Goal: Information Seeking & Learning: Learn about a topic

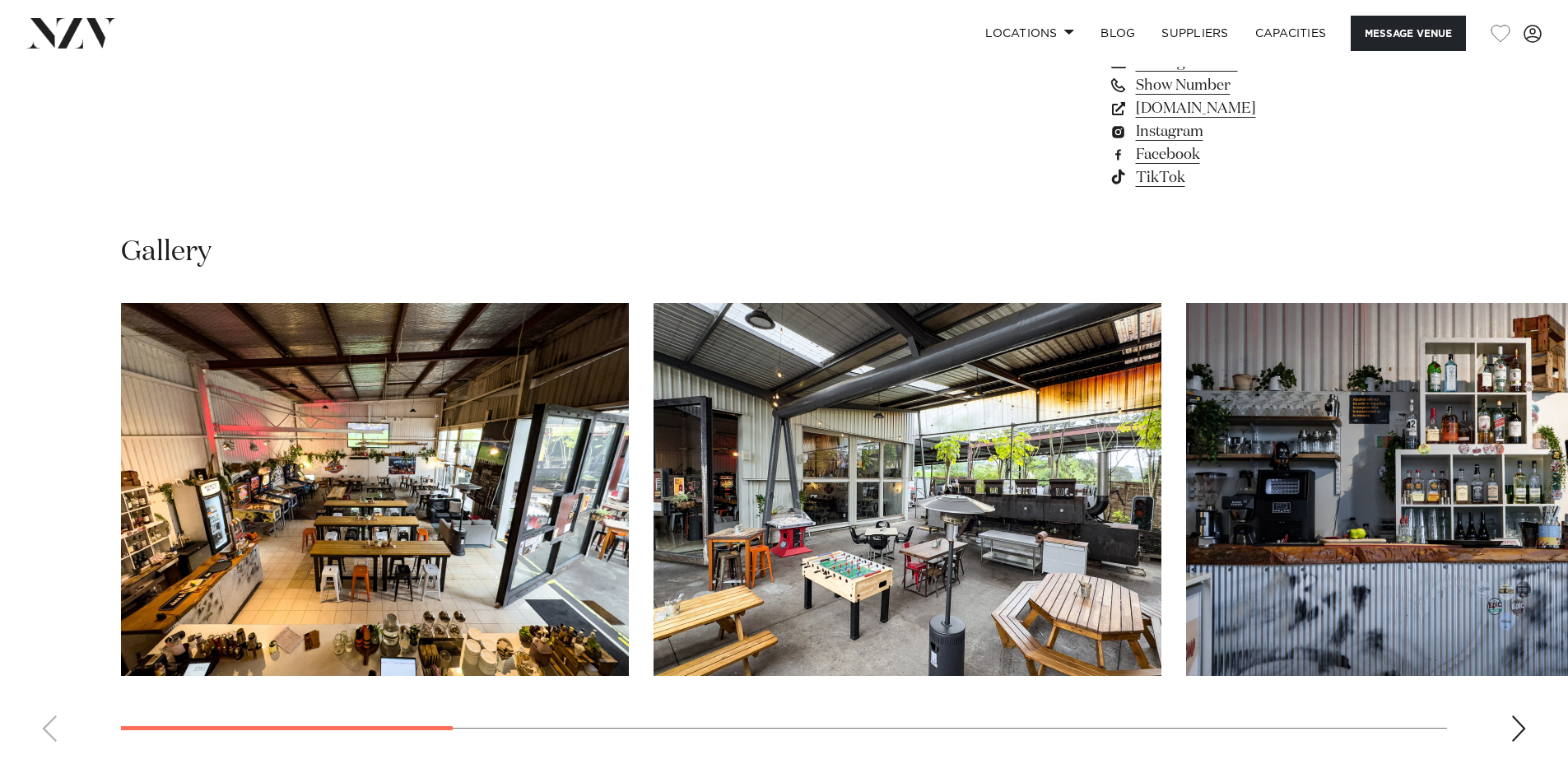
scroll to position [1551, 0]
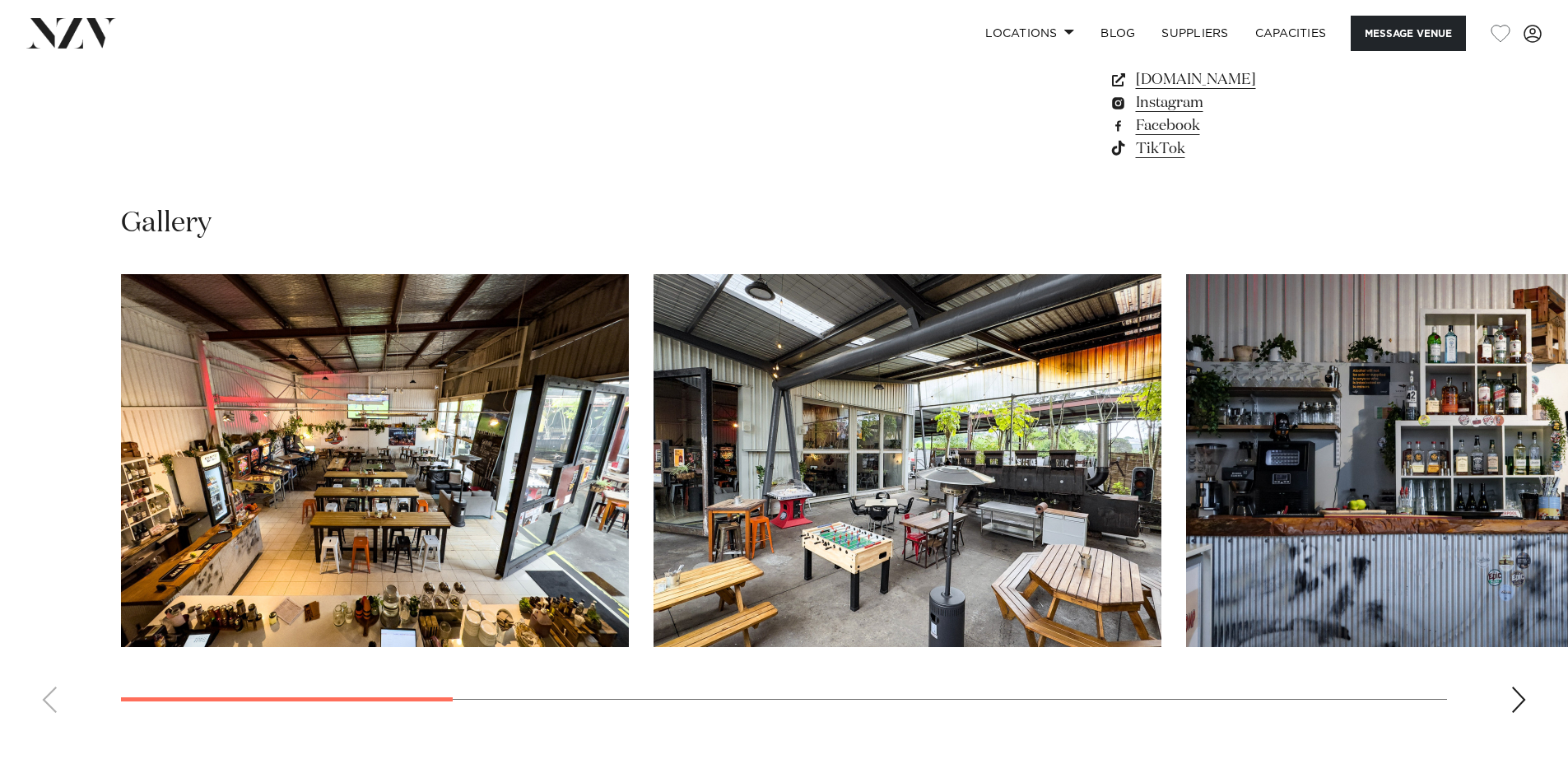
click at [1519, 697] on div "Next slide" at bounding box center [1519, 699] width 16 height 26
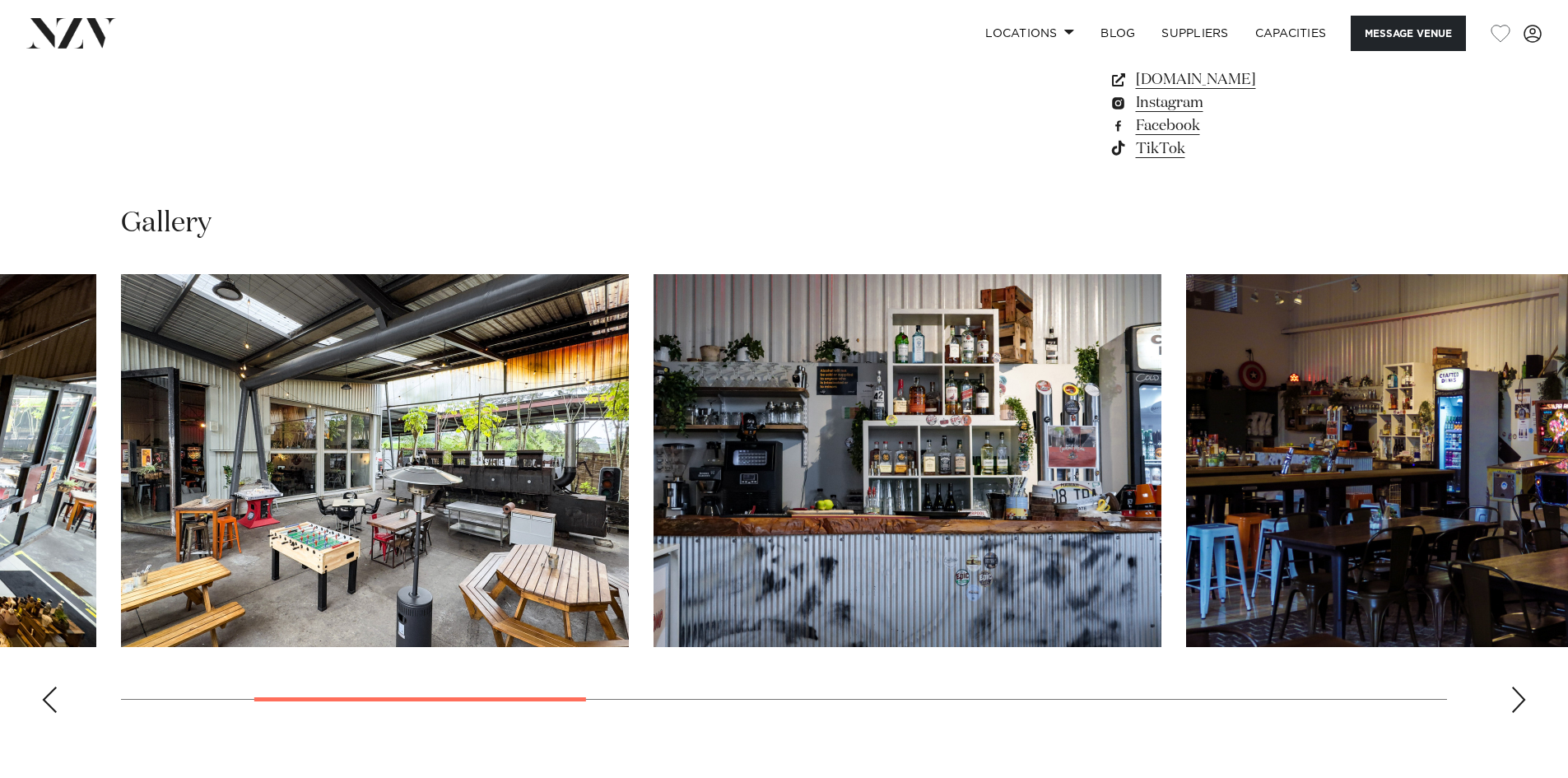
click at [1519, 697] on div "Next slide" at bounding box center [1519, 699] width 16 height 26
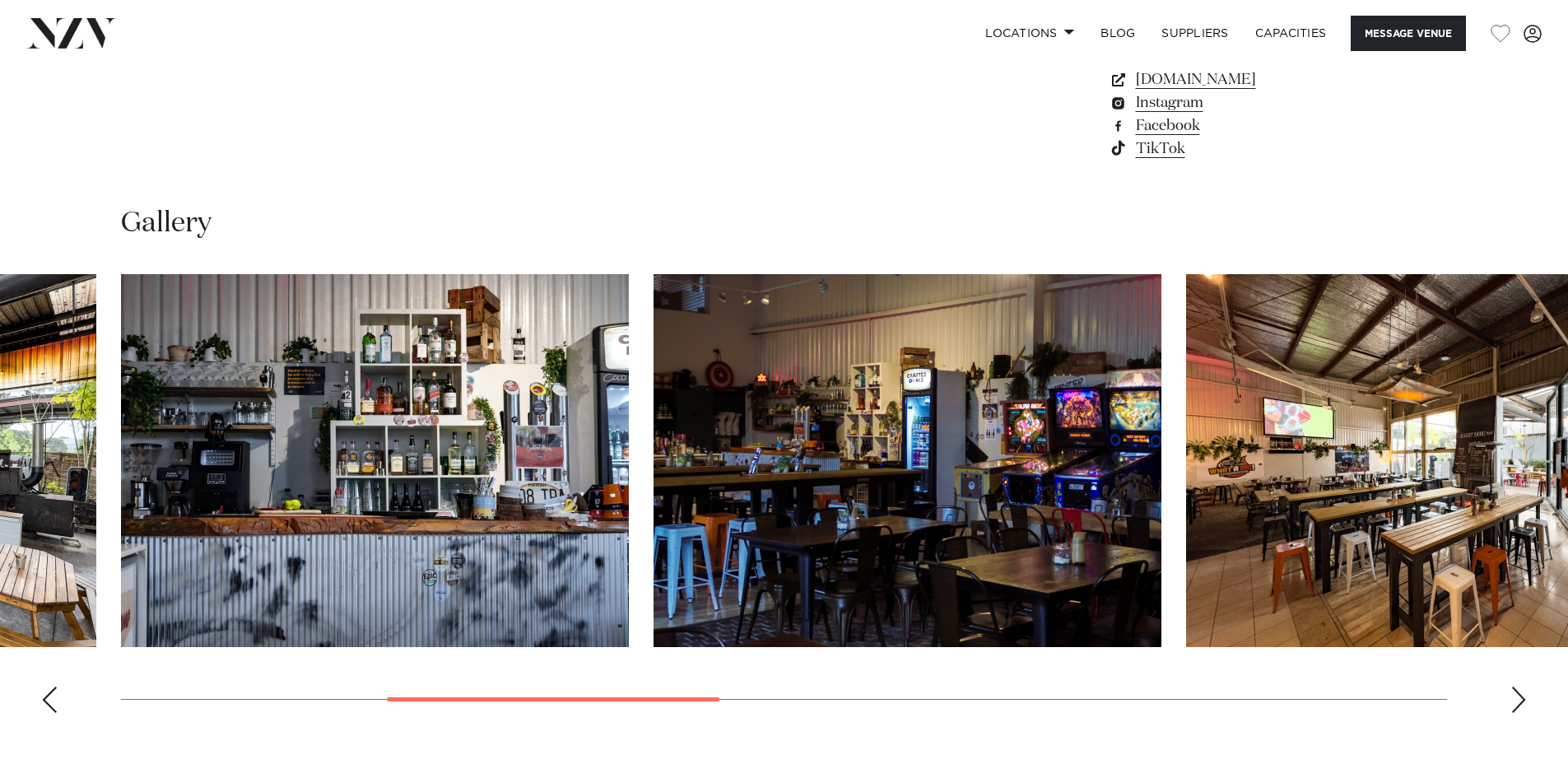
click at [1519, 697] on div "Next slide" at bounding box center [1519, 699] width 16 height 26
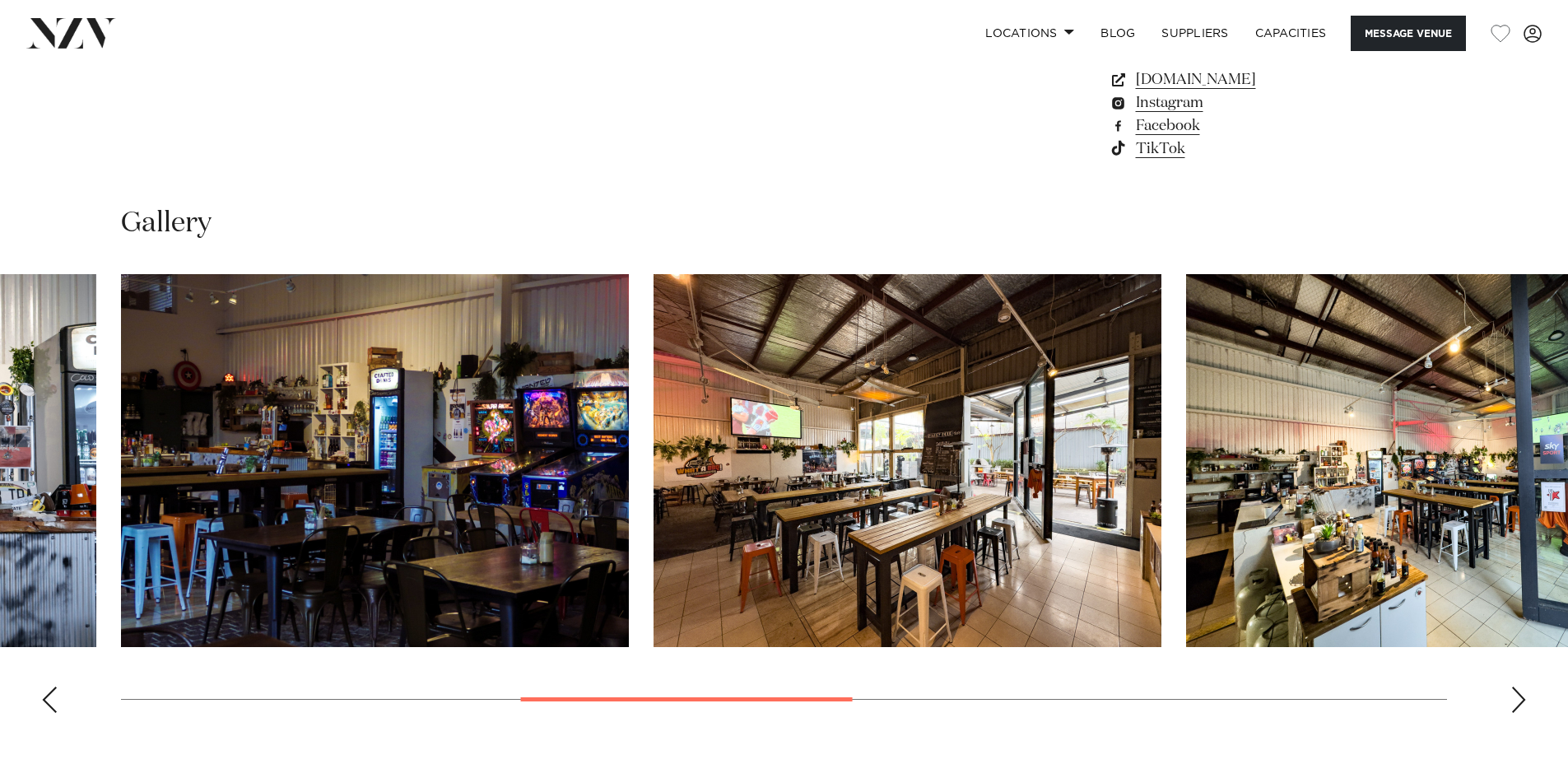
click at [1519, 697] on div "Next slide" at bounding box center [1519, 699] width 16 height 26
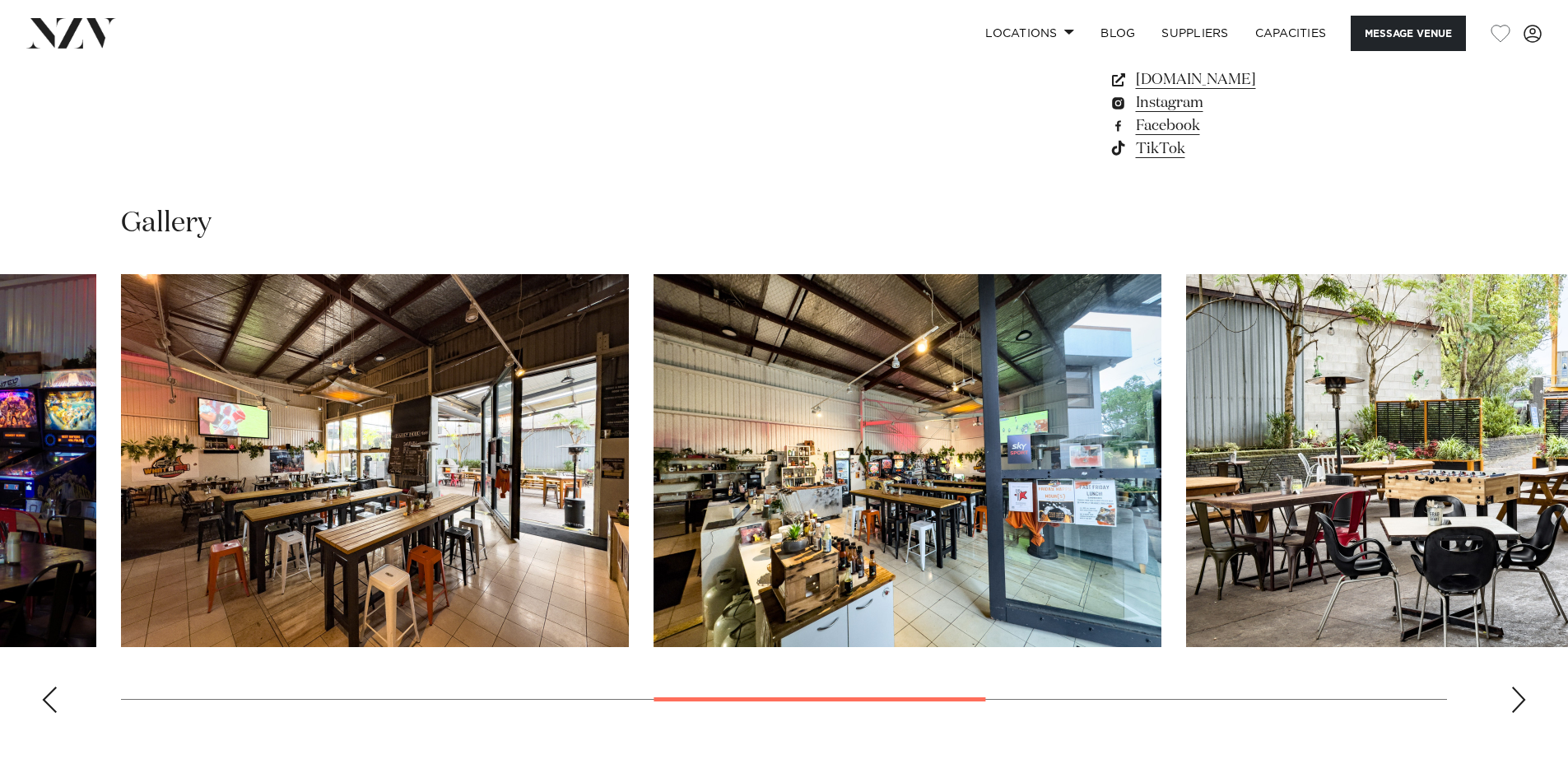
click at [1519, 697] on div "Next slide" at bounding box center [1519, 699] width 16 height 26
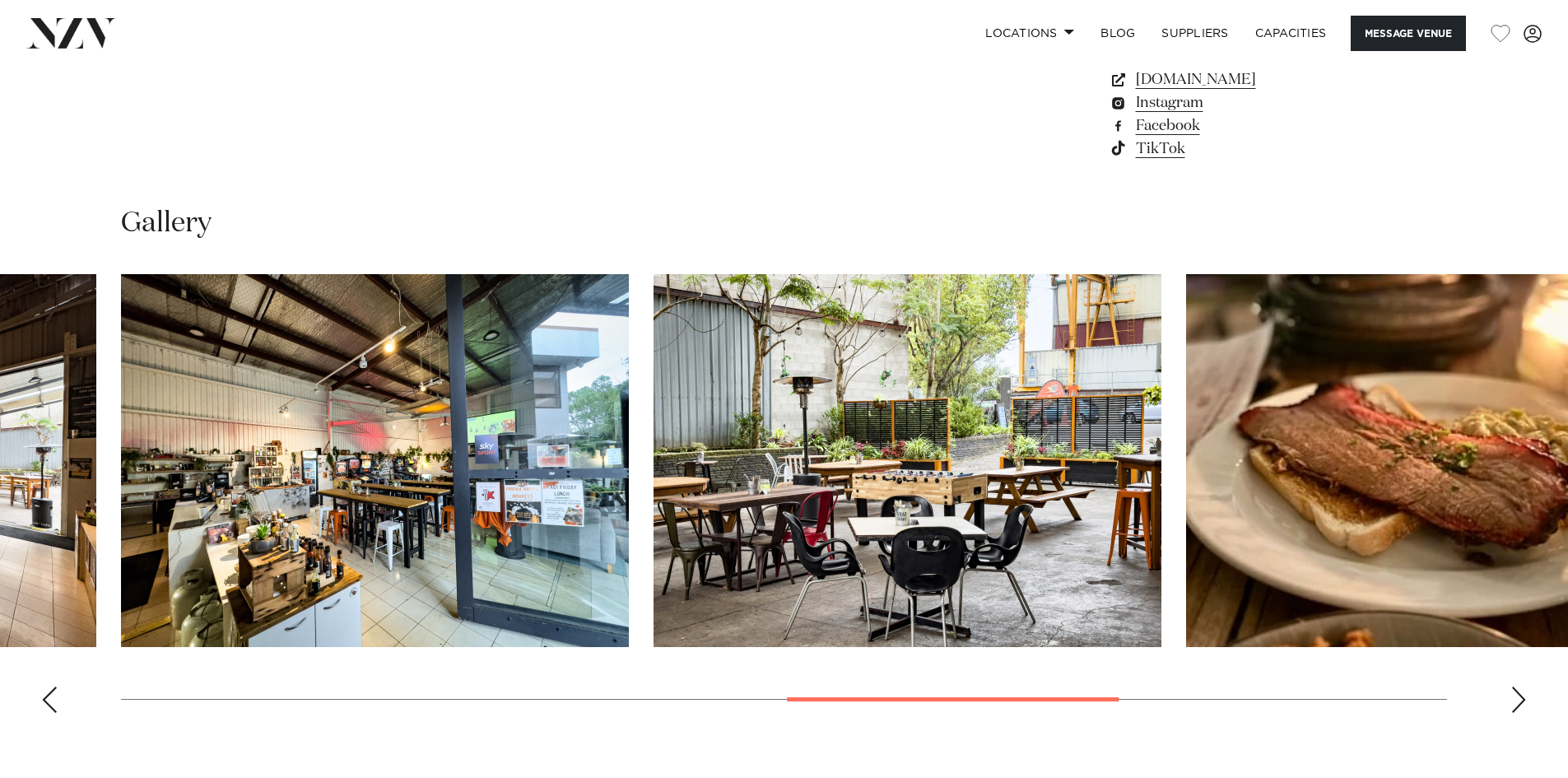
click at [1519, 697] on div "Next slide" at bounding box center [1519, 699] width 16 height 26
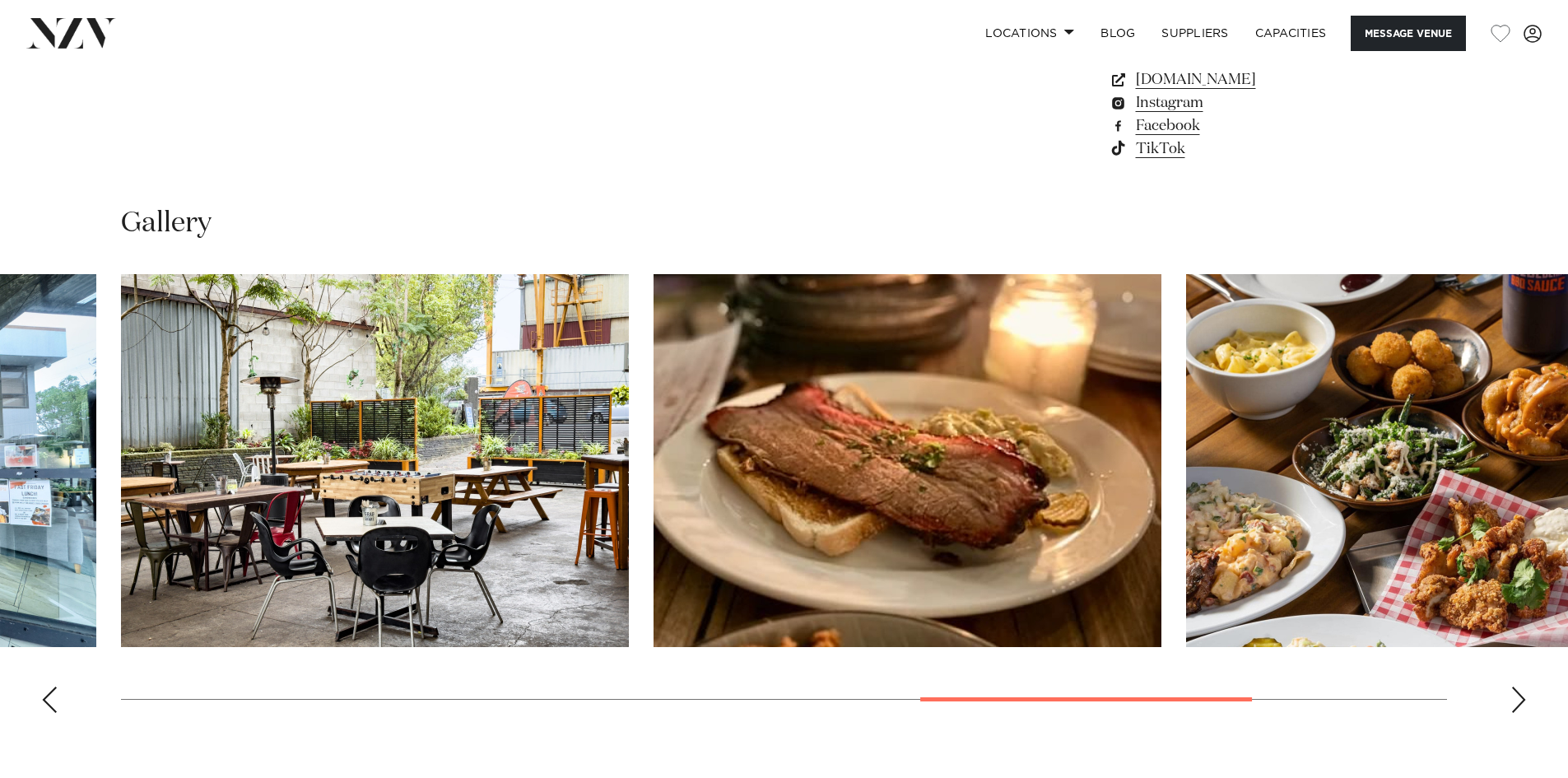
click at [1519, 697] on div "Next slide" at bounding box center [1519, 699] width 16 height 26
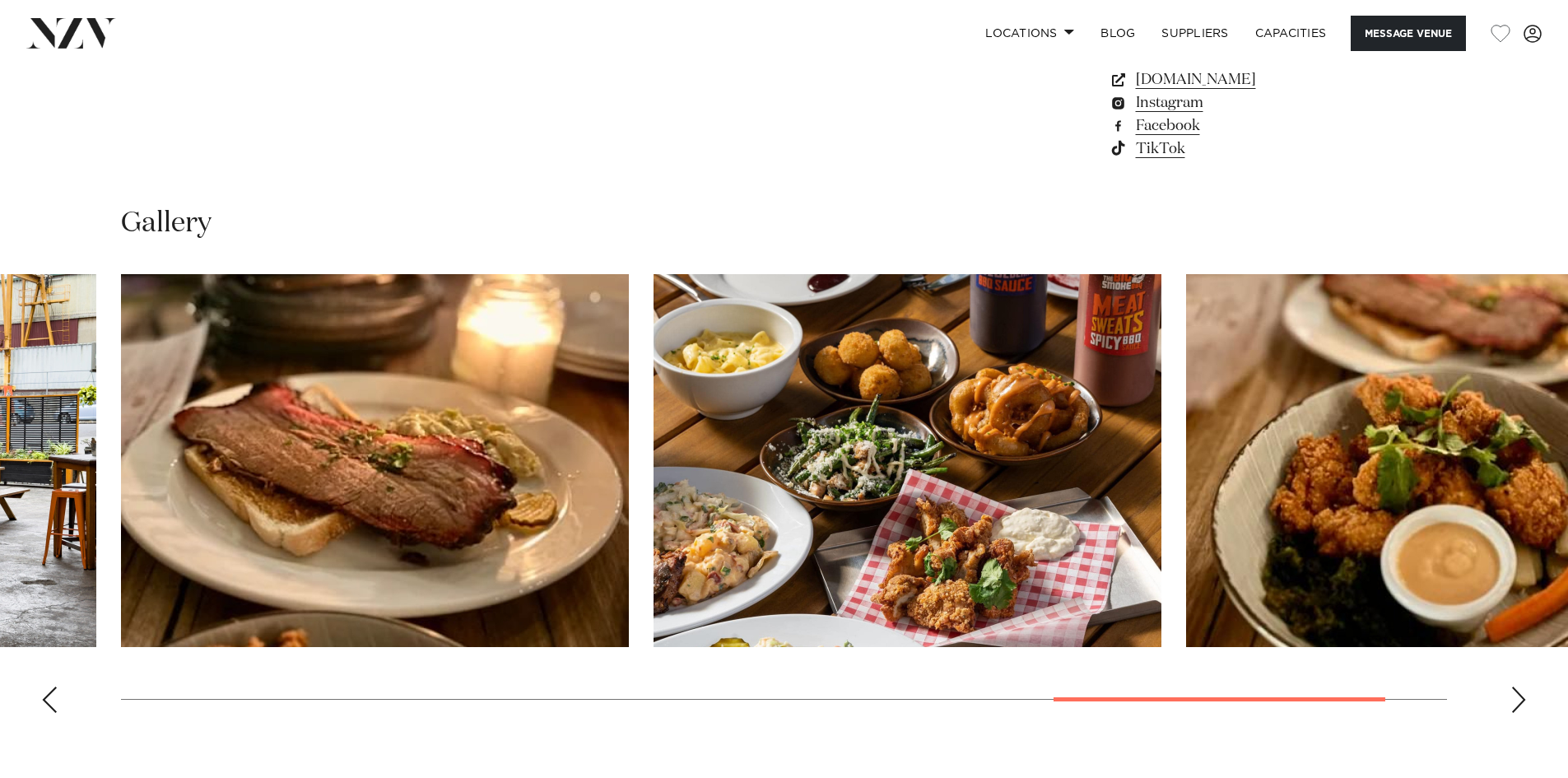
click at [1519, 697] on div "Next slide" at bounding box center [1519, 699] width 16 height 26
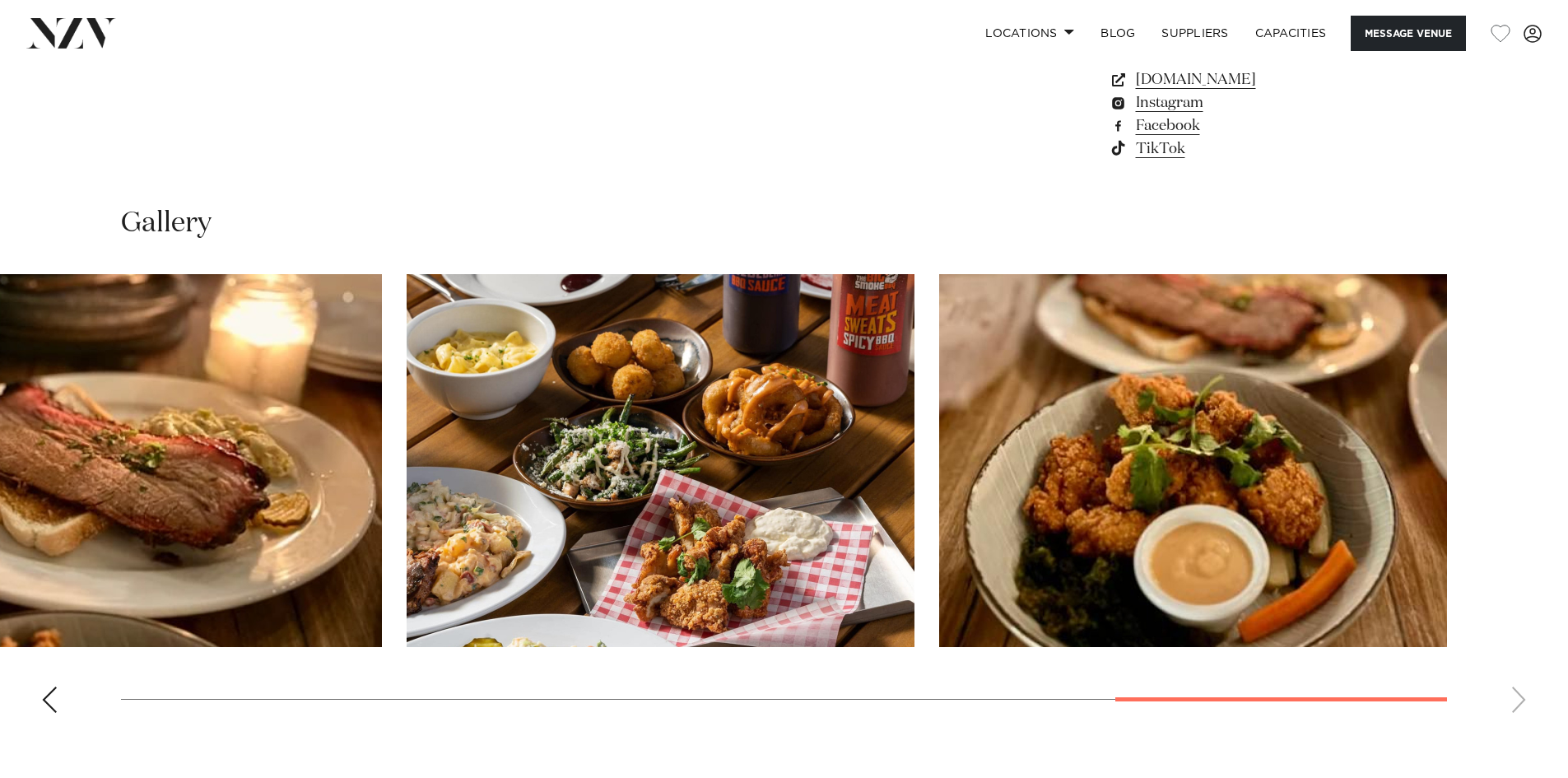
click at [1519, 697] on swiper-container at bounding box center [784, 500] width 1568 height 452
click at [1336, 710] on swiper-container at bounding box center [784, 500] width 1568 height 452
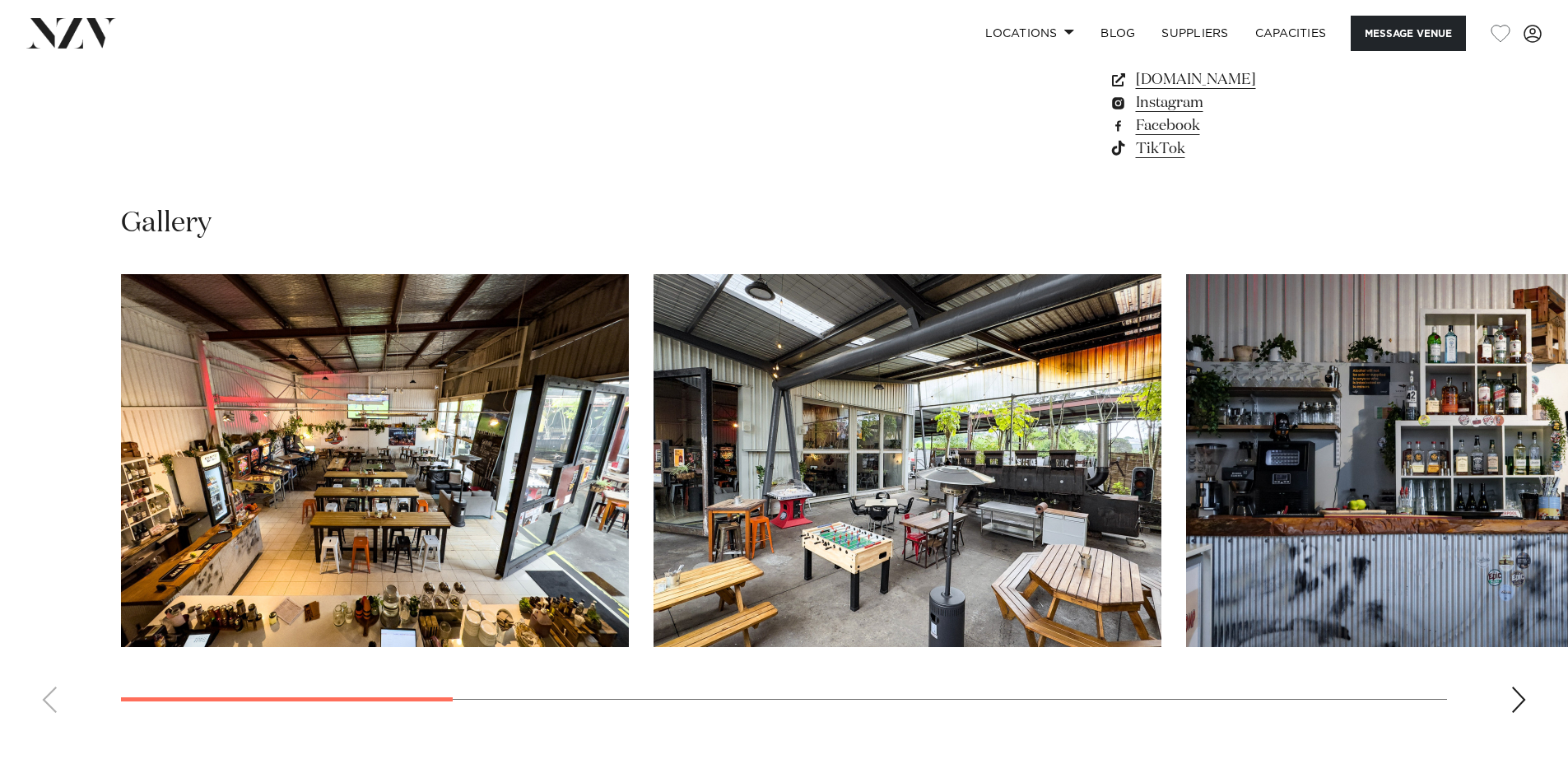
click at [0, 715] on html "Locations Auckland Wellington Christchurch Queenstown Hamilton Northland Bay of…" at bounding box center [784, 567] width 1568 height 4236
click at [1138, 104] on link "Instagram" at bounding box center [1243, 103] width 268 height 23
click at [1053, 35] on link "Locations" at bounding box center [1029, 33] width 115 height 35
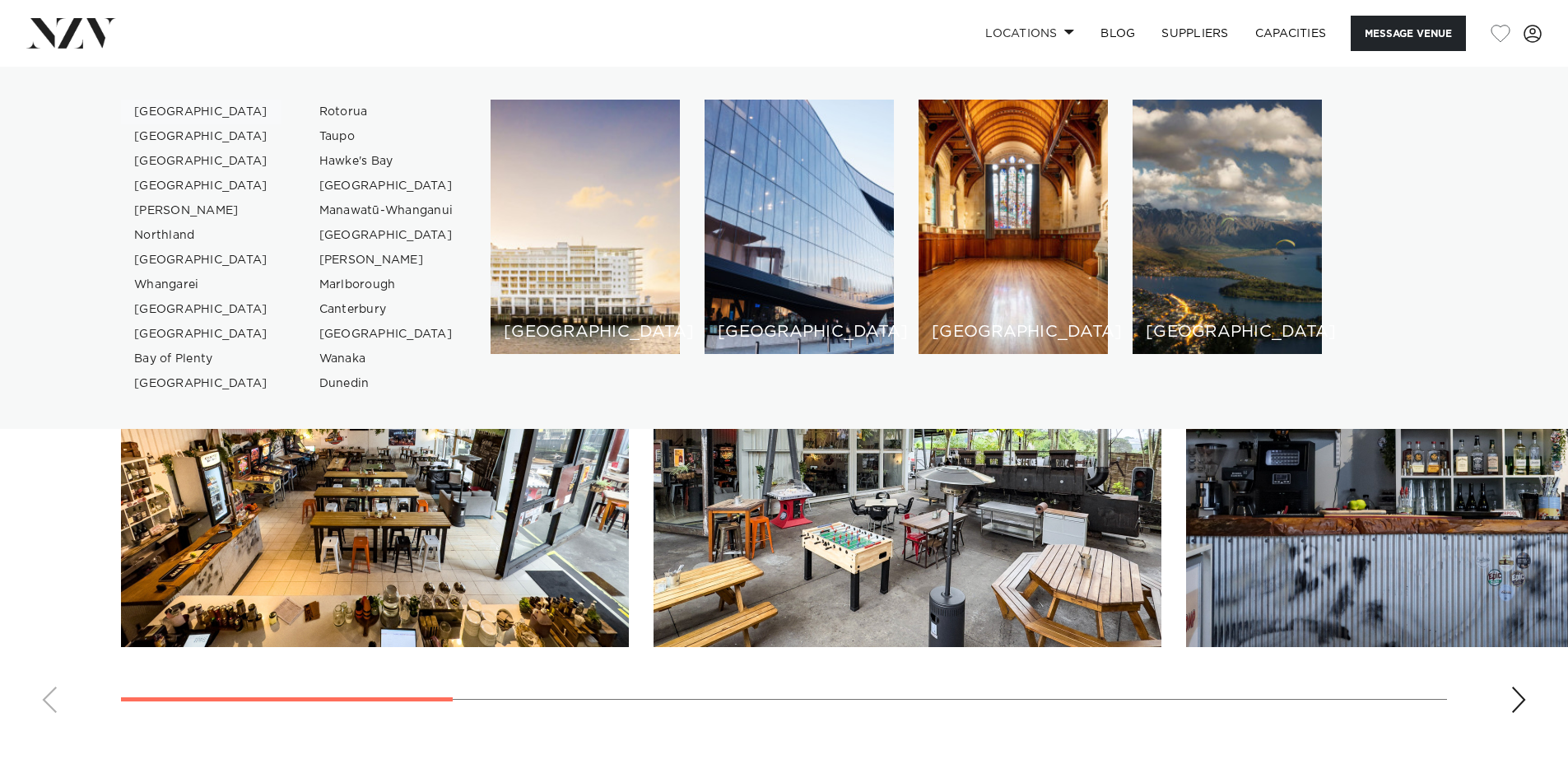
click at [146, 115] on link "[GEOGRAPHIC_DATA]" at bounding box center [201, 112] width 161 height 25
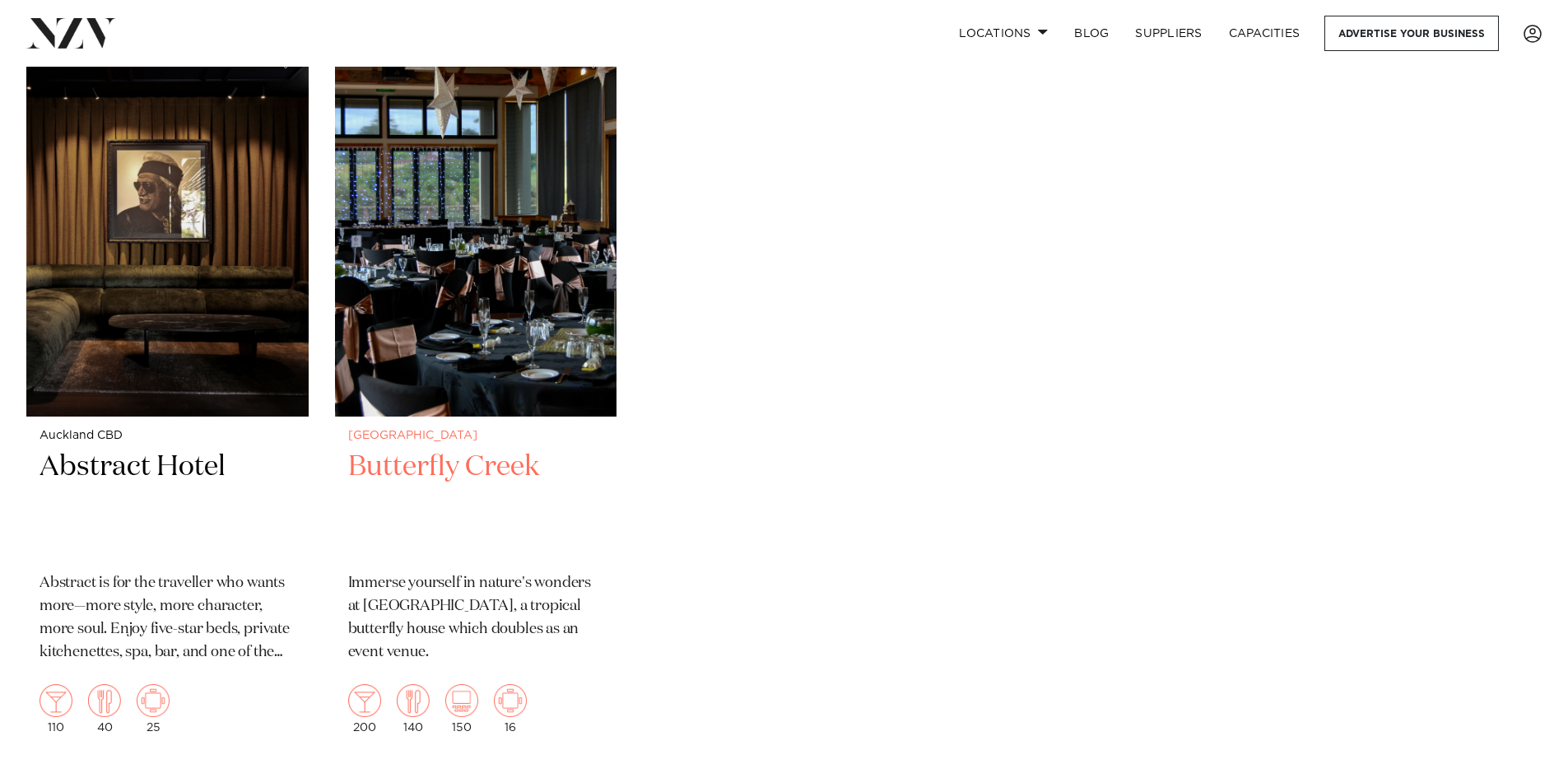
scroll to position [18354, 0]
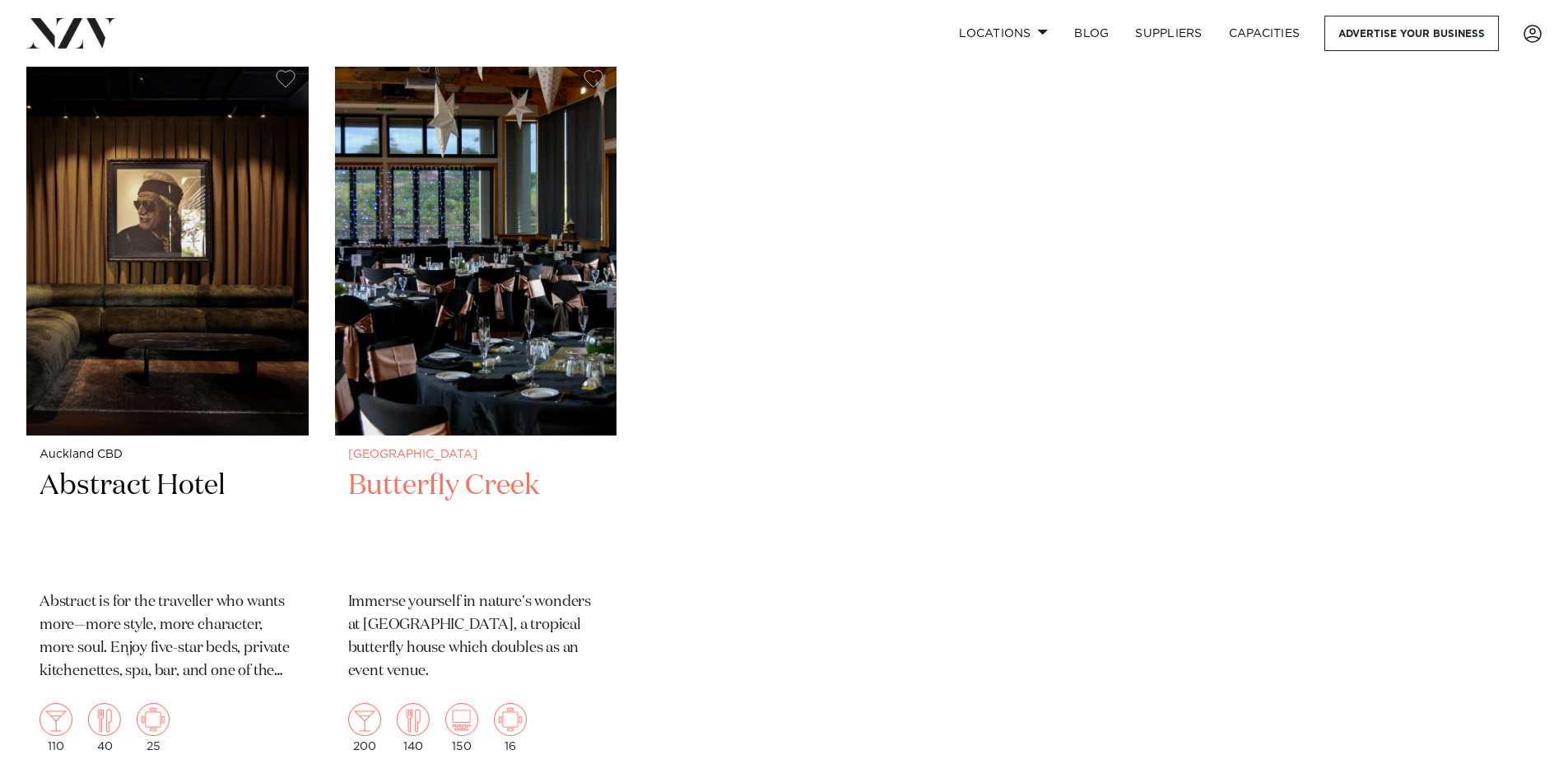
click at [475, 467] on h2 "Butterfly Creek" at bounding box center [476, 523] width 256 height 111
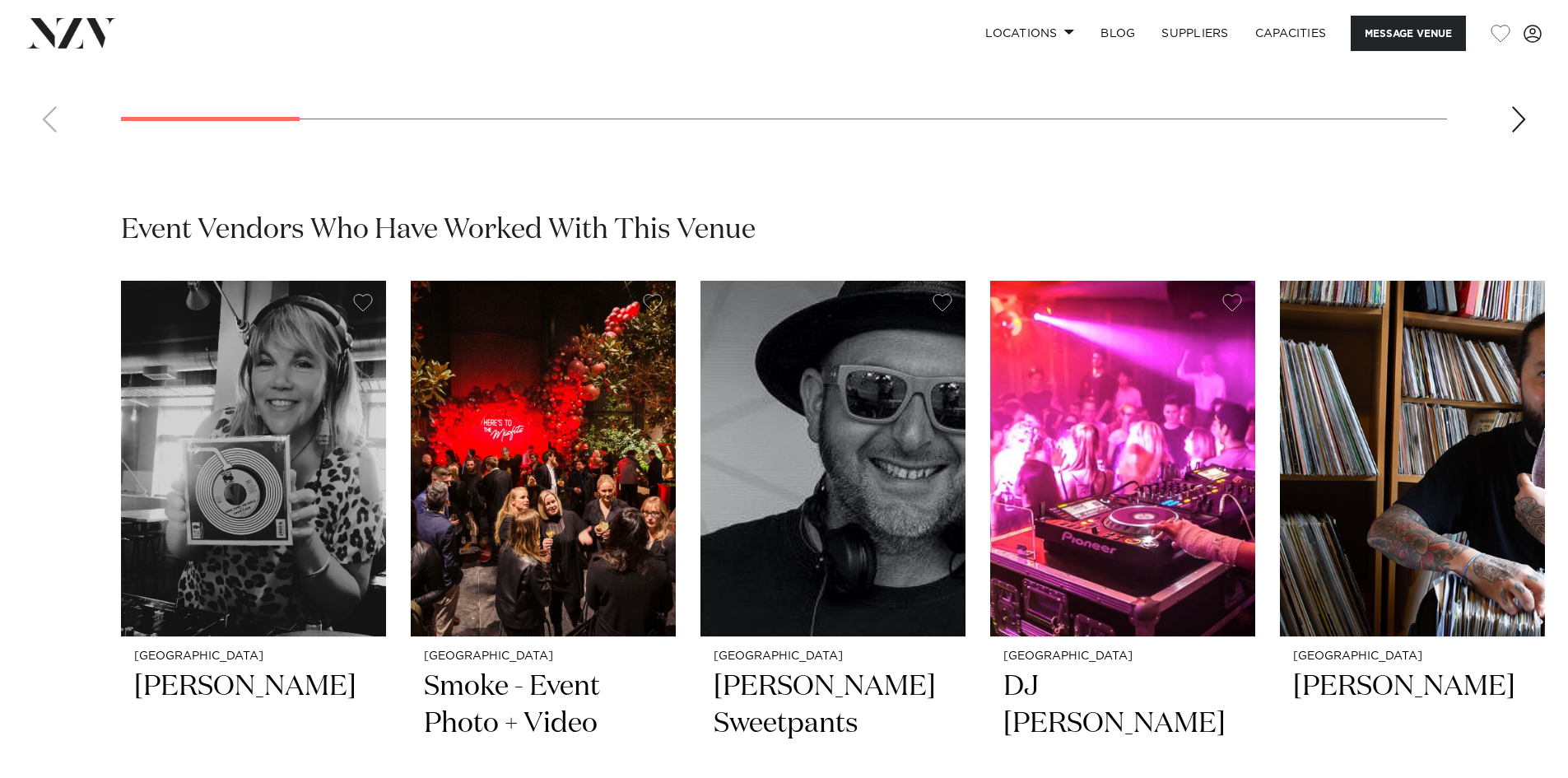
scroll to position [3375, 0]
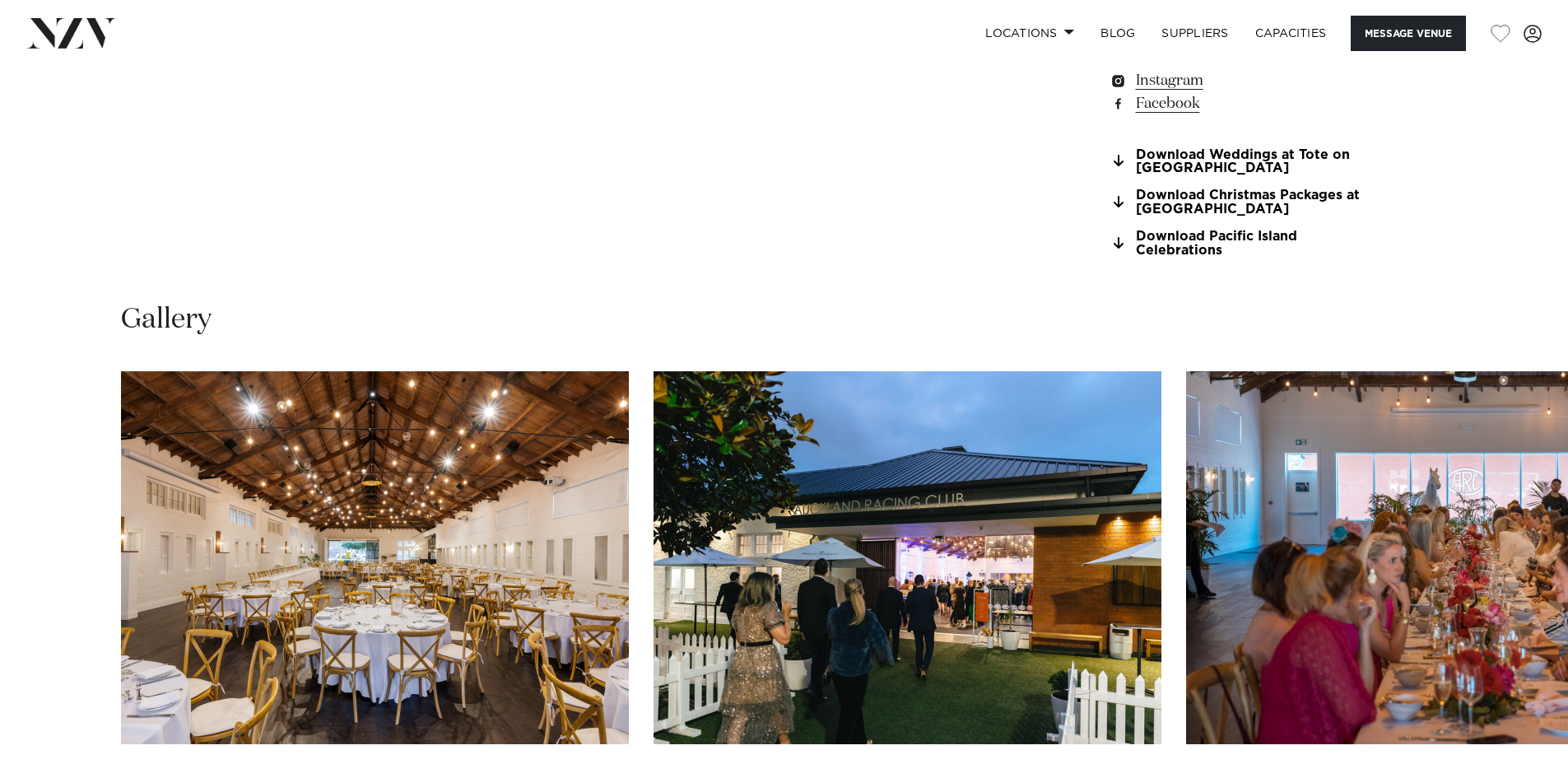
scroll to position [1564, 0]
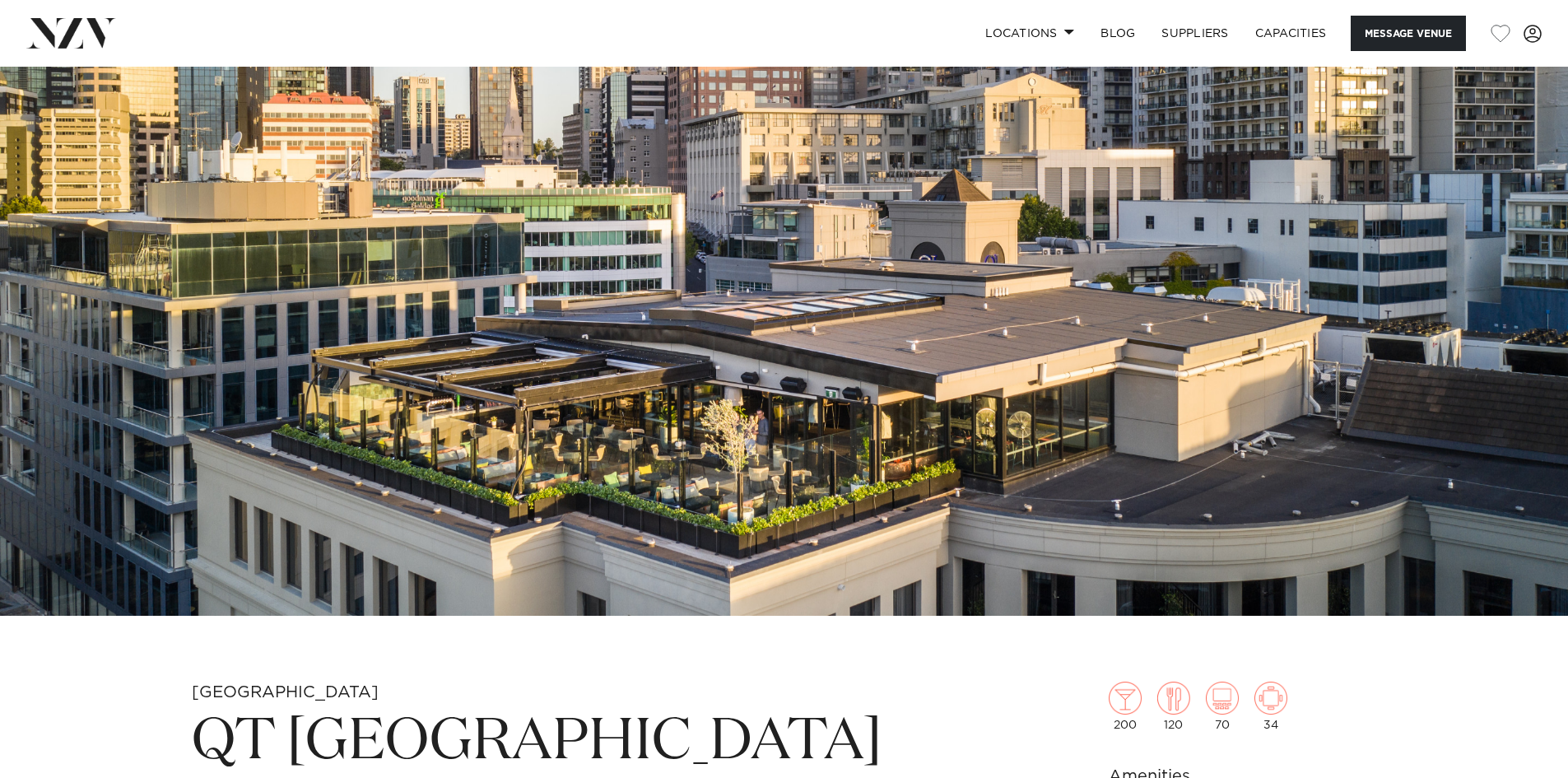
scroll to position [165, 0]
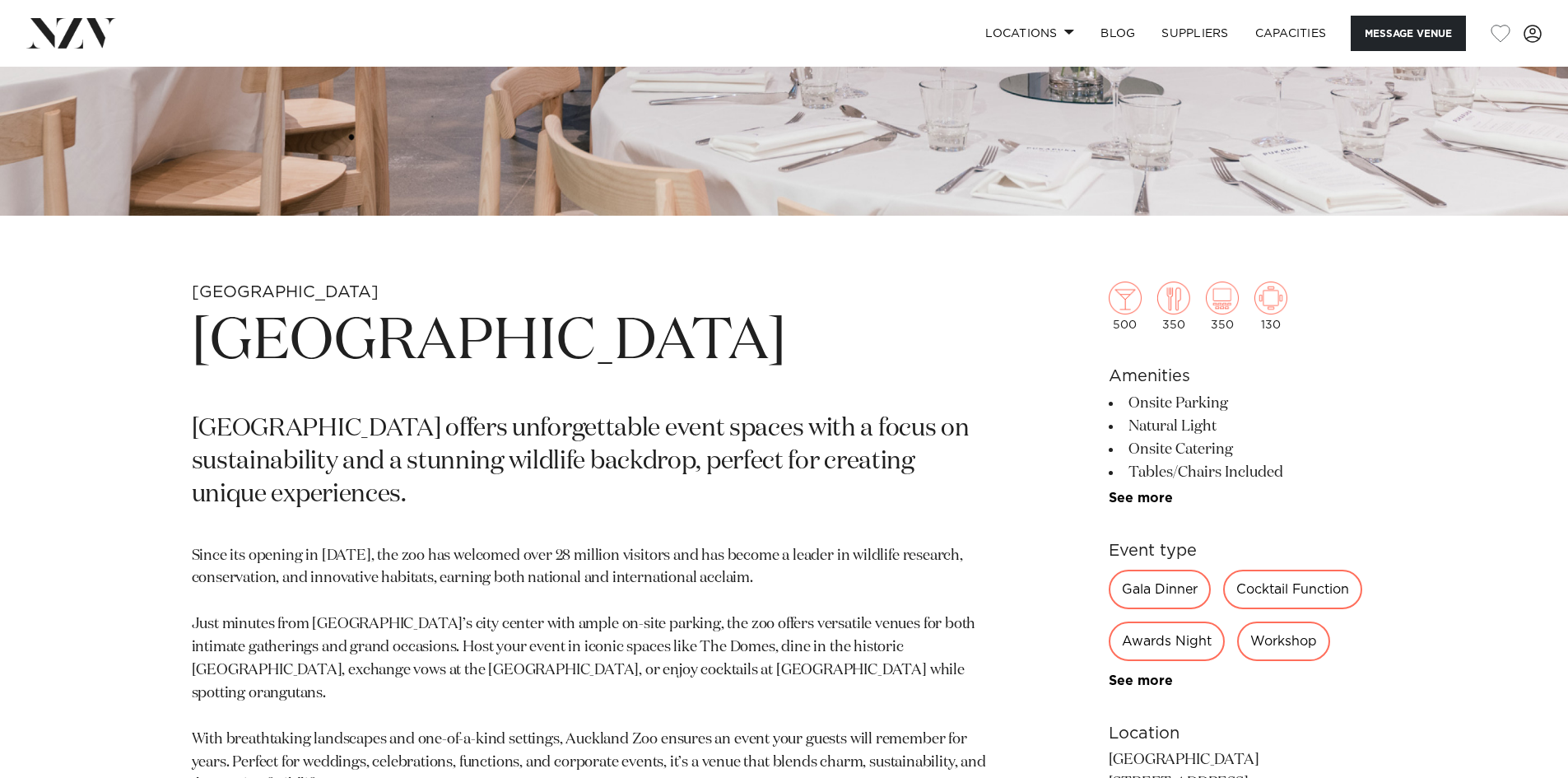
scroll to position [576, 0]
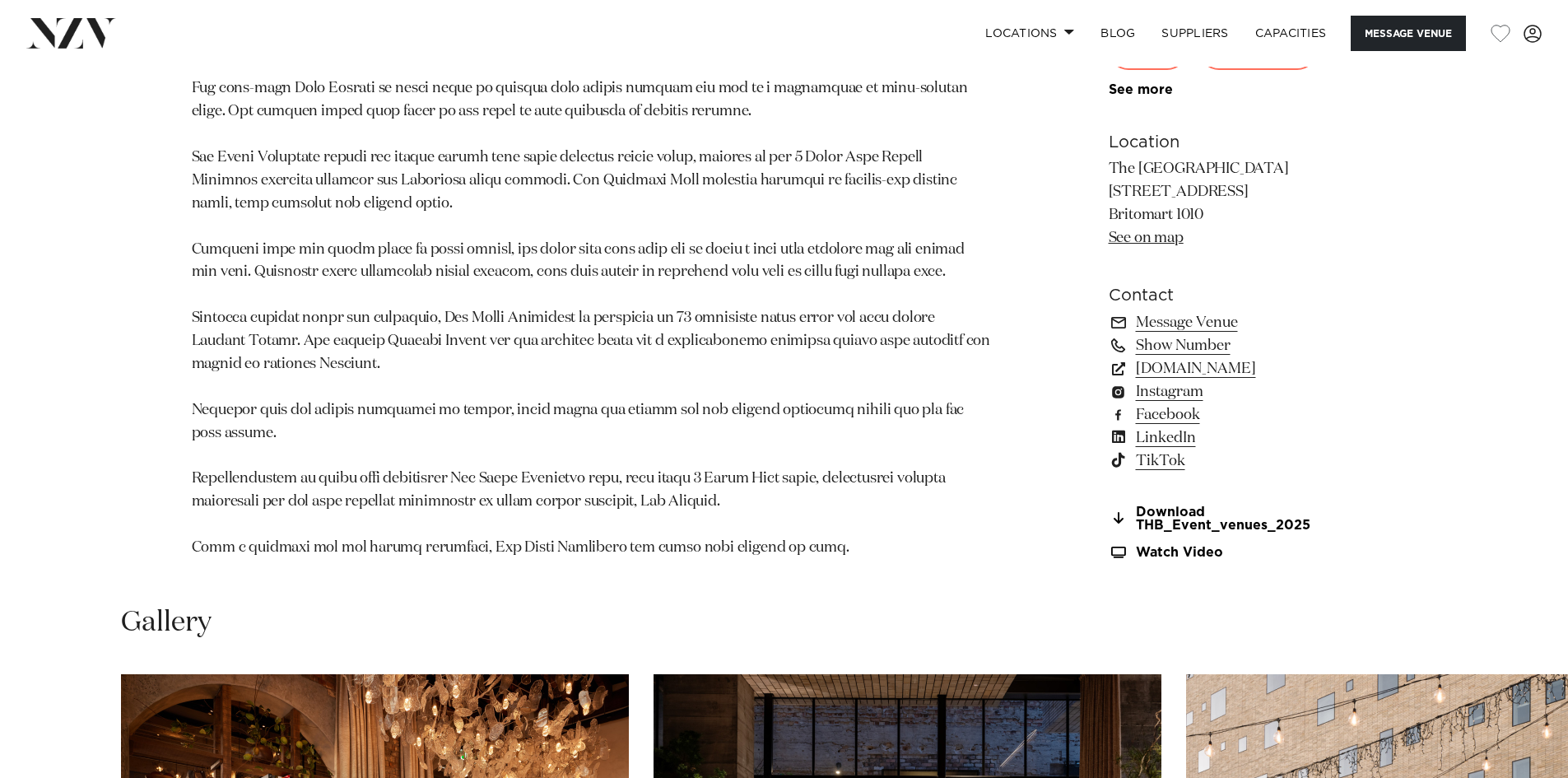
scroll to position [2058, 0]
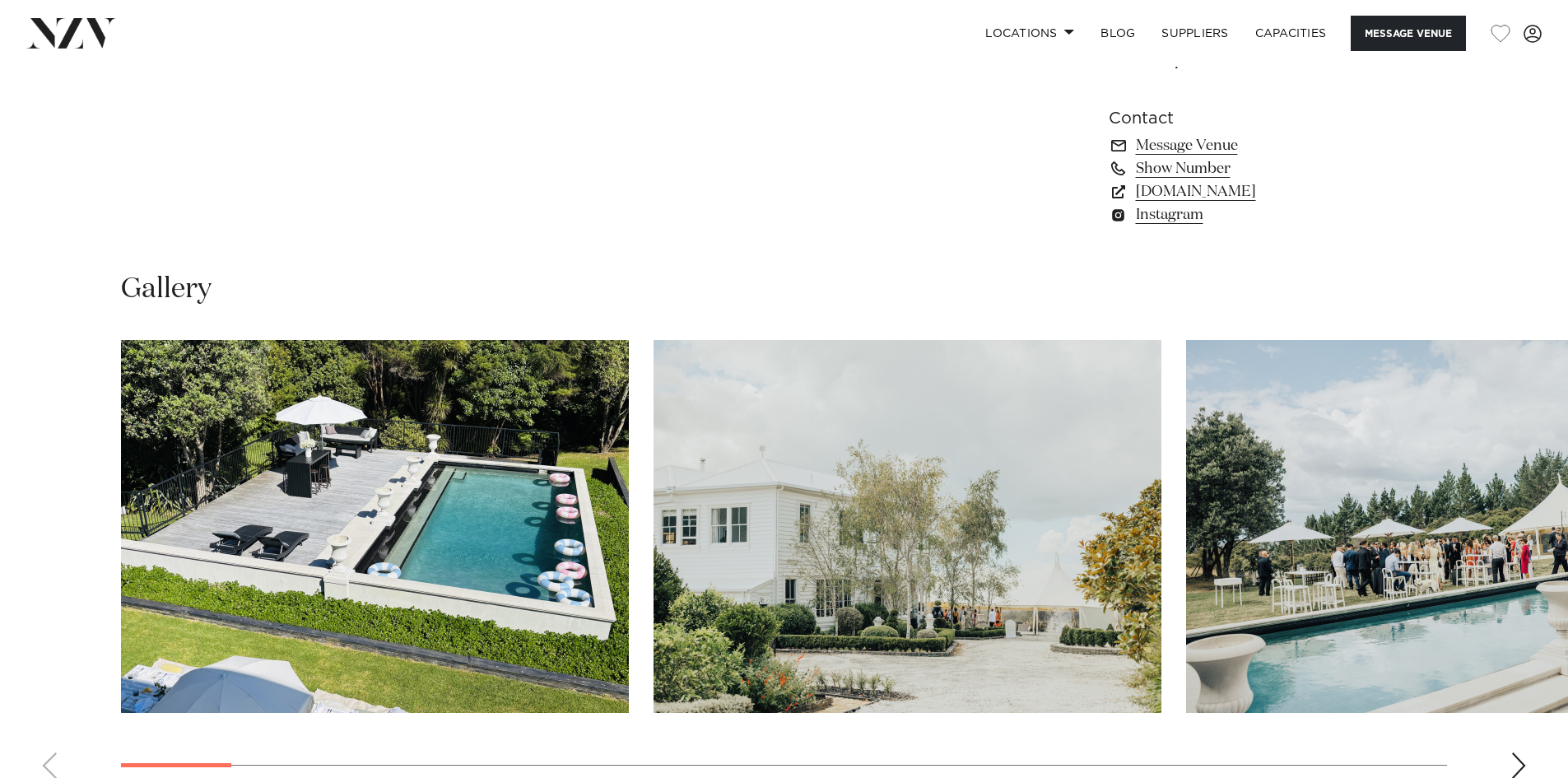
scroll to position [1399, 0]
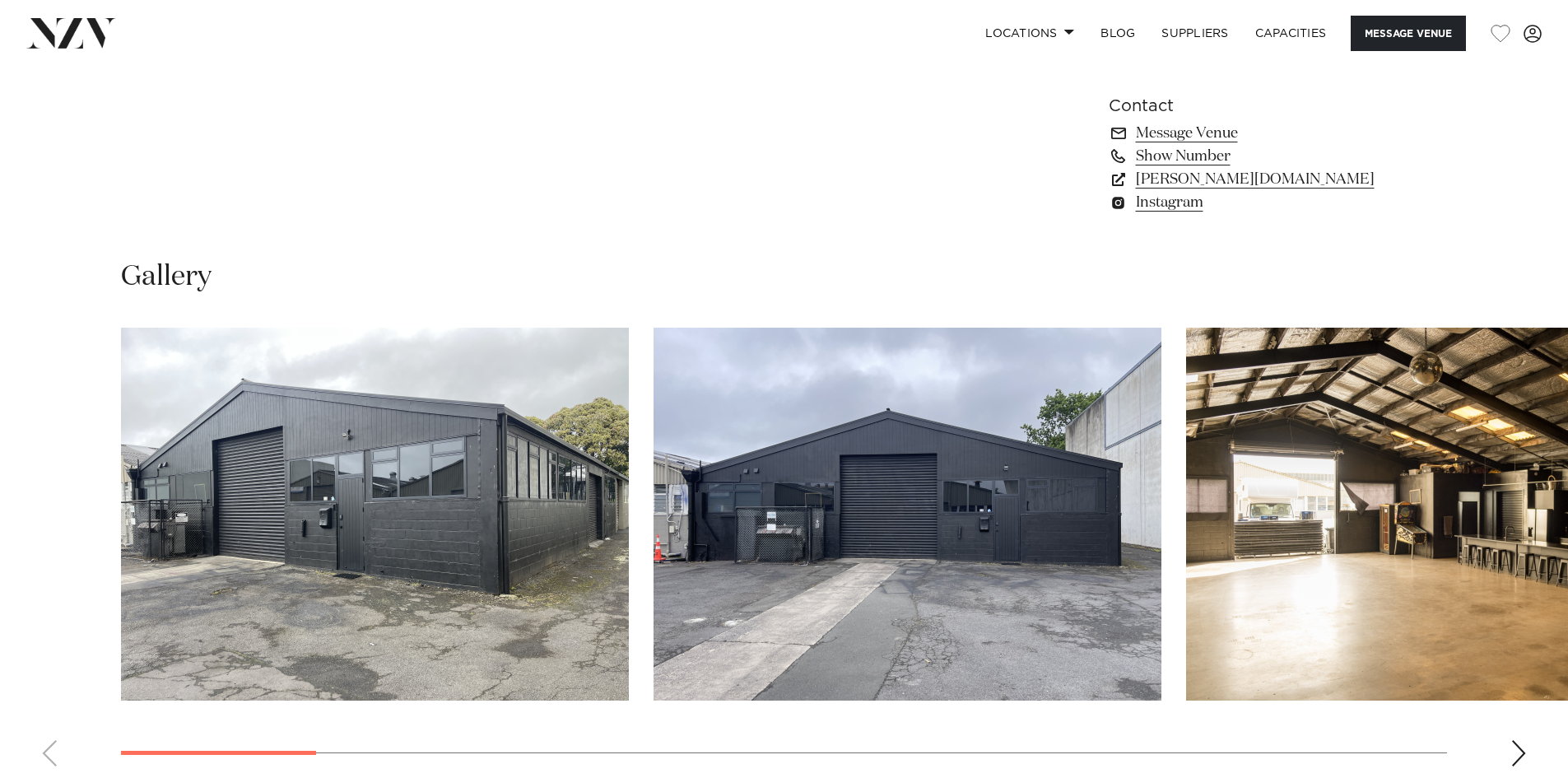
scroll to position [1481, 0]
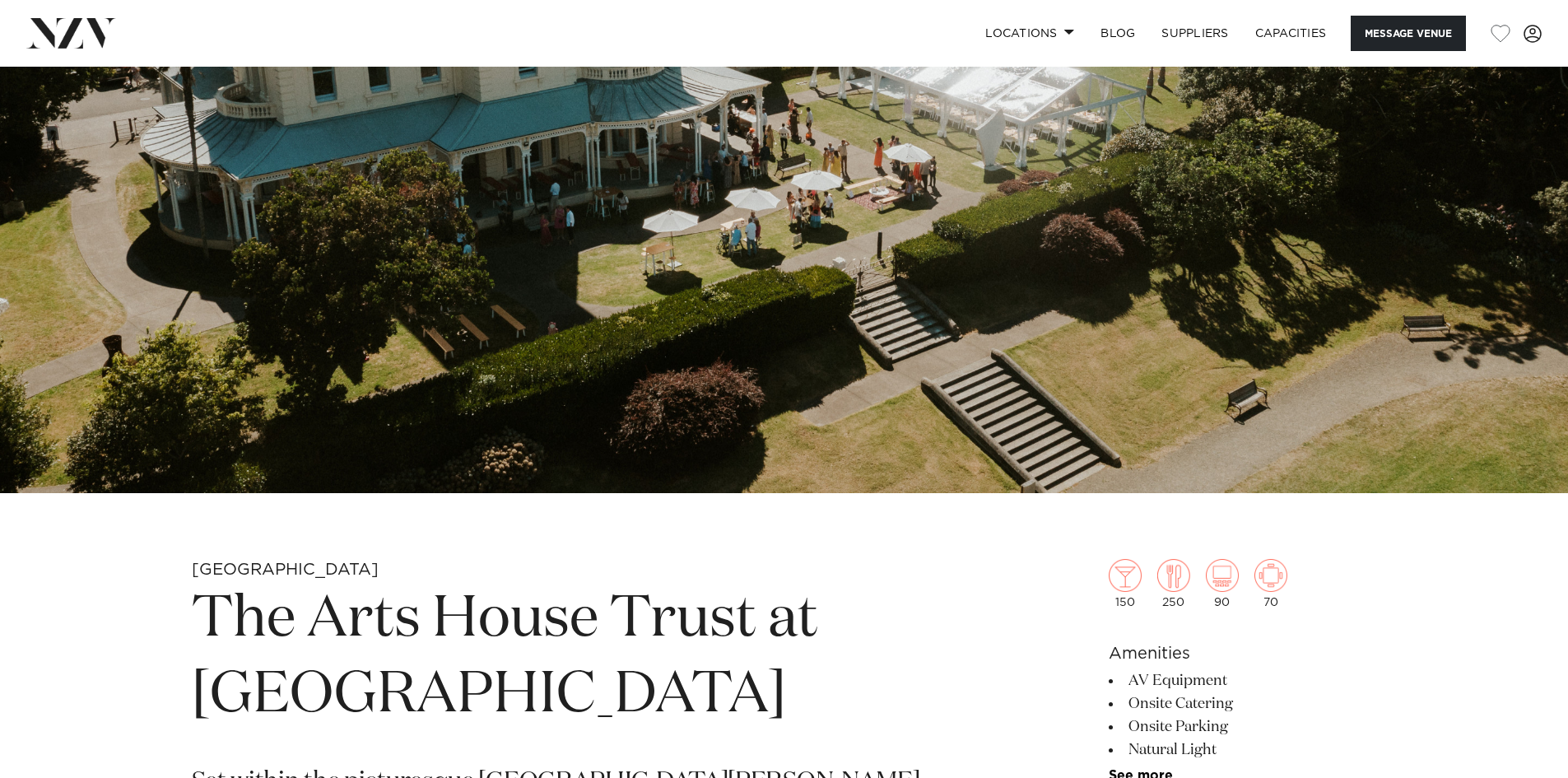
scroll to position [247, 0]
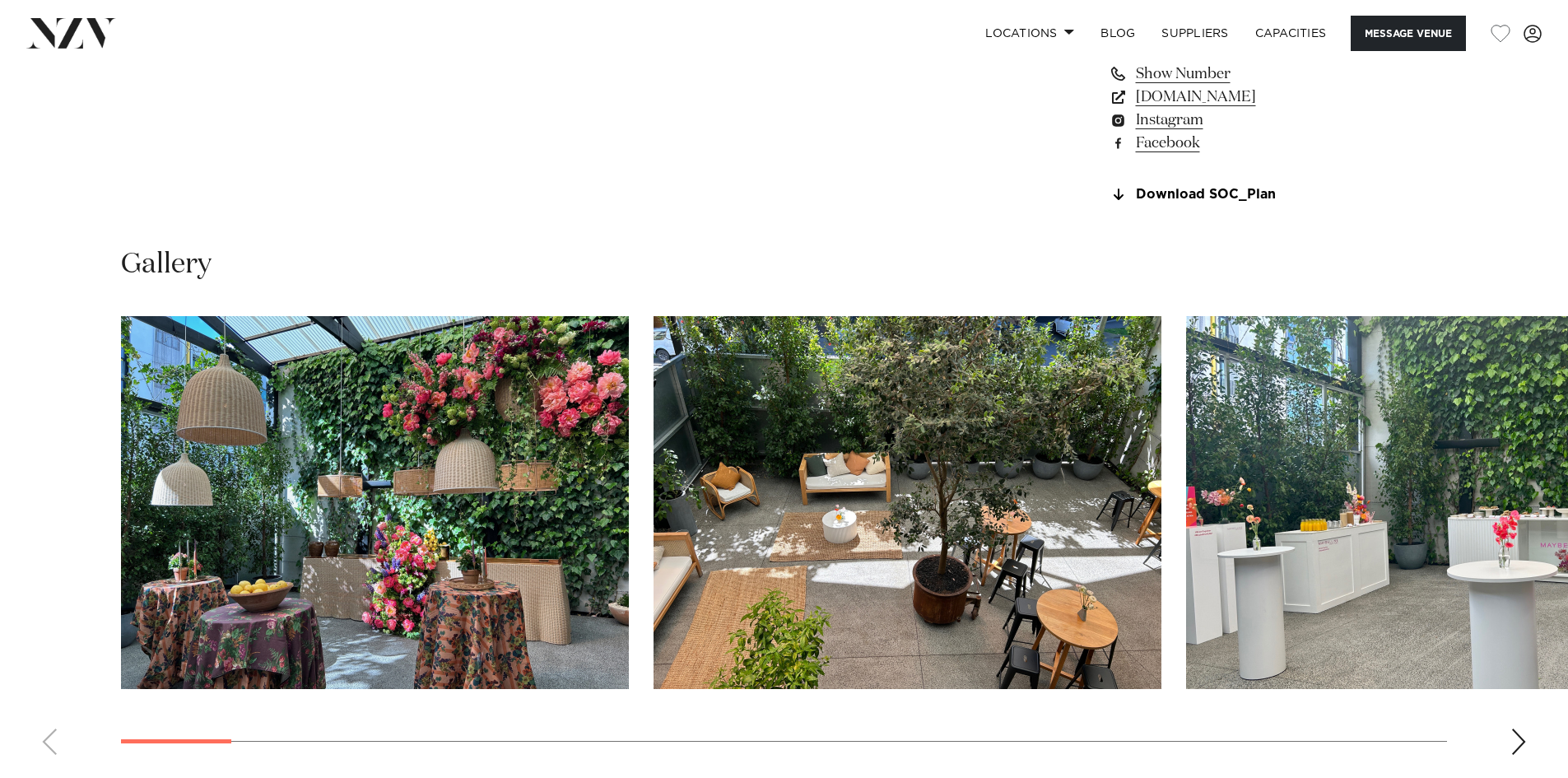
scroll to position [1564, 0]
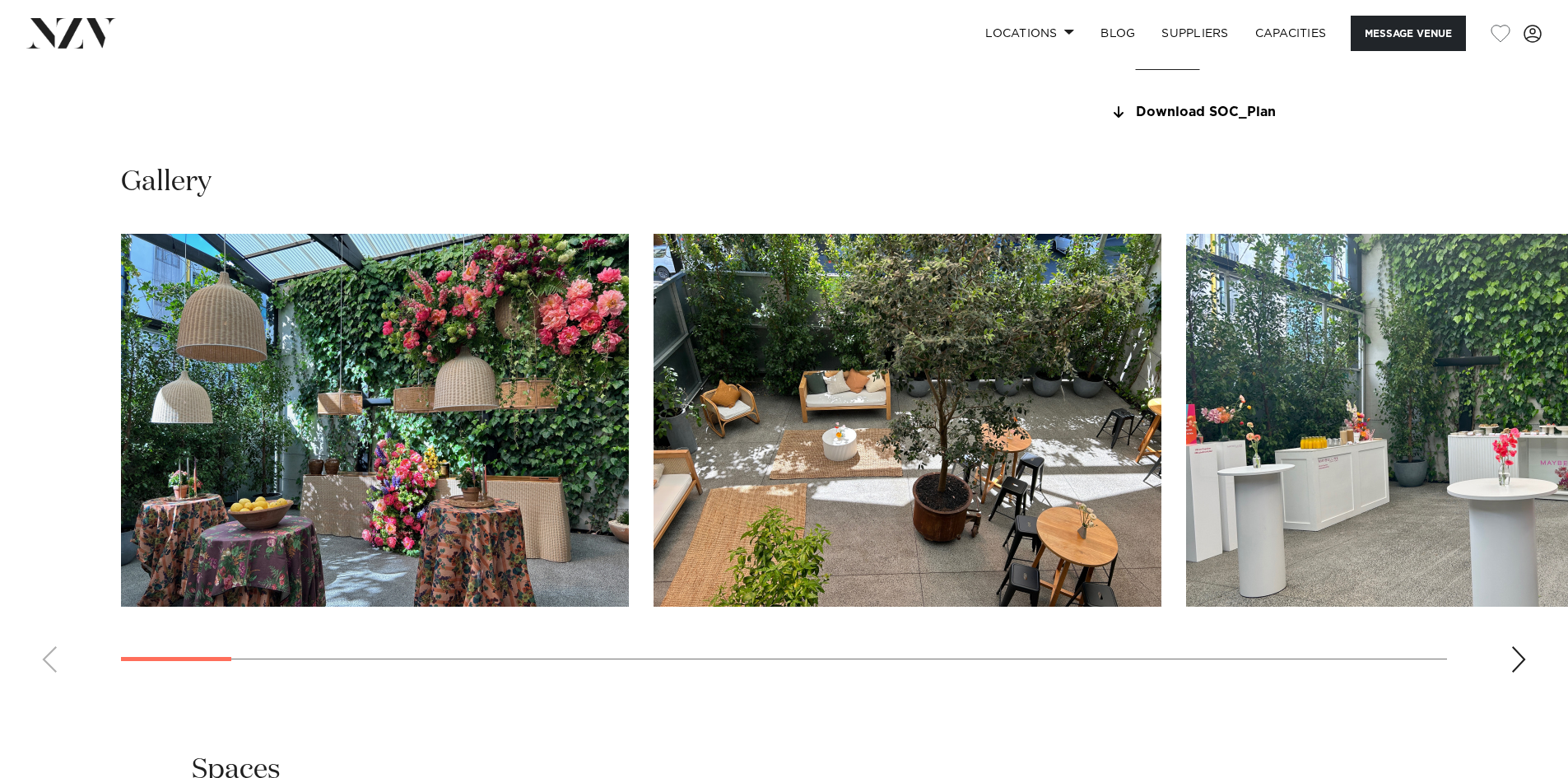
click at [1520, 663] on div "Next slide" at bounding box center [1519, 659] width 16 height 26
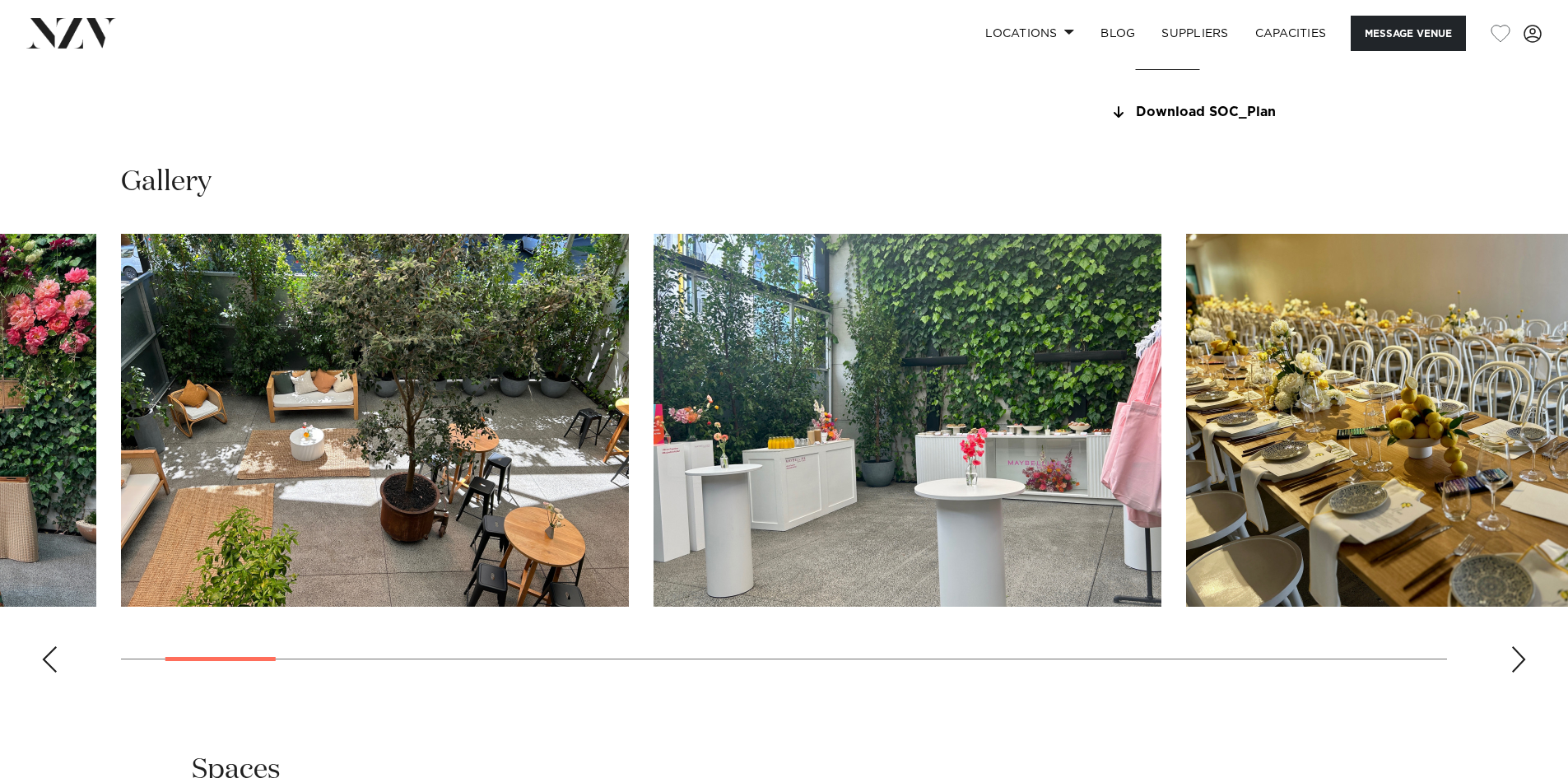
click at [1520, 663] on div "Next slide" at bounding box center [1519, 659] width 16 height 26
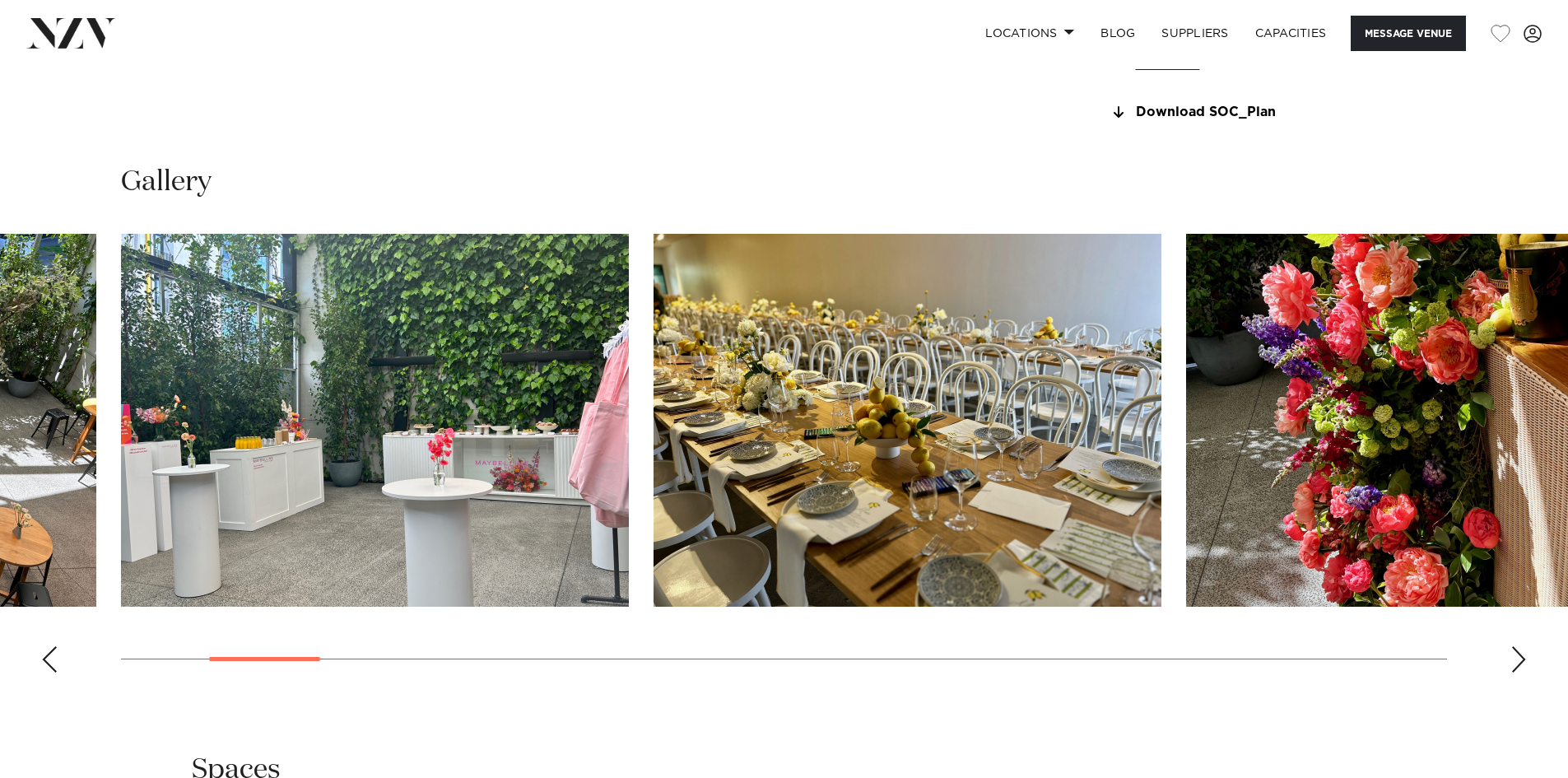
click at [1520, 663] on div "Next slide" at bounding box center [1519, 659] width 16 height 26
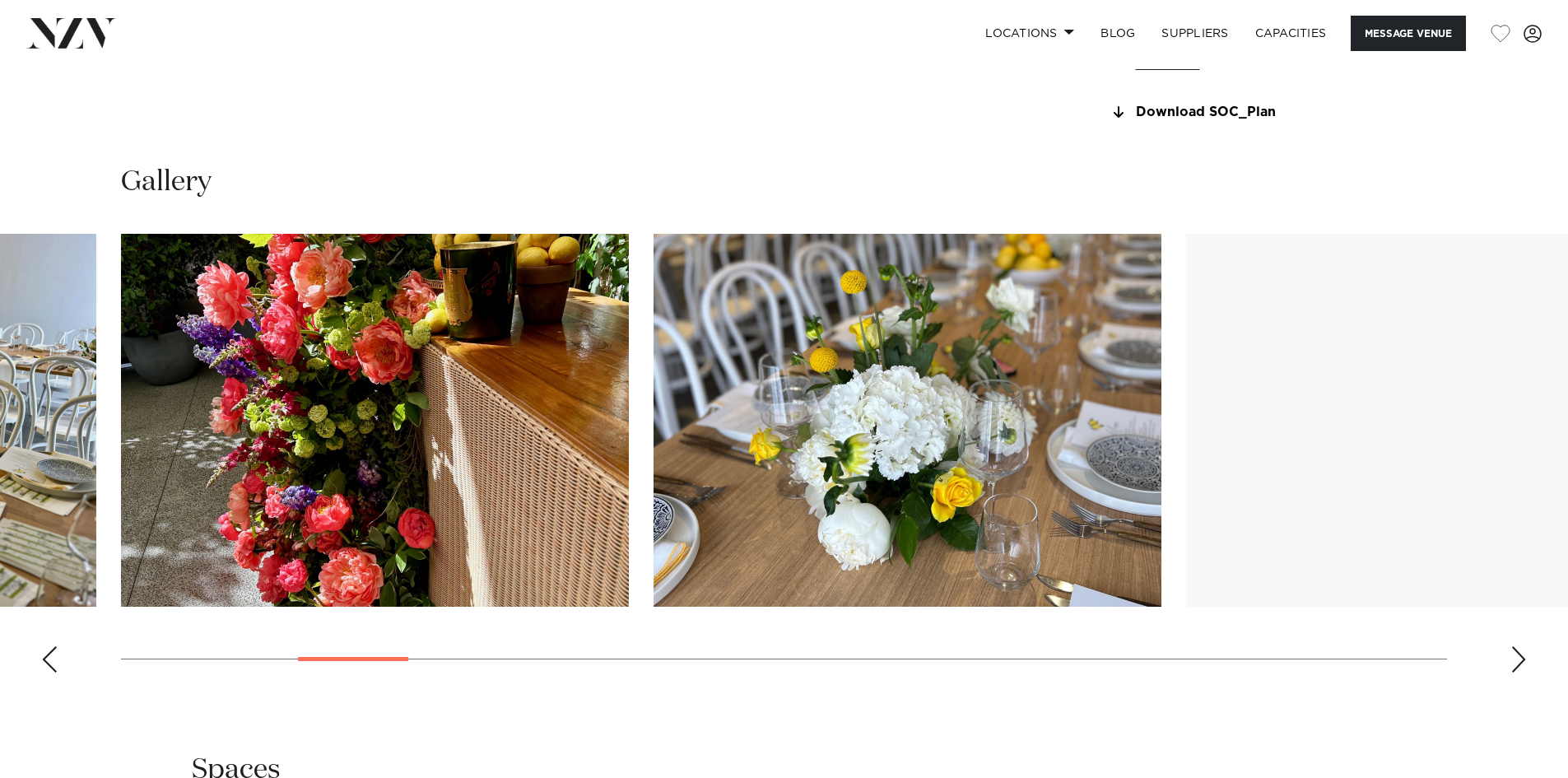
click at [1520, 663] on div "Next slide" at bounding box center [1519, 659] width 16 height 26
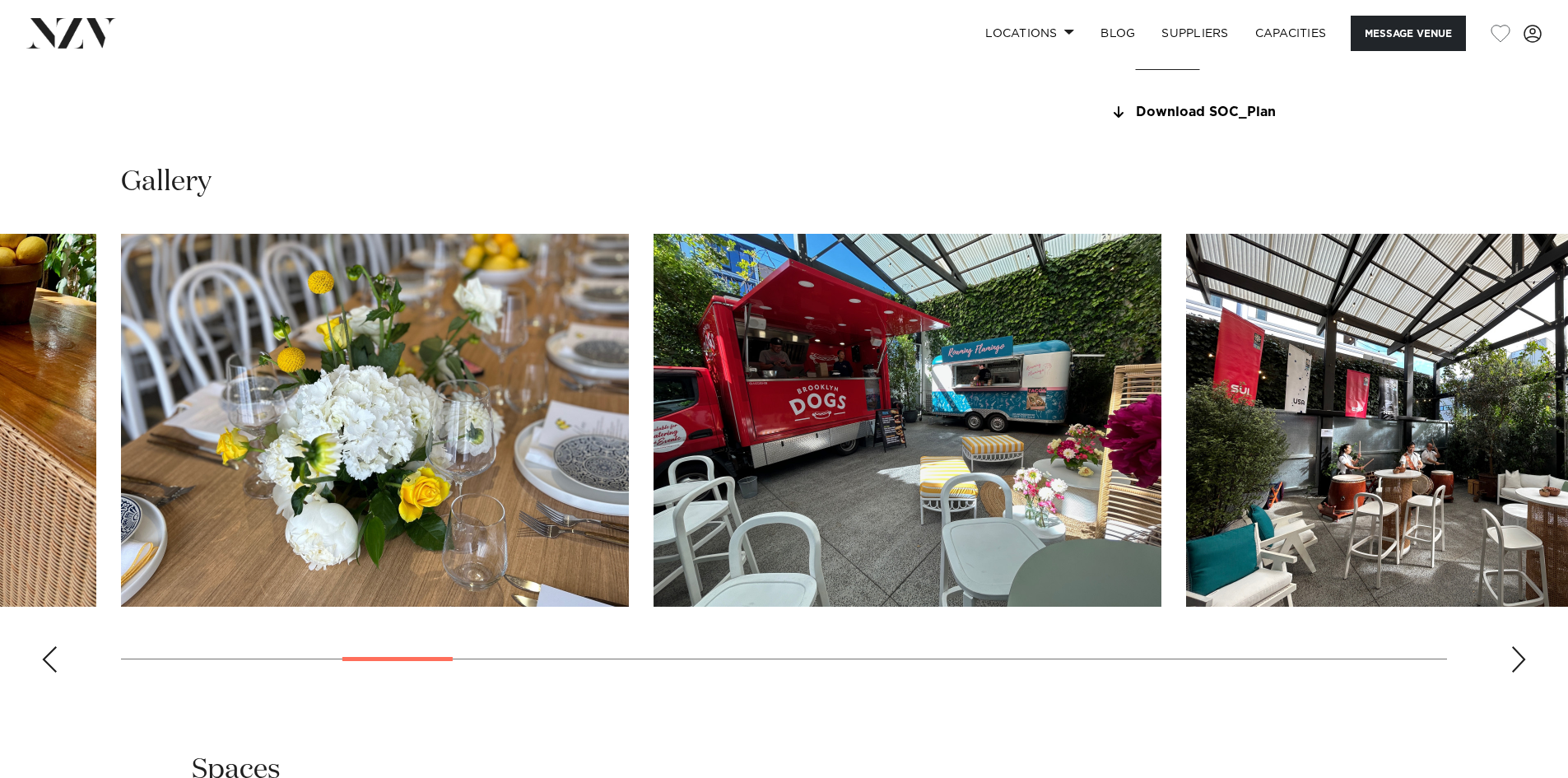
click at [1520, 663] on div "Next slide" at bounding box center [1519, 659] width 16 height 26
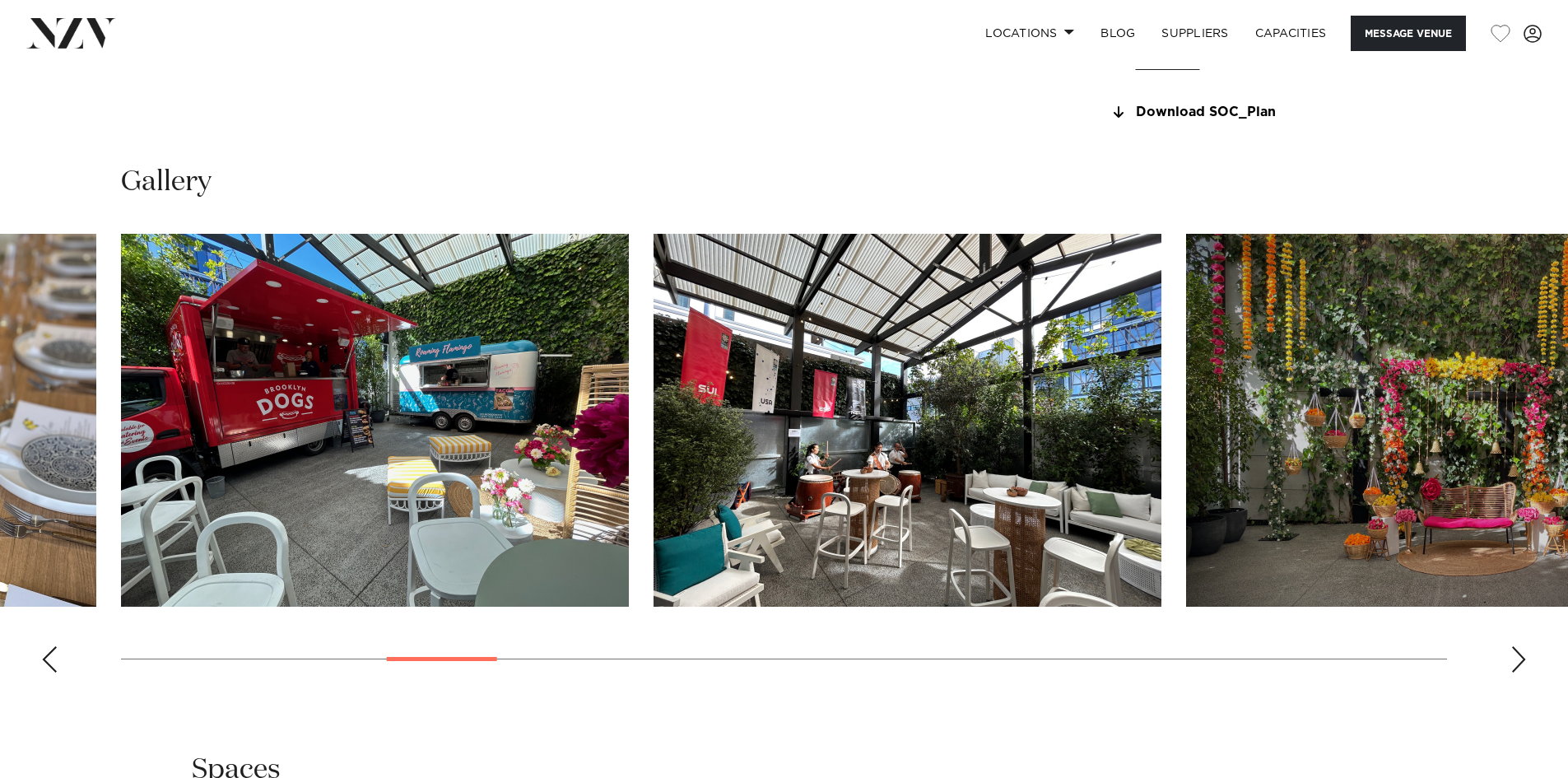
click at [1520, 663] on div "Next slide" at bounding box center [1519, 659] width 16 height 26
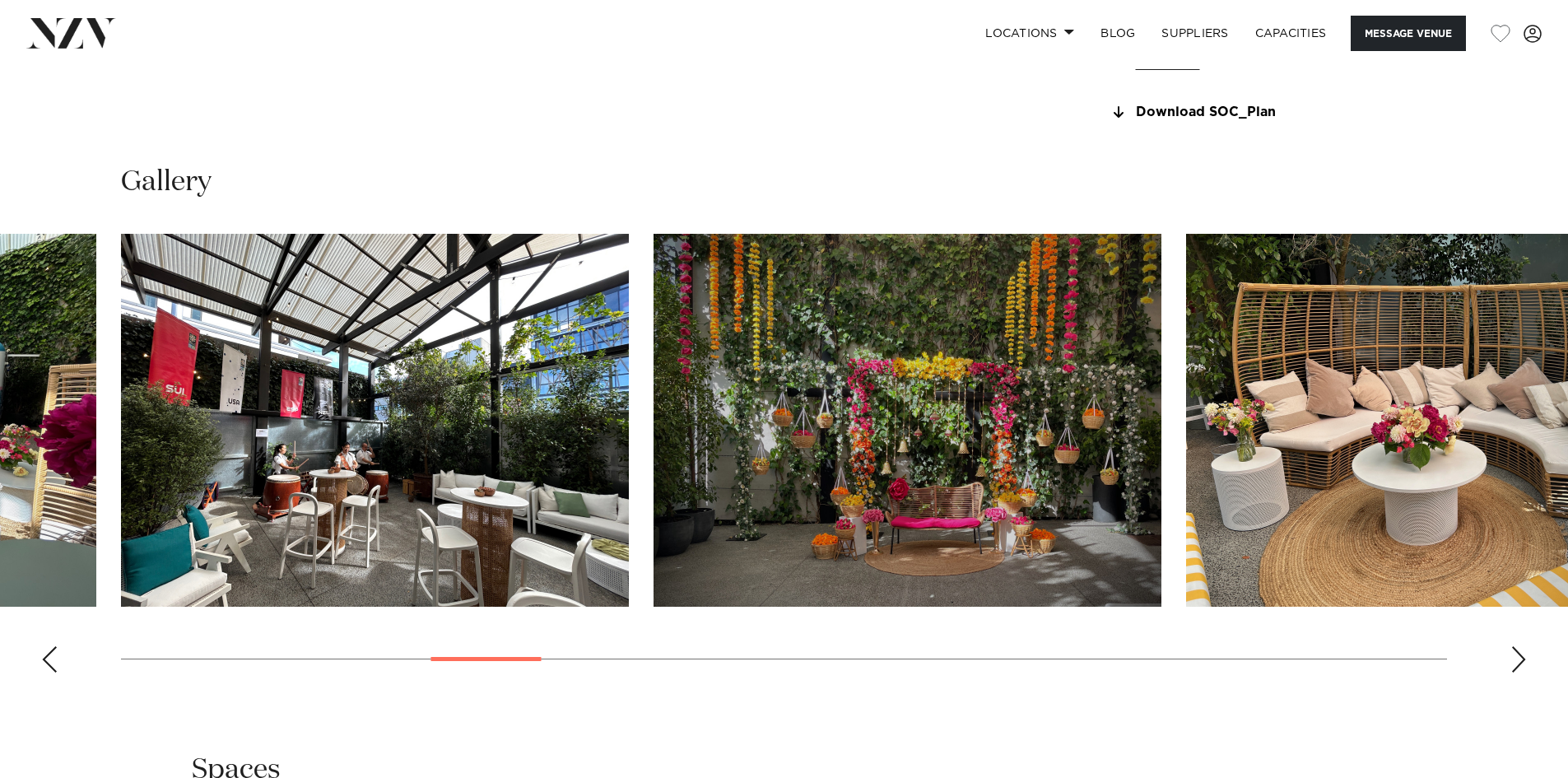
click at [1520, 663] on div "Next slide" at bounding box center [1519, 659] width 16 height 26
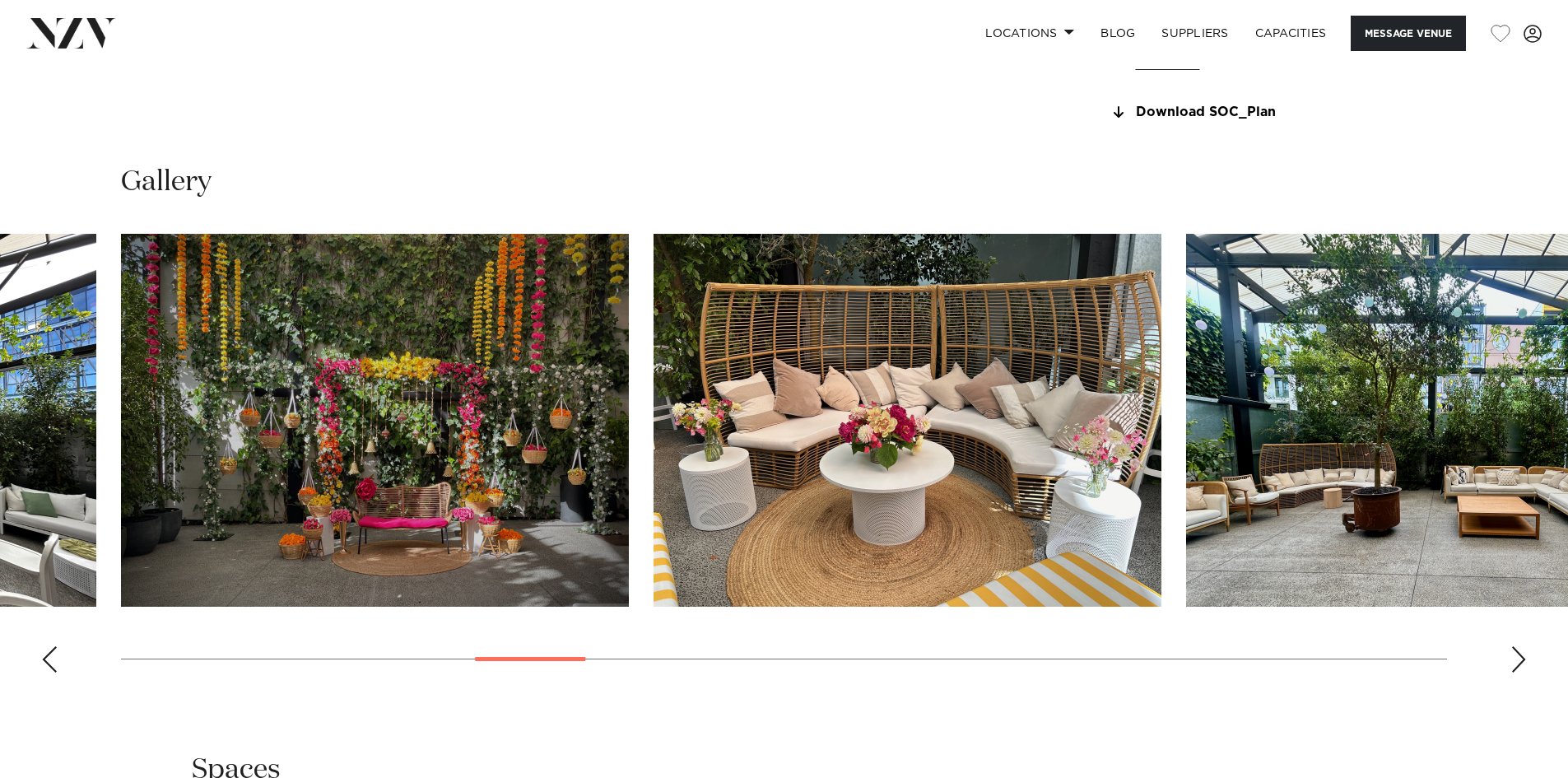
click at [1520, 663] on div "Next slide" at bounding box center [1519, 659] width 16 height 26
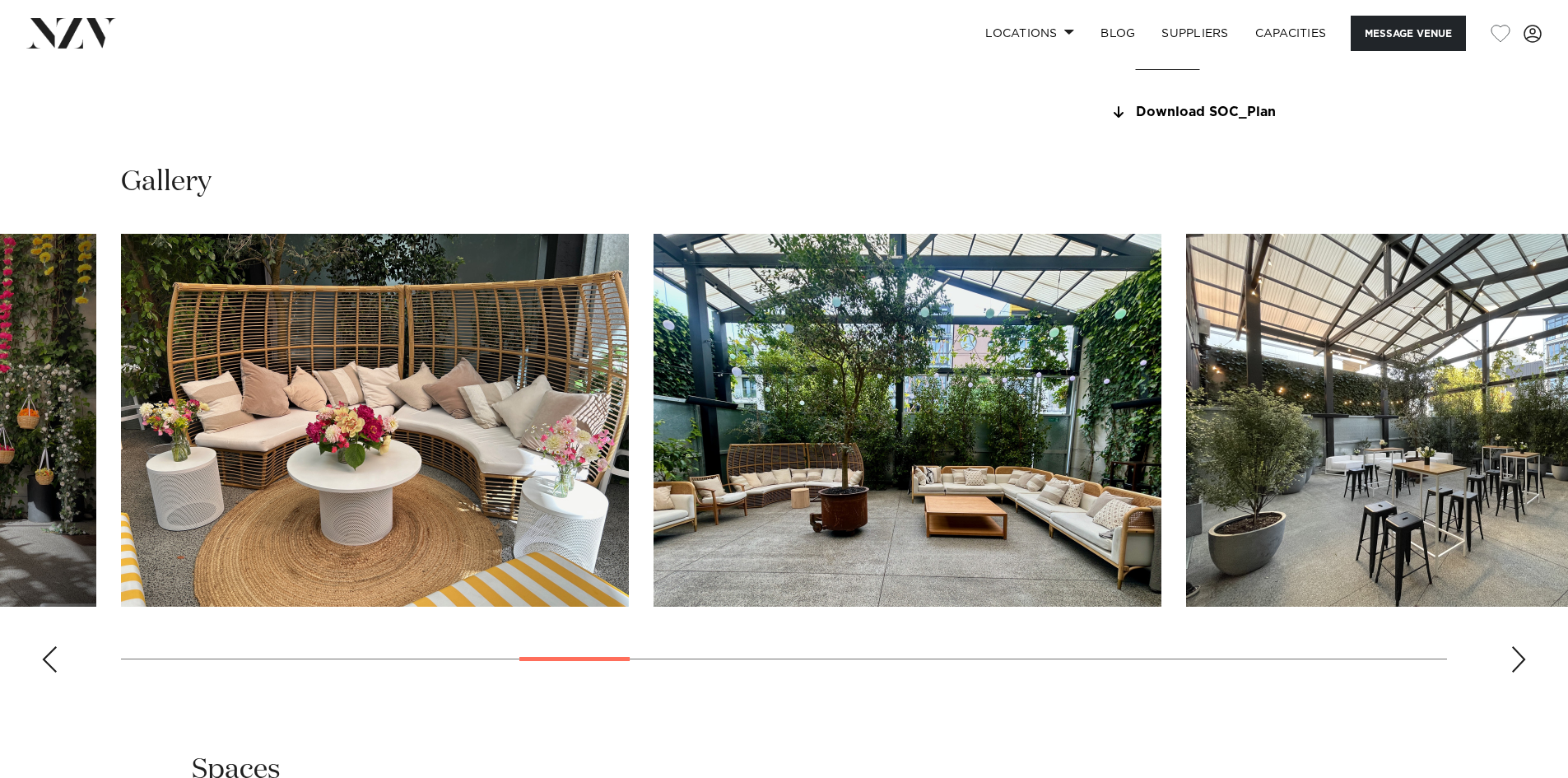
click at [1520, 663] on div "Next slide" at bounding box center [1519, 659] width 16 height 26
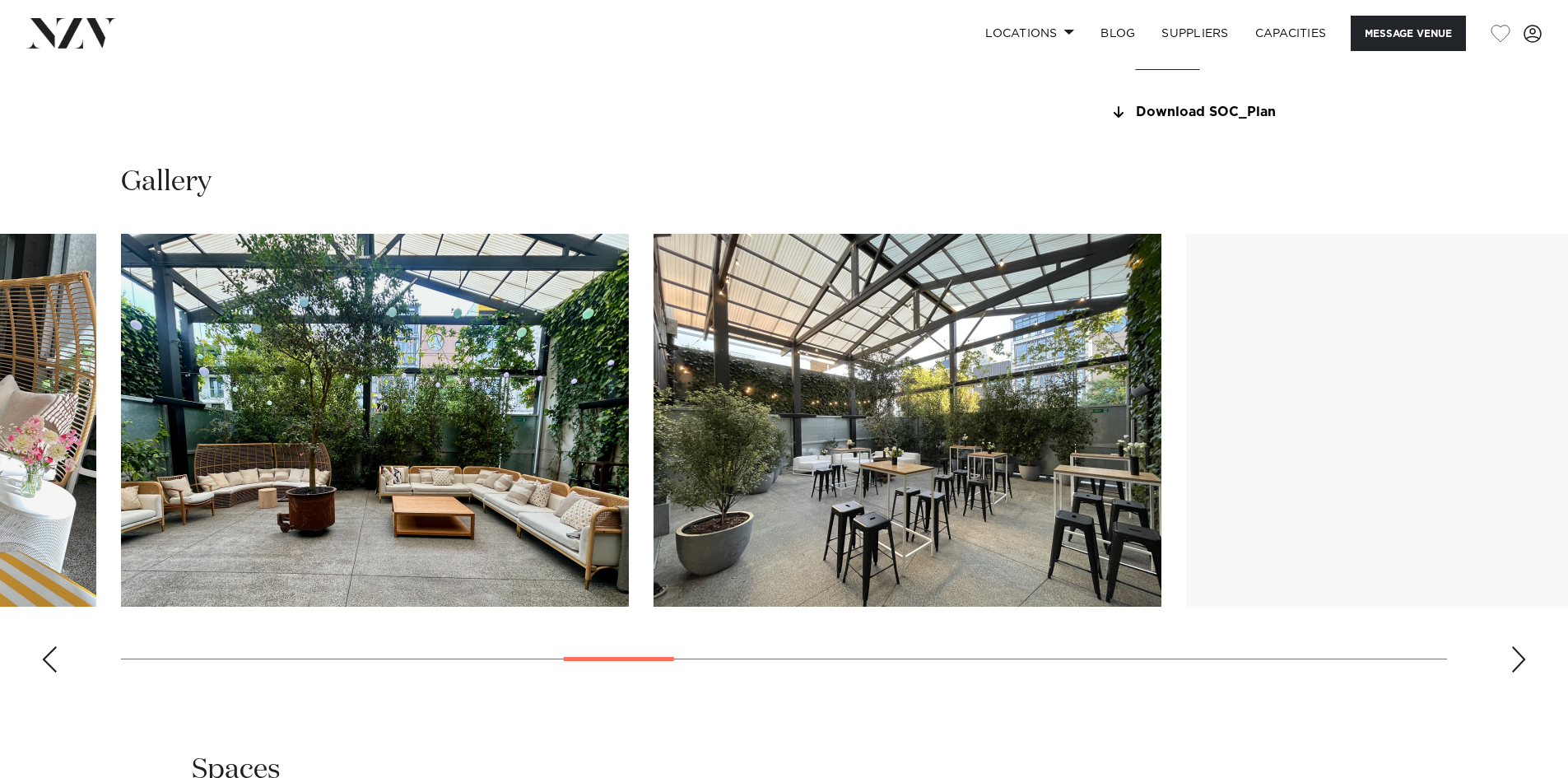
click at [1520, 663] on div "Next slide" at bounding box center [1519, 659] width 16 height 26
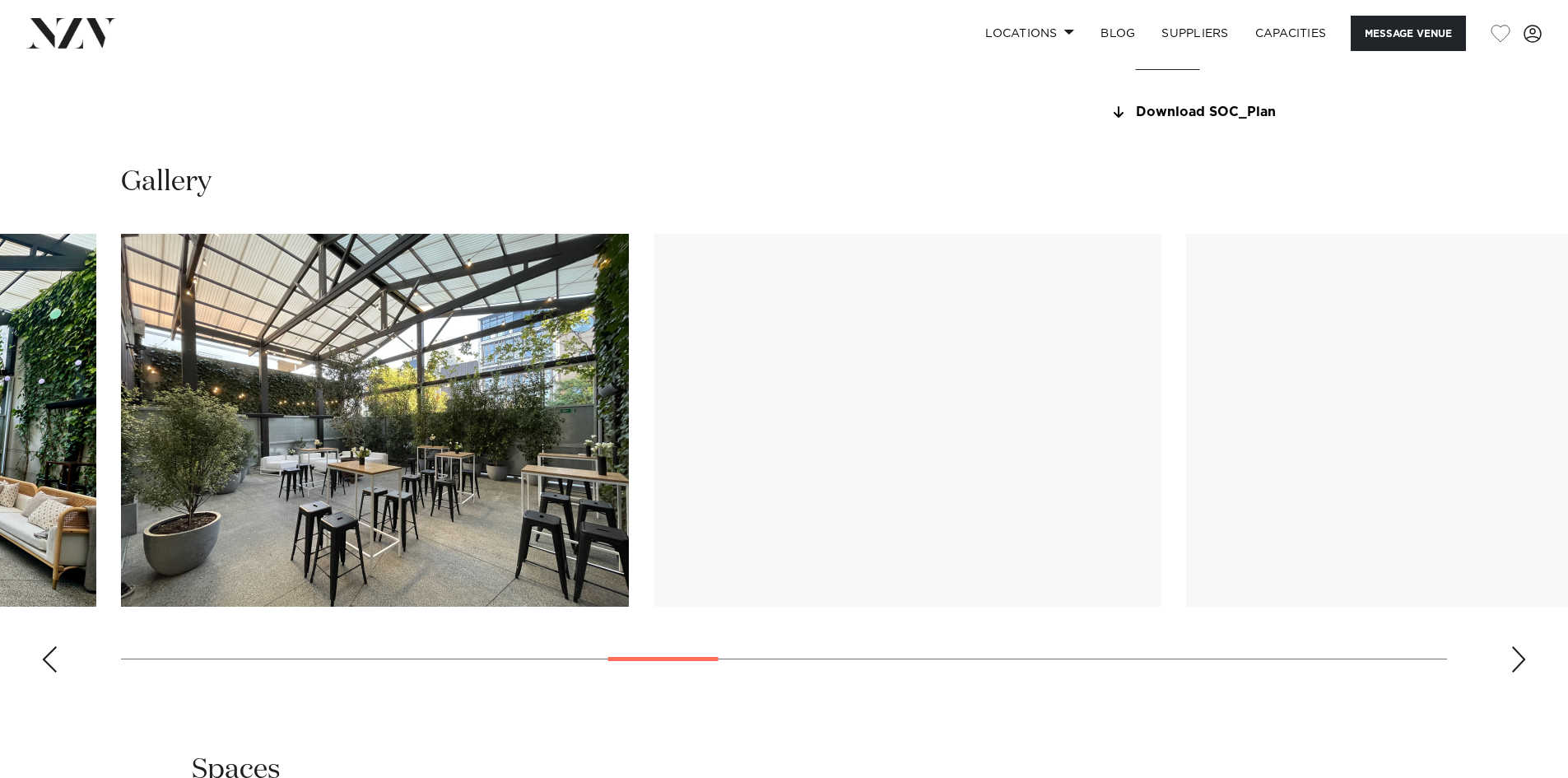
click at [1520, 663] on div "Next slide" at bounding box center [1519, 659] width 16 height 26
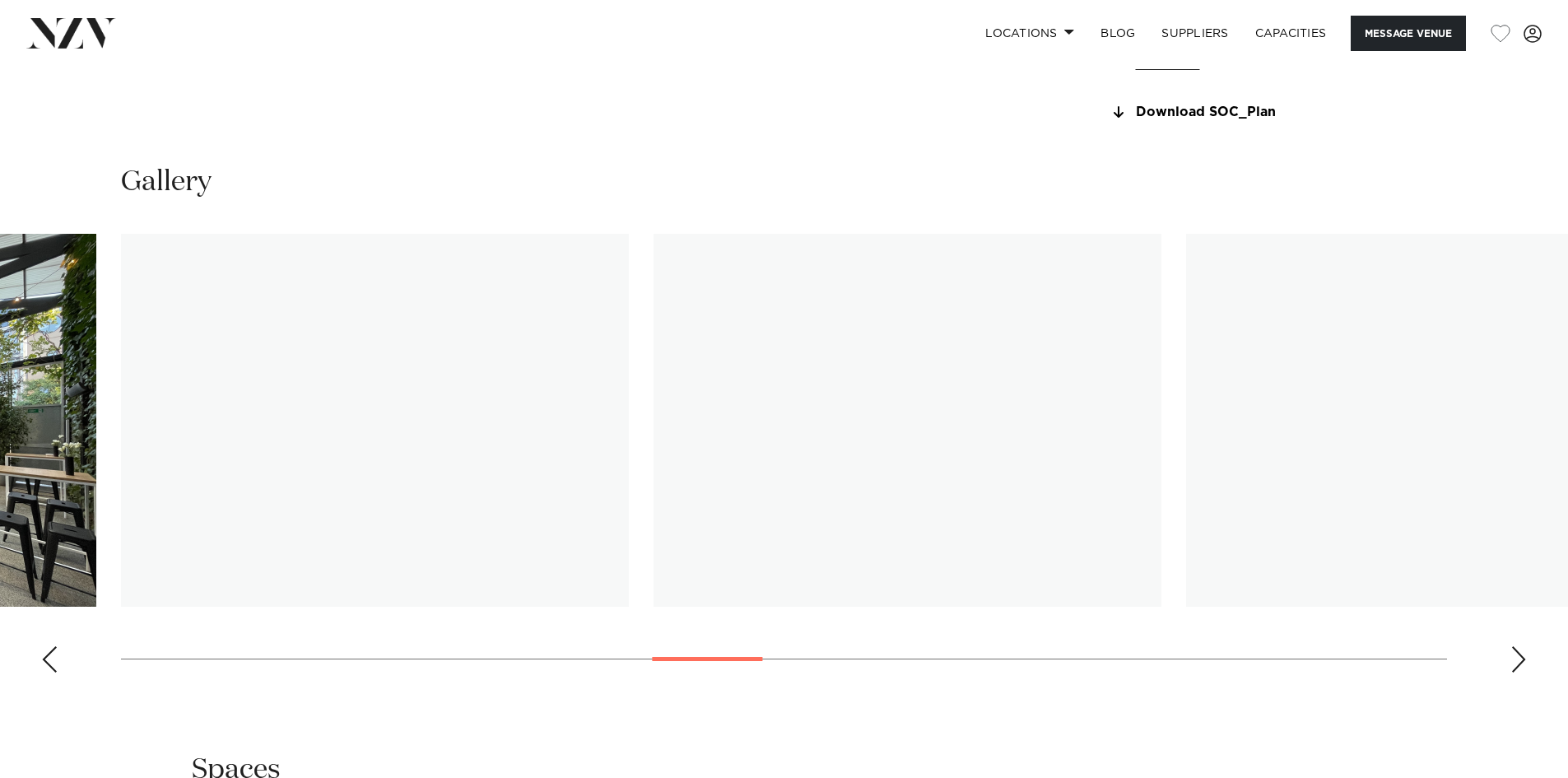
click at [1520, 663] on div "Next slide" at bounding box center [1519, 659] width 16 height 26
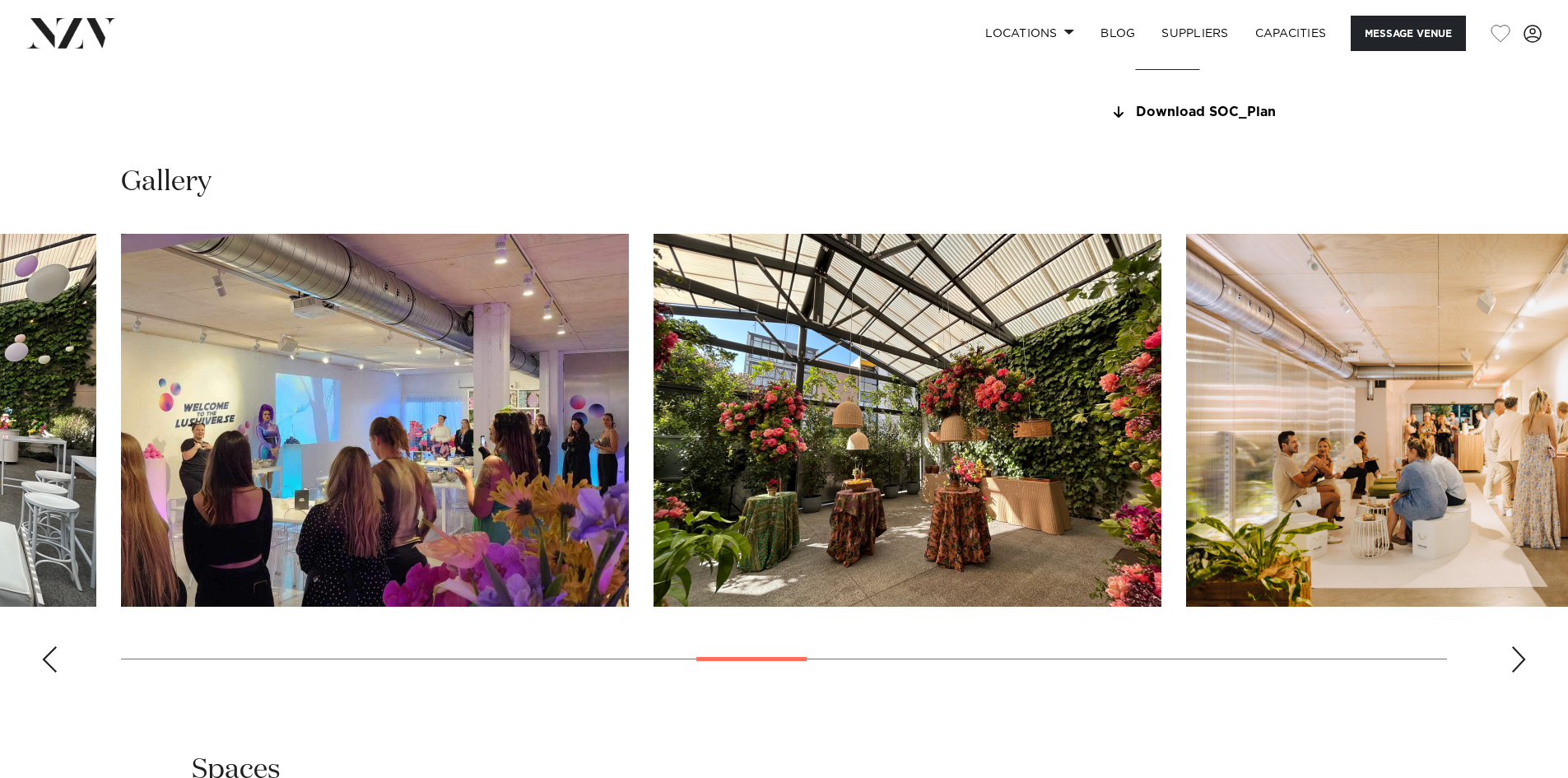
click at [1520, 663] on div "Next slide" at bounding box center [1519, 659] width 16 height 26
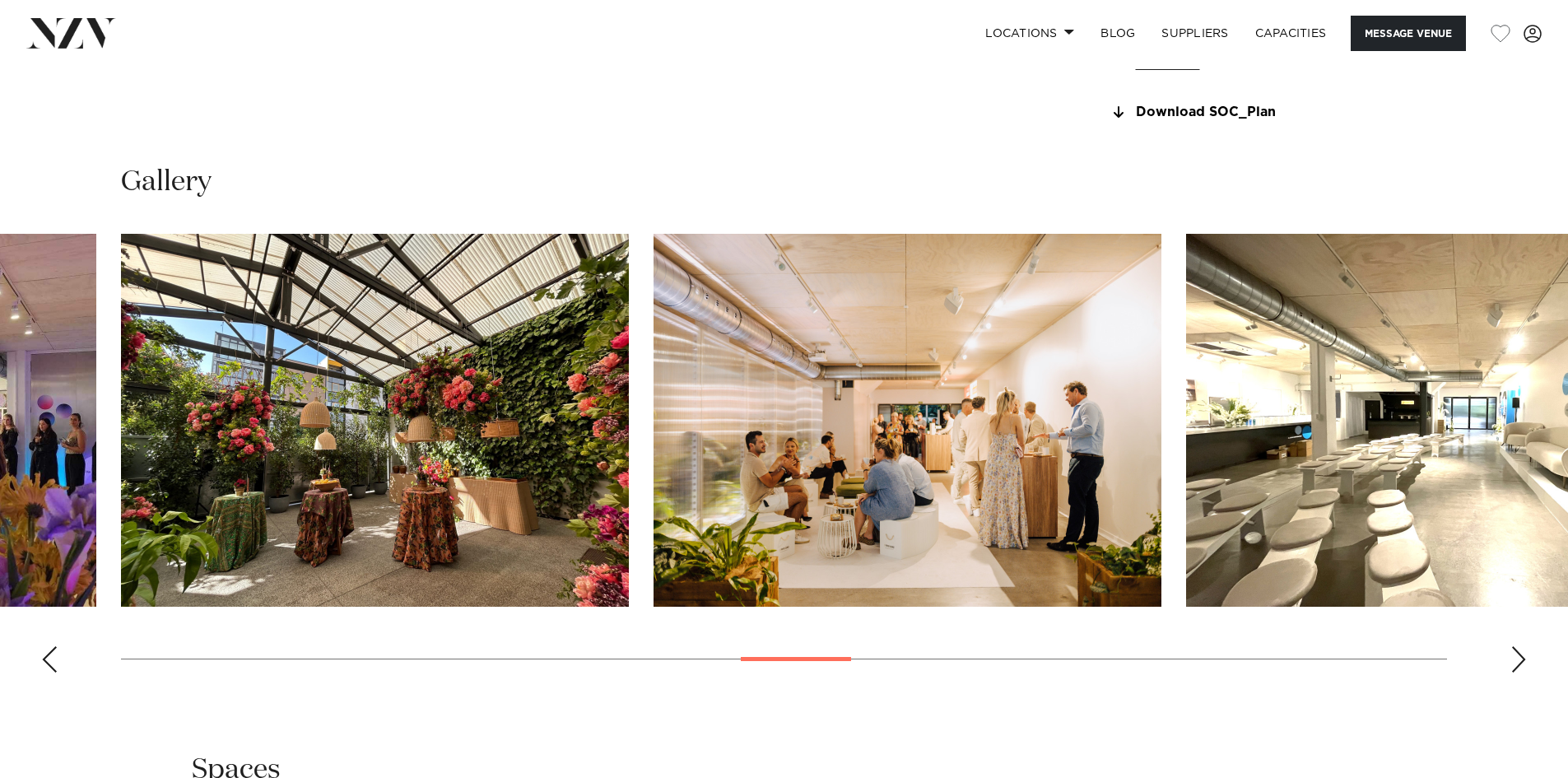
click at [1520, 663] on div "Next slide" at bounding box center [1519, 659] width 16 height 26
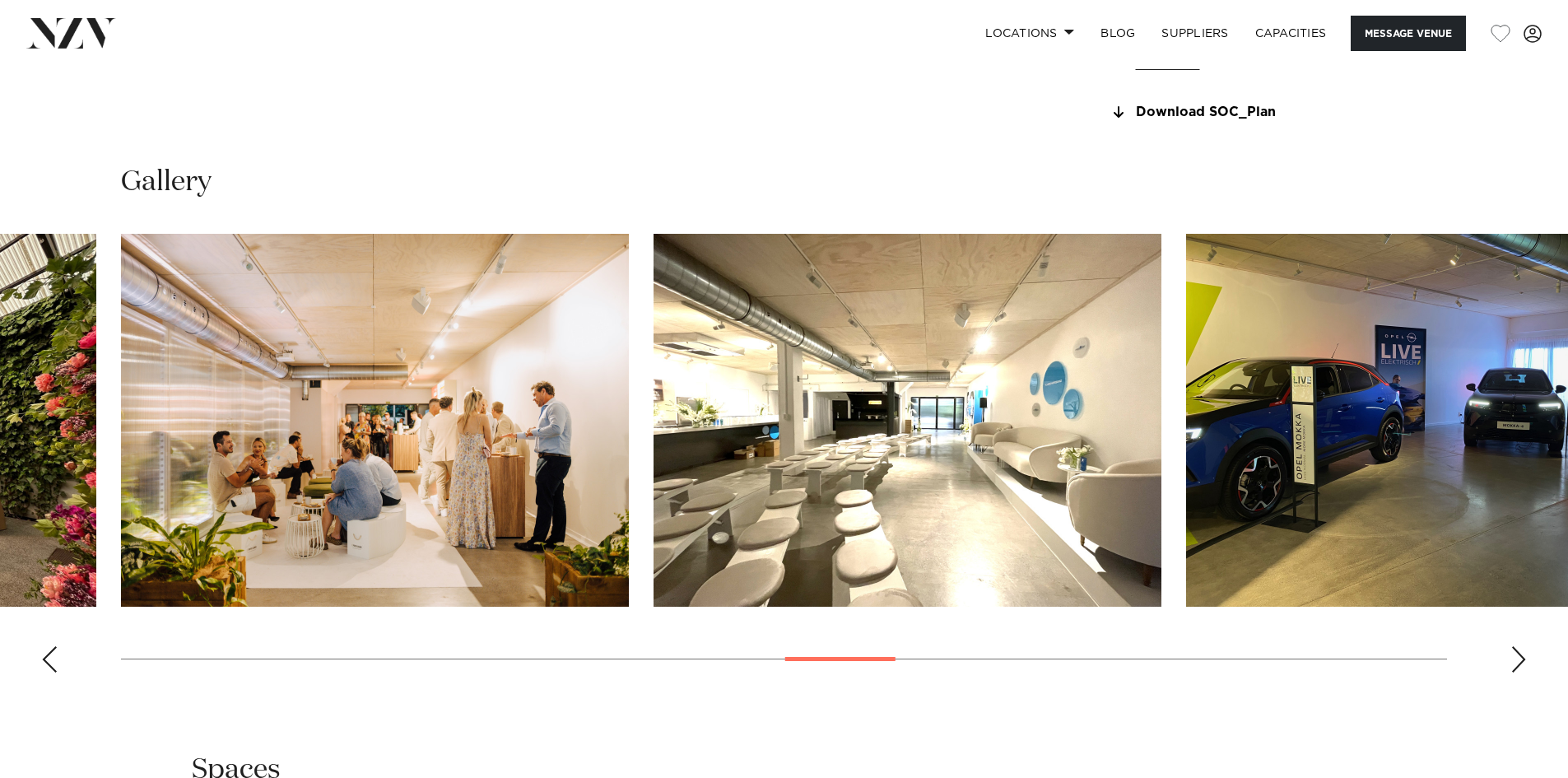
click at [1520, 663] on div "Next slide" at bounding box center [1519, 659] width 16 height 26
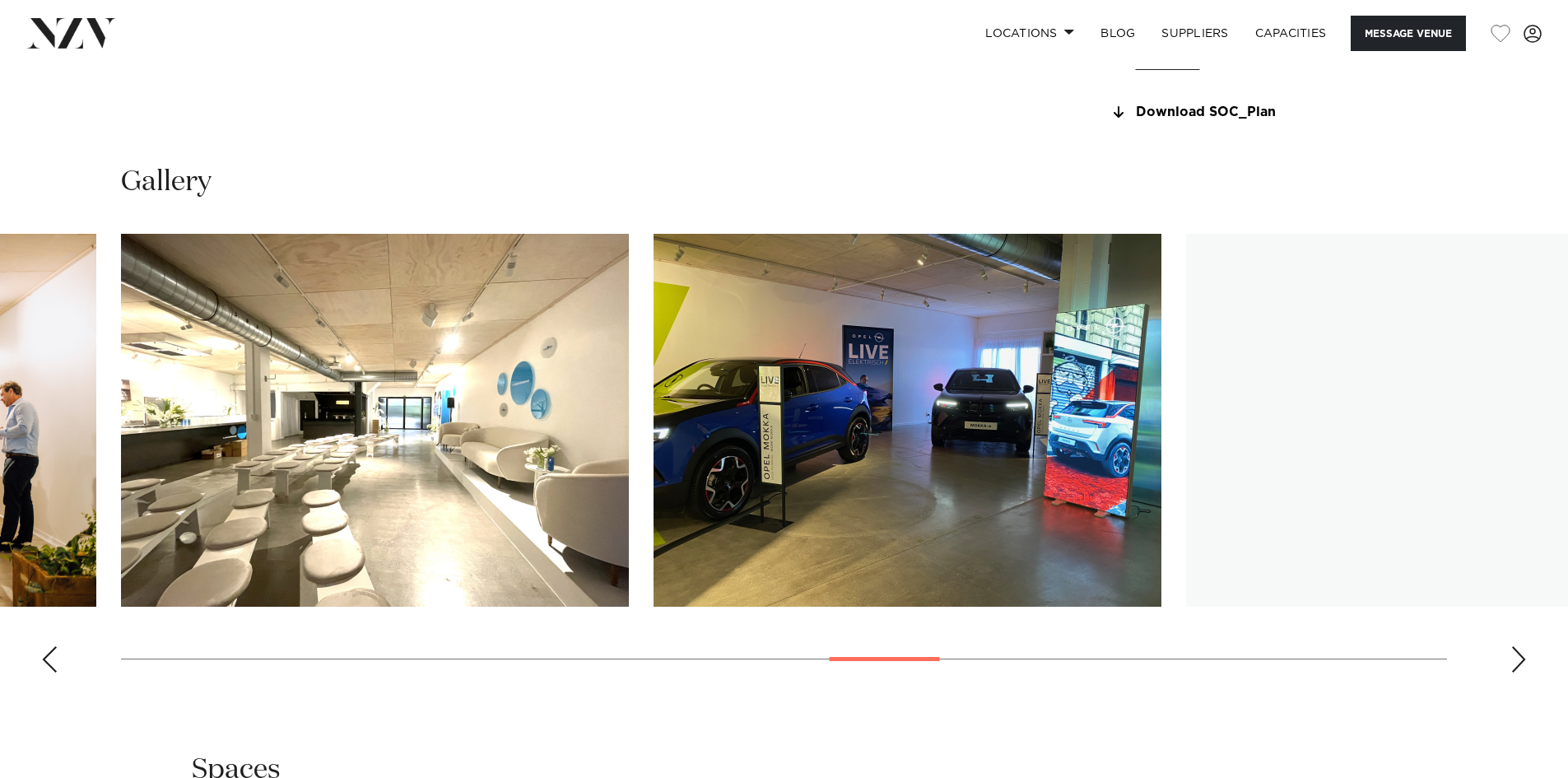
click at [1520, 663] on div "Next slide" at bounding box center [1519, 659] width 16 height 26
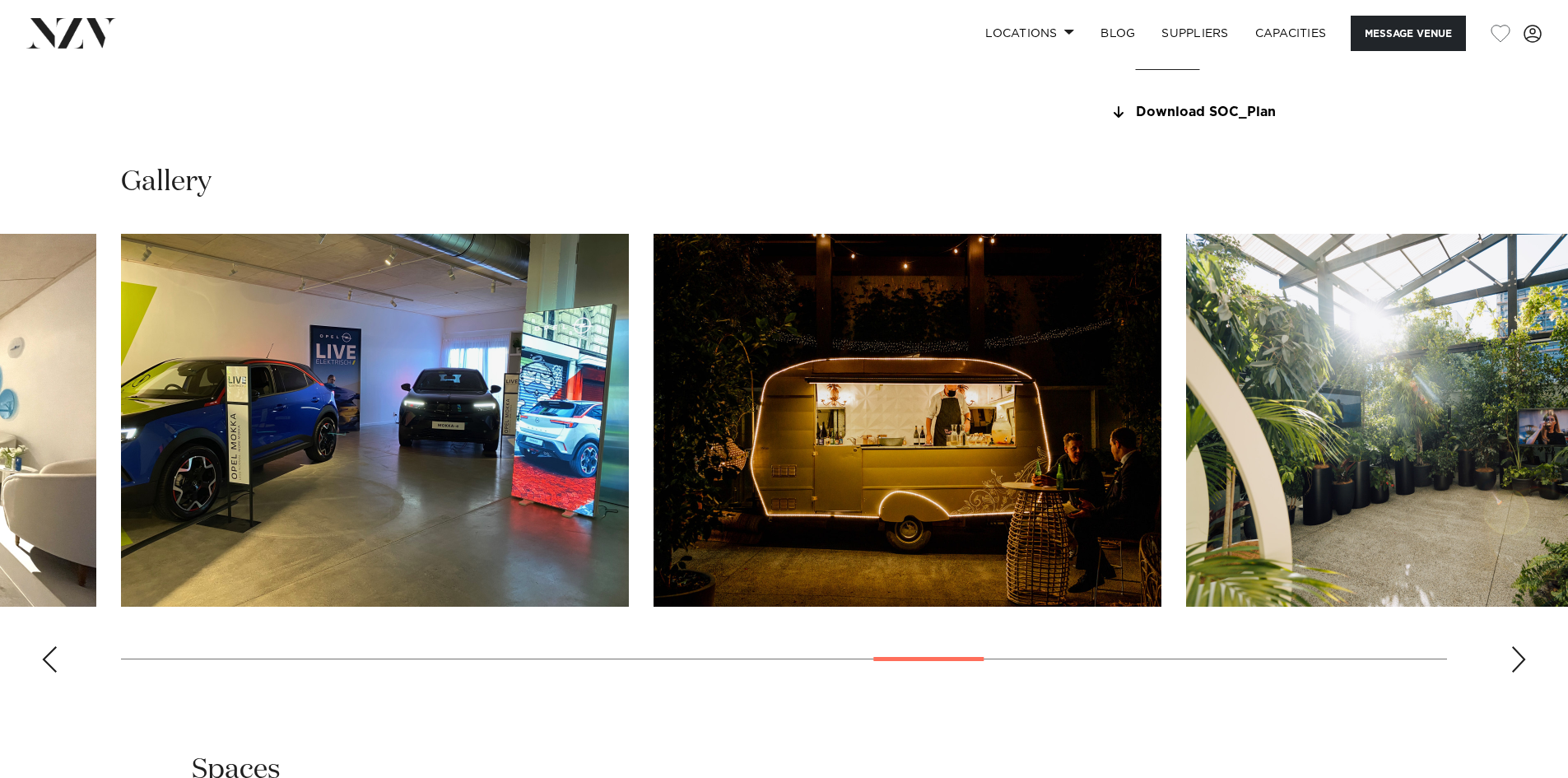
click at [1520, 663] on div "Next slide" at bounding box center [1519, 659] width 16 height 26
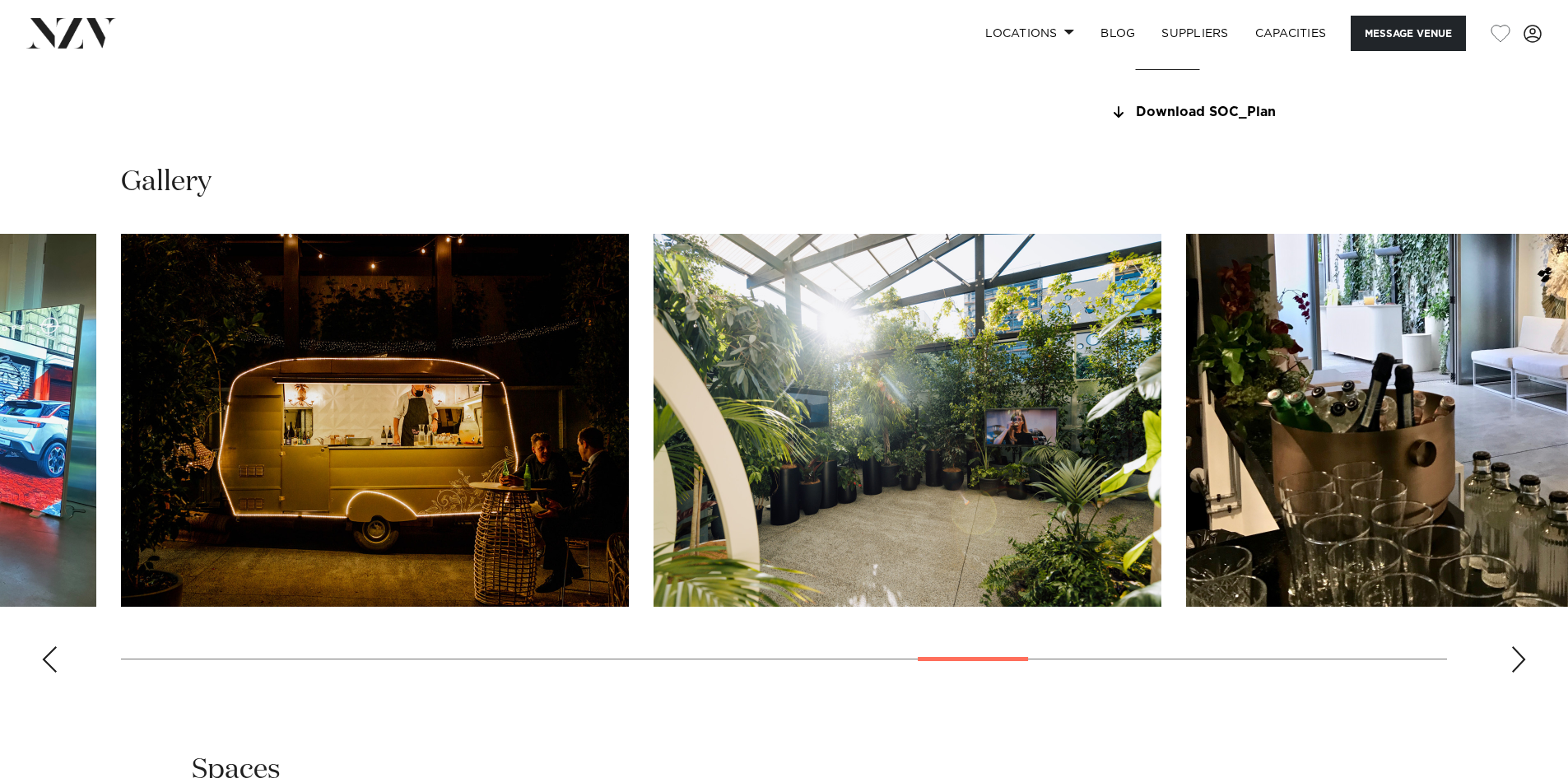
click at [1520, 663] on div "Next slide" at bounding box center [1519, 659] width 16 height 26
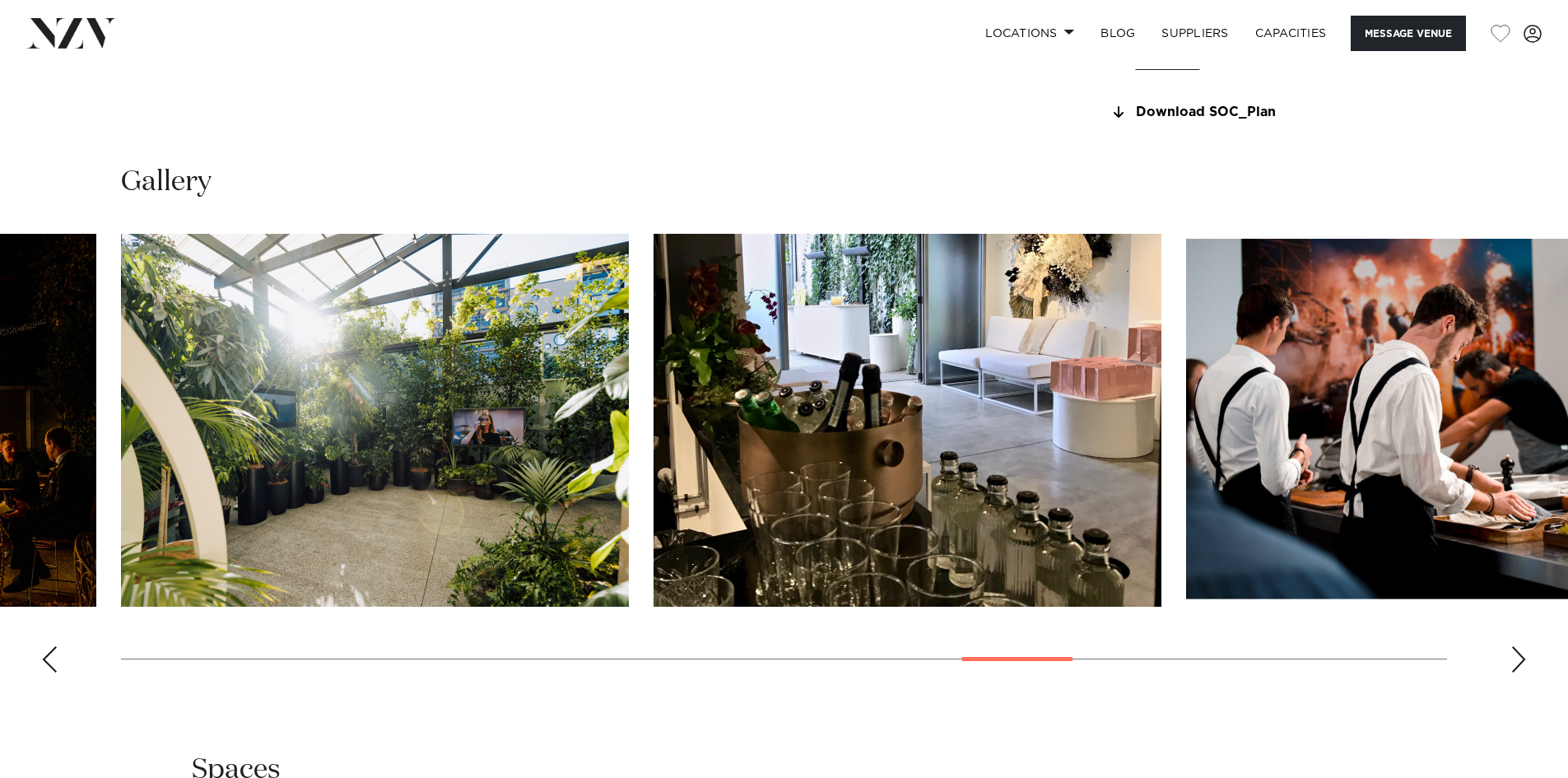
click at [1520, 663] on div "Next slide" at bounding box center [1519, 659] width 16 height 26
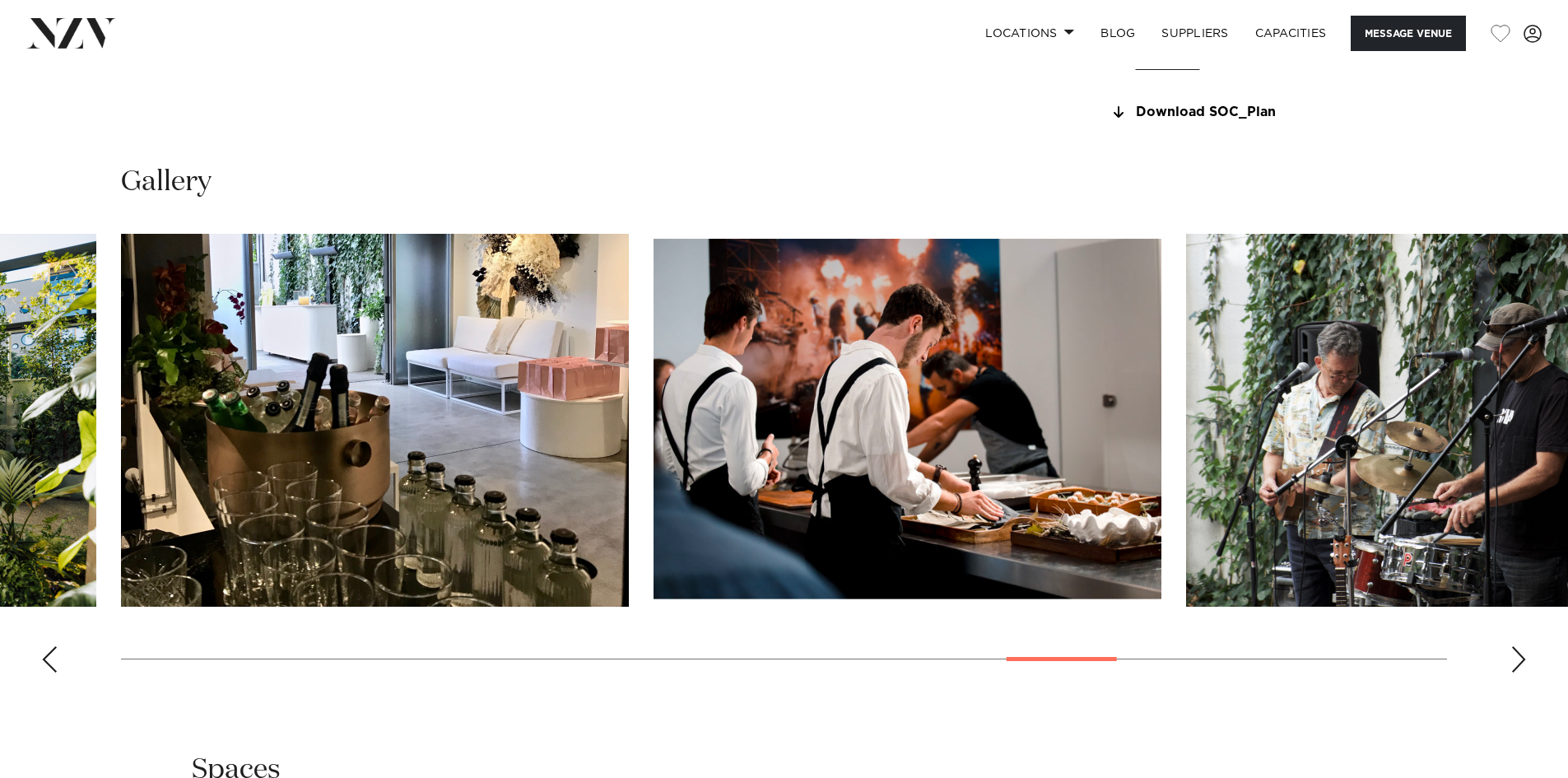
click at [1520, 663] on div "Next slide" at bounding box center [1519, 659] width 16 height 26
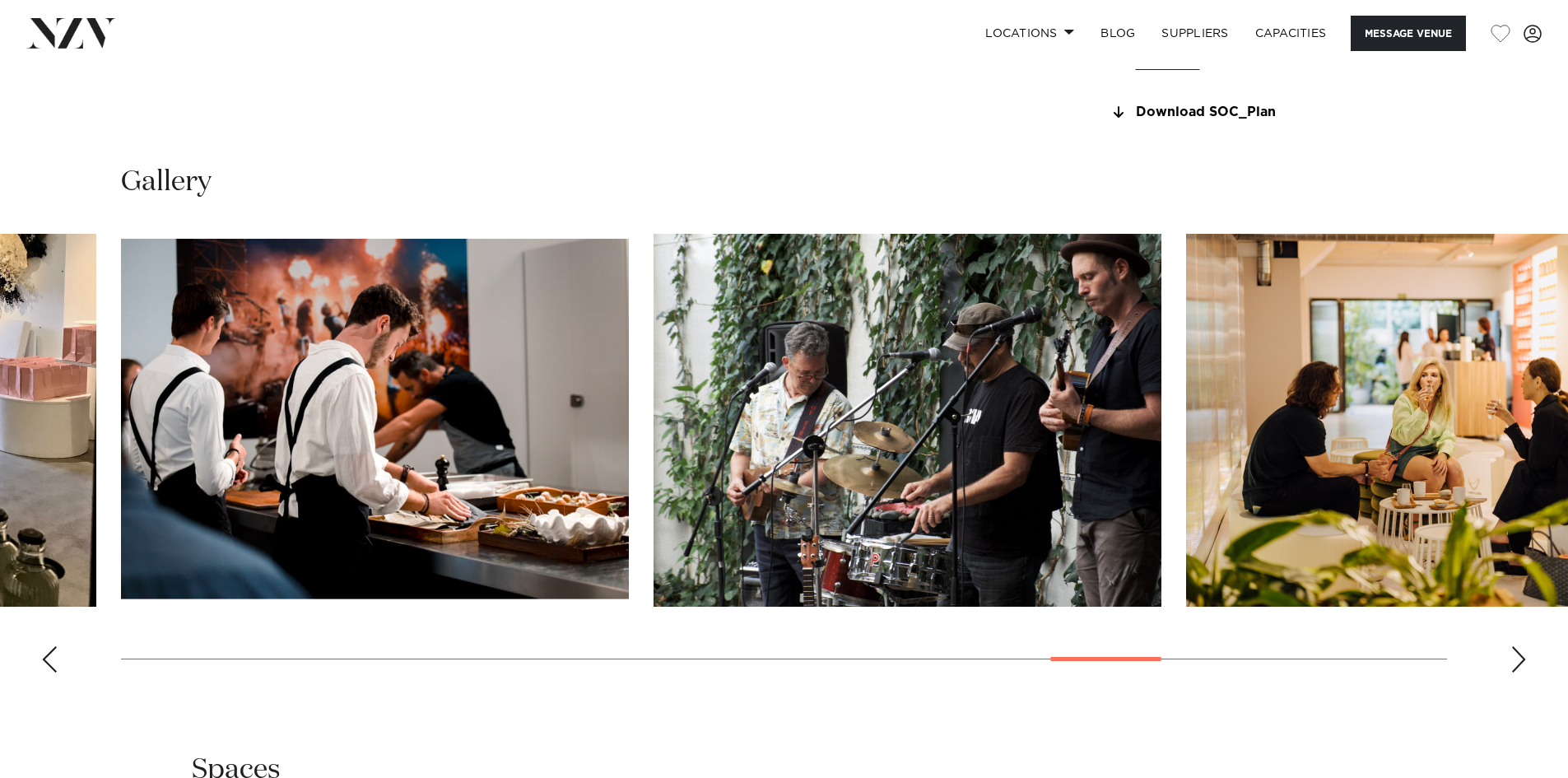
click at [1520, 663] on div "Next slide" at bounding box center [1519, 659] width 16 height 26
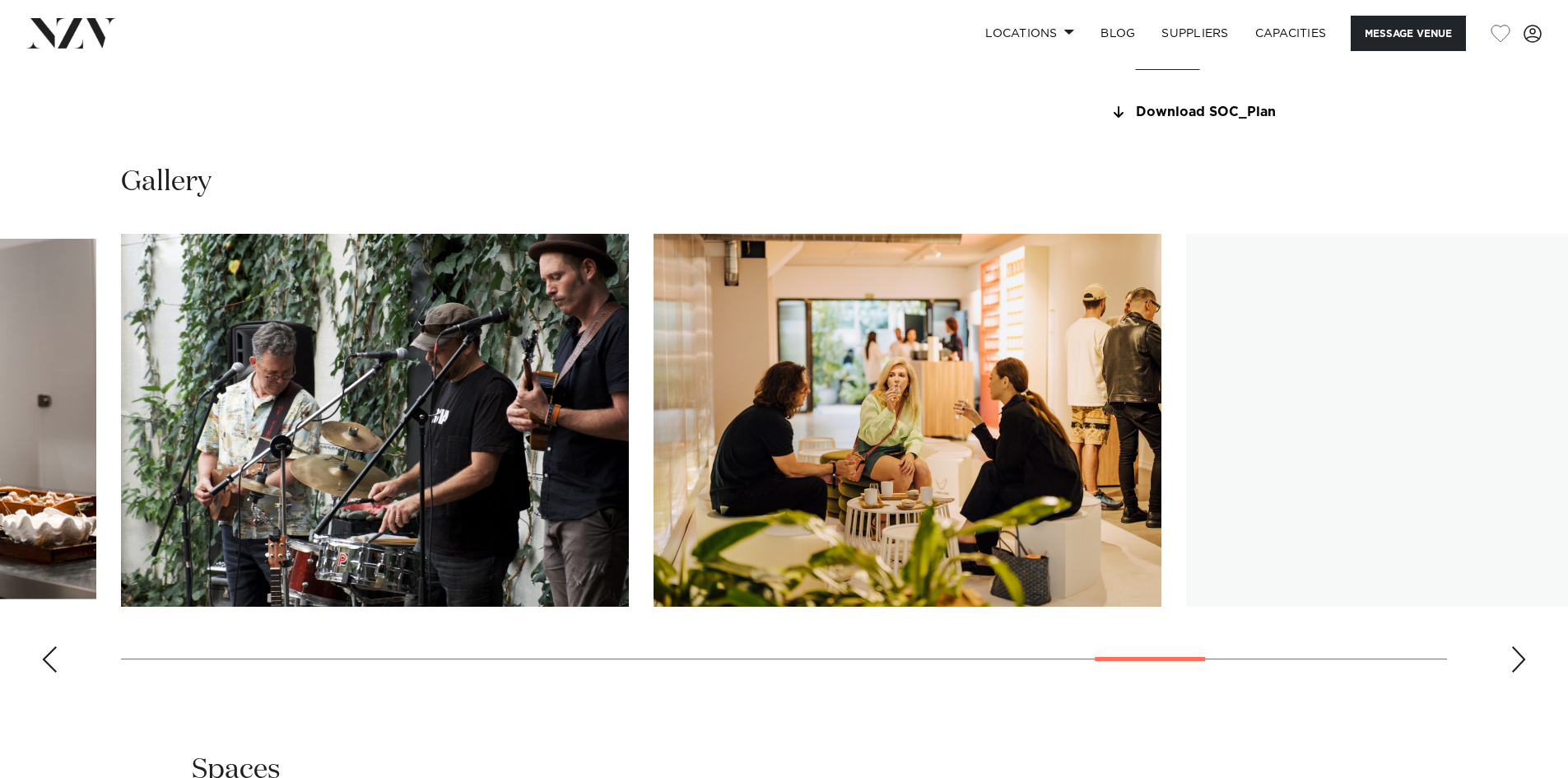
click at [1520, 663] on div "Next slide" at bounding box center [1519, 659] width 16 height 26
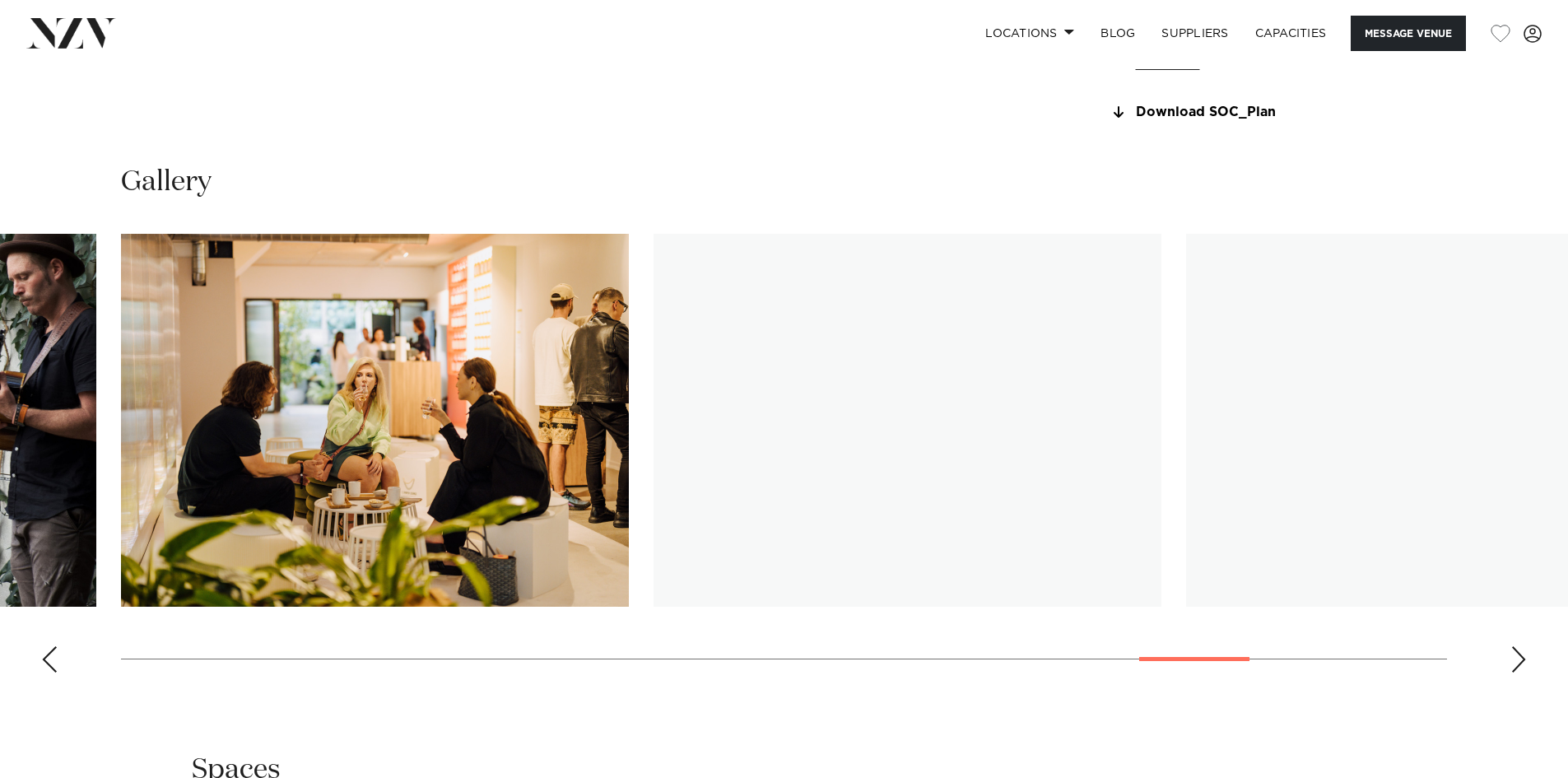
click at [1520, 663] on div "Next slide" at bounding box center [1519, 659] width 16 height 26
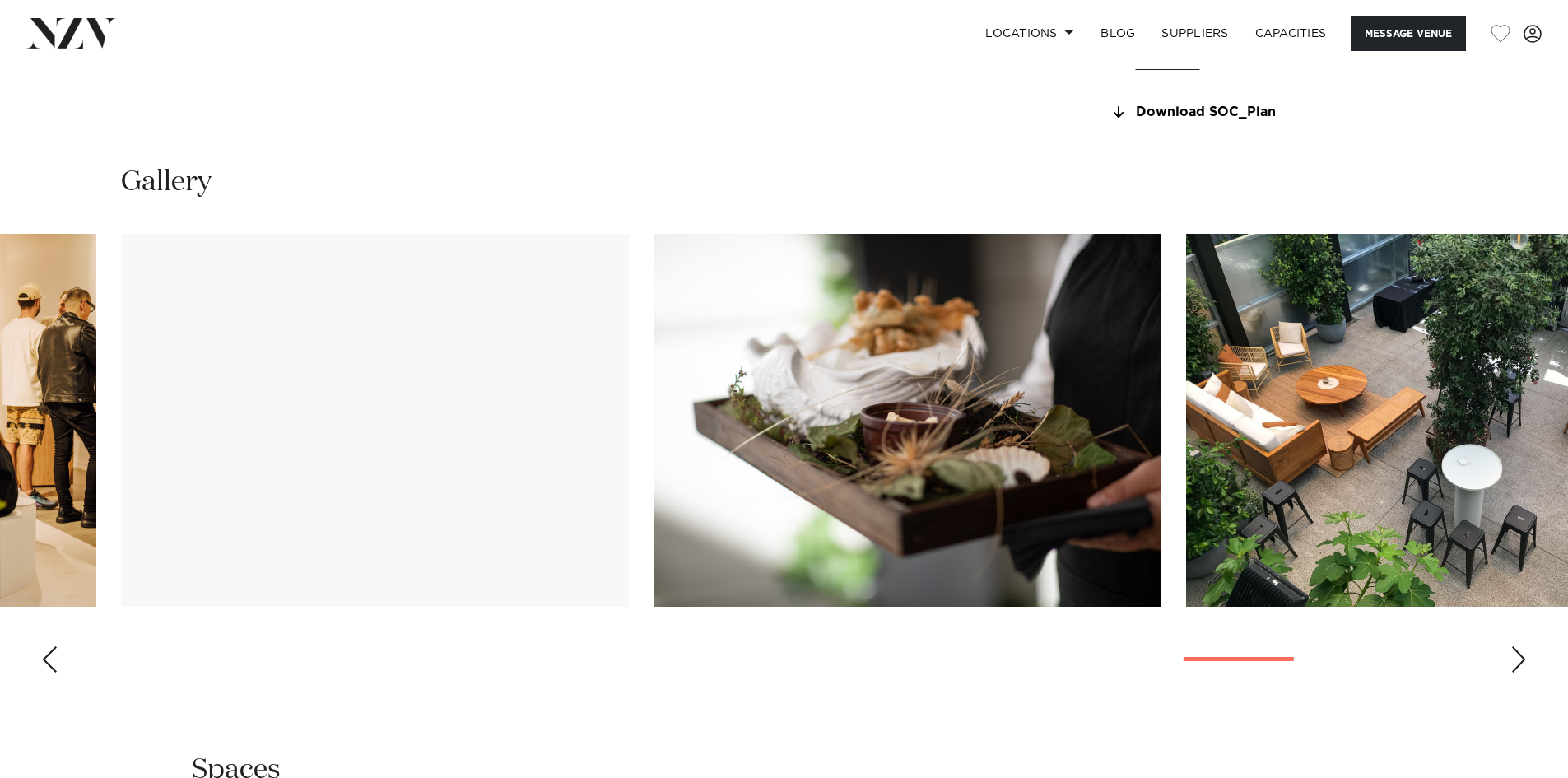
click at [1520, 663] on div "Next slide" at bounding box center [1519, 659] width 16 height 26
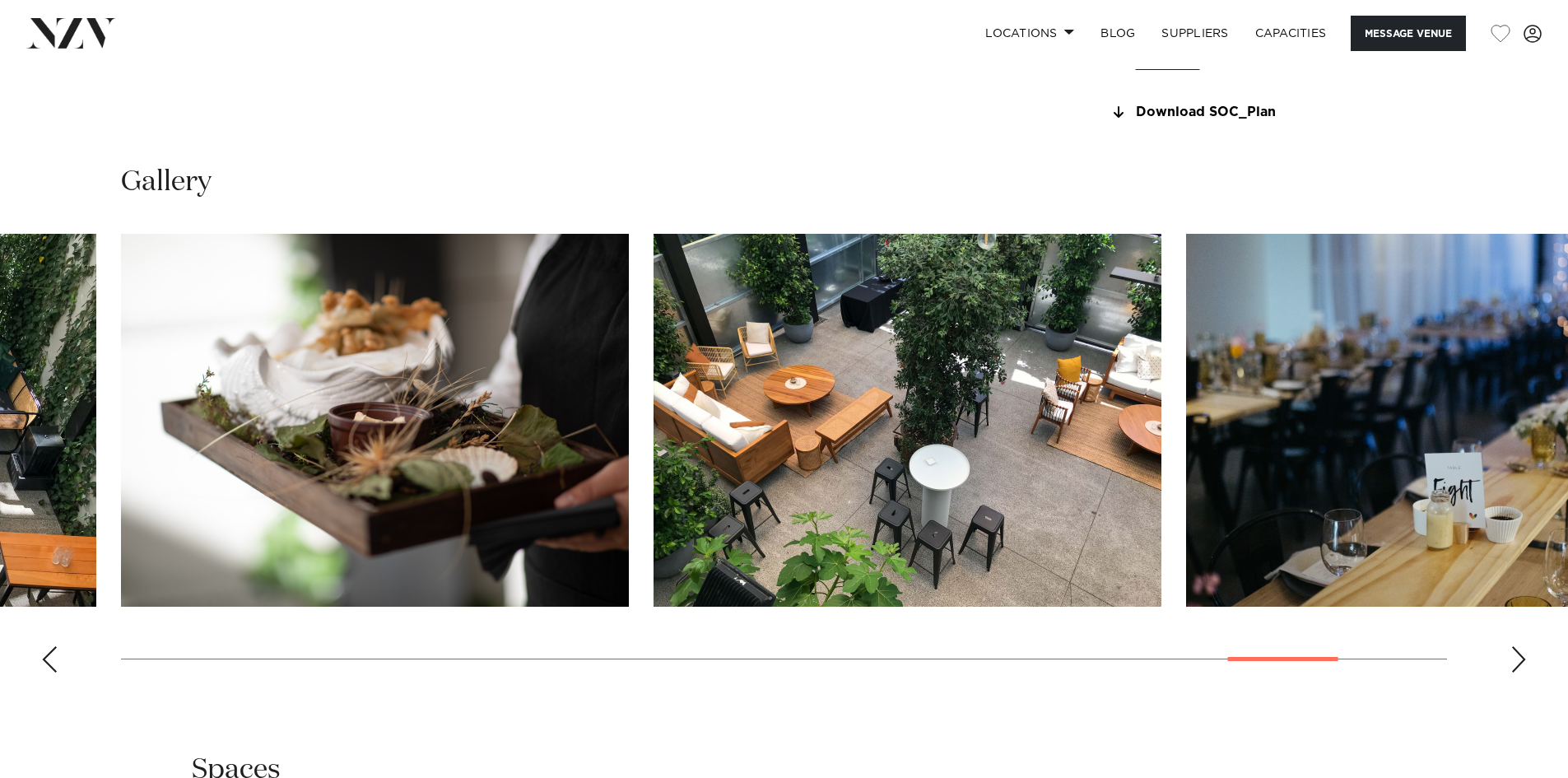
click at [1520, 663] on div "Next slide" at bounding box center [1519, 659] width 16 height 26
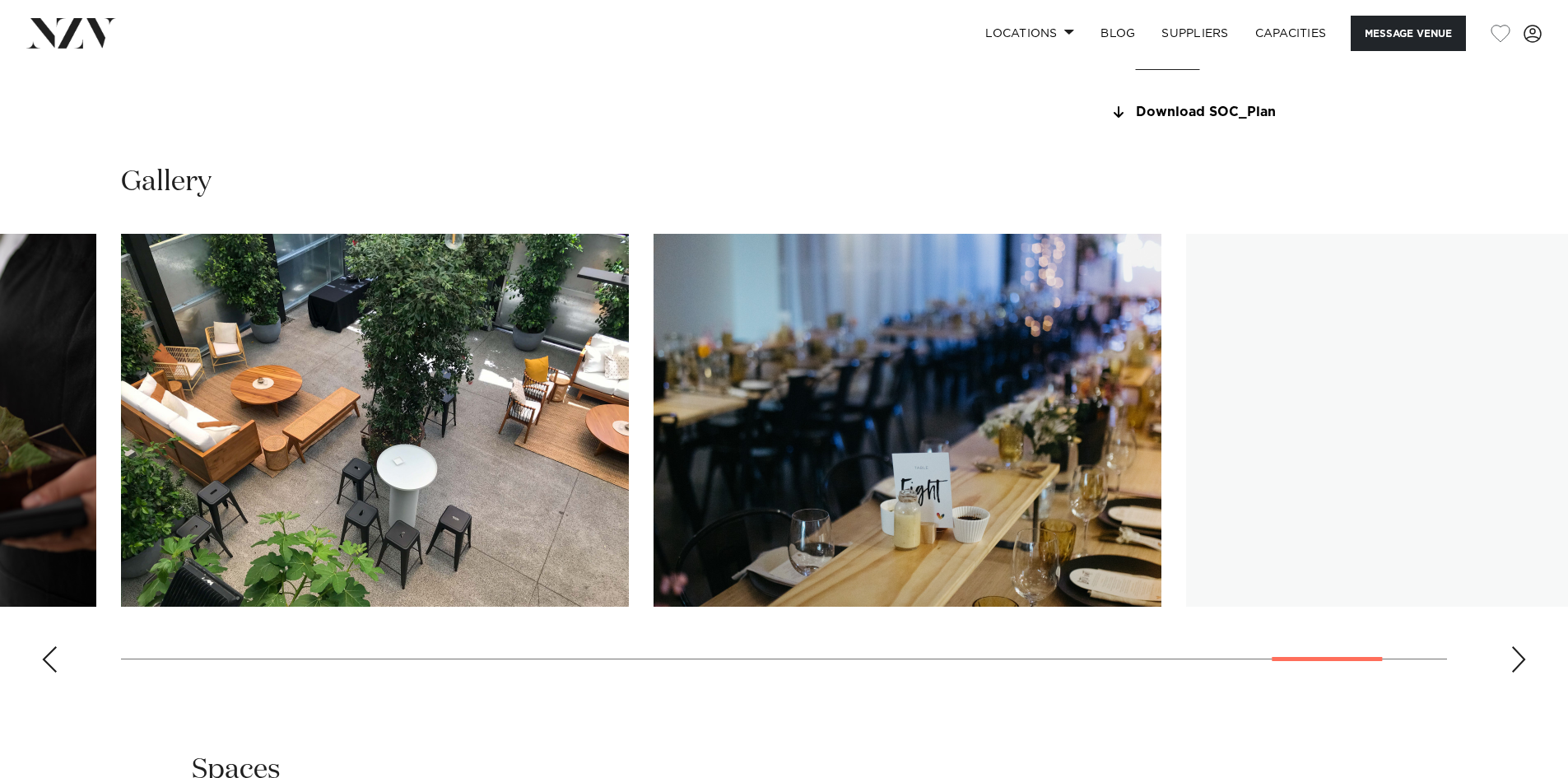
click at [1520, 663] on div "Next slide" at bounding box center [1519, 659] width 16 height 26
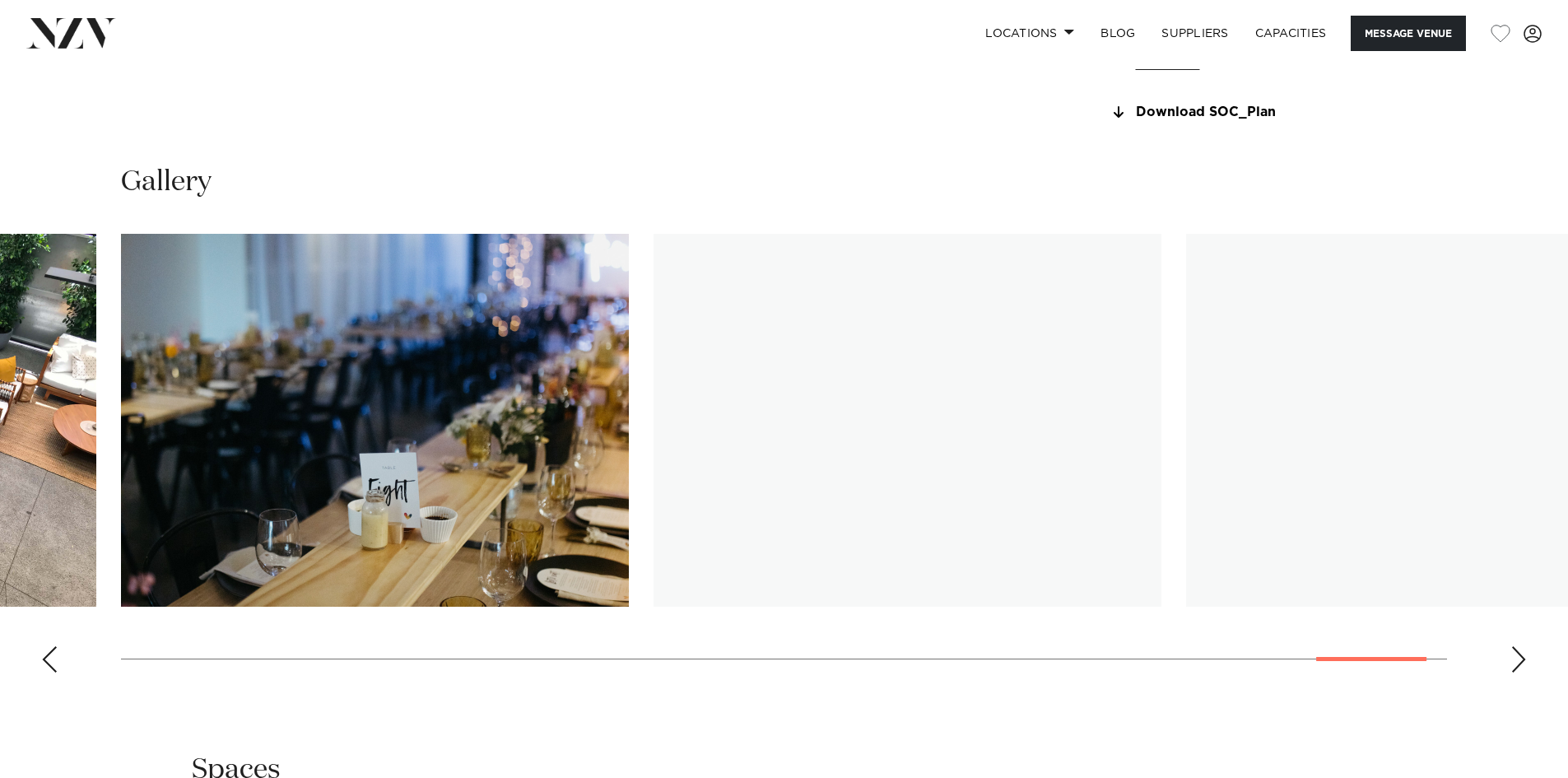
click at [1520, 663] on div "Next slide" at bounding box center [1519, 659] width 16 height 26
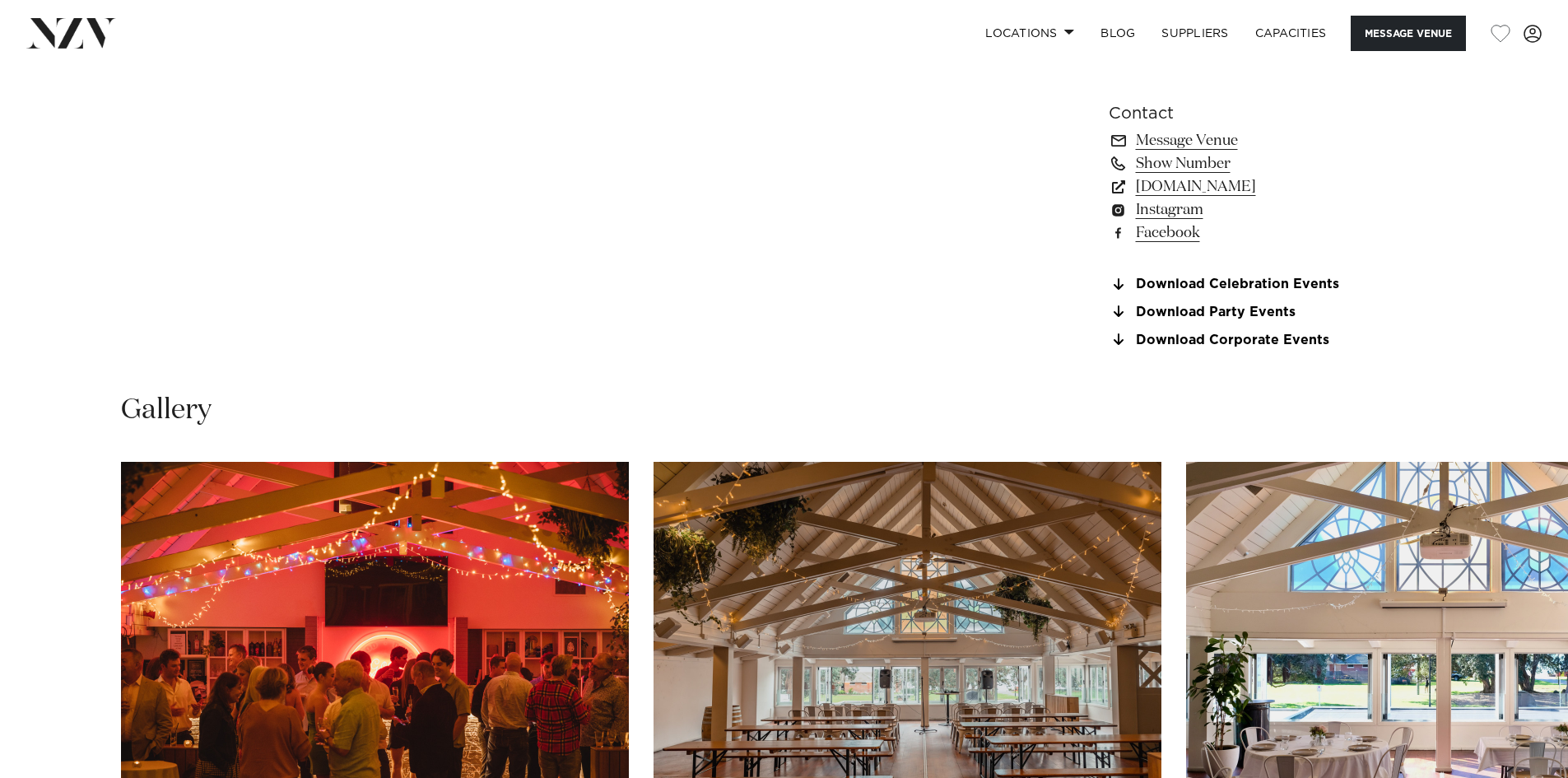
scroll to position [1729, 0]
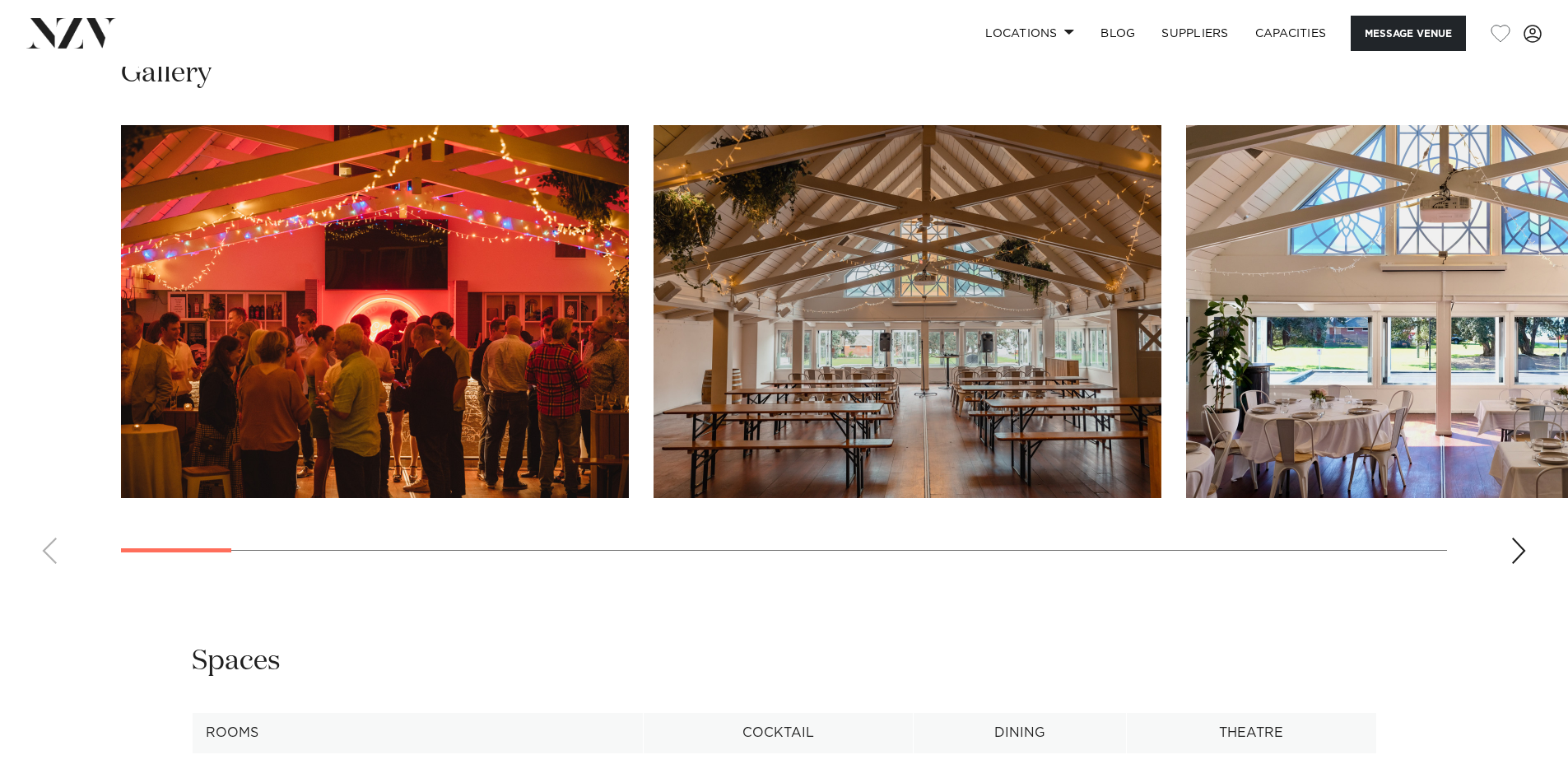
click at [1514, 546] on div "Next slide" at bounding box center [1519, 550] width 16 height 26
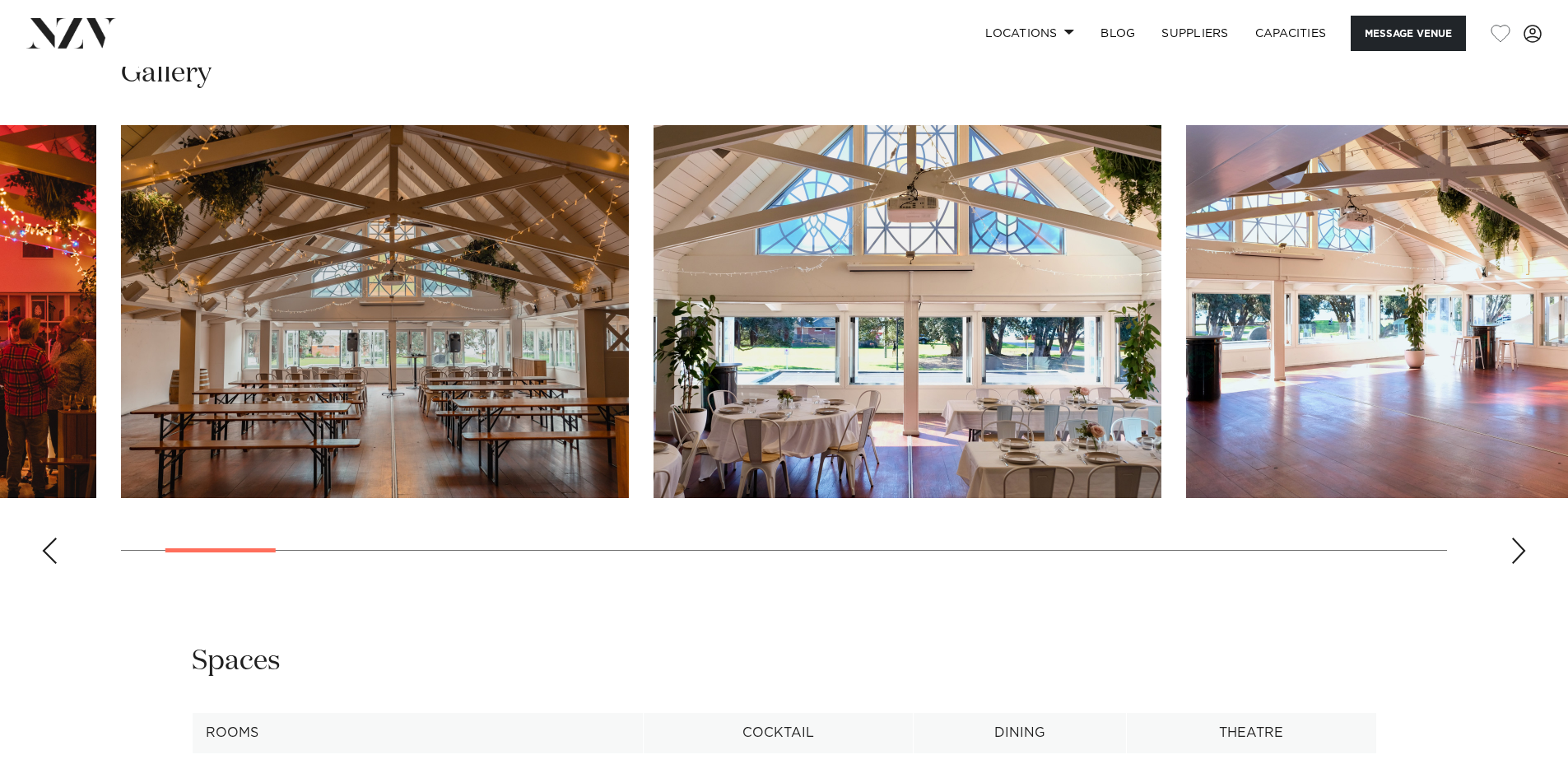
click at [1514, 546] on div "Next slide" at bounding box center [1519, 550] width 16 height 26
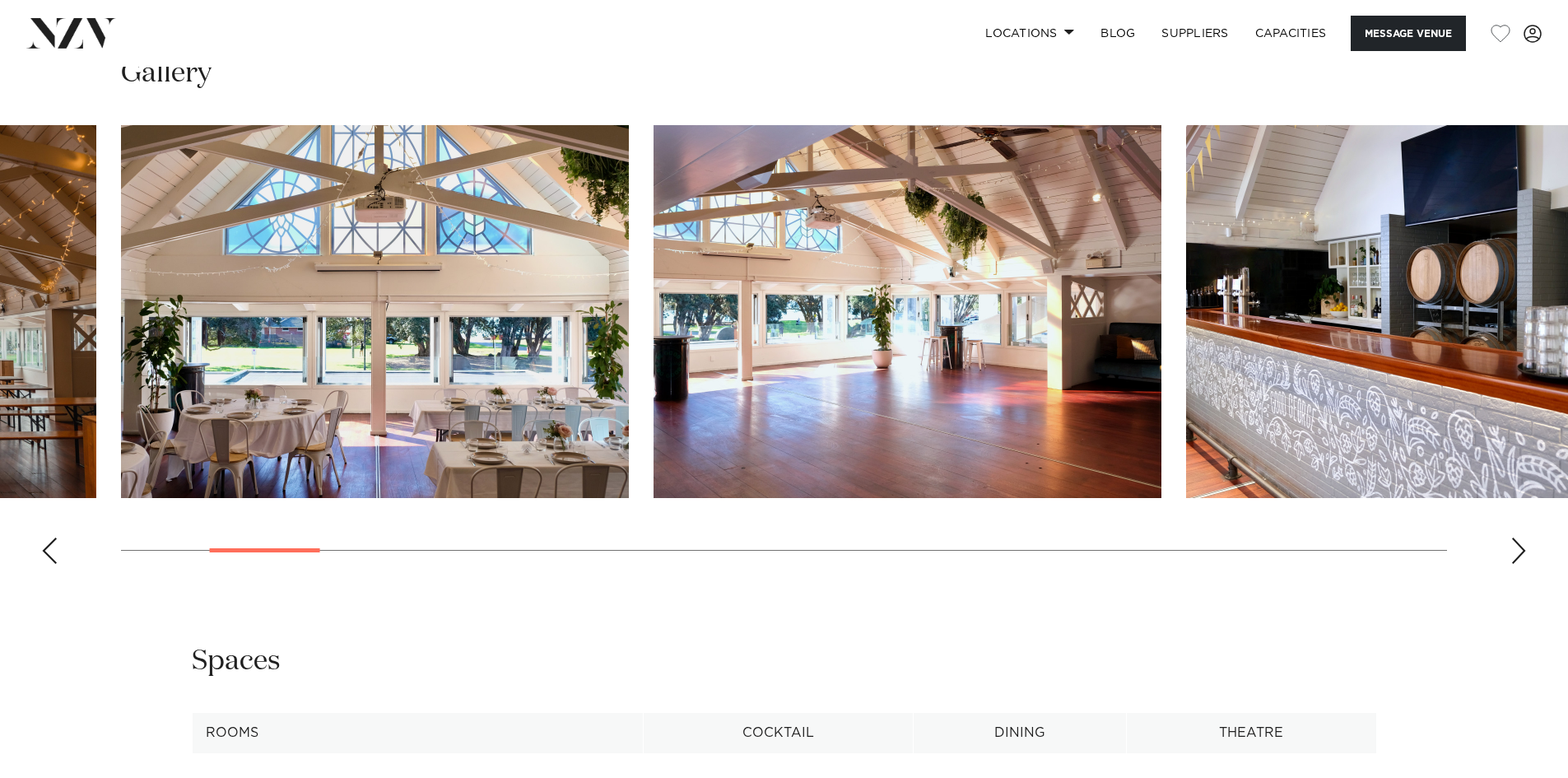
click at [1514, 547] on div "Next slide" at bounding box center [1519, 550] width 16 height 26
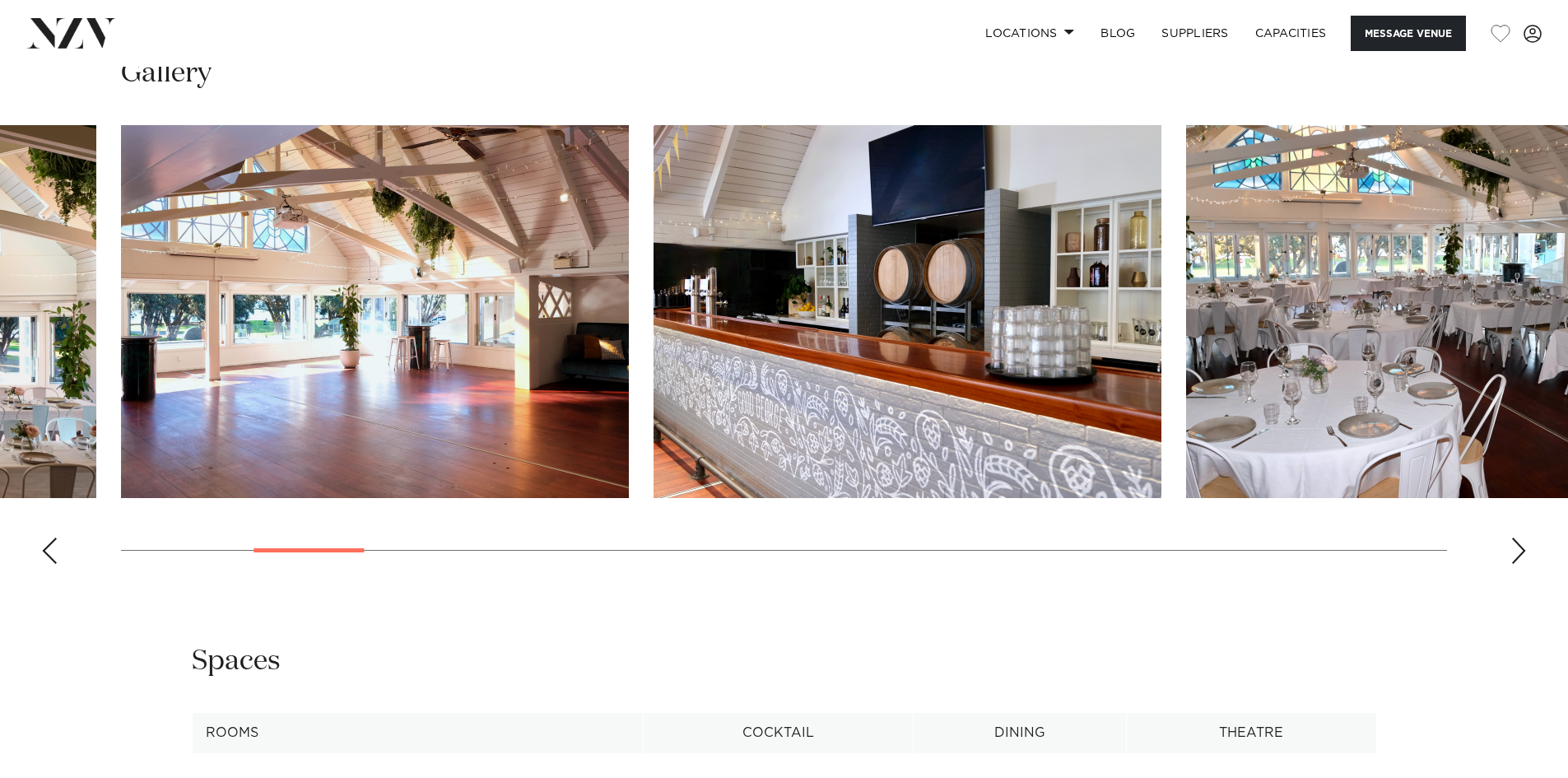
click at [1514, 547] on div "Next slide" at bounding box center [1519, 550] width 16 height 26
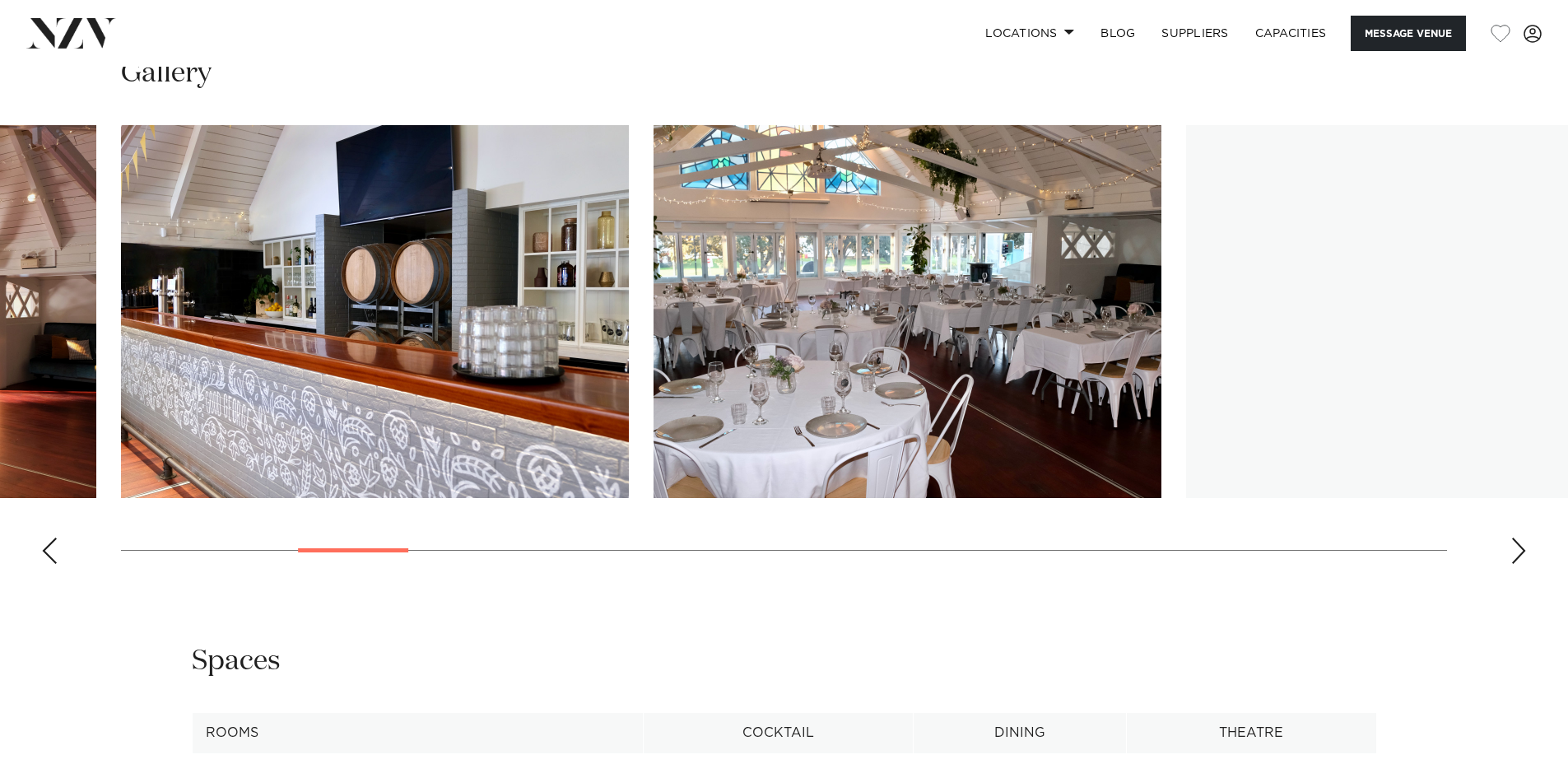
click at [1514, 547] on div "Next slide" at bounding box center [1519, 550] width 16 height 26
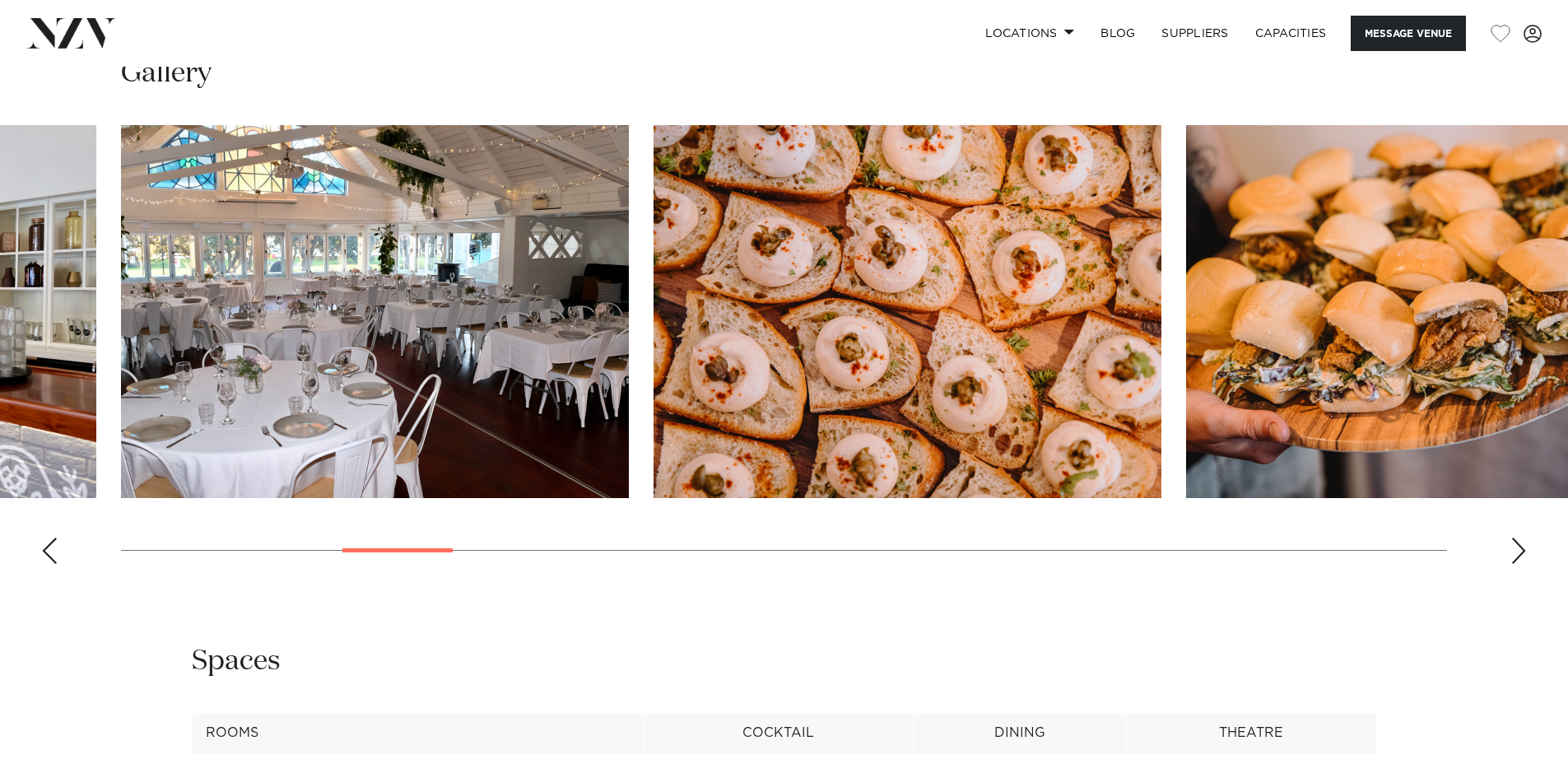
click at [1514, 547] on div "Next slide" at bounding box center [1519, 550] width 16 height 26
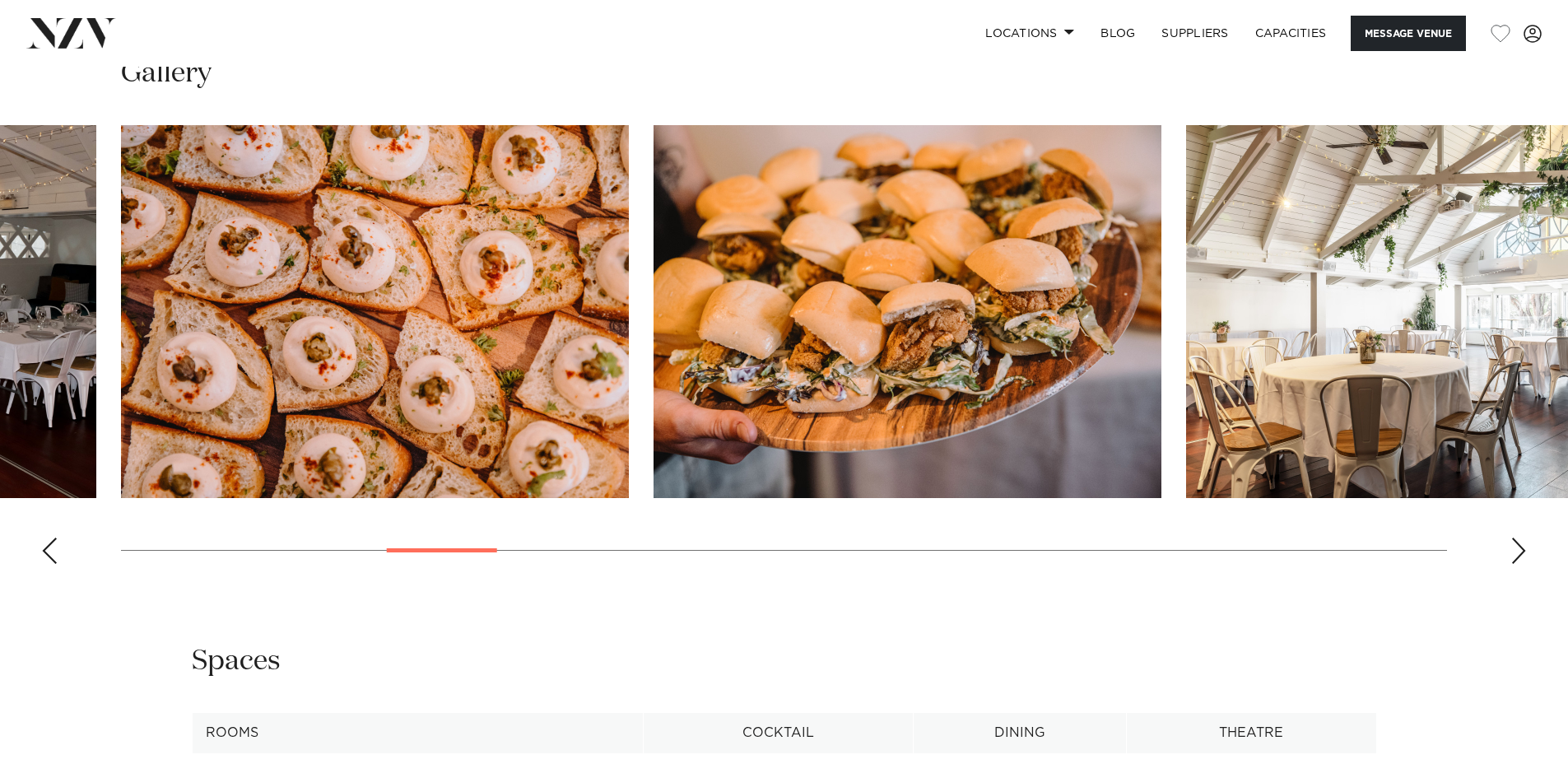
click at [1514, 547] on div "Next slide" at bounding box center [1519, 550] width 16 height 26
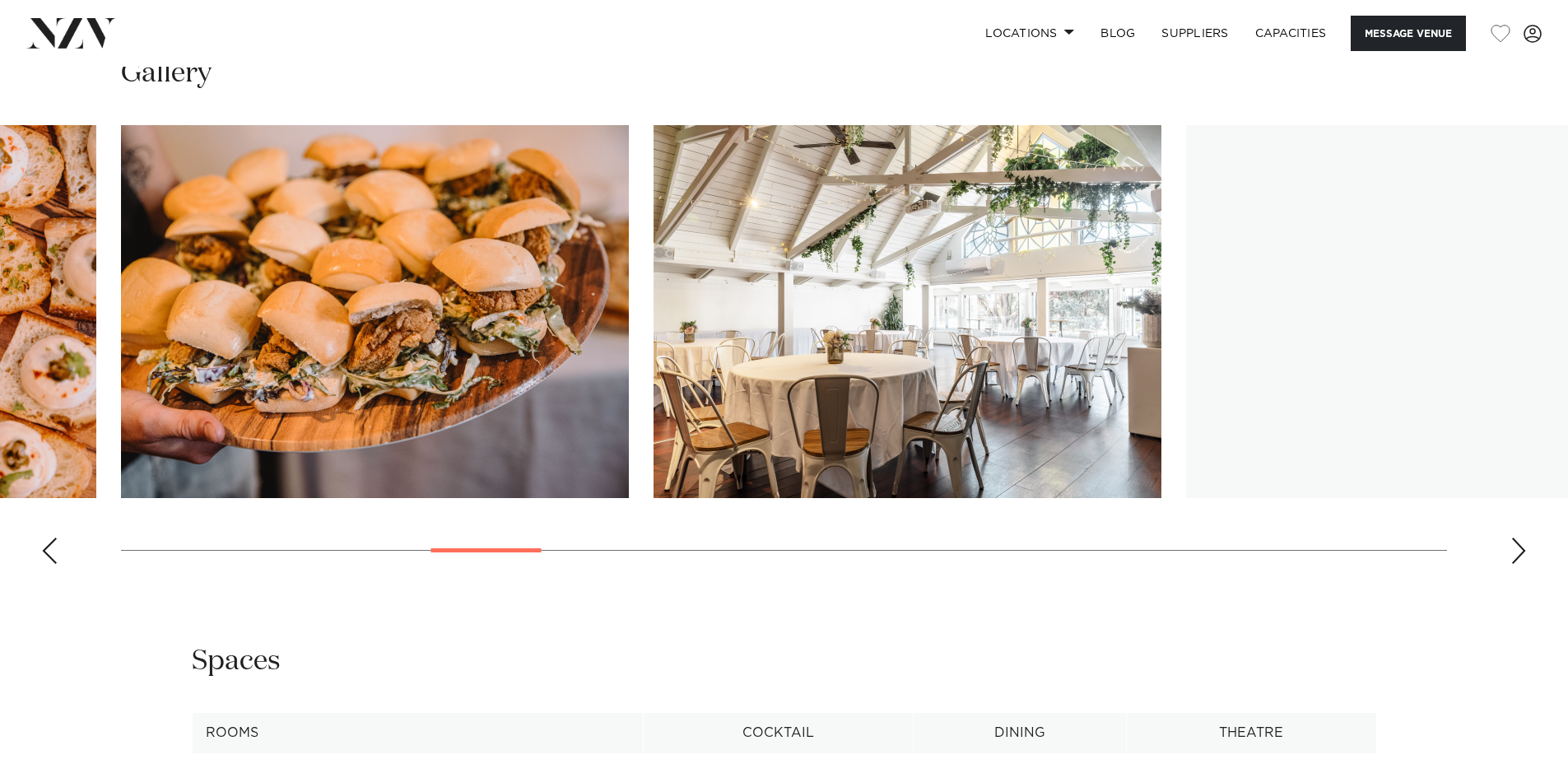
click at [1514, 547] on div "Next slide" at bounding box center [1519, 550] width 16 height 26
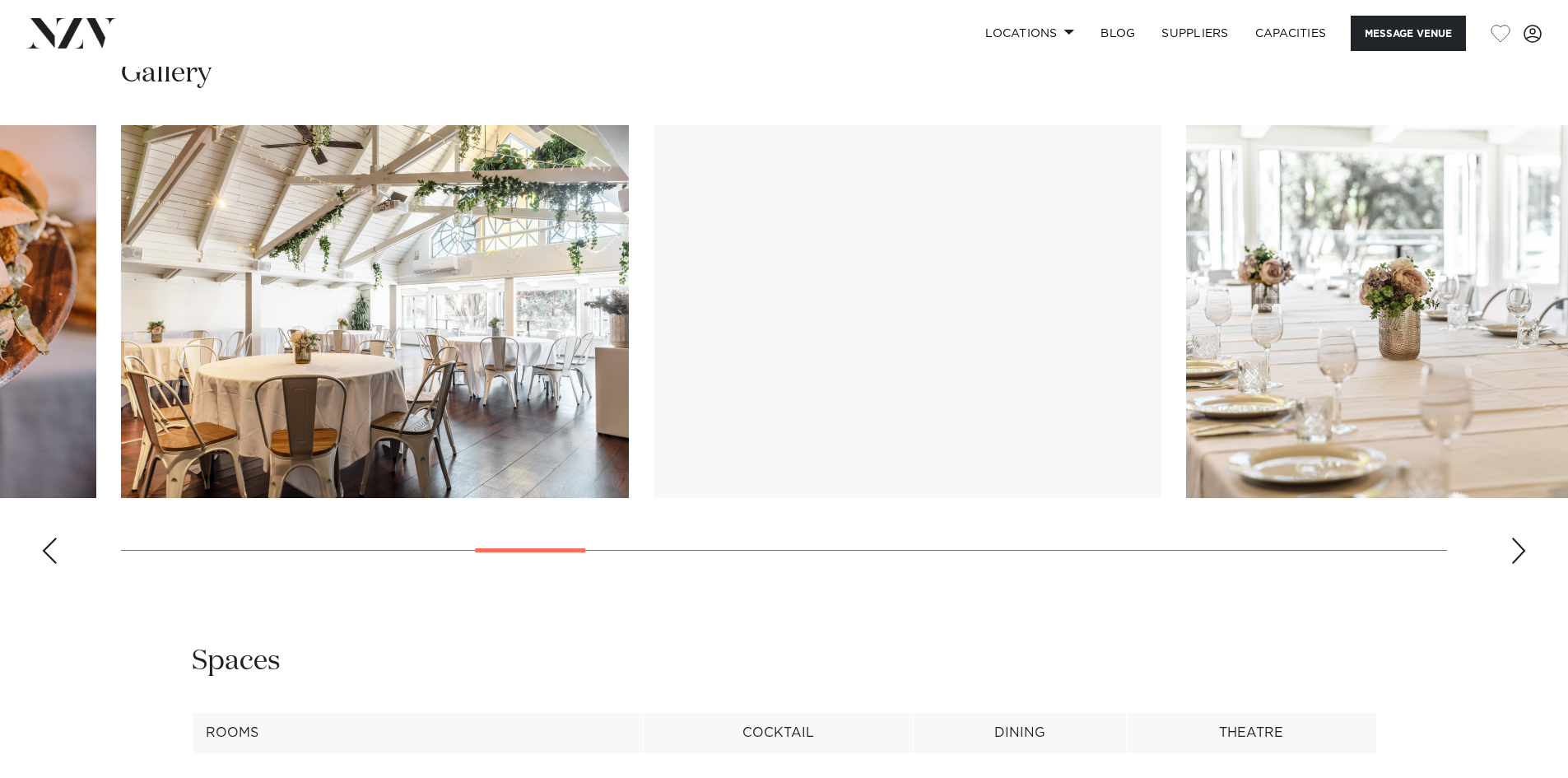
click at [1514, 547] on div "Next slide" at bounding box center [1519, 550] width 16 height 26
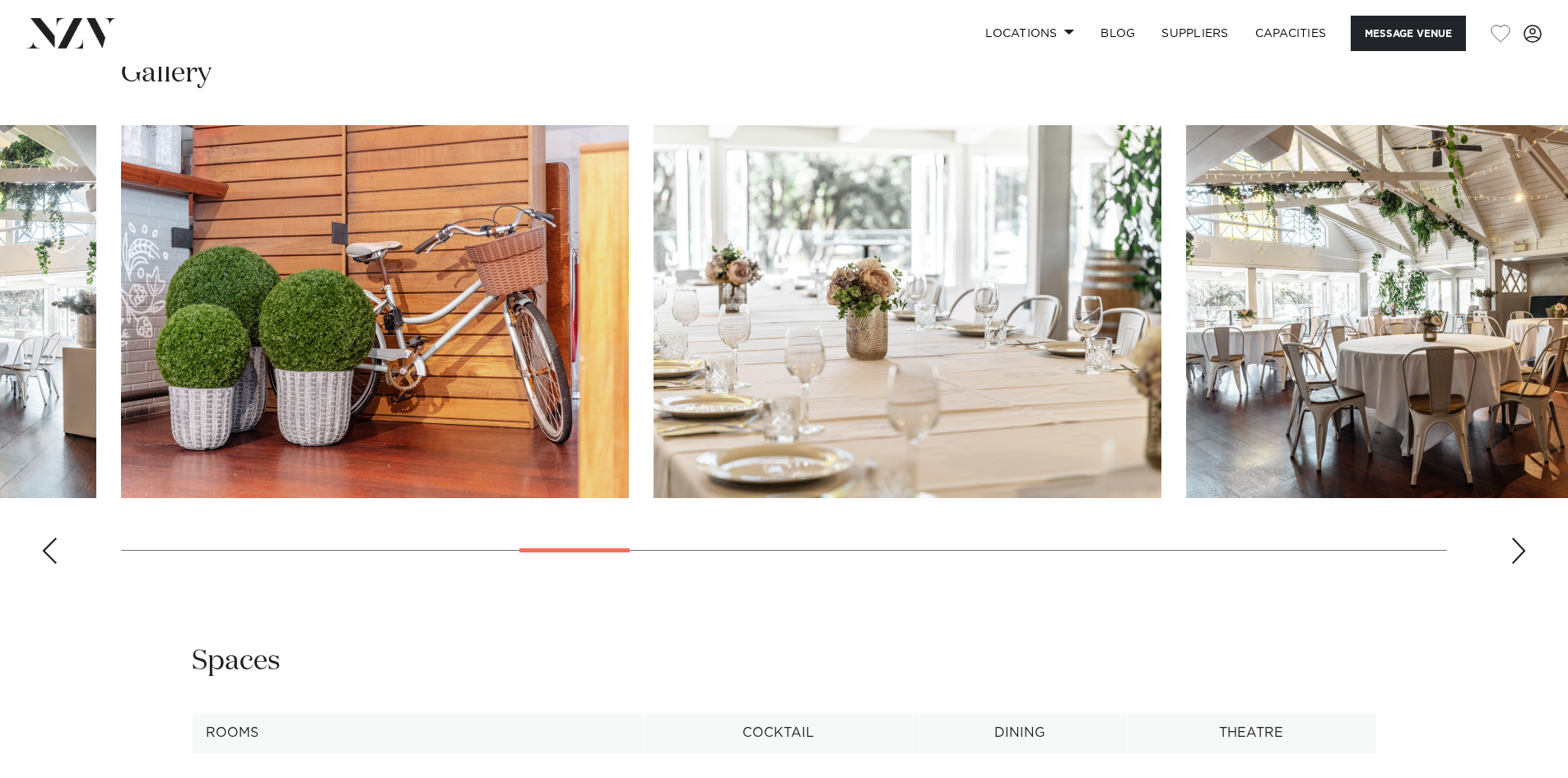
click at [1514, 547] on div "Next slide" at bounding box center [1519, 550] width 16 height 26
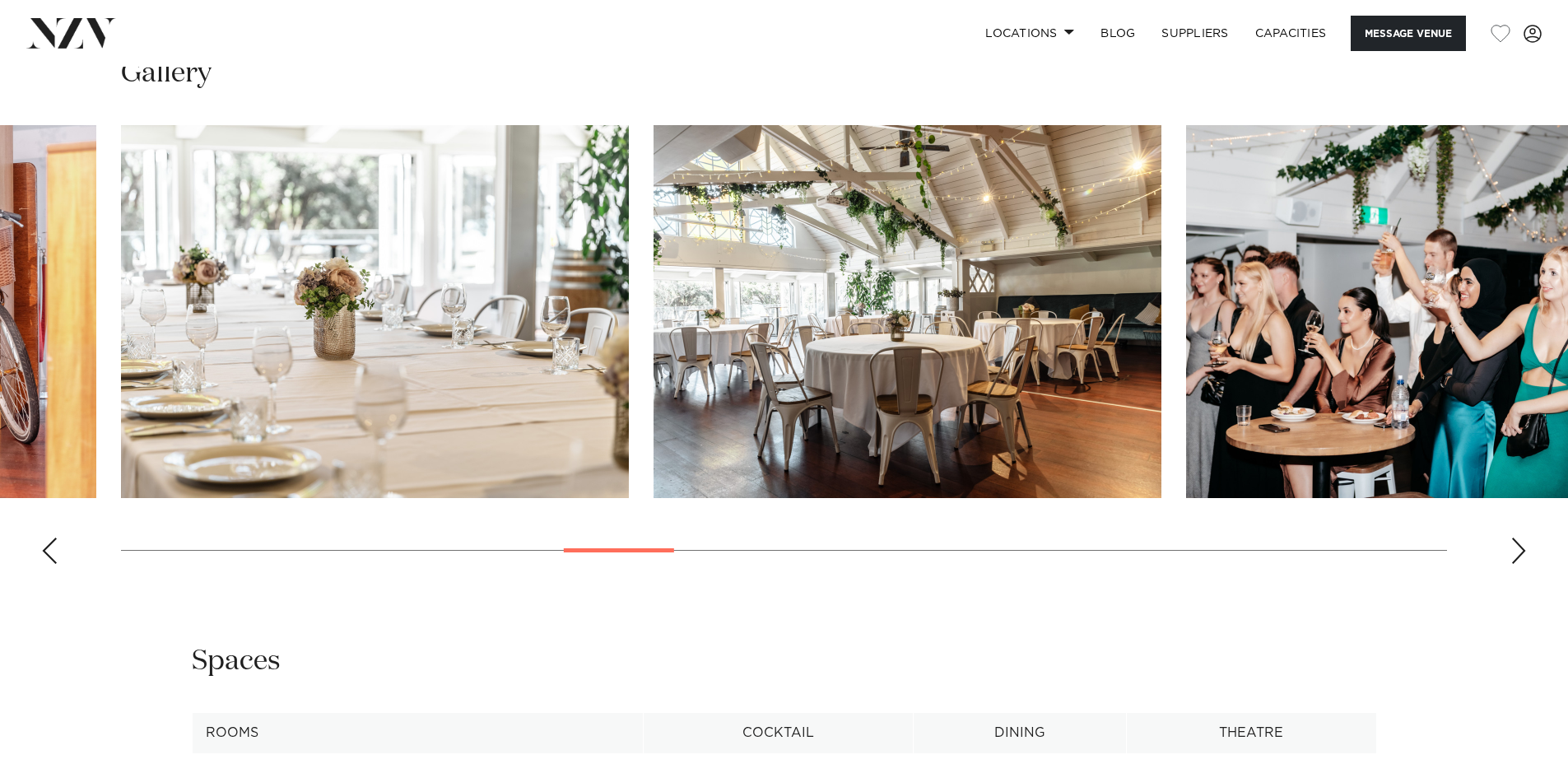
click at [1514, 547] on div "Next slide" at bounding box center [1519, 550] width 16 height 26
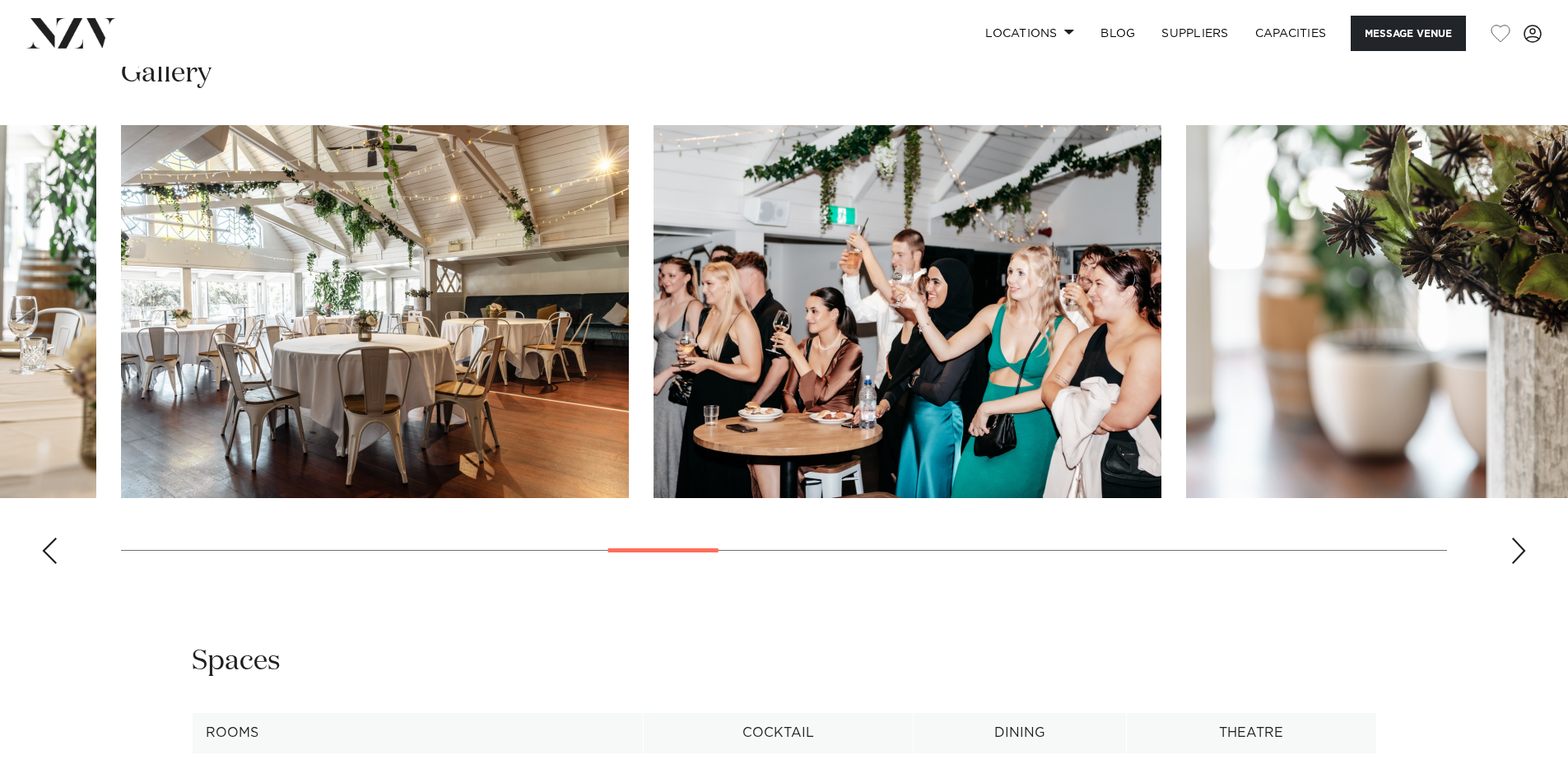
click at [1514, 547] on div "Next slide" at bounding box center [1519, 550] width 16 height 26
click at [1514, 548] on div "Next slide" at bounding box center [1519, 550] width 16 height 26
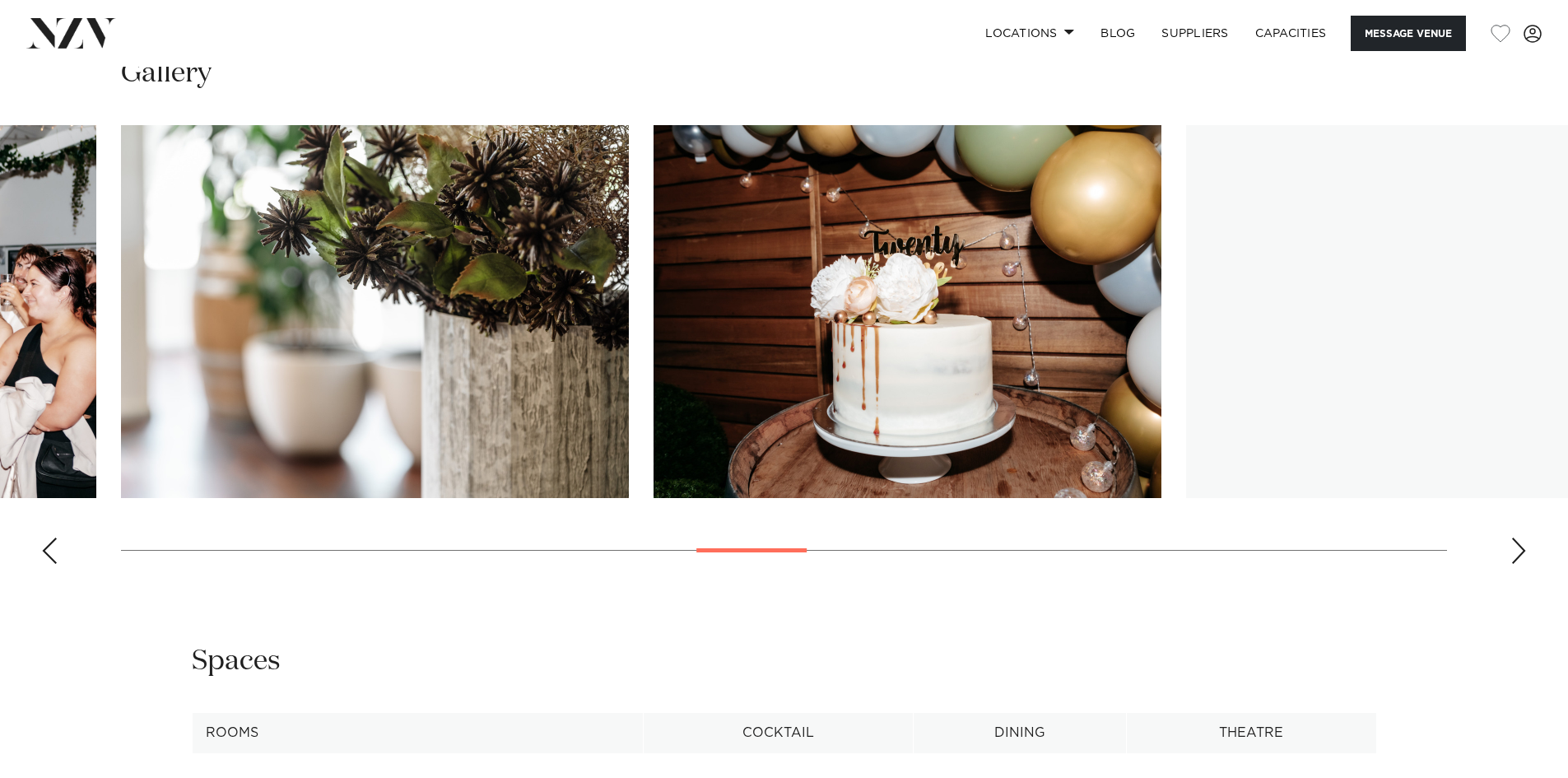
click at [1514, 548] on div "Next slide" at bounding box center [1519, 550] width 16 height 26
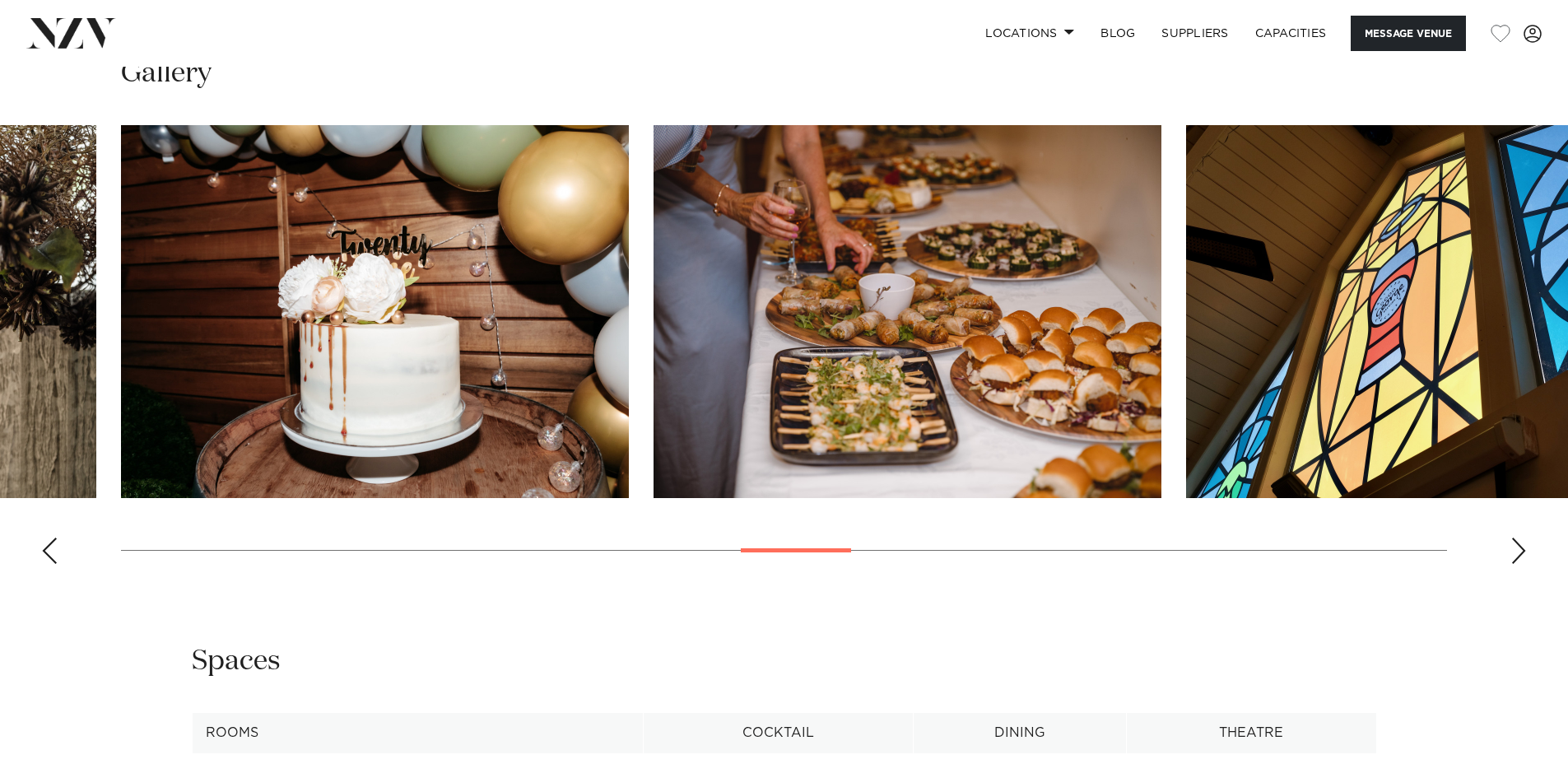
click at [1514, 548] on div "Next slide" at bounding box center [1519, 550] width 16 height 26
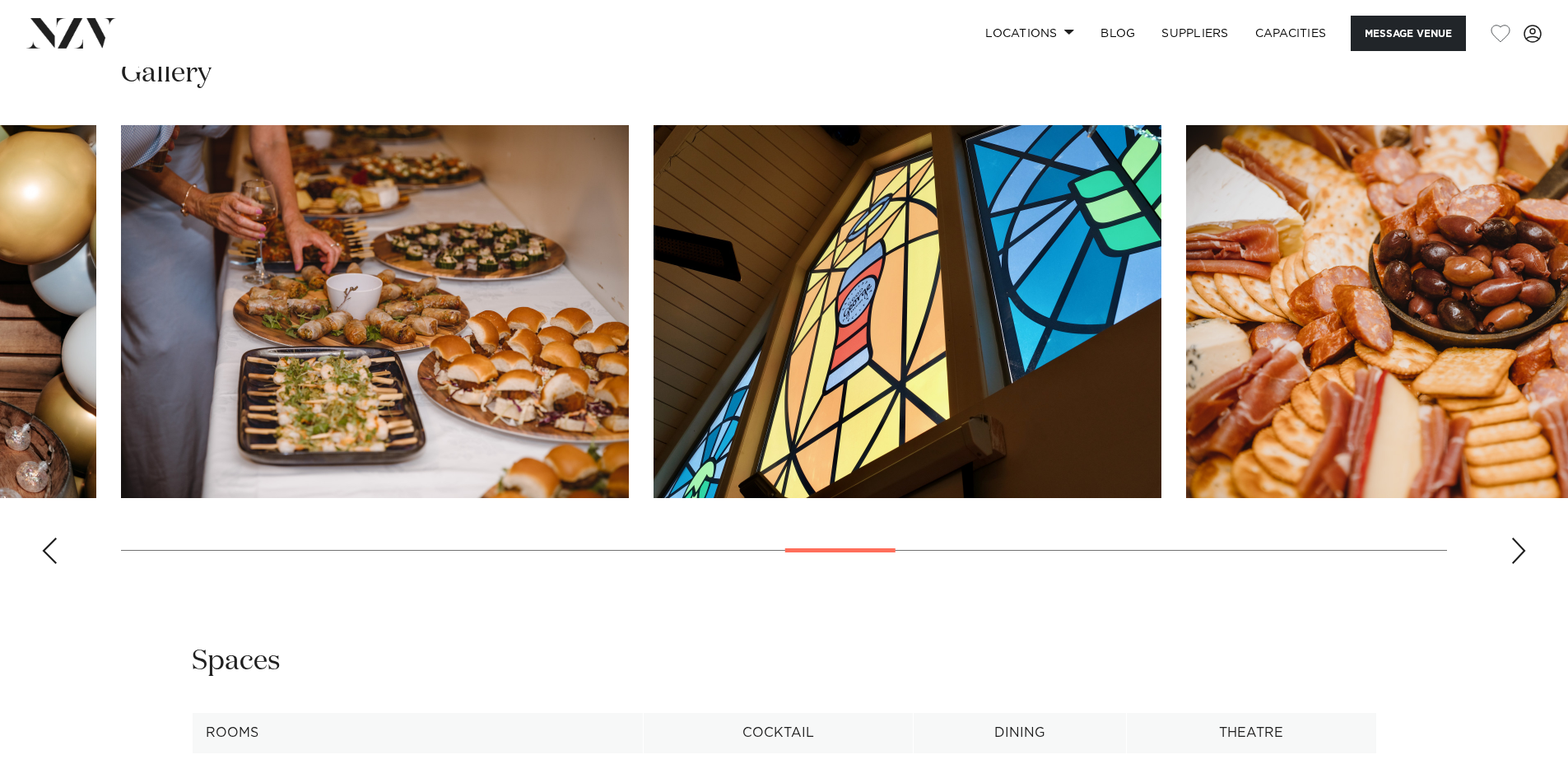
click at [1514, 548] on div "Next slide" at bounding box center [1519, 550] width 16 height 26
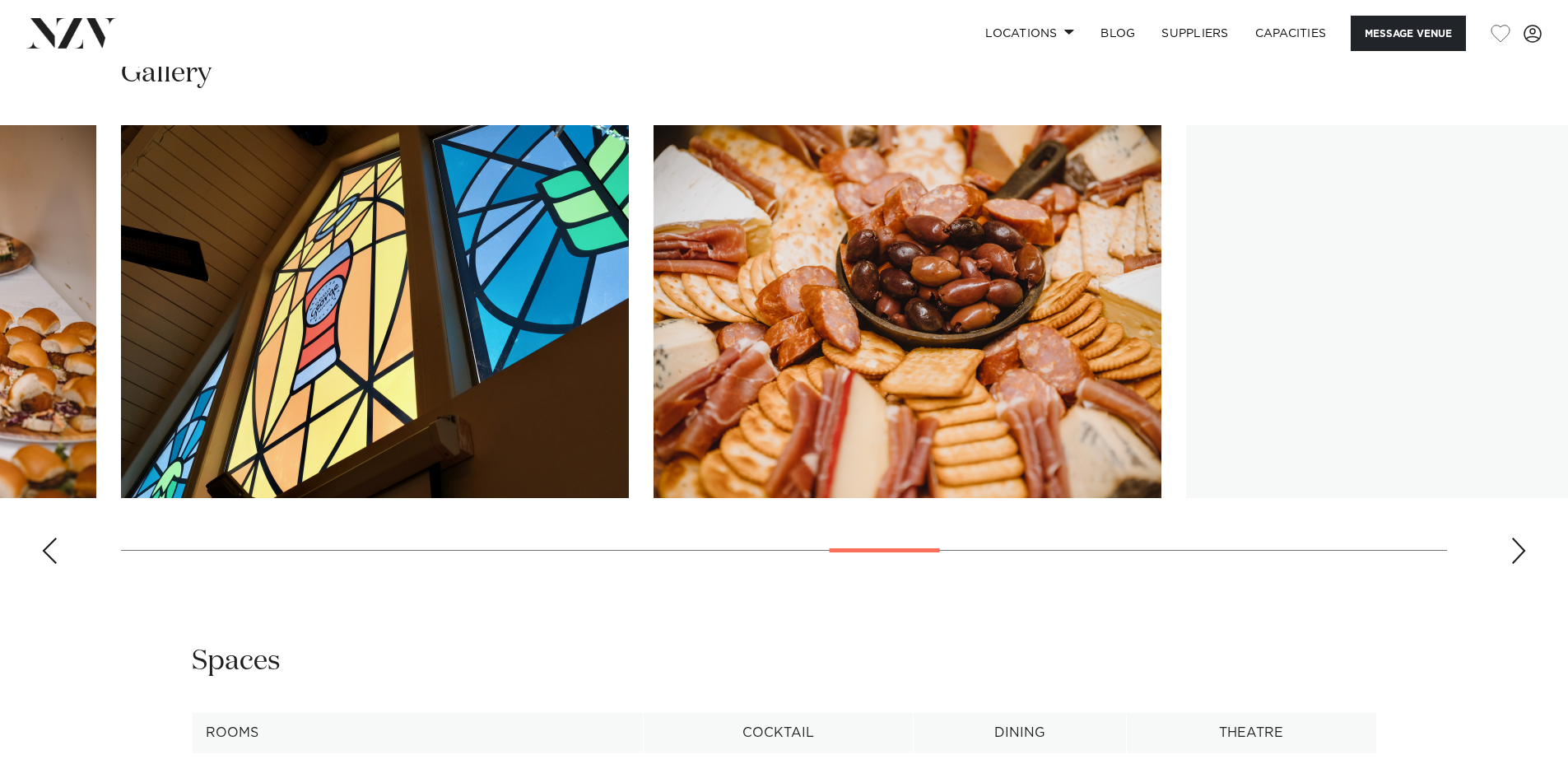
click at [1514, 548] on div "Next slide" at bounding box center [1519, 550] width 16 height 26
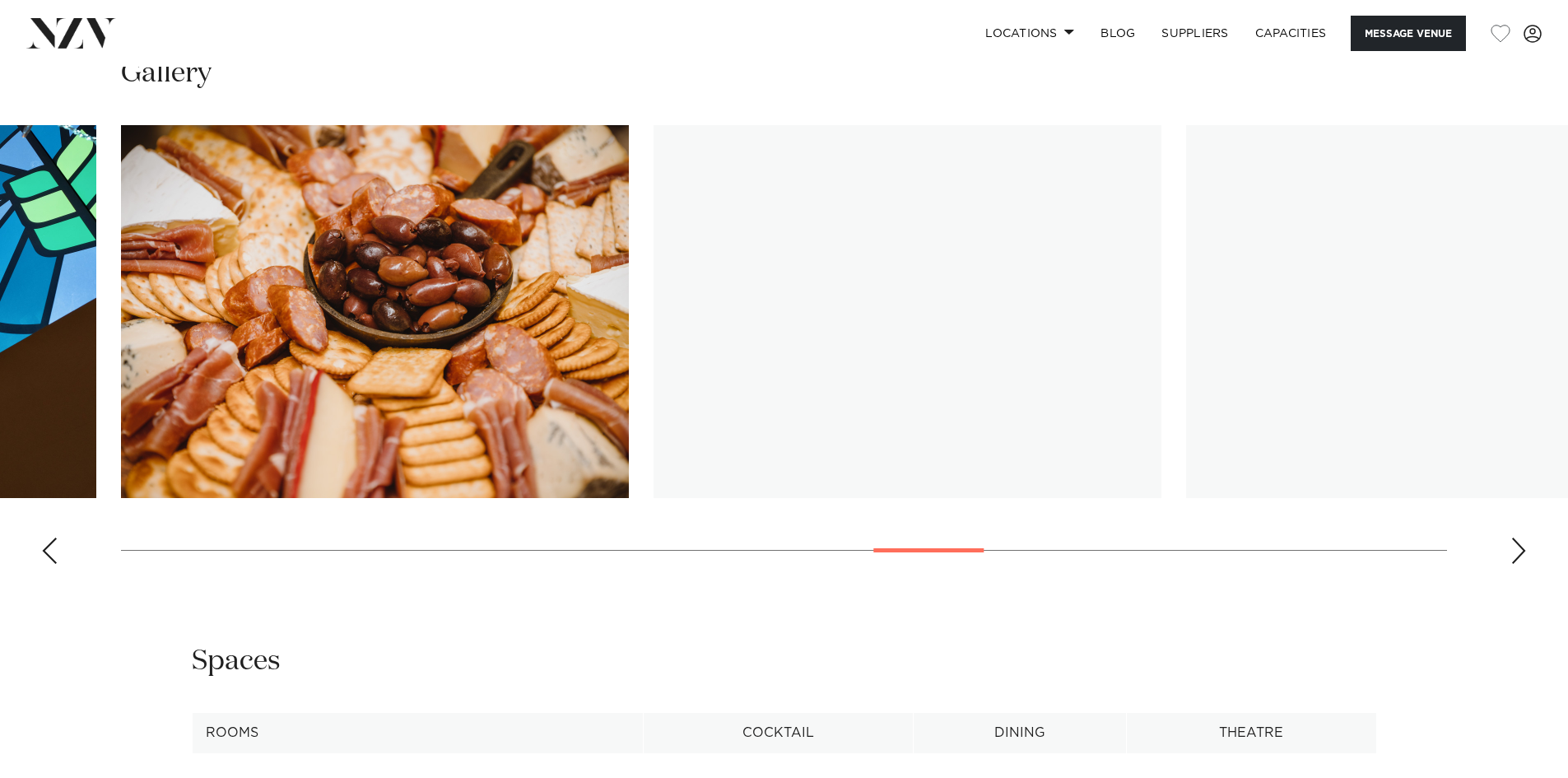
click at [1514, 548] on div "Next slide" at bounding box center [1519, 550] width 16 height 26
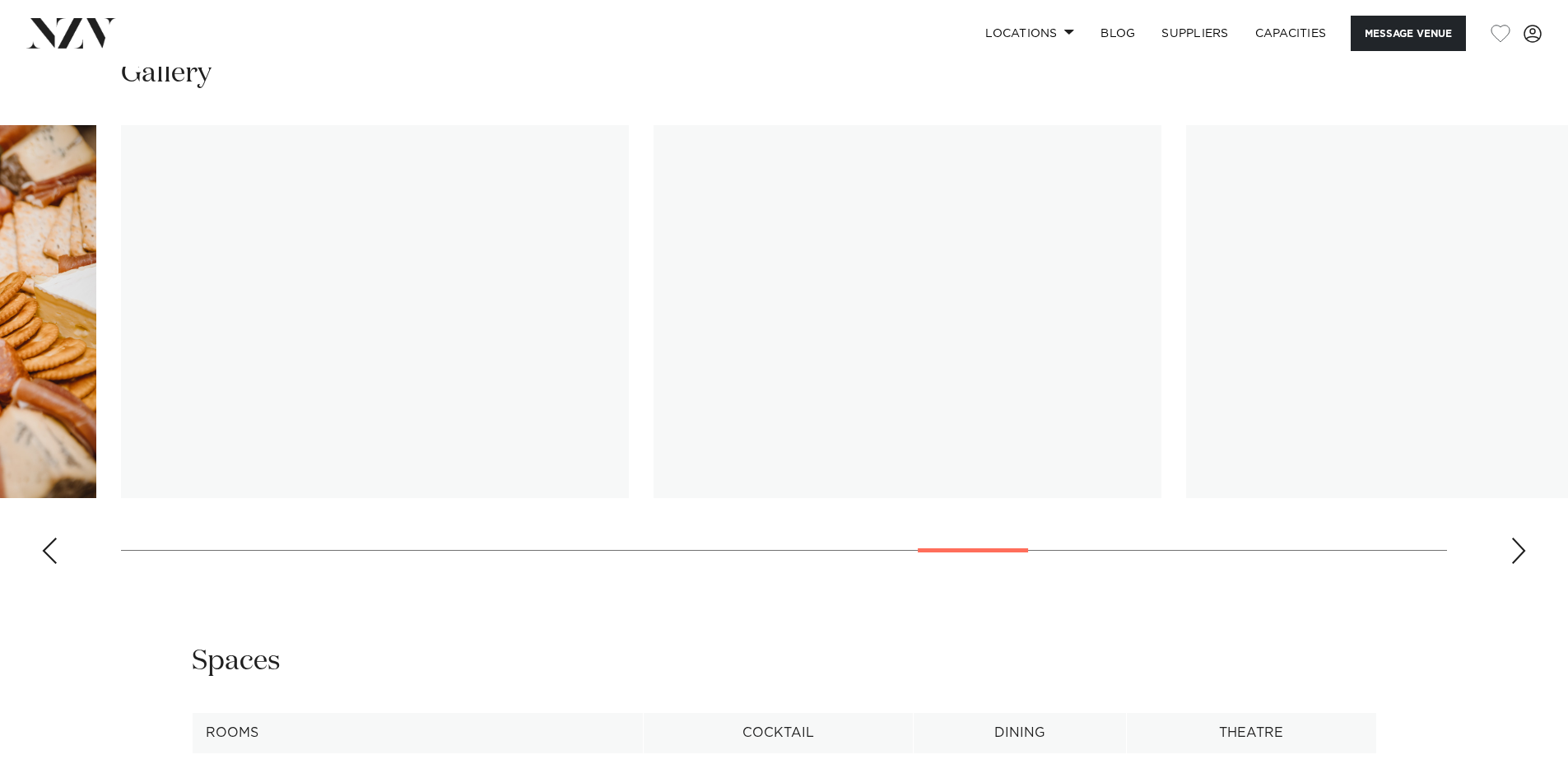
click at [1514, 548] on div "Next slide" at bounding box center [1519, 550] width 16 height 26
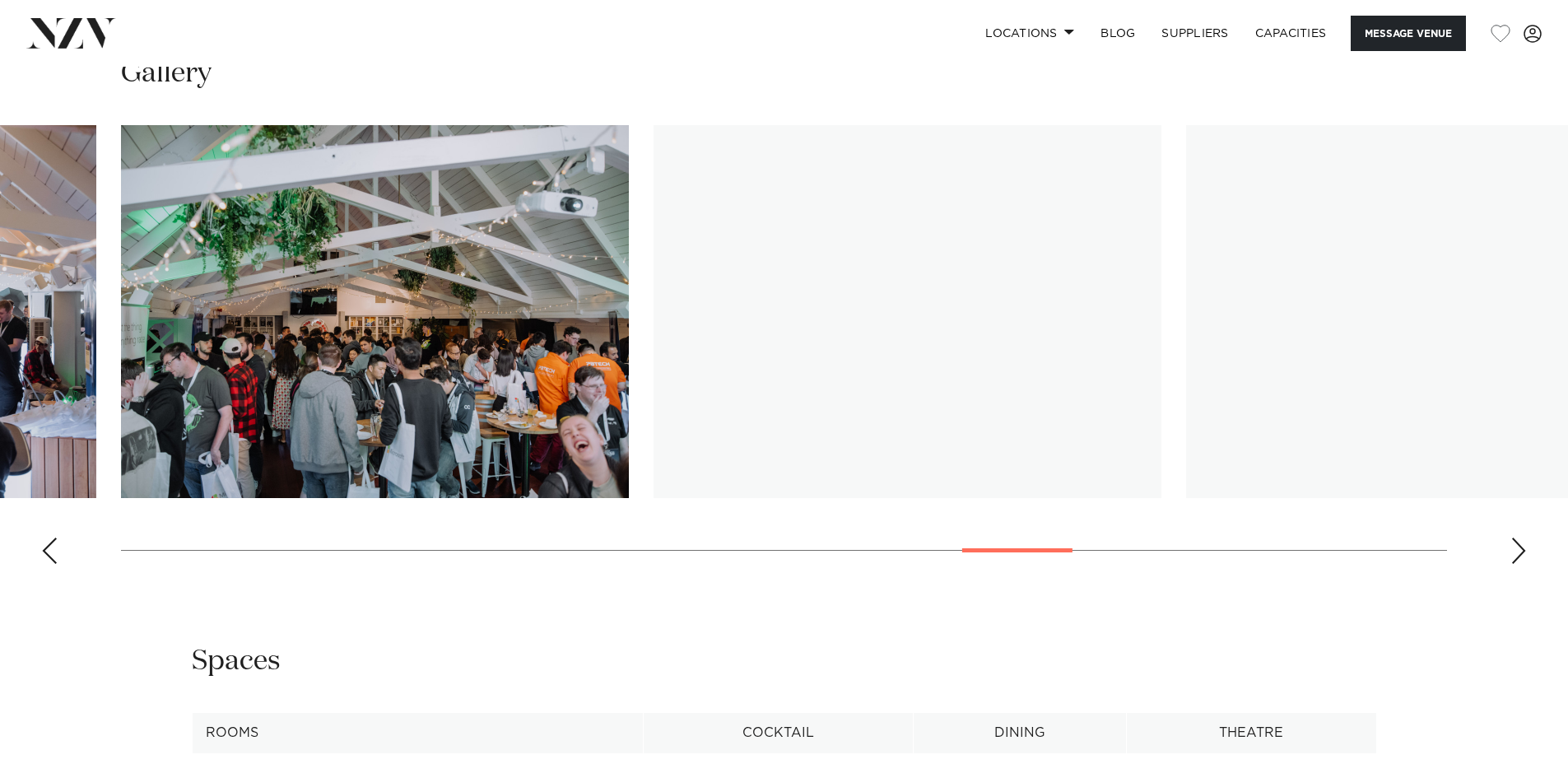
click at [1514, 548] on div "Next slide" at bounding box center [1519, 550] width 16 height 26
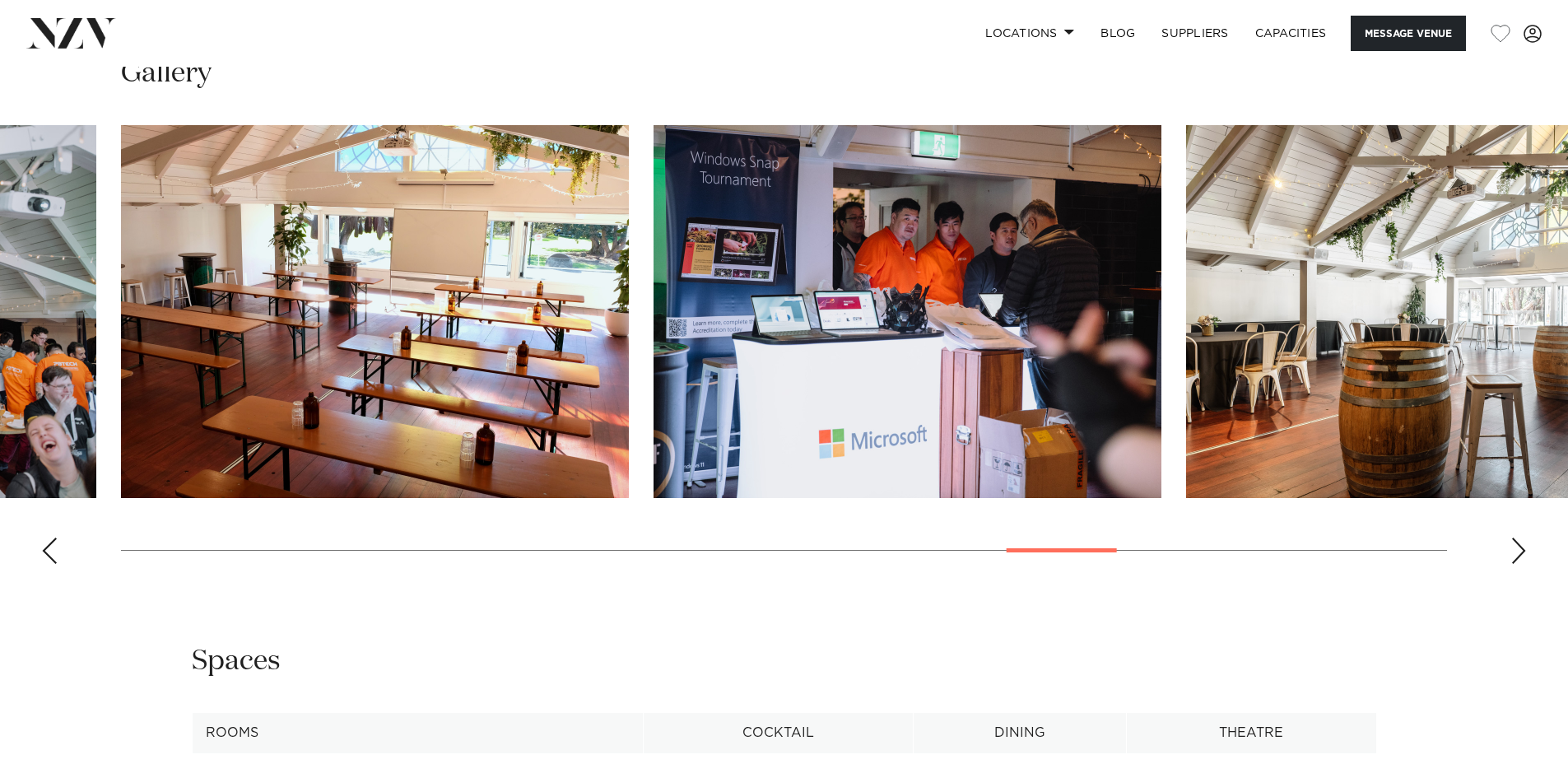
click at [1514, 548] on div "Next slide" at bounding box center [1519, 550] width 16 height 26
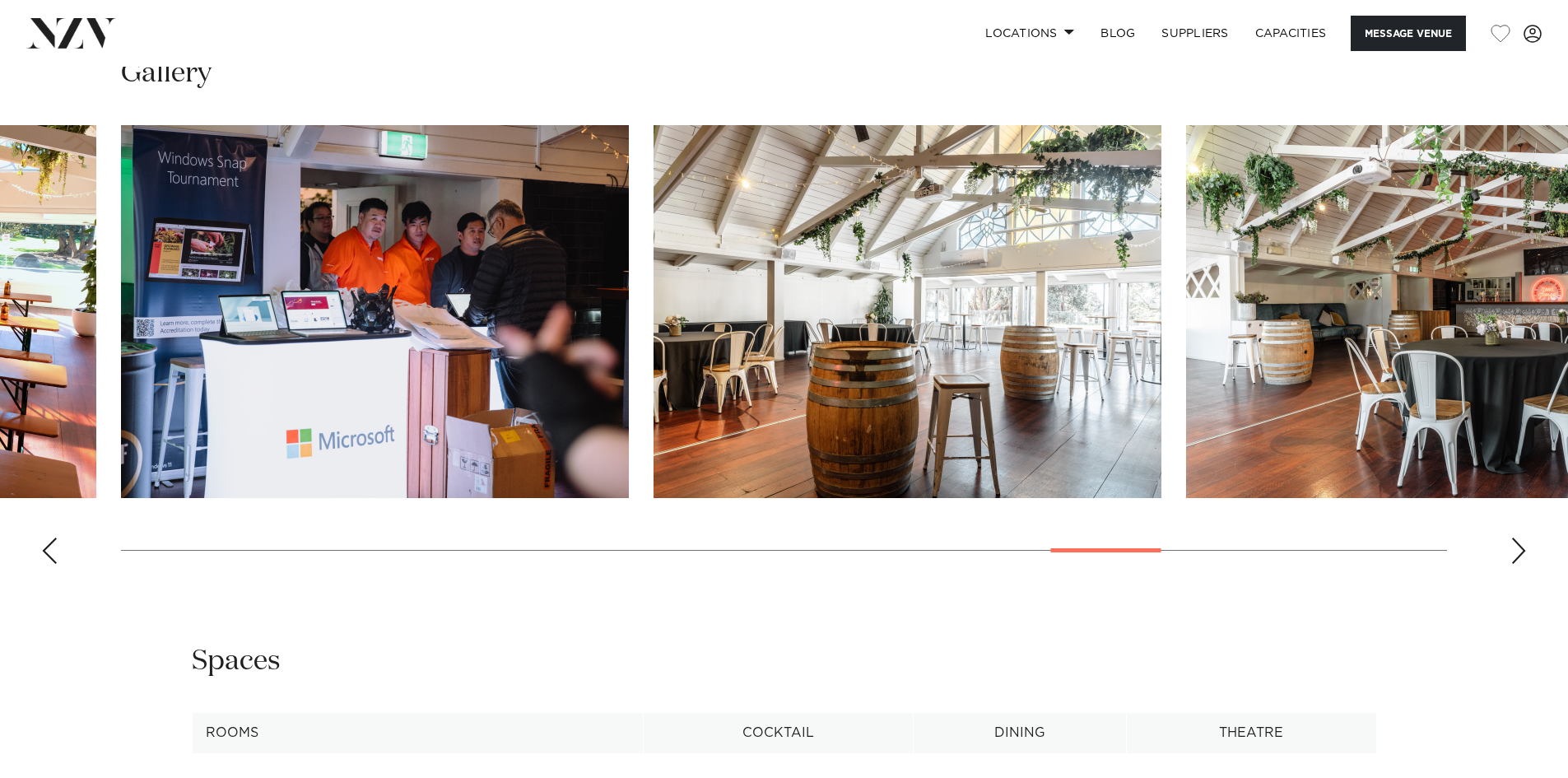
click at [1514, 548] on div "Next slide" at bounding box center [1519, 550] width 16 height 26
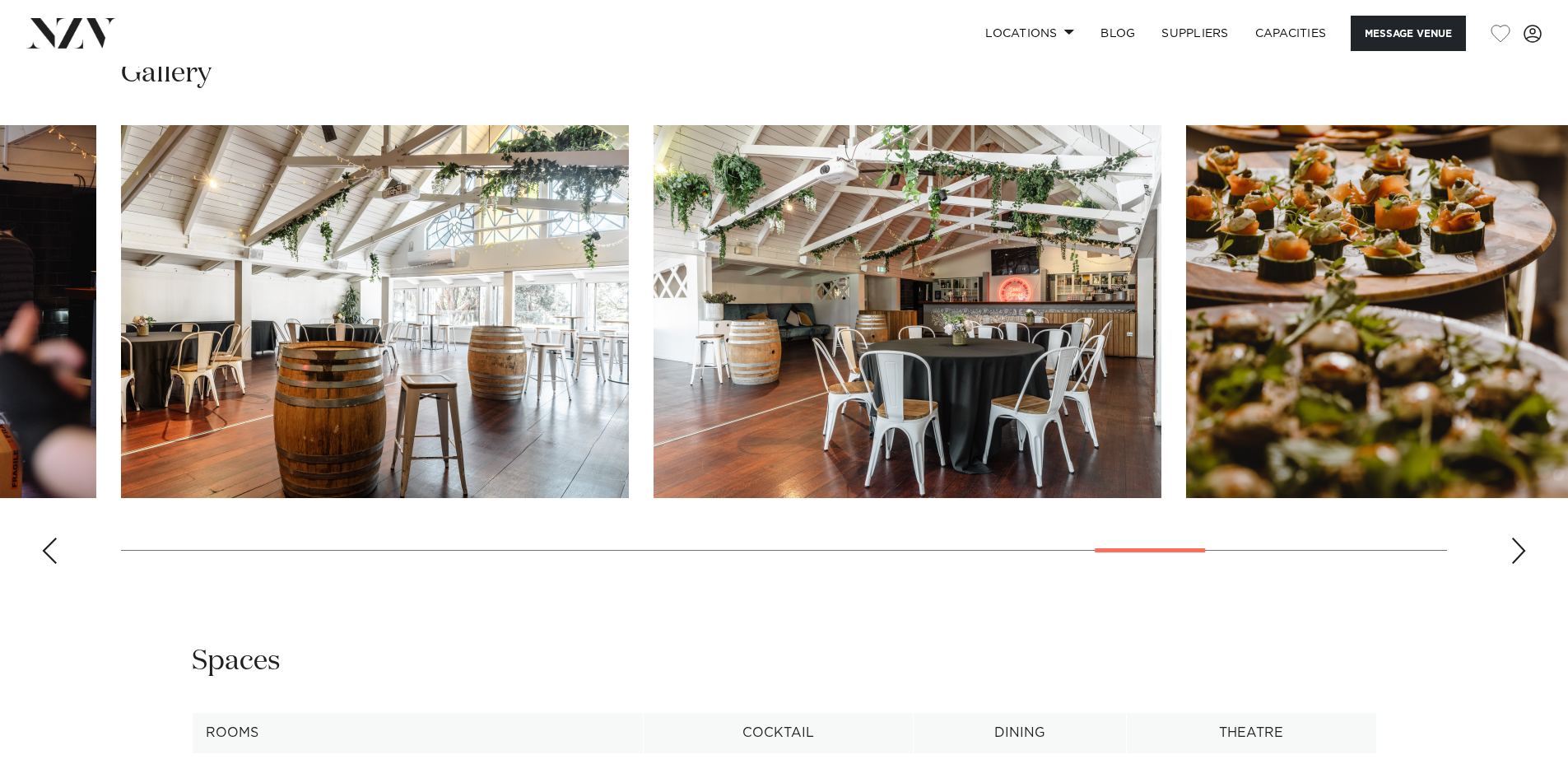
click at [1514, 548] on div "Next slide" at bounding box center [1519, 550] width 16 height 26
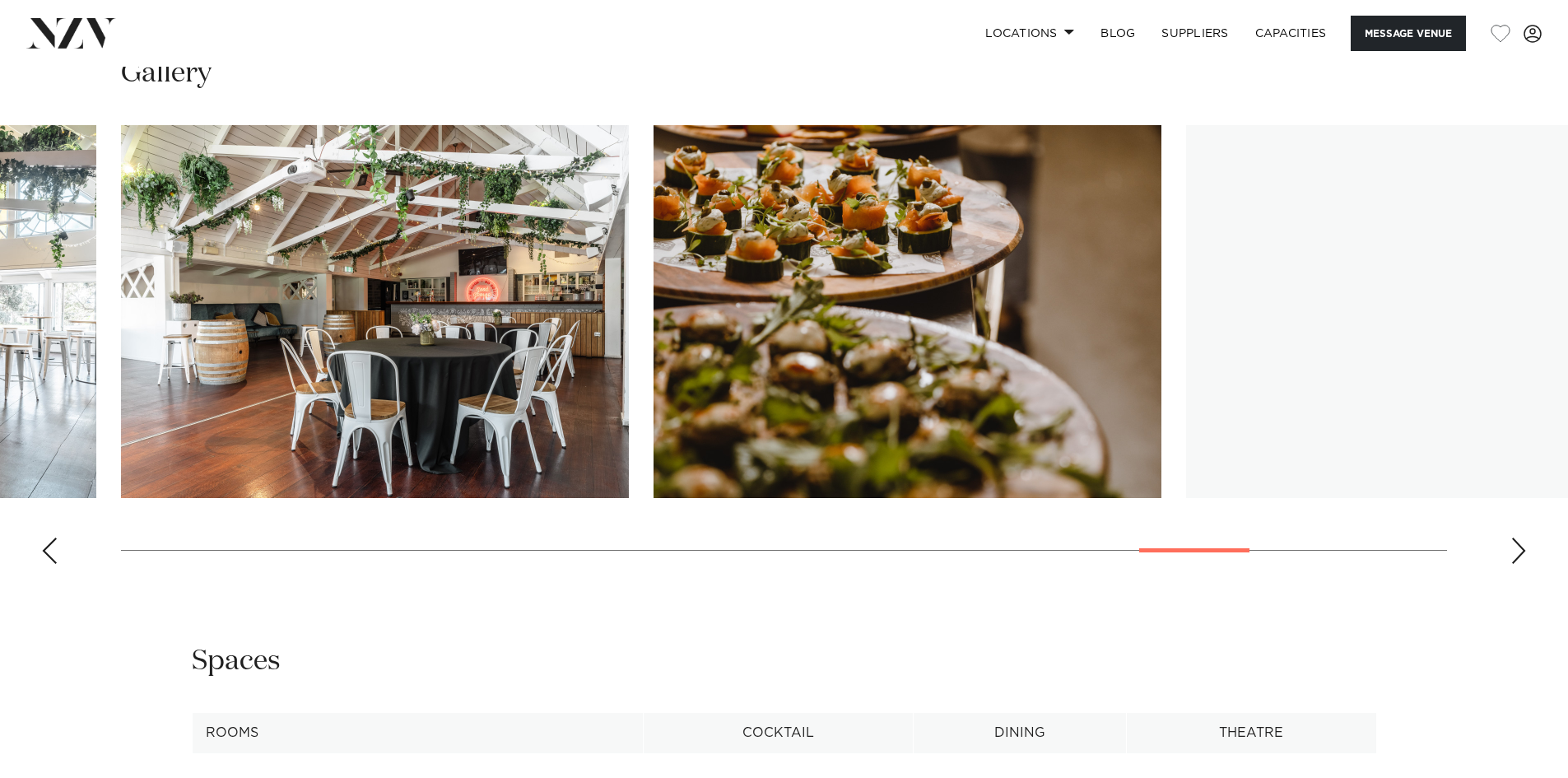
click at [1514, 548] on div "Next slide" at bounding box center [1519, 550] width 16 height 26
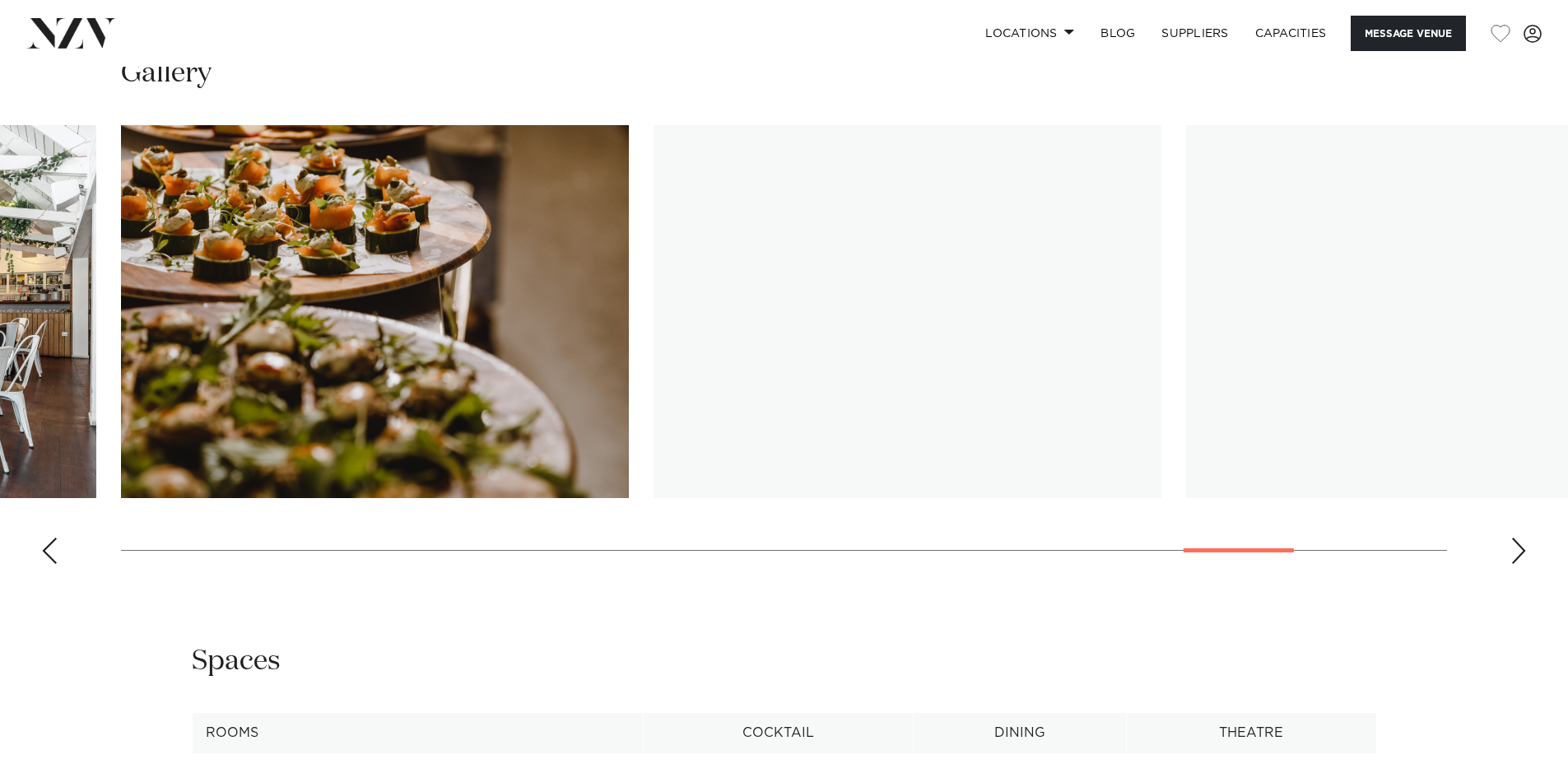
click at [1514, 548] on div "Next slide" at bounding box center [1519, 550] width 16 height 26
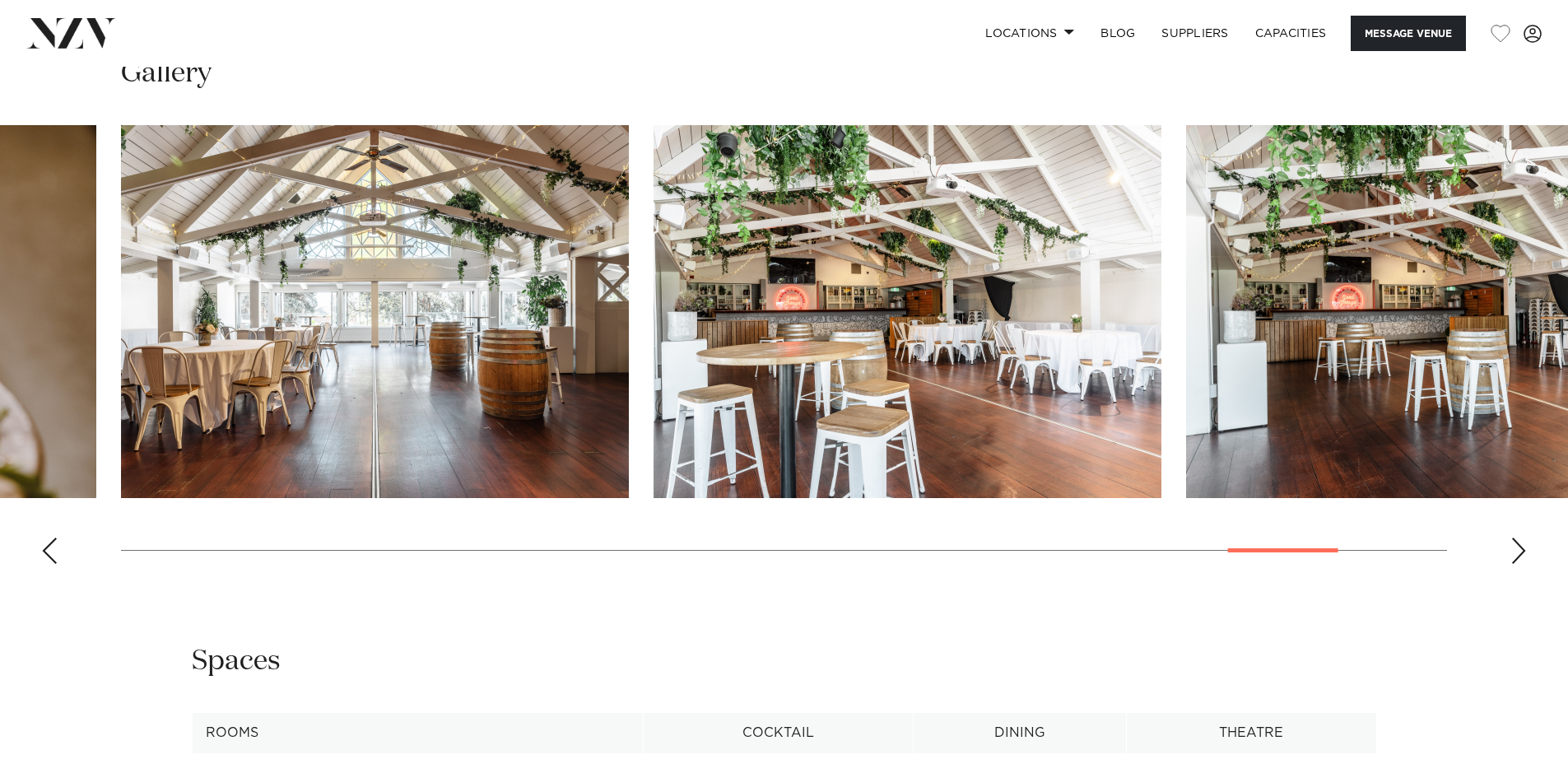
click at [1514, 548] on div "Next slide" at bounding box center [1519, 550] width 16 height 26
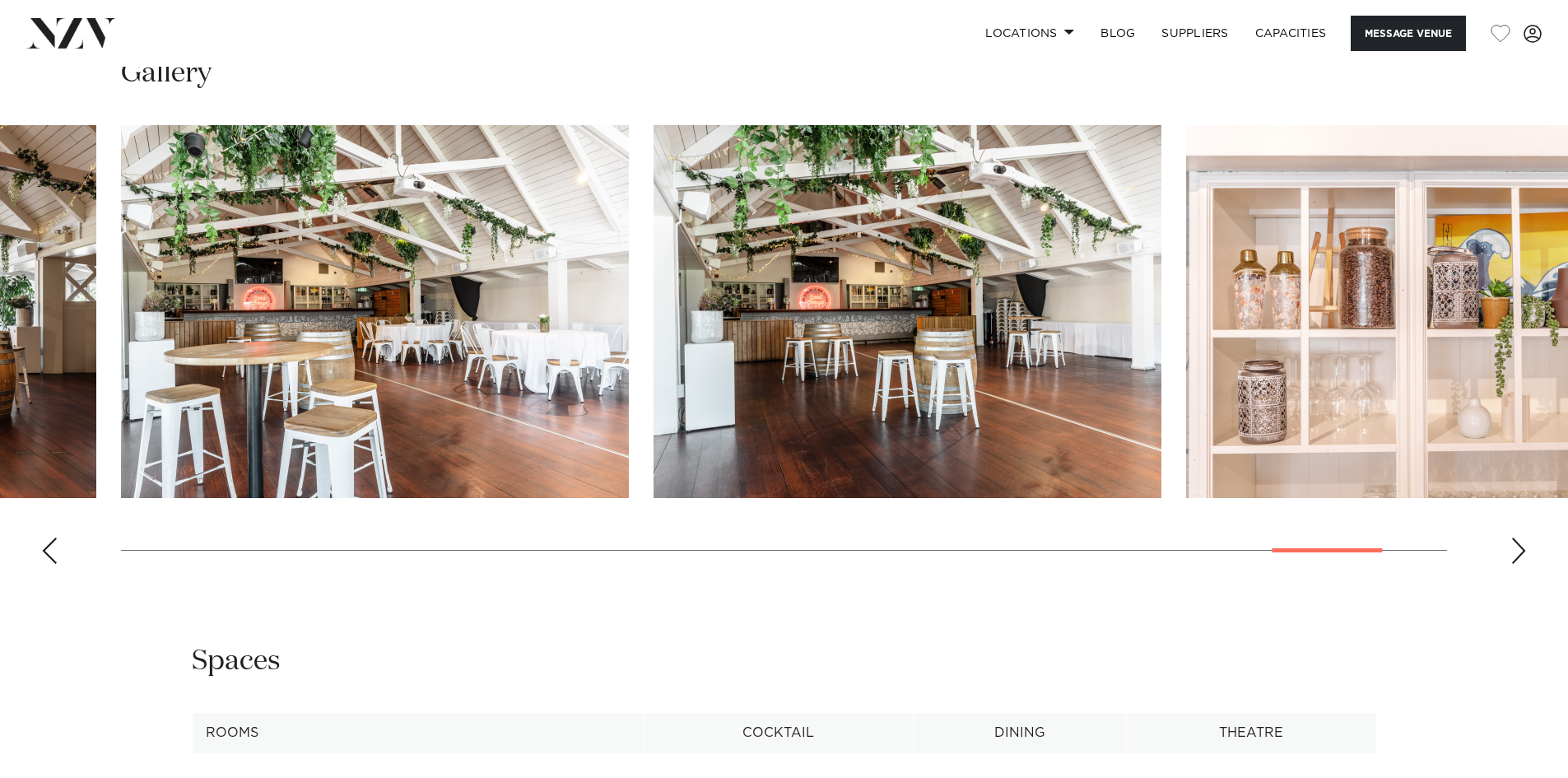
click at [1514, 548] on div "Next slide" at bounding box center [1519, 550] width 16 height 26
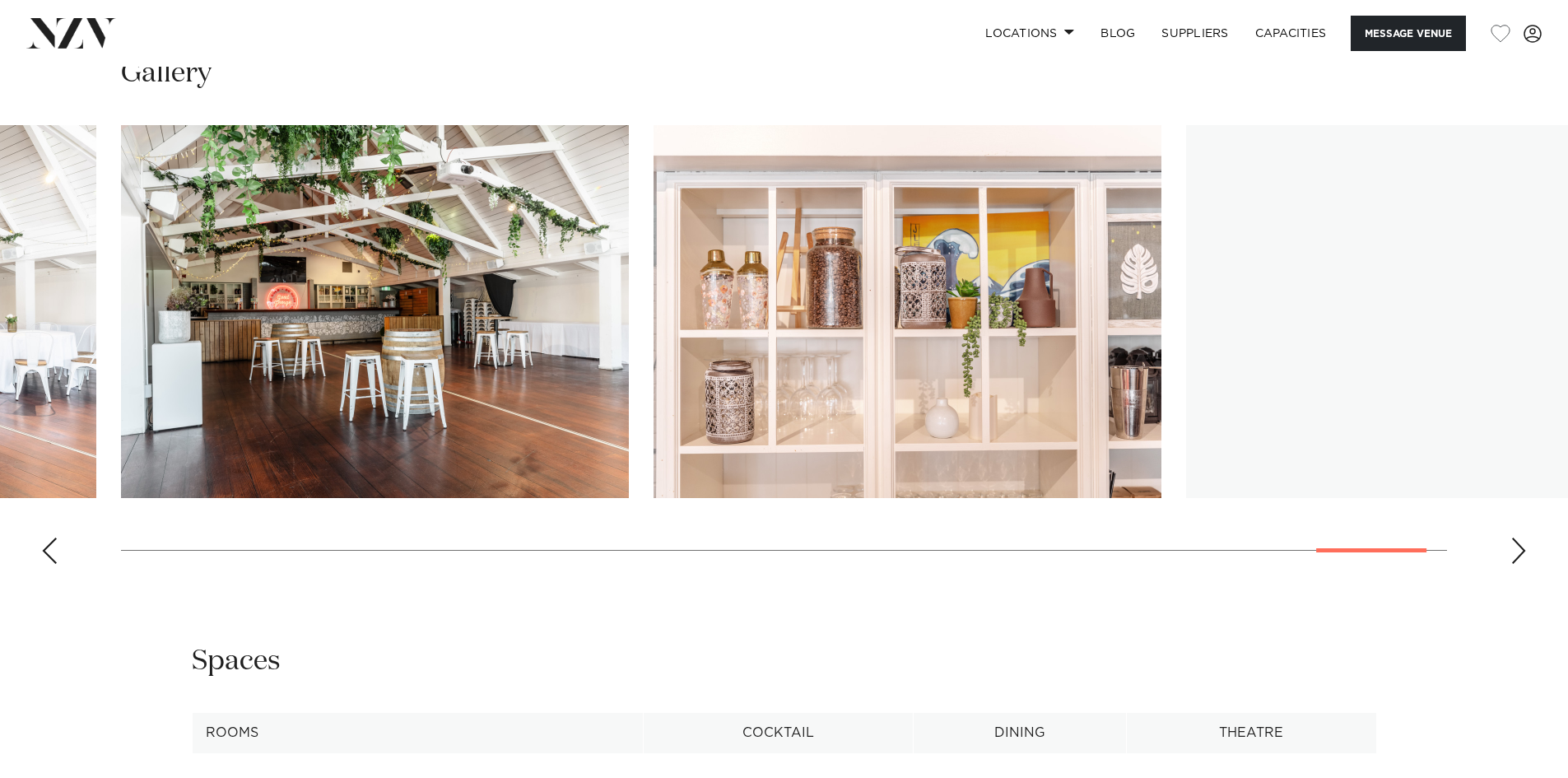
click at [1514, 548] on div "Next slide" at bounding box center [1519, 550] width 16 height 26
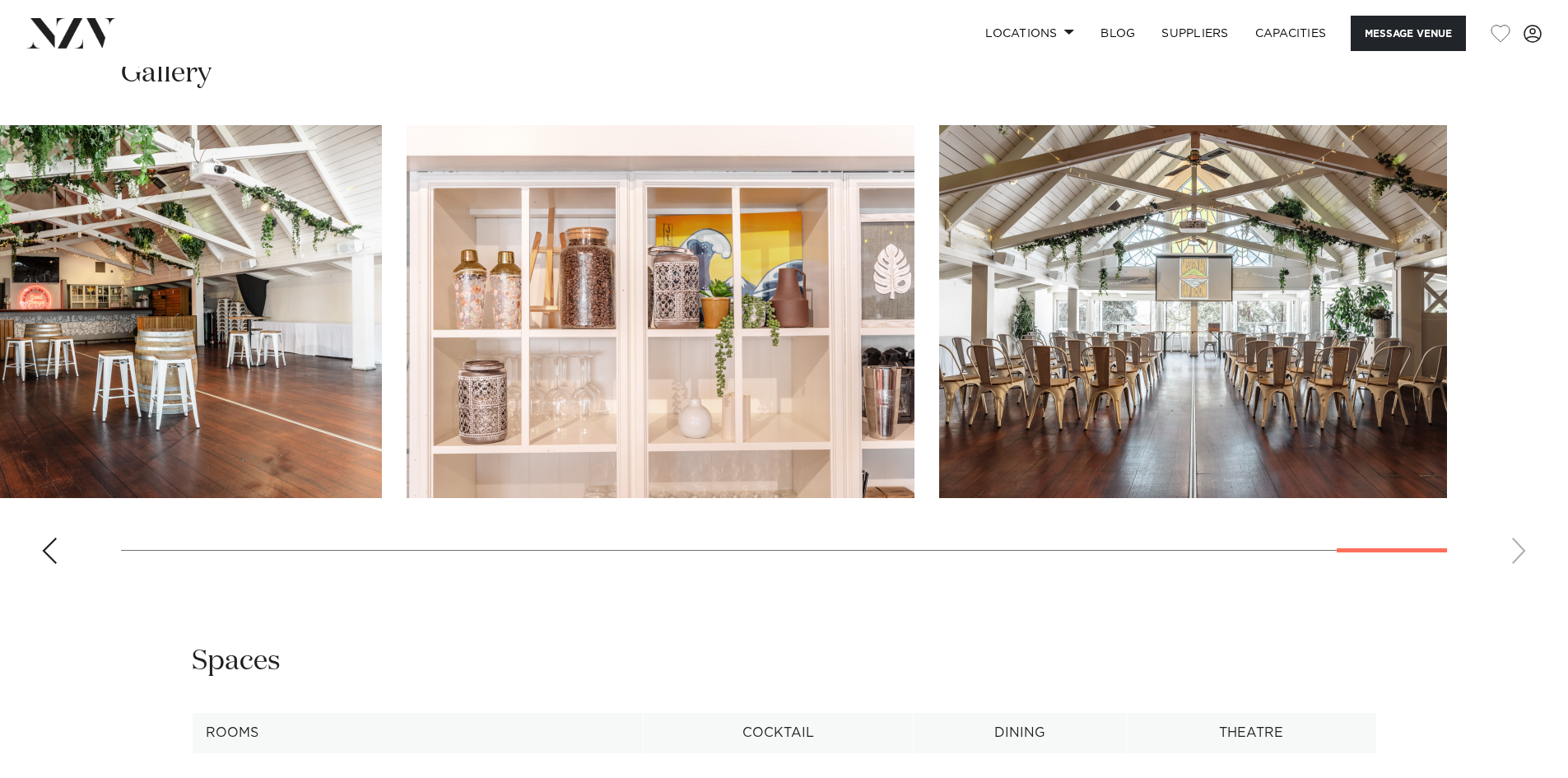
click at [1514, 548] on swiper-container at bounding box center [784, 351] width 1568 height 452
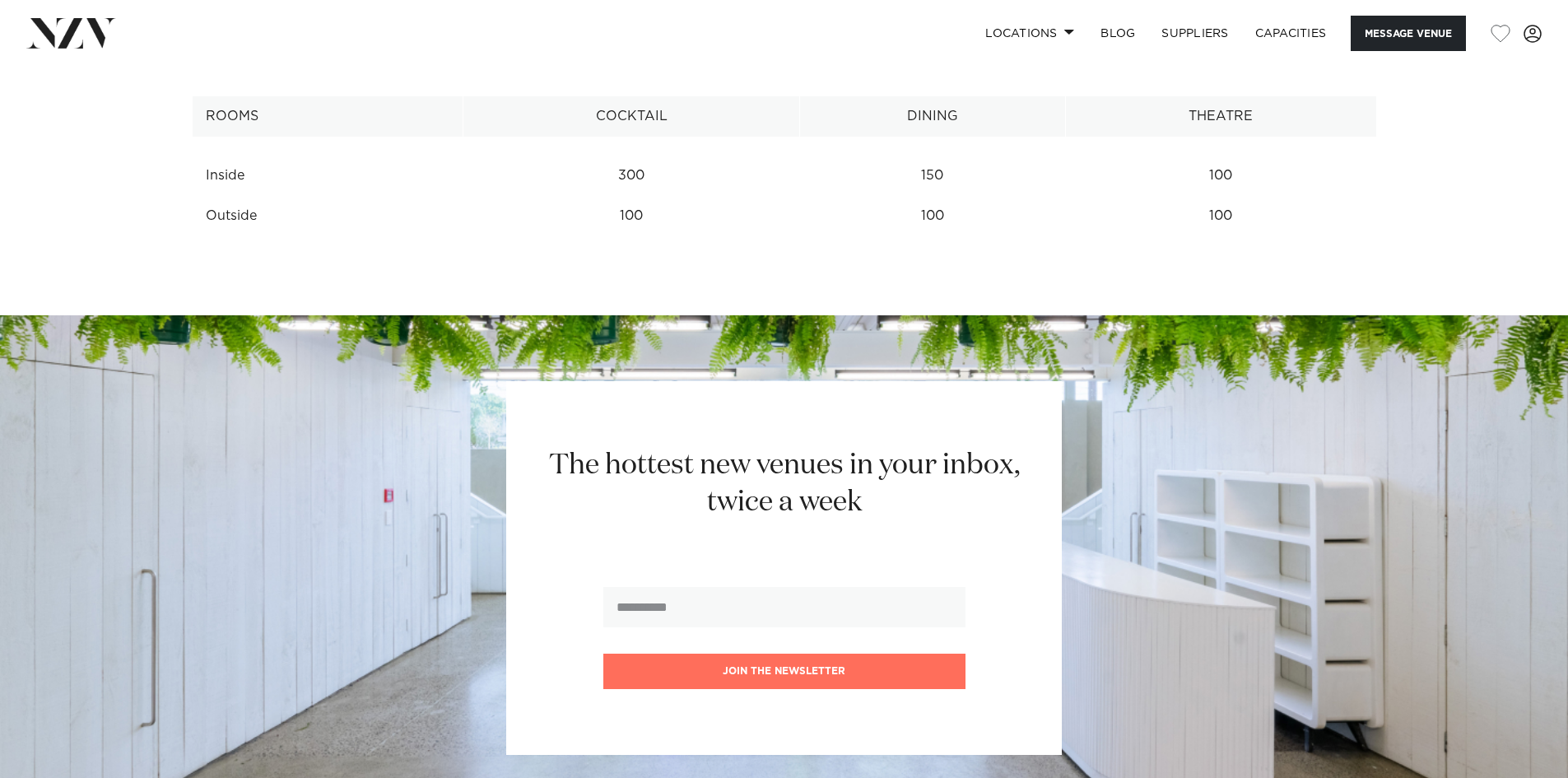
scroll to position [2551, 0]
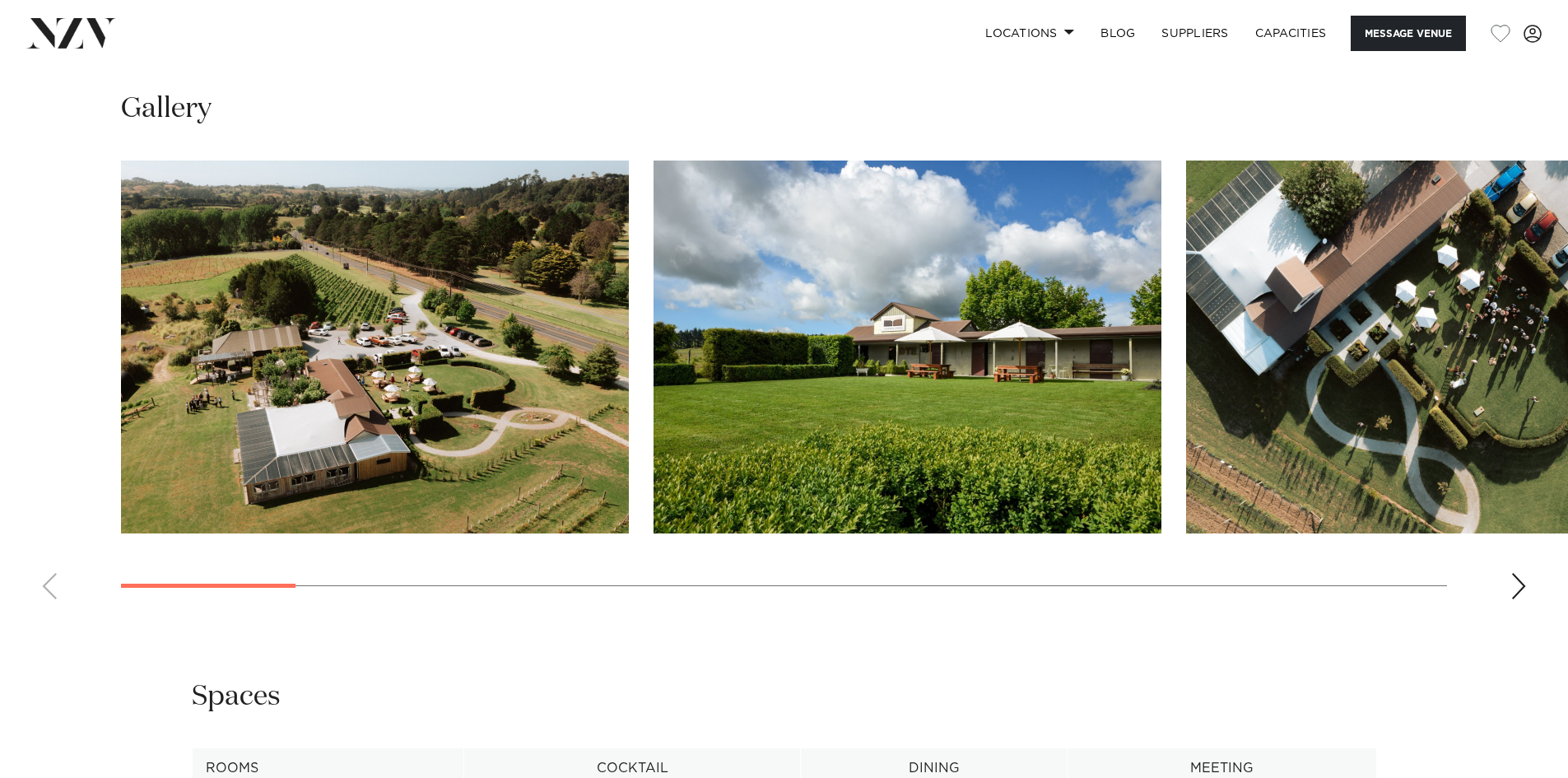
scroll to position [1729, 0]
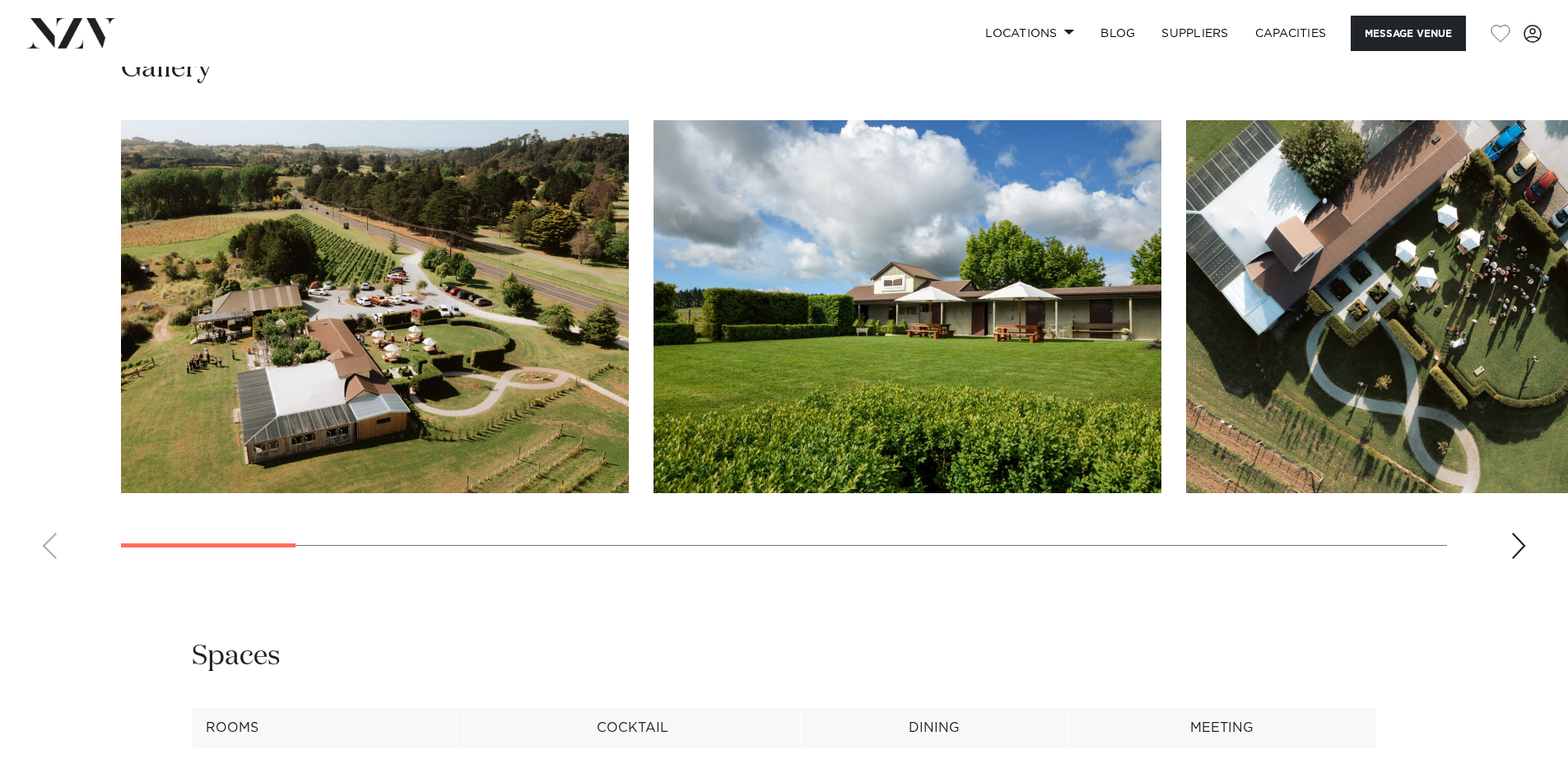
click at [1507, 568] on swiper-container at bounding box center [784, 345] width 1568 height 452
click at [1521, 559] on div "Next slide" at bounding box center [1519, 545] width 16 height 26
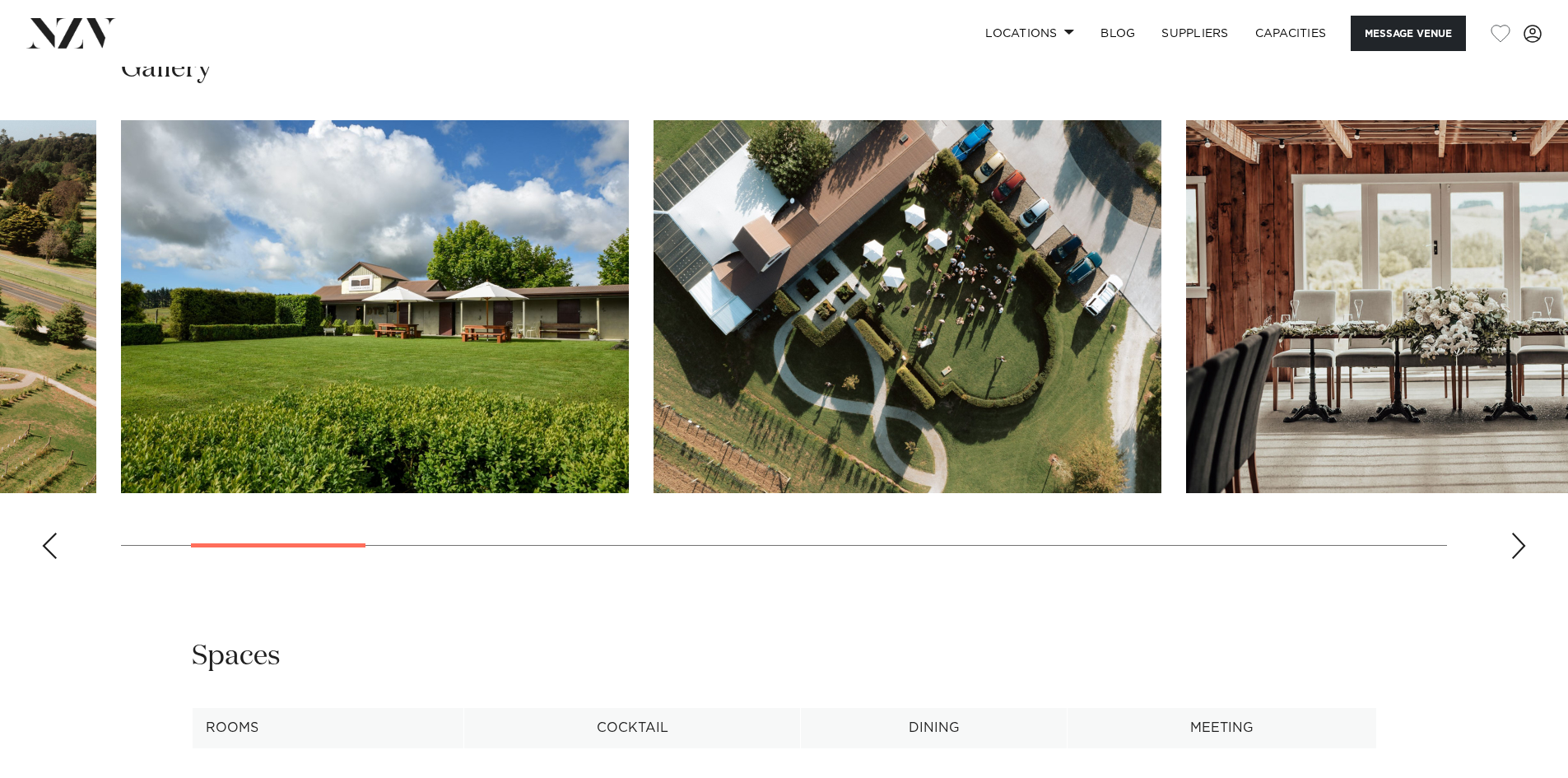
click at [1521, 559] on div "Next slide" at bounding box center [1519, 545] width 16 height 26
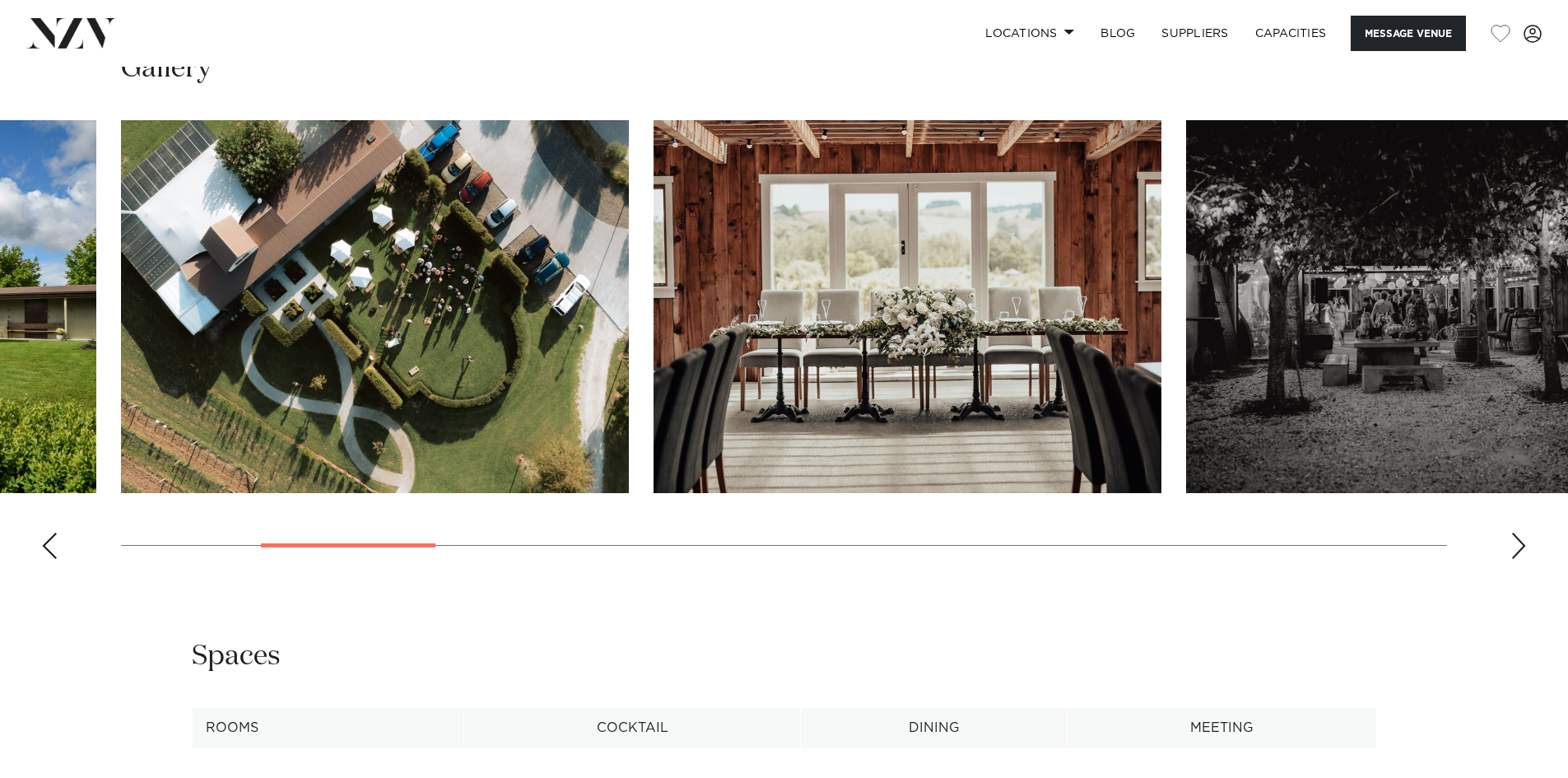
click at [1521, 559] on div "Next slide" at bounding box center [1519, 545] width 16 height 26
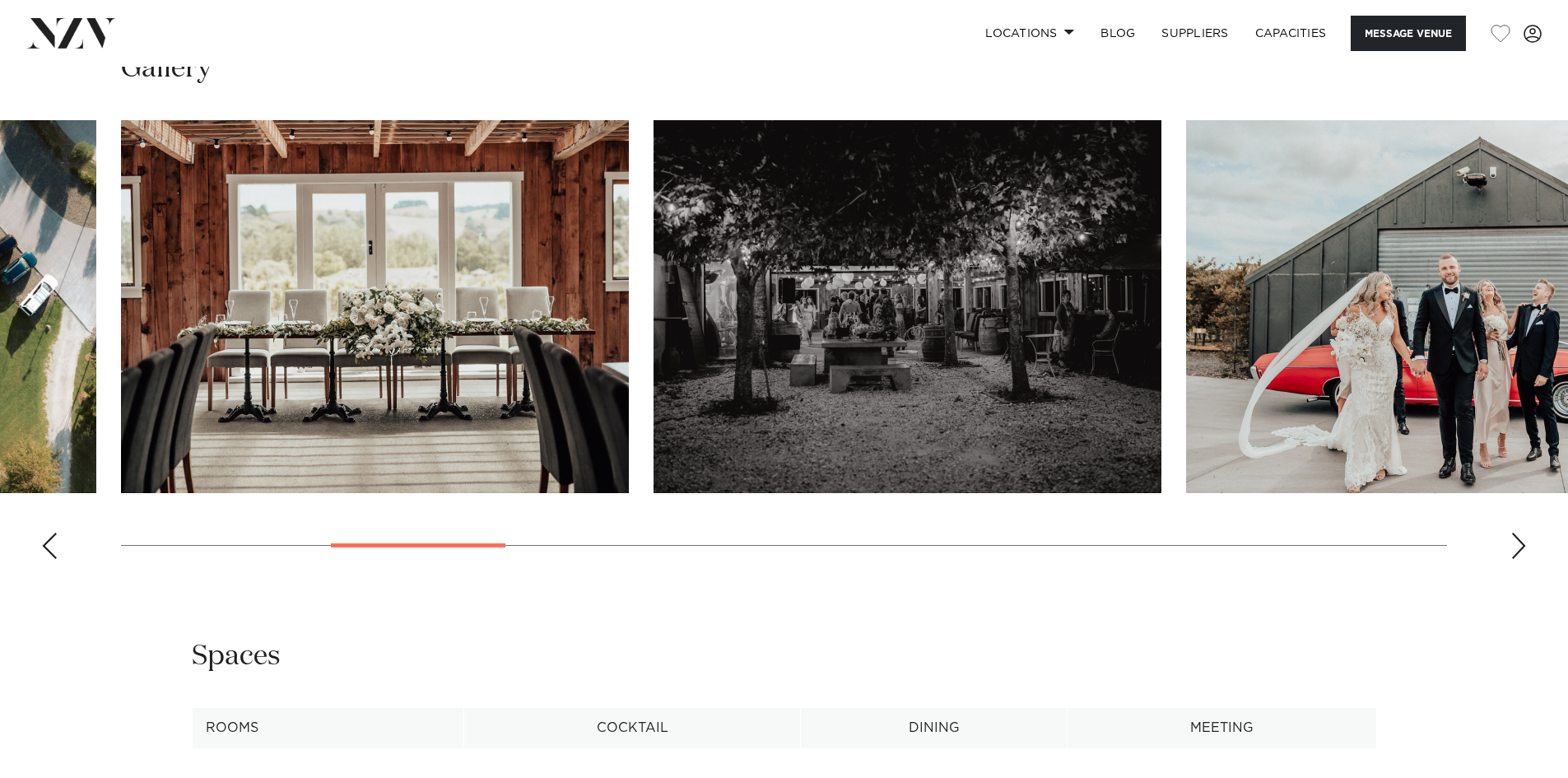
click at [1521, 559] on div "Next slide" at bounding box center [1519, 545] width 16 height 26
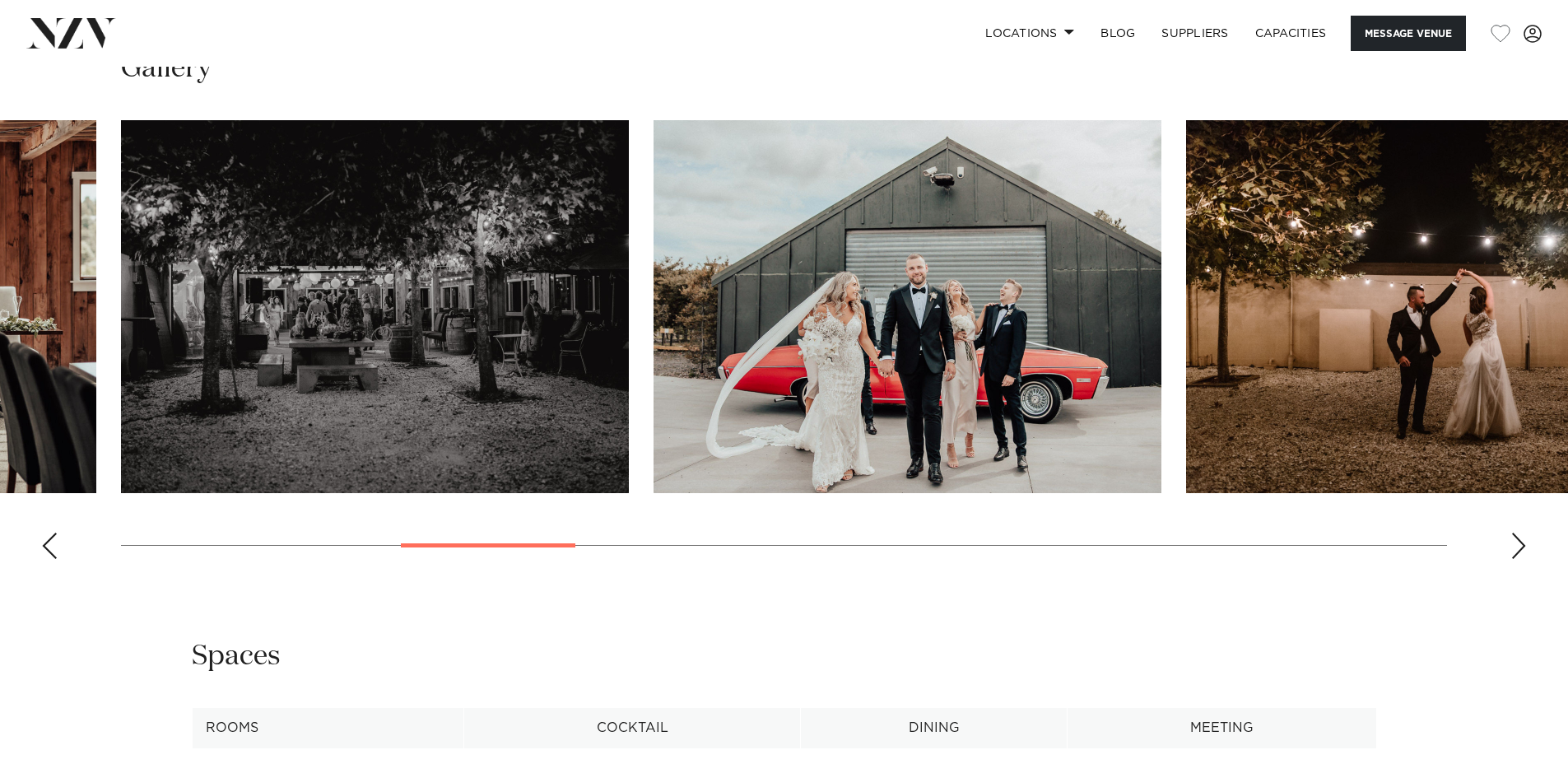
click at [1521, 559] on div "Next slide" at bounding box center [1519, 545] width 16 height 26
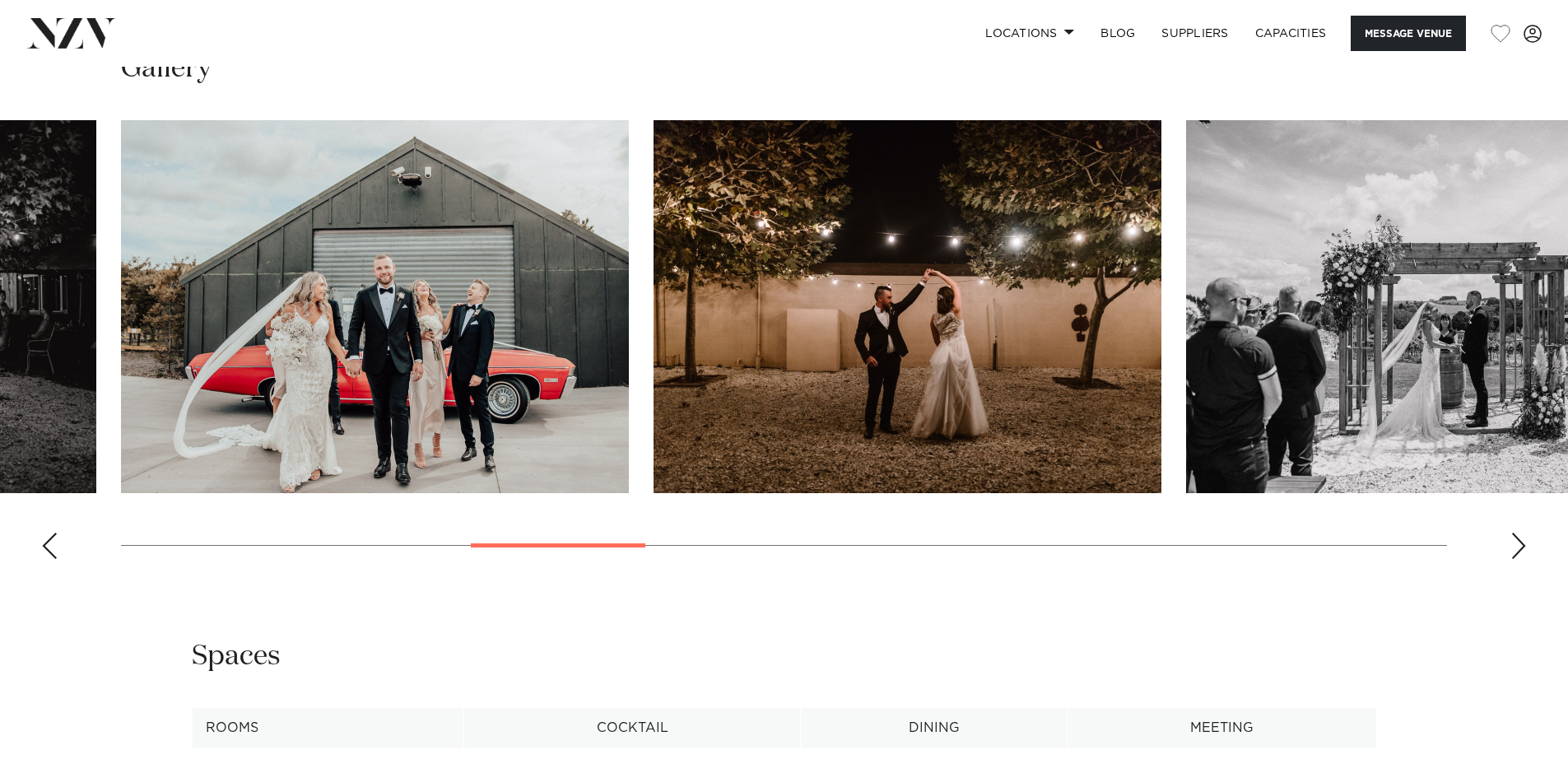
click at [1521, 559] on div "Next slide" at bounding box center [1519, 545] width 16 height 26
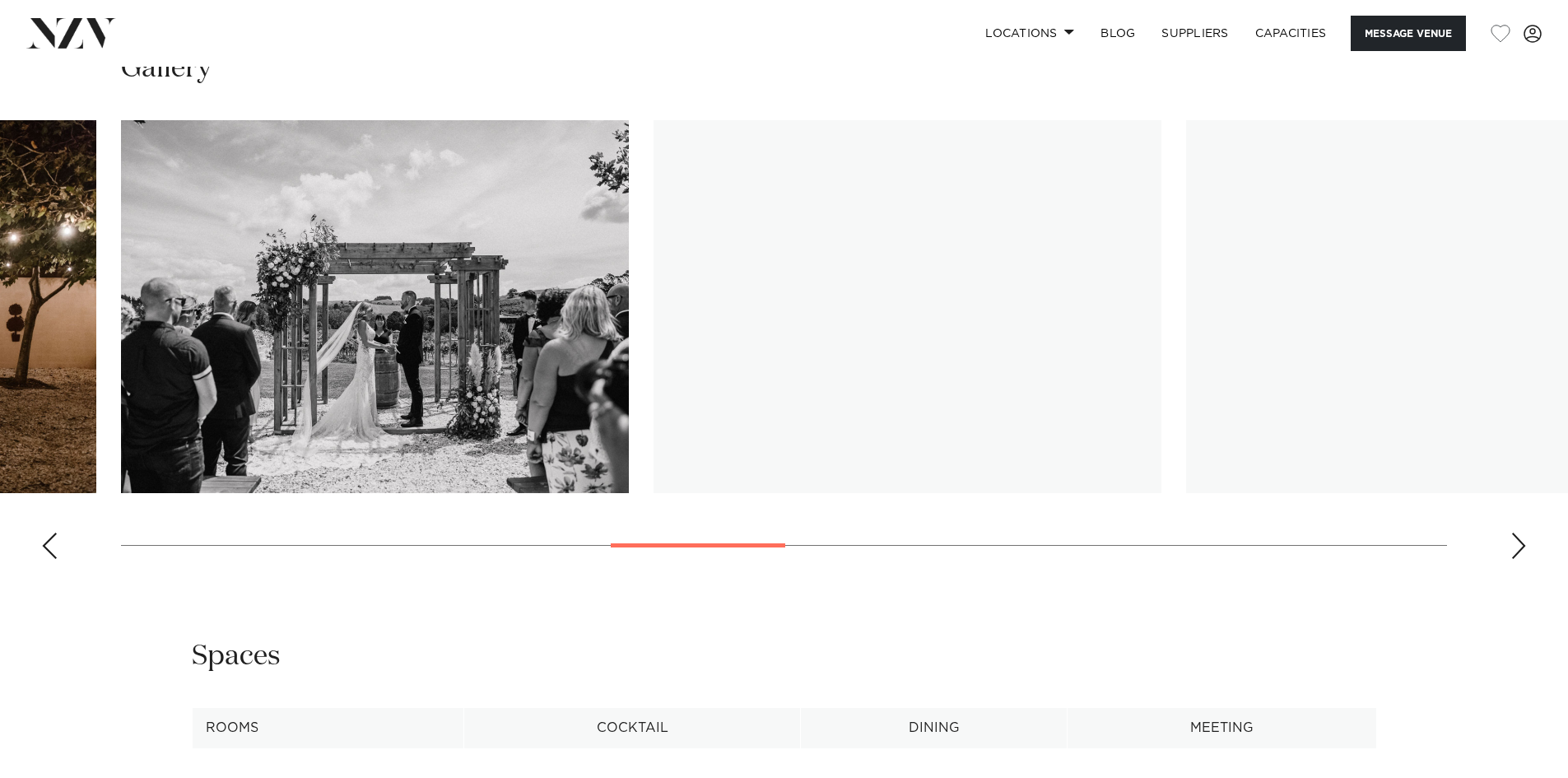
click at [1521, 559] on div "Next slide" at bounding box center [1519, 545] width 16 height 26
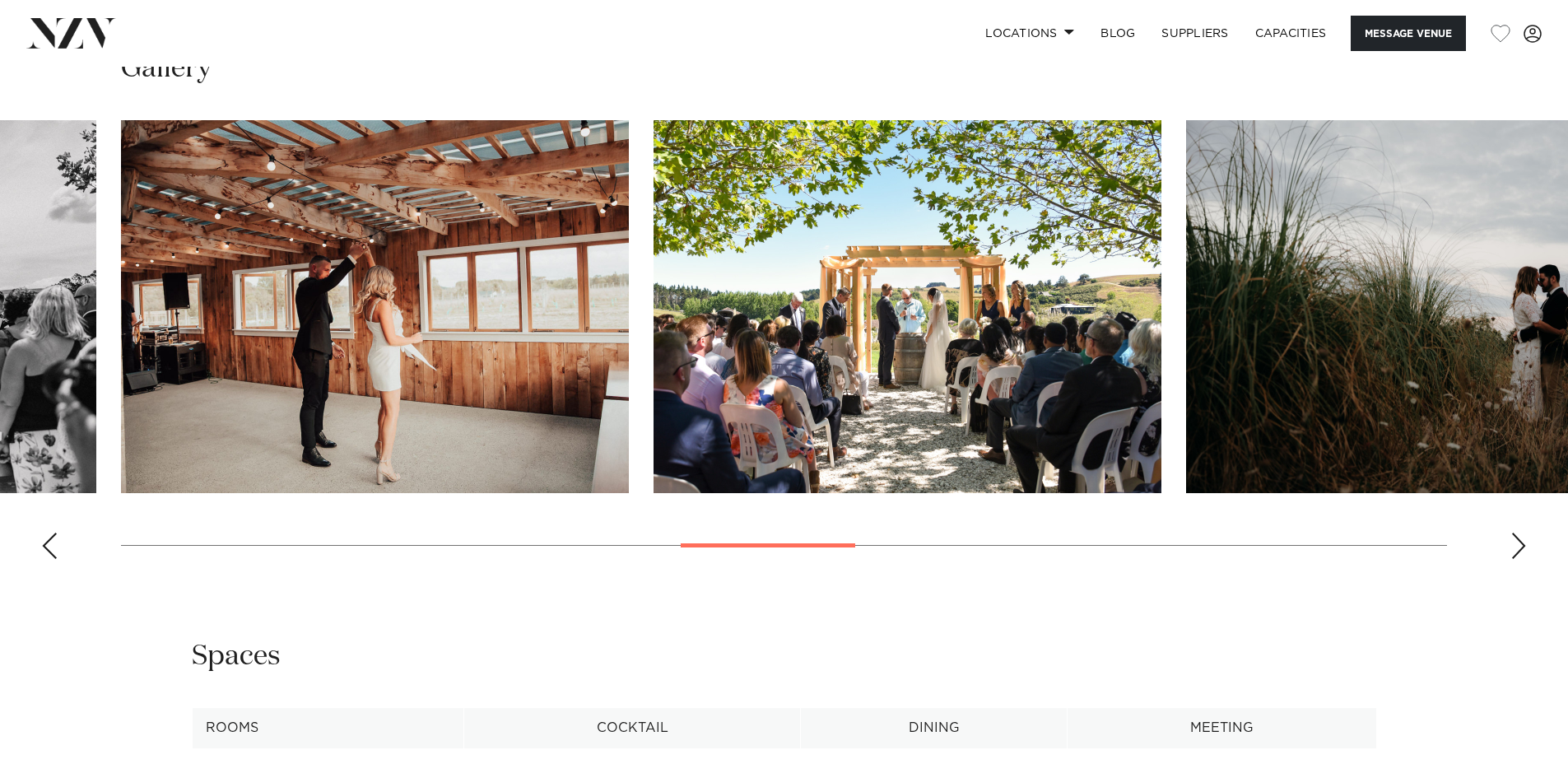
click at [1521, 559] on div "Next slide" at bounding box center [1519, 545] width 16 height 26
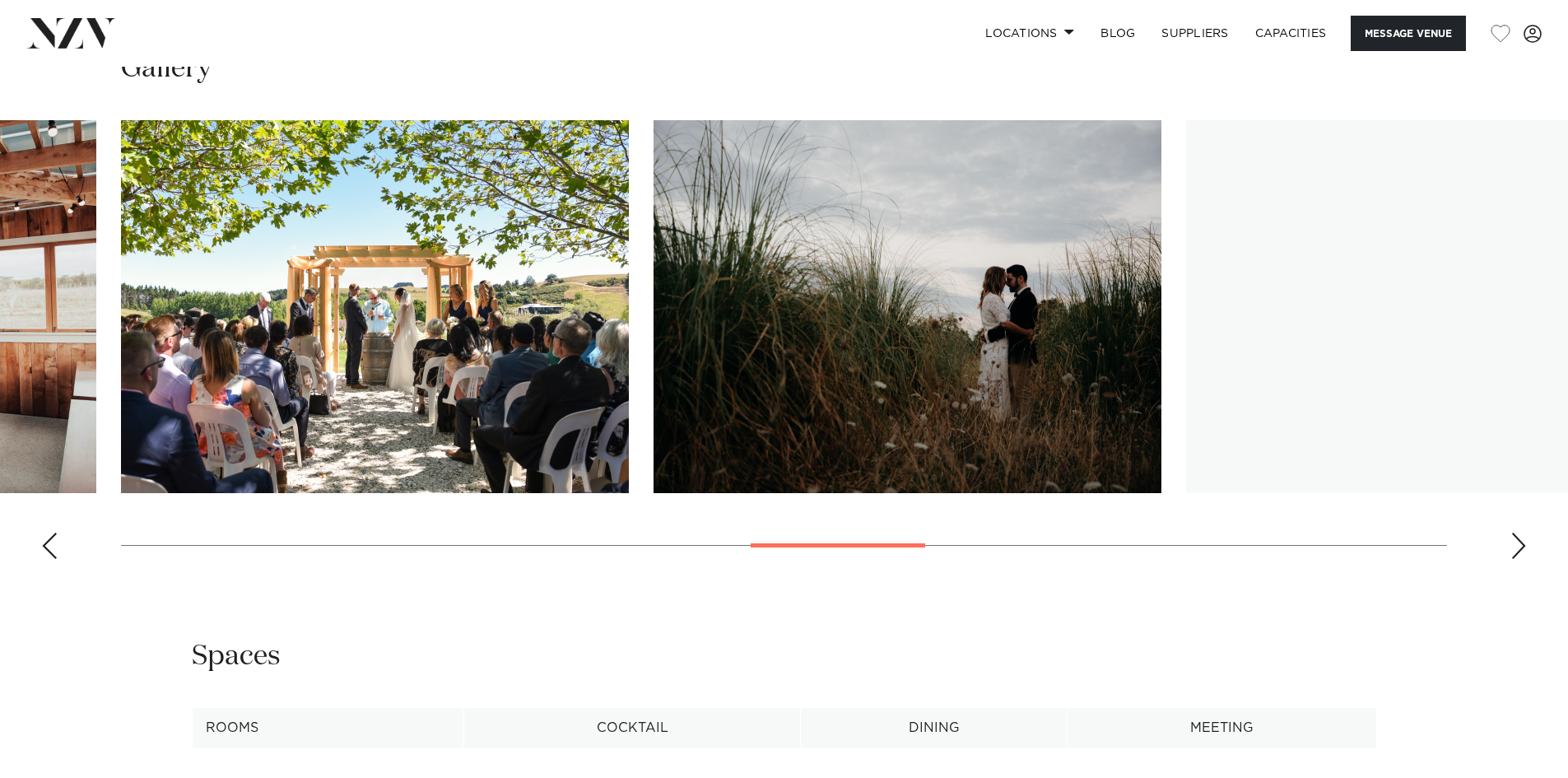
click at [1521, 559] on div "Next slide" at bounding box center [1519, 545] width 16 height 26
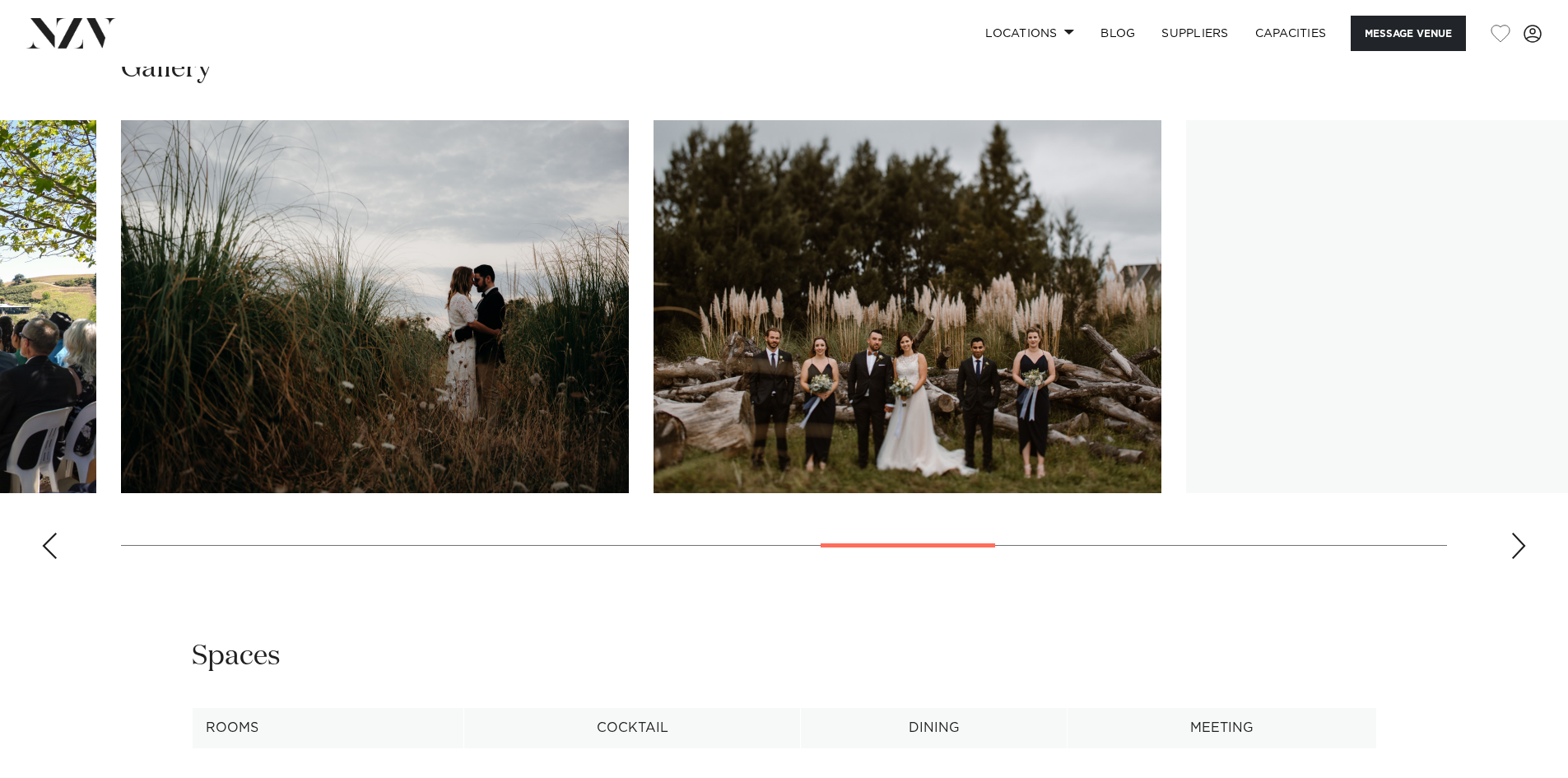
click at [1521, 559] on div "Next slide" at bounding box center [1519, 545] width 16 height 26
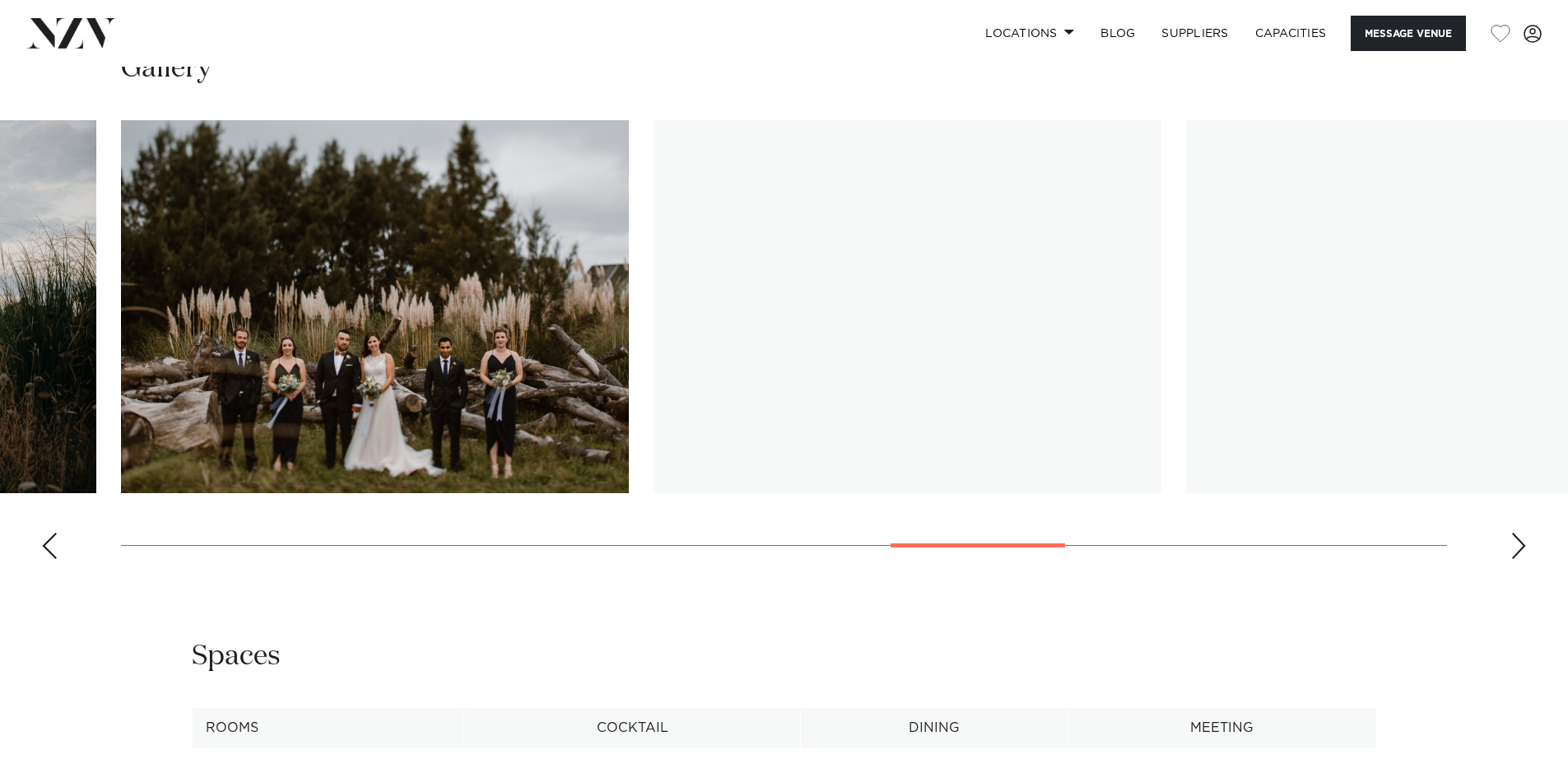
click at [1521, 559] on div "Next slide" at bounding box center [1519, 545] width 16 height 26
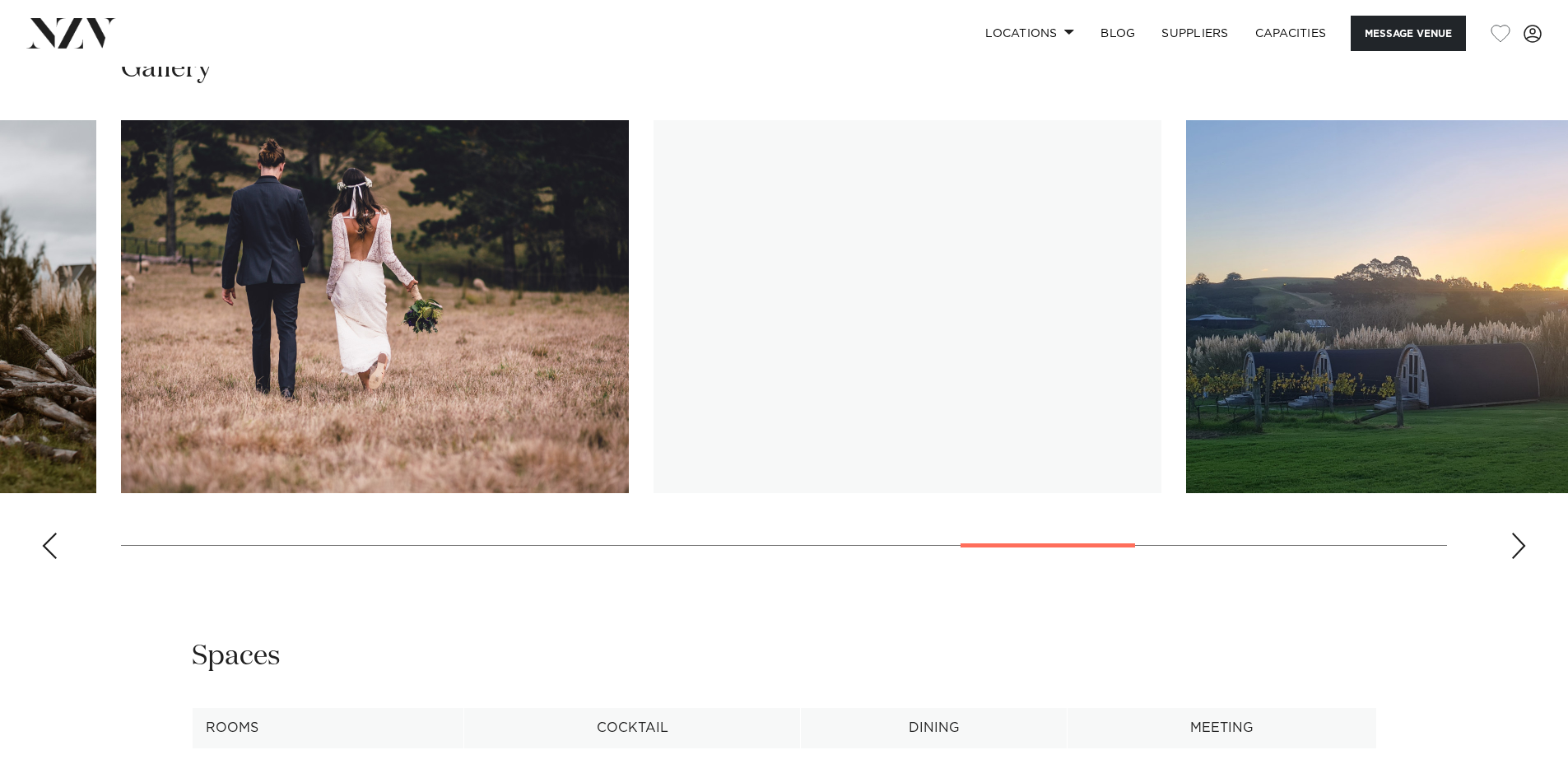
click at [1521, 559] on div "Next slide" at bounding box center [1519, 545] width 16 height 26
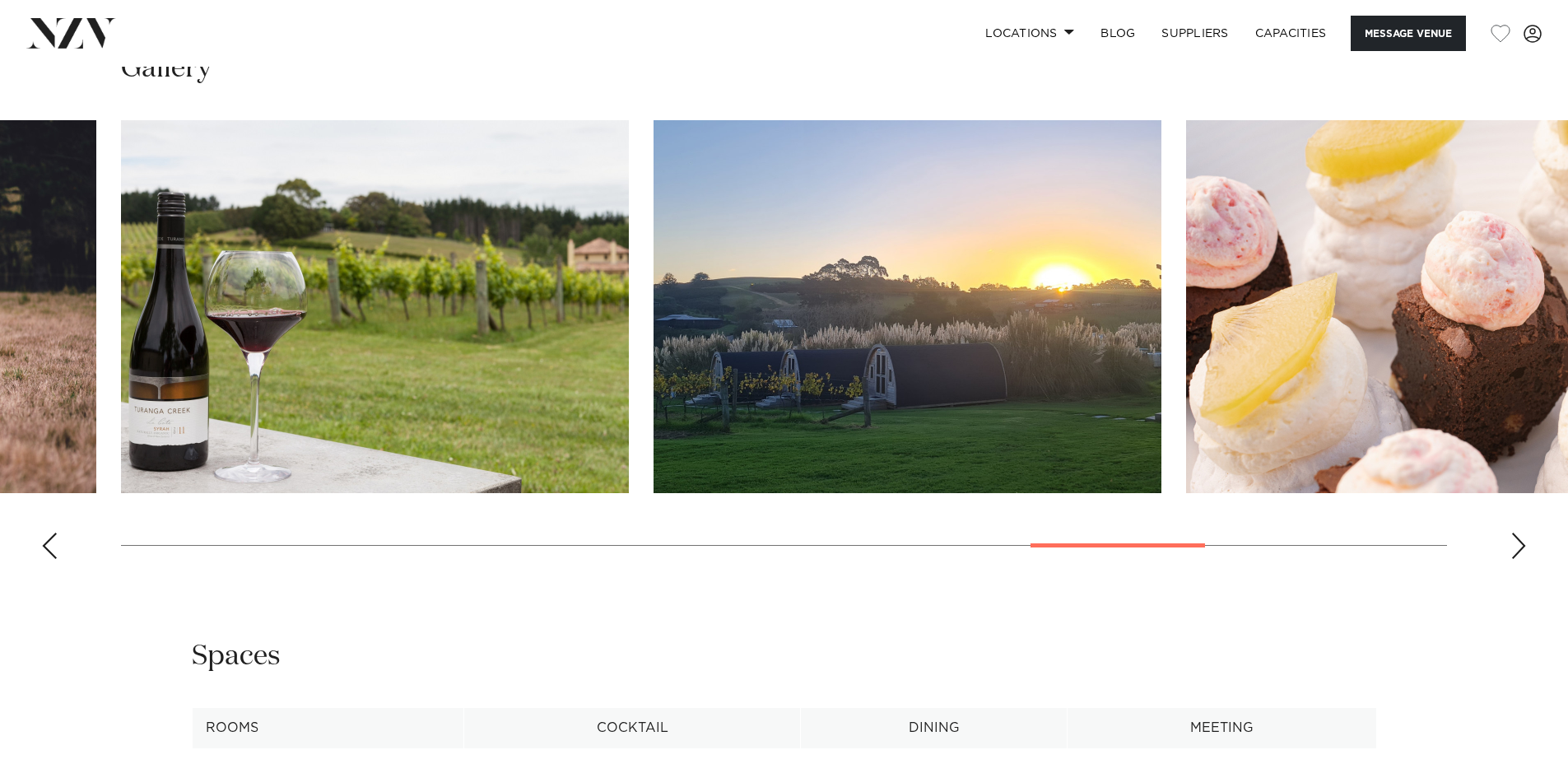
click at [1521, 559] on div "Next slide" at bounding box center [1519, 545] width 16 height 26
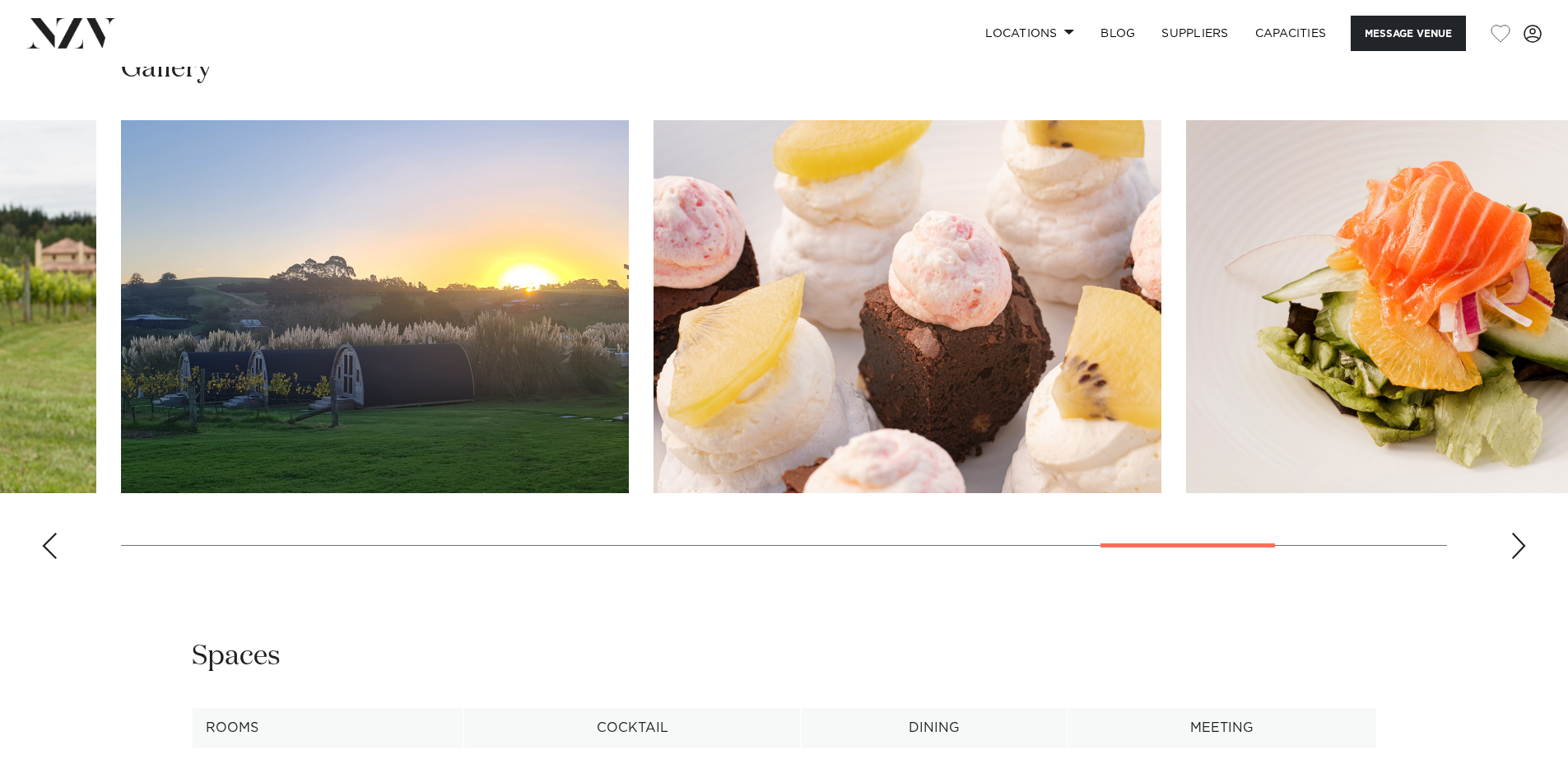
click at [1521, 559] on div "Next slide" at bounding box center [1519, 545] width 16 height 26
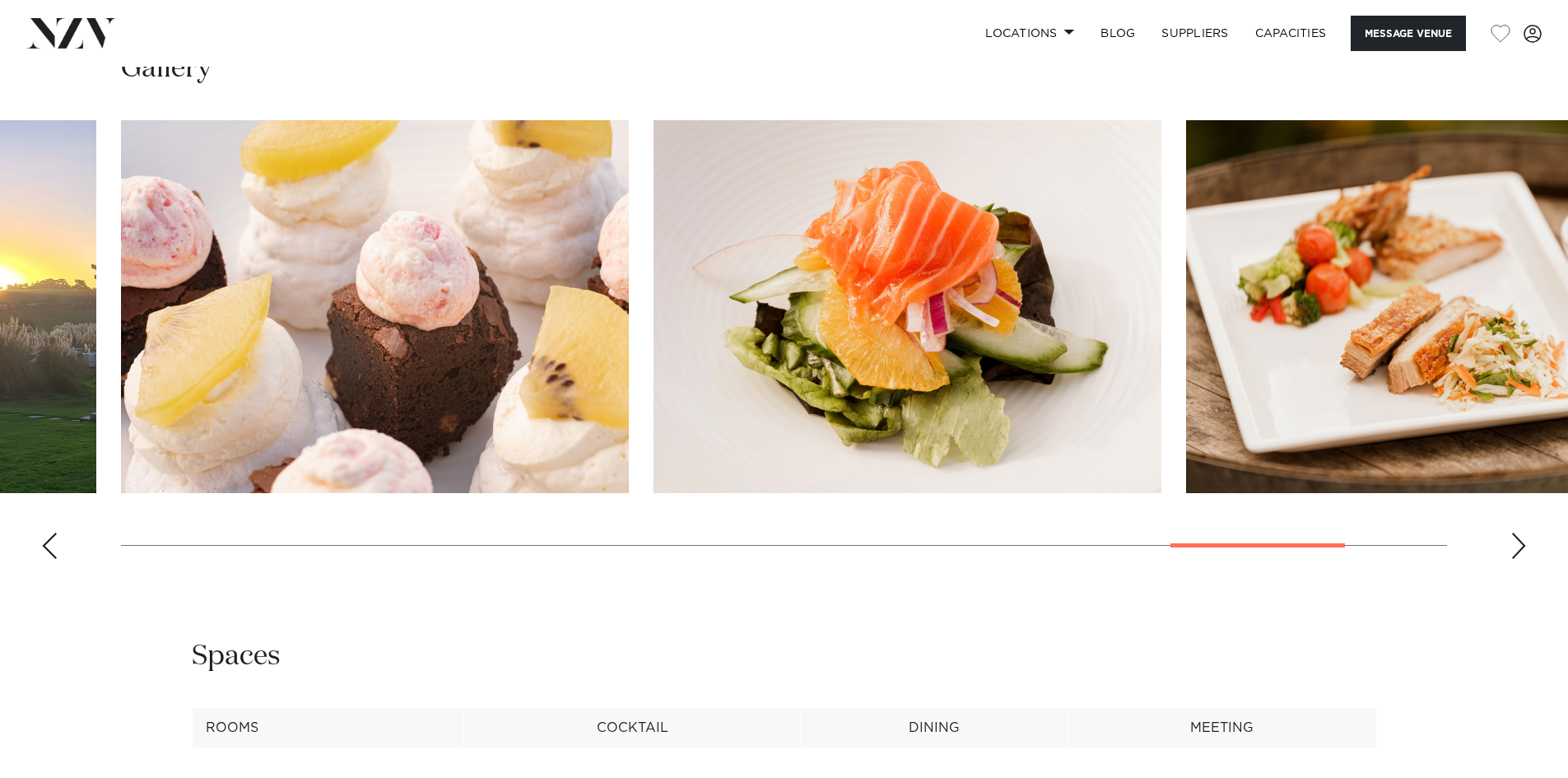
click at [1521, 559] on div "Next slide" at bounding box center [1519, 545] width 16 height 26
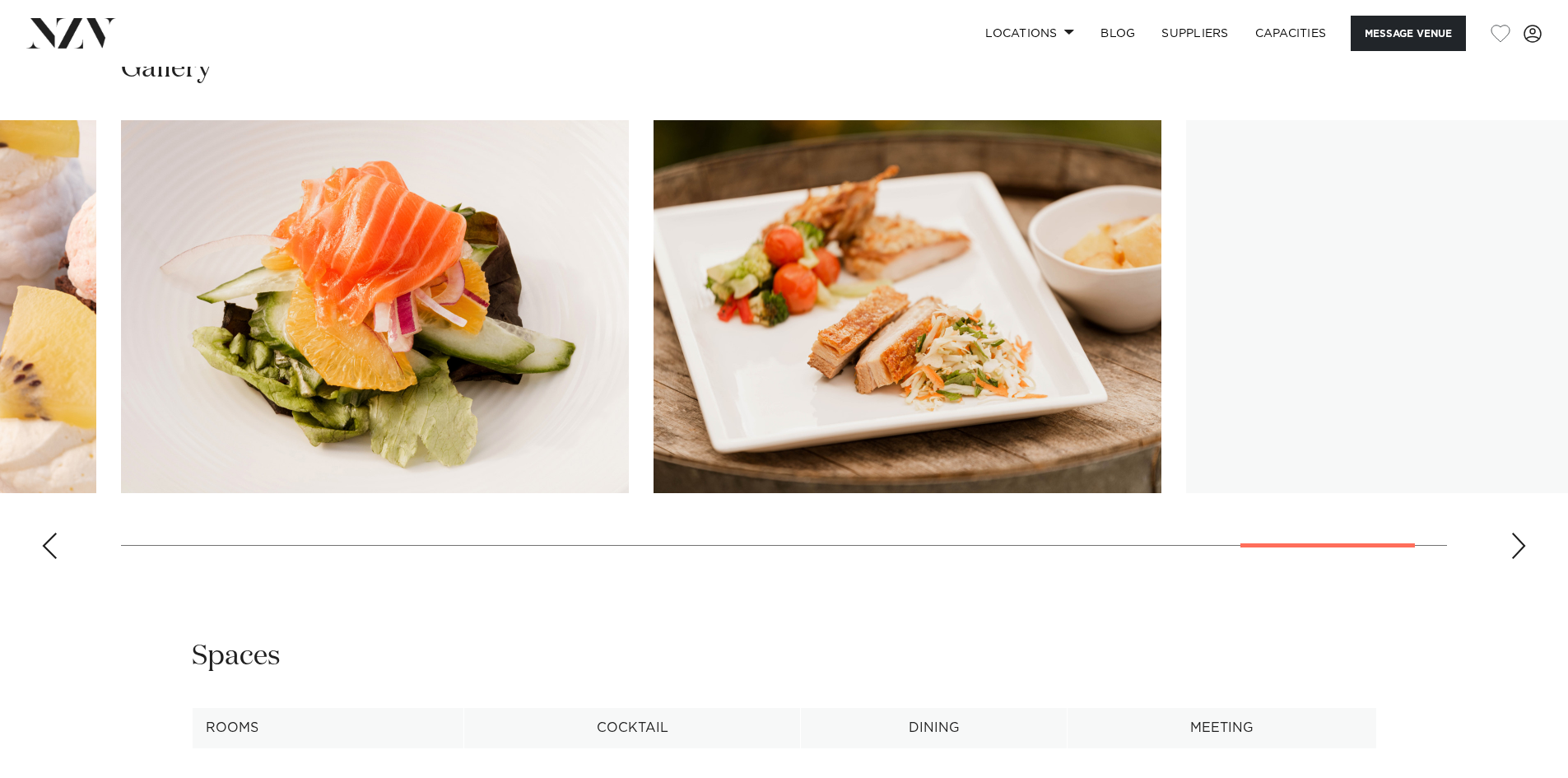
click at [1521, 559] on div "Next slide" at bounding box center [1519, 545] width 16 height 26
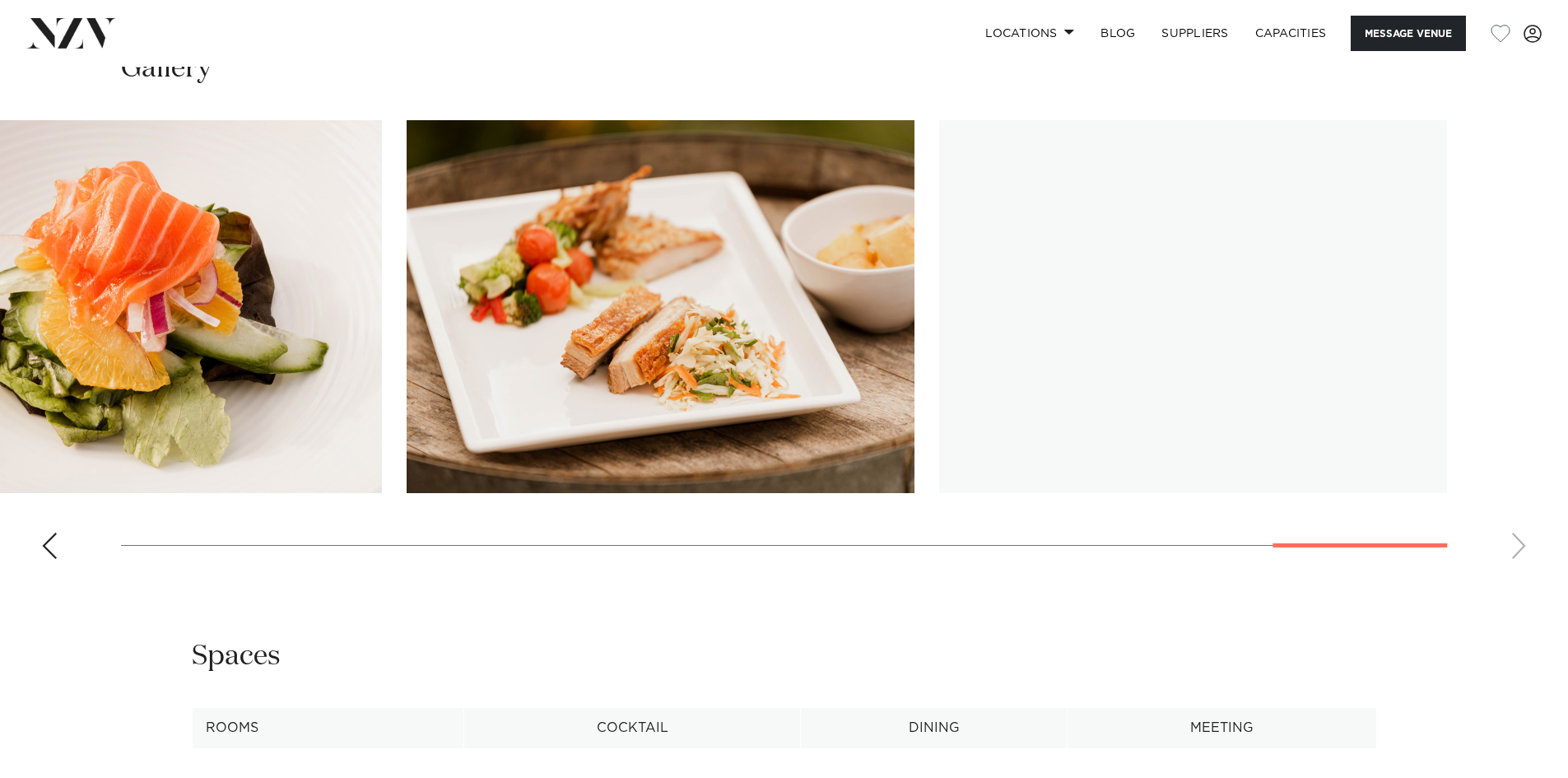
click at [1521, 571] on swiper-container at bounding box center [784, 345] width 1568 height 452
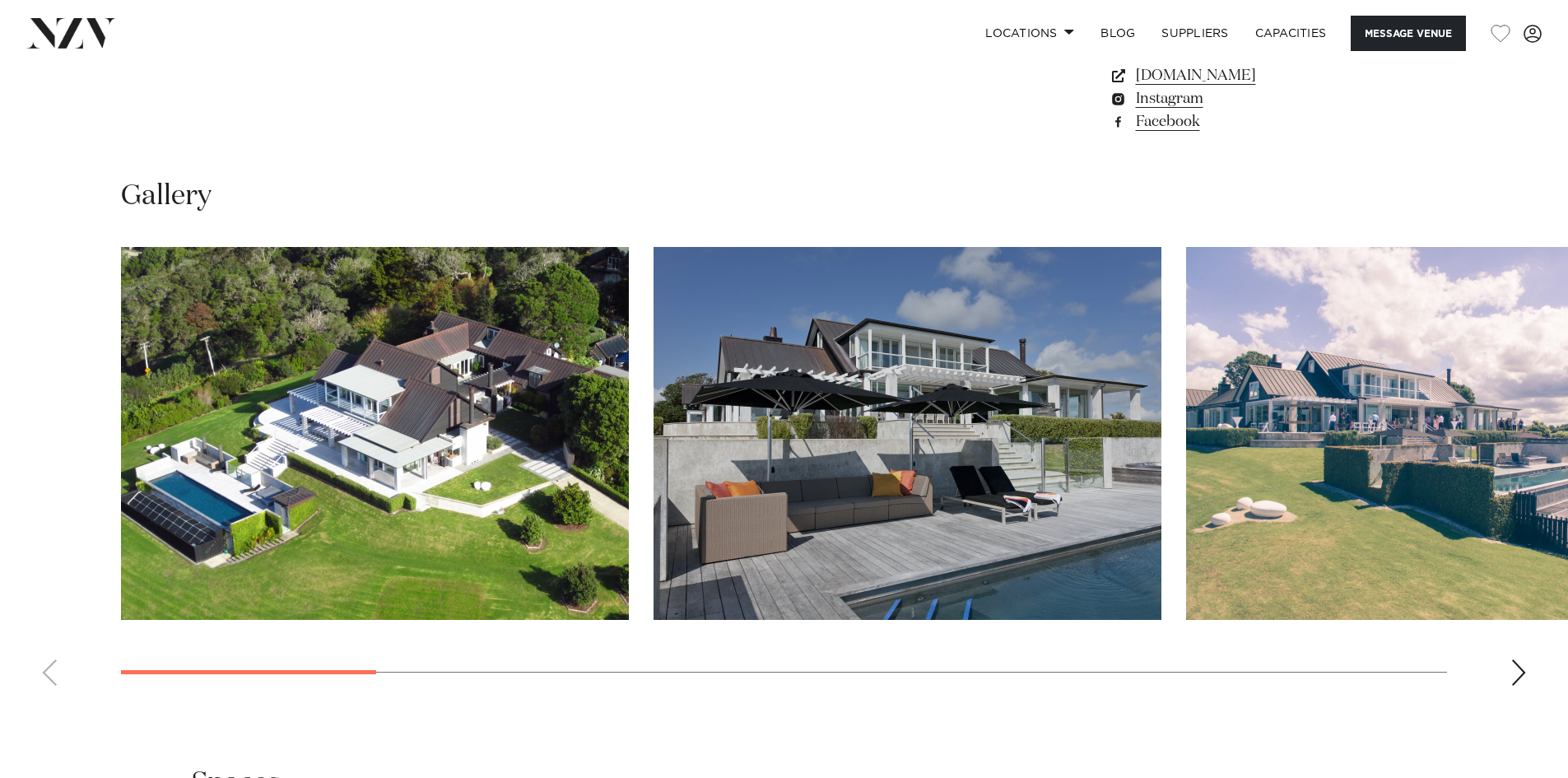
scroll to position [1564, 0]
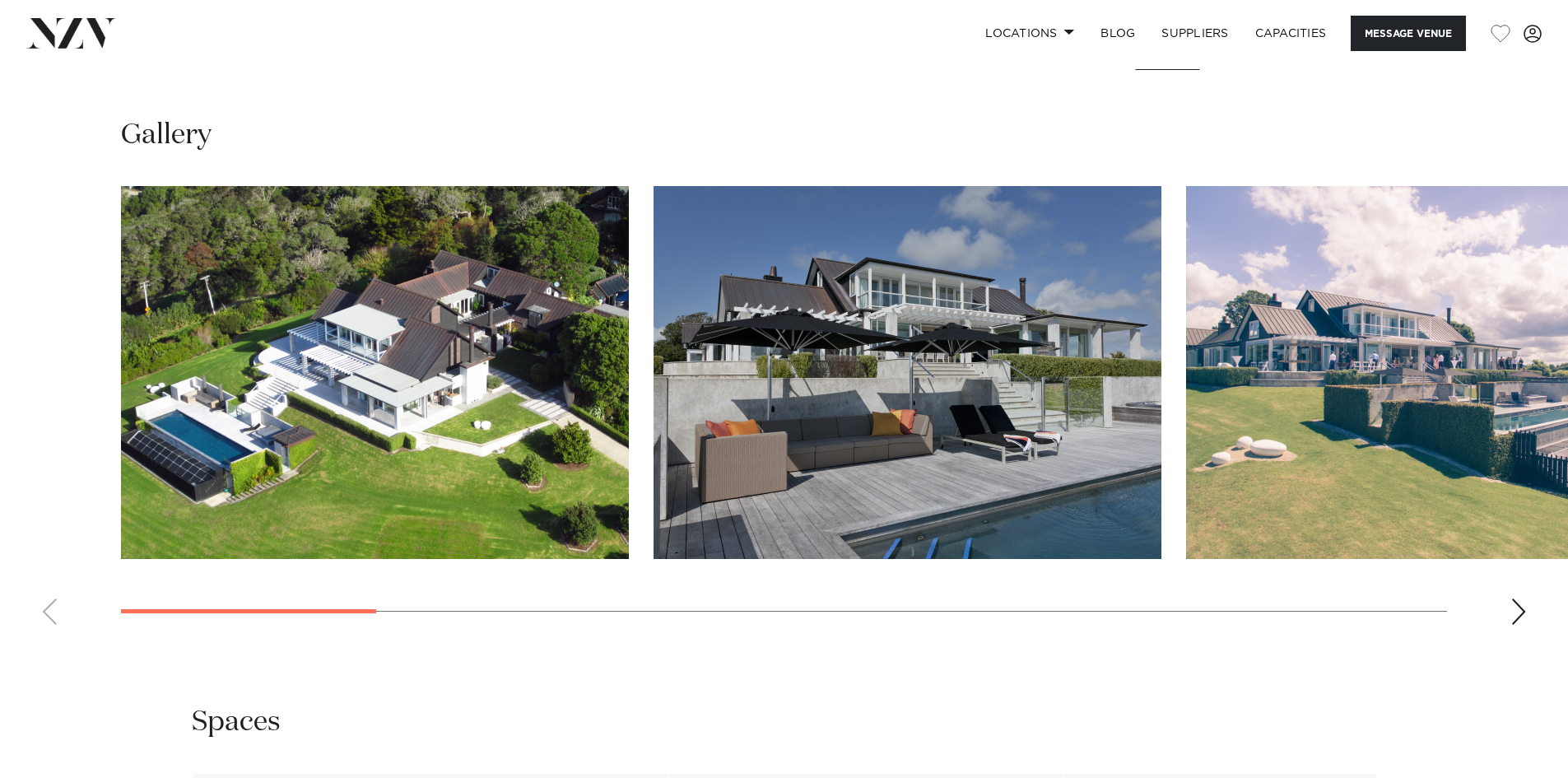
click at [1521, 612] on div "Next slide" at bounding box center [1519, 611] width 16 height 26
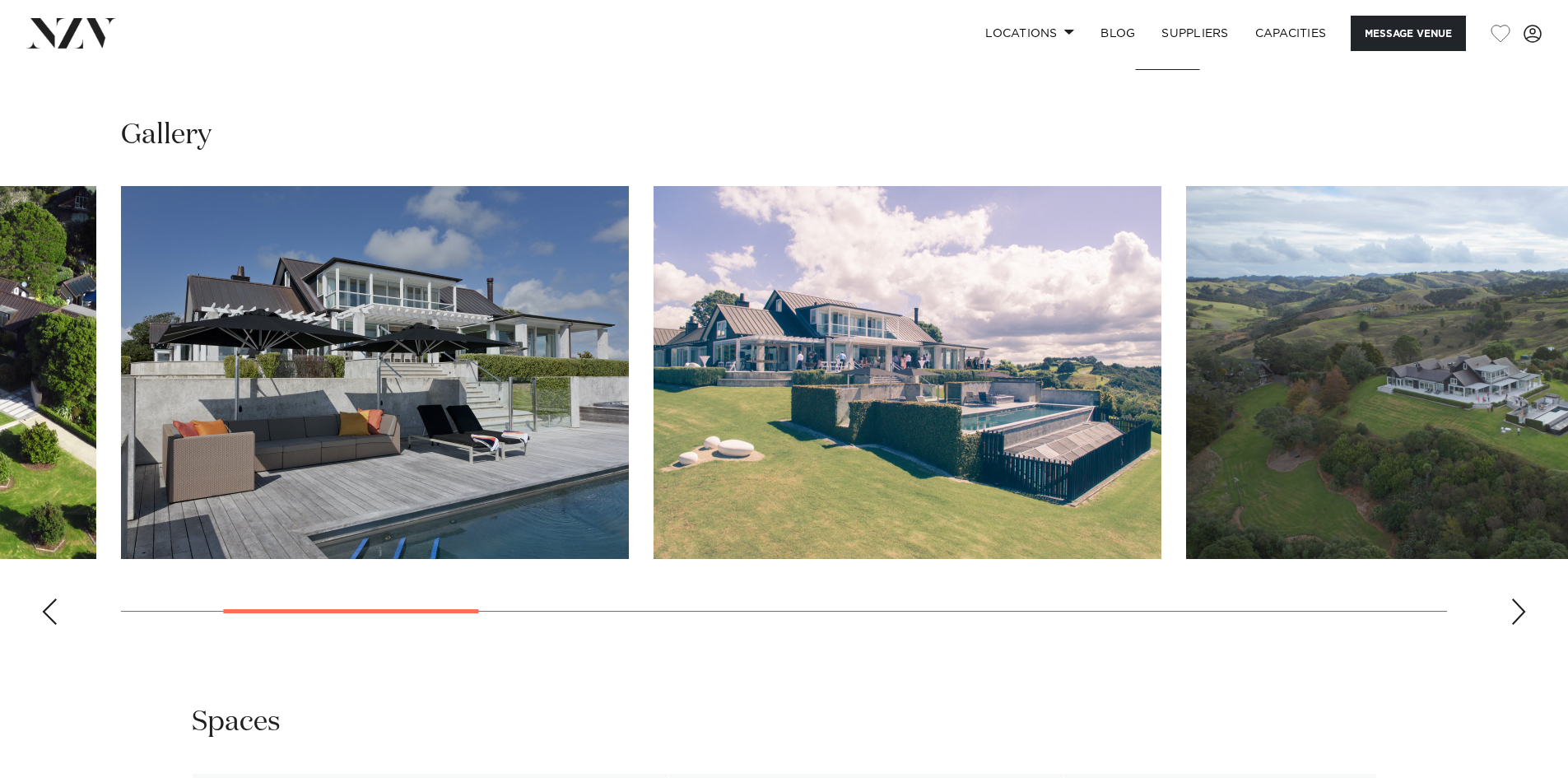
click at [1521, 612] on div "Next slide" at bounding box center [1519, 611] width 16 height 26
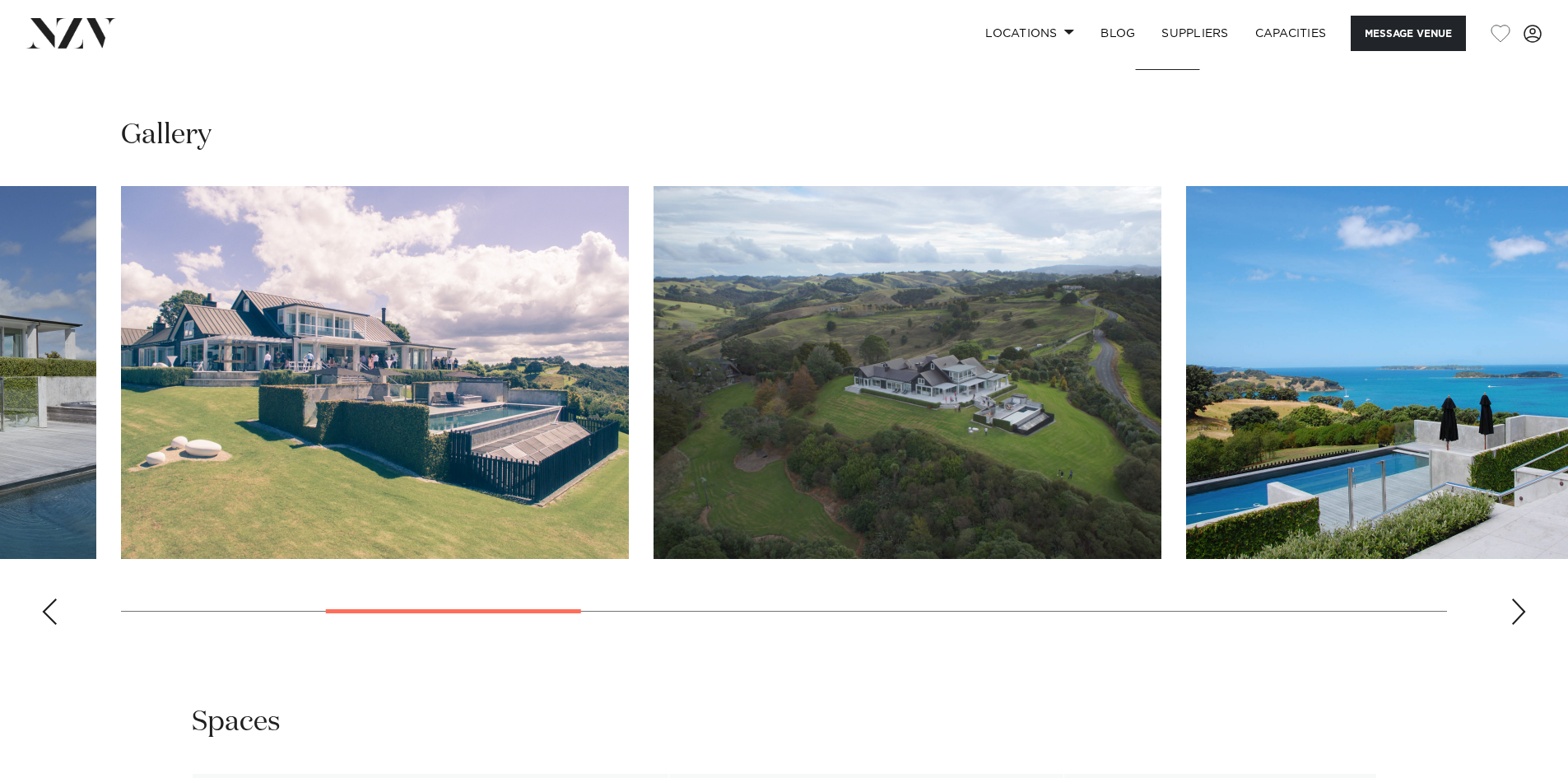
click at [1521, 612] on div "Next slide" at bounding box center [1519, 611] width 16 height 26
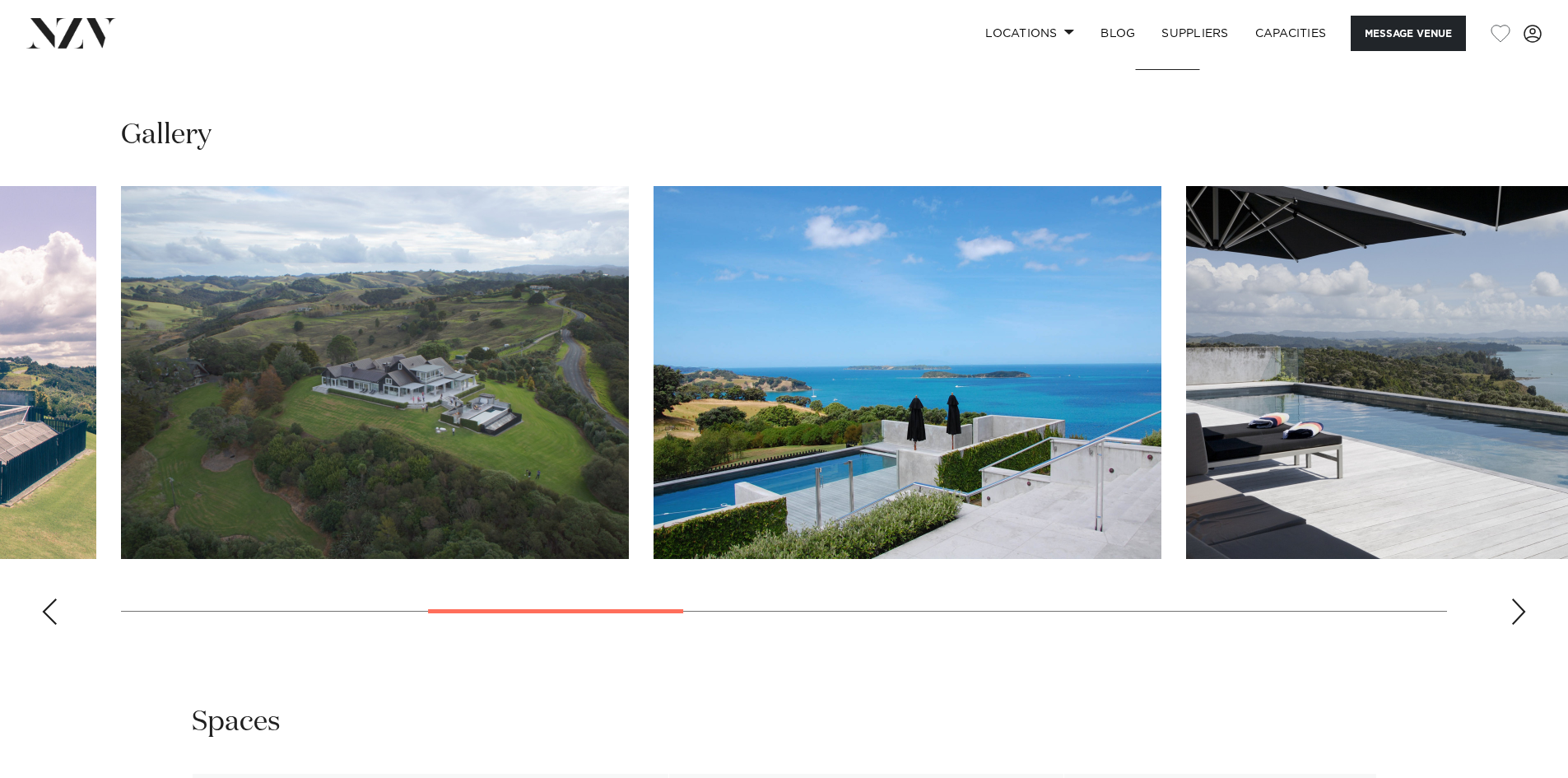
click at [1521, 612] on div "Next slide" at bounding box center [1519, 611] width 16 height 26
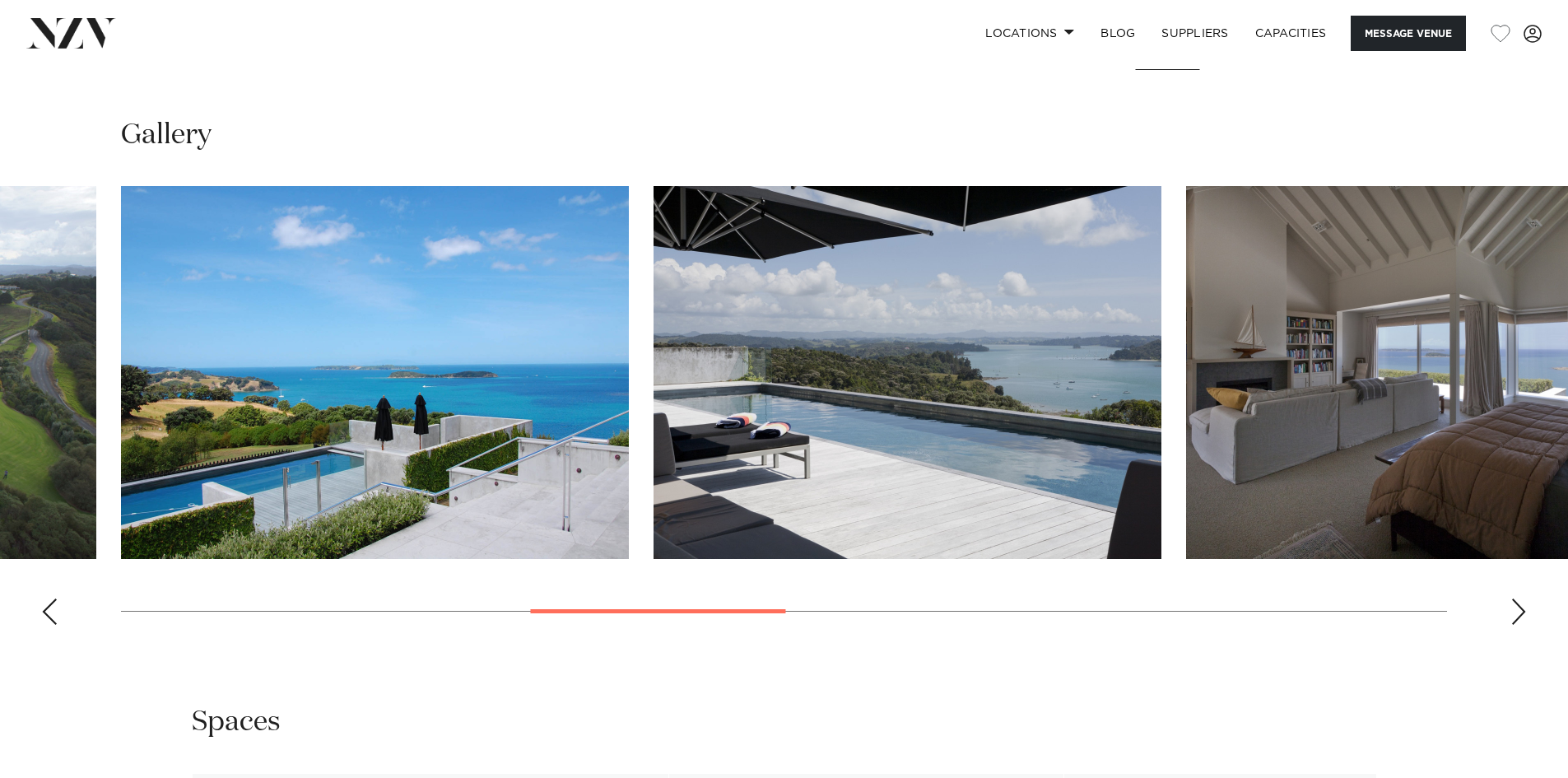
click at [1521, 612] on div "Next slide" at bounding box center [1519, 611] width 16 height 26
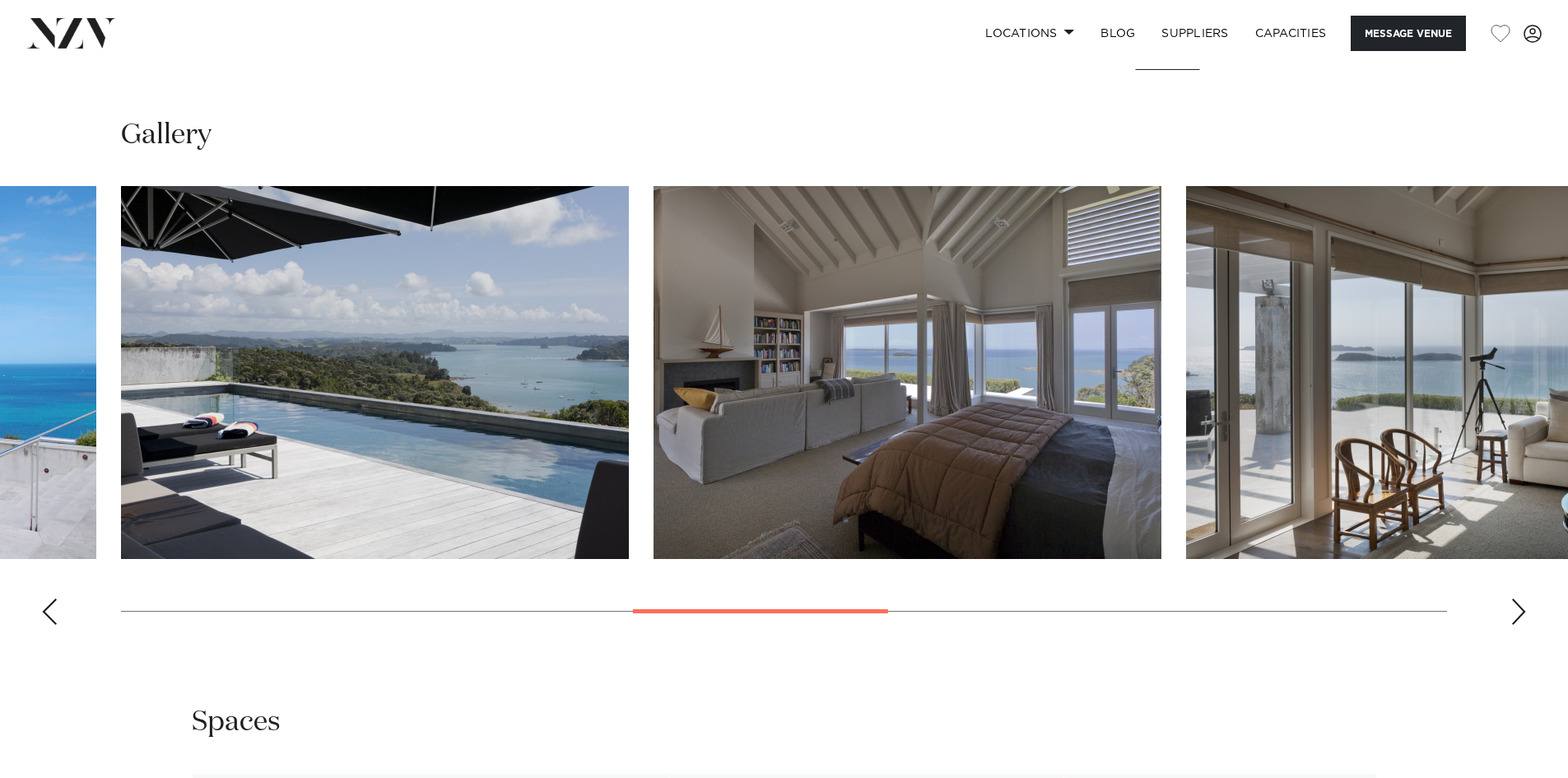
click at [1521, 612] on div "Next slide" at bounding box center [1519, 611] width 16 height 26
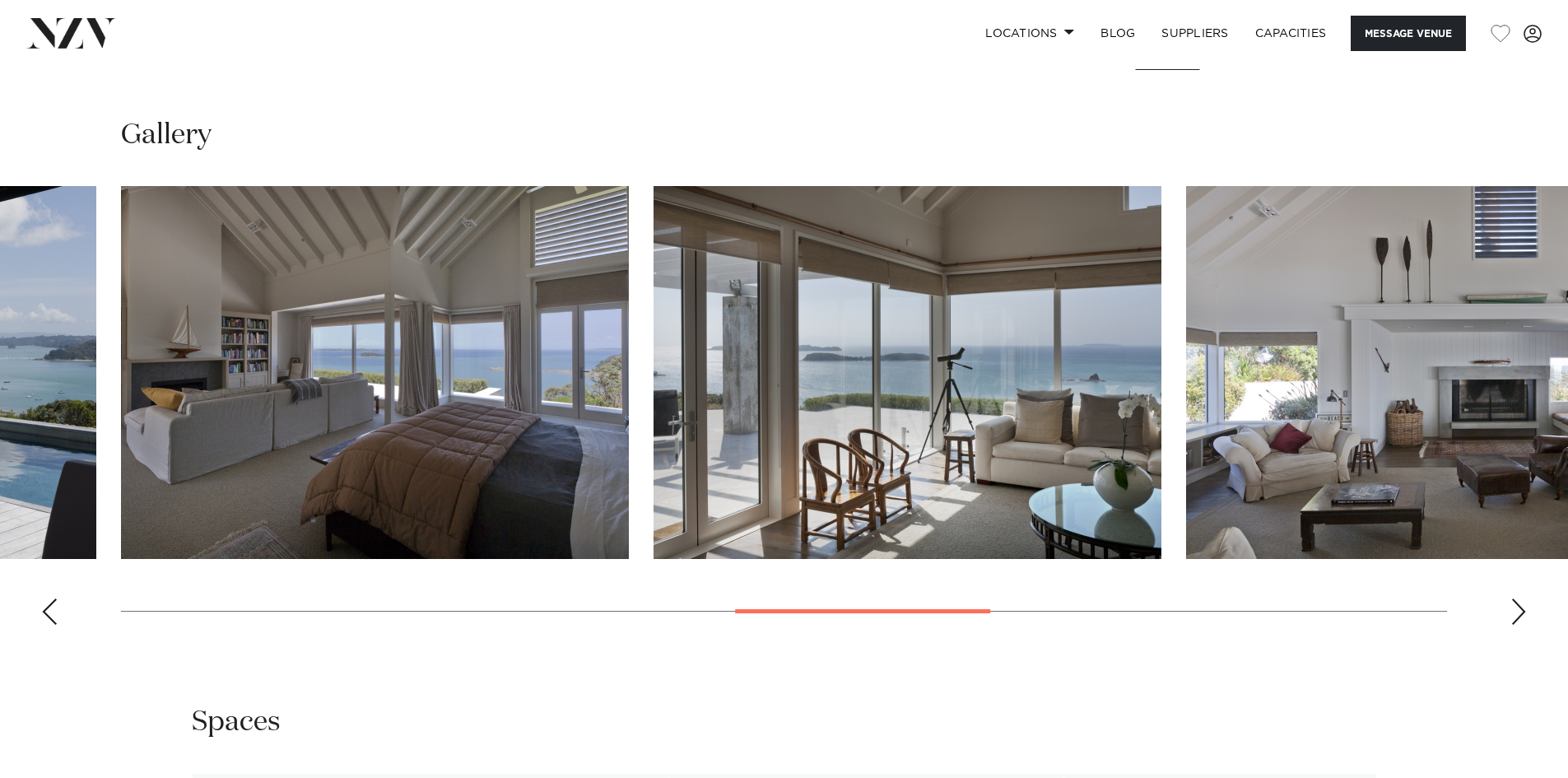
click at [1521, 612] on div "Next slide" at bounding box center [1519, 611] width 16 height 26
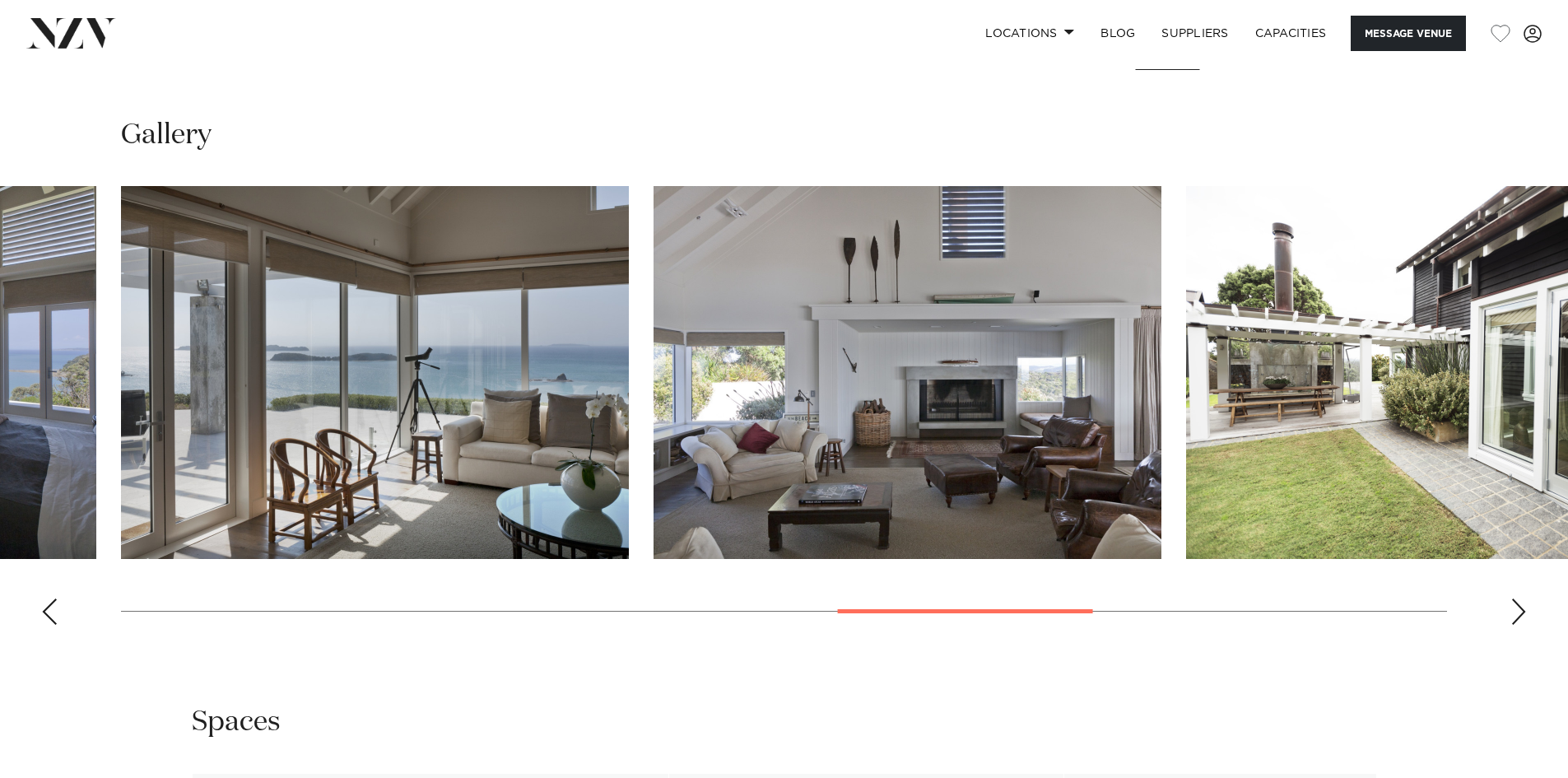
click at [1518, 612] on div "Next slide" at bounding box center [1519, 611] width 16 height 26
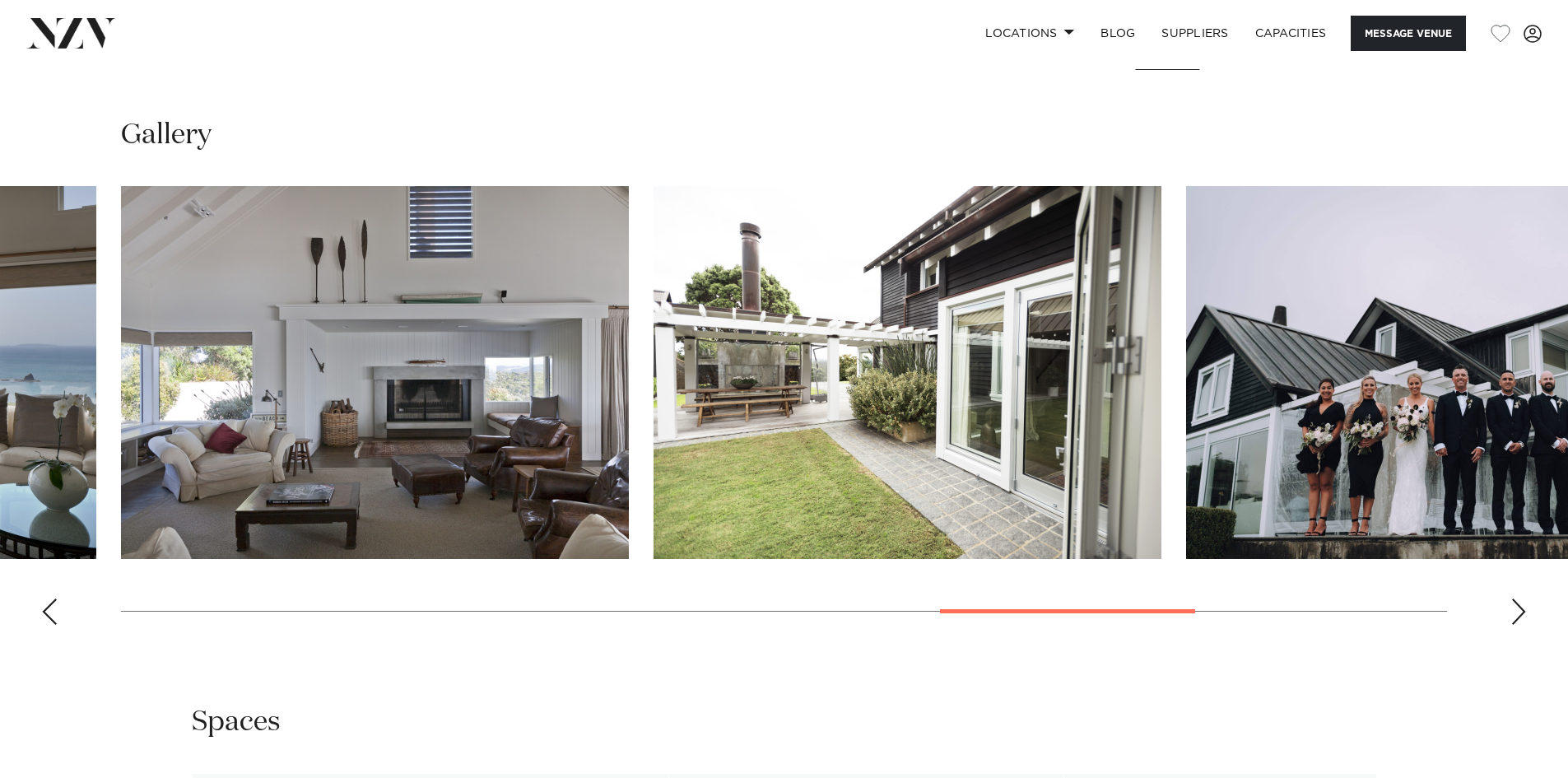
click at [1518, 612] on div "Next slide" at bounding box center [1519, 611] width 16 height 26
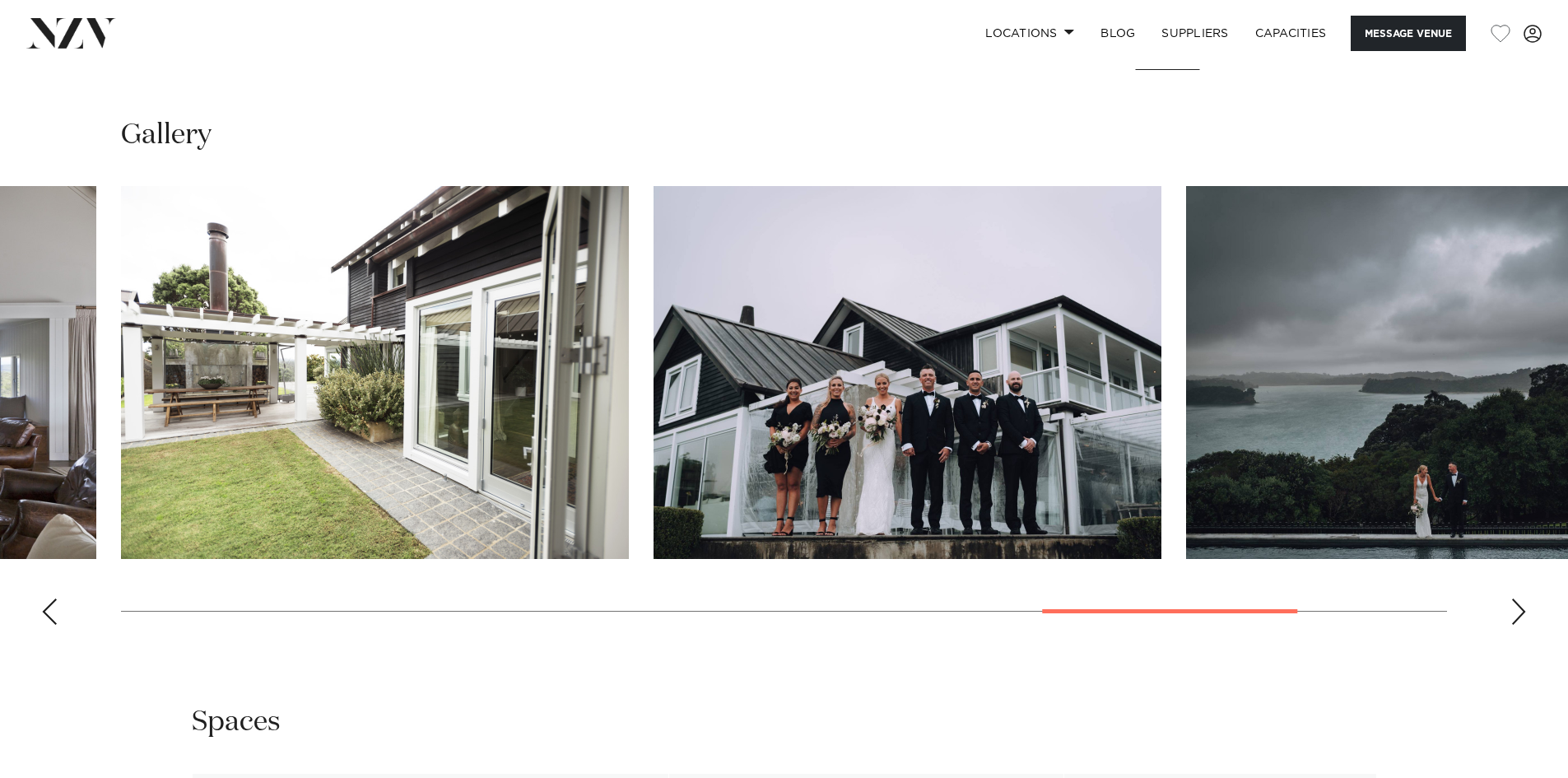
click at [1518, 612] on div "Next slide" at bounding box center [1519, 611] width 16 height 26
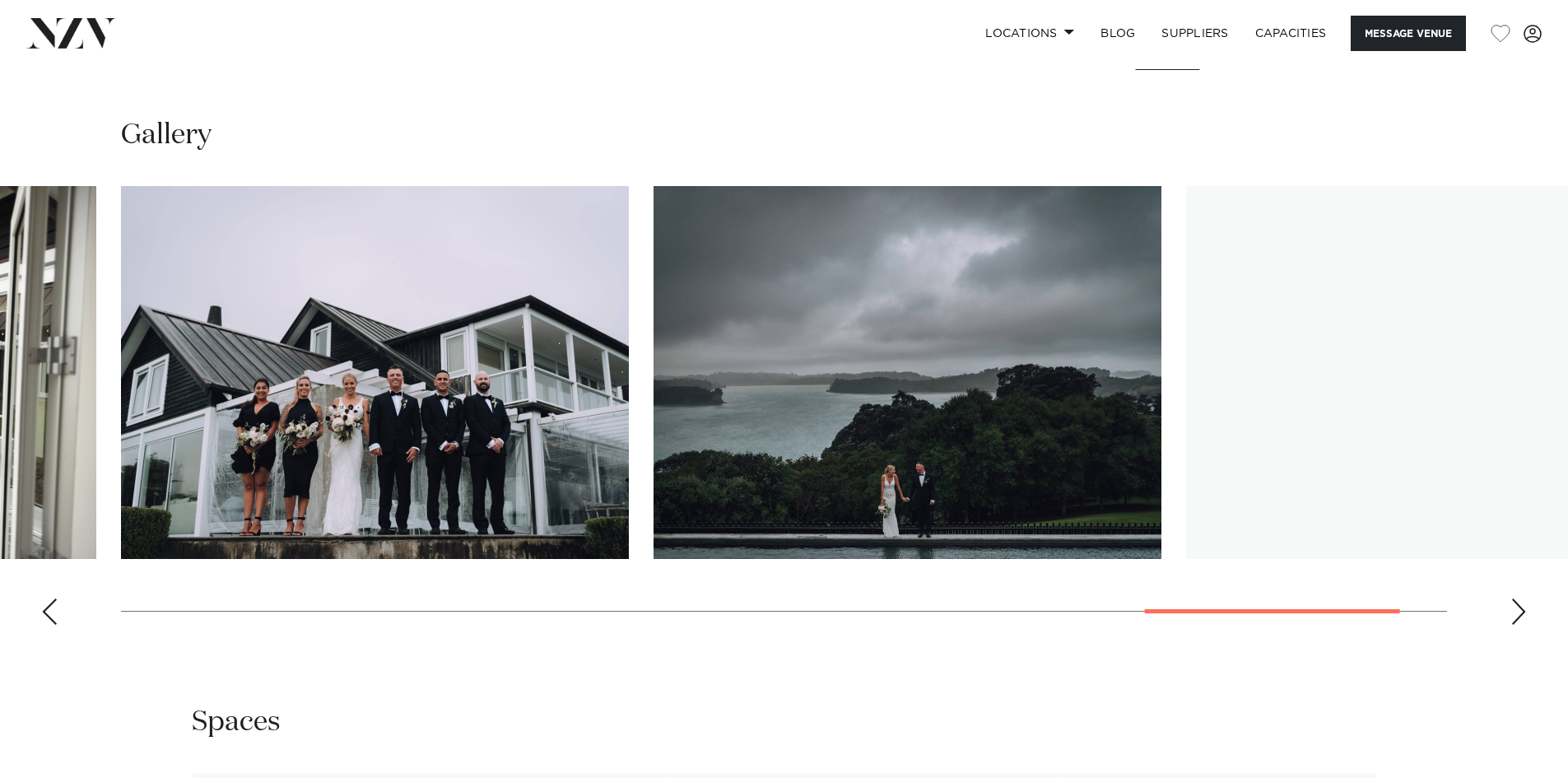
click at [1518, 612] on div "Next slide" at bounding box center [1519, 611] width 16 height 26
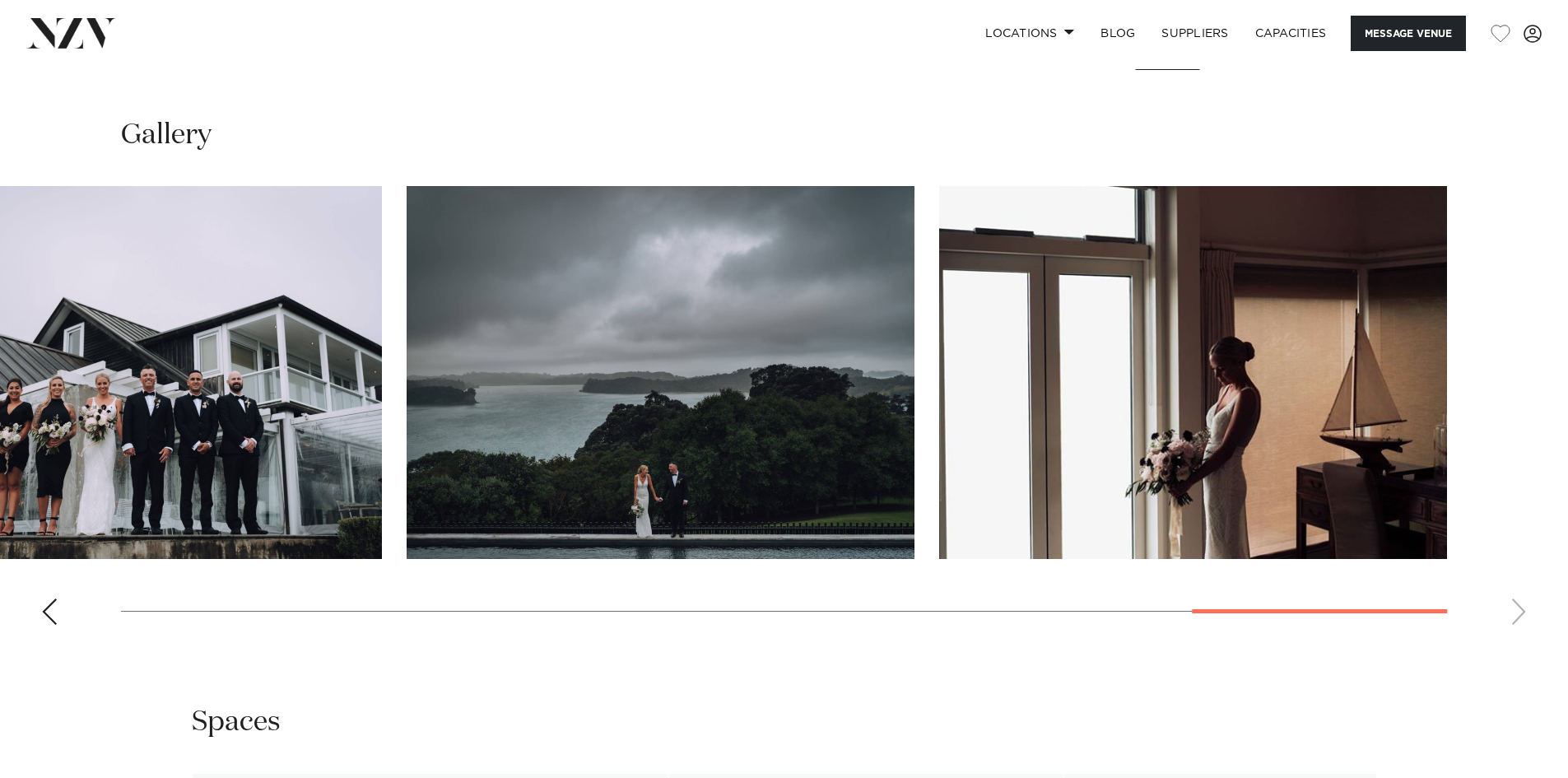
click at [1518, 612] on swiper-container at bounding box center [784, 412] width 1568 height 452
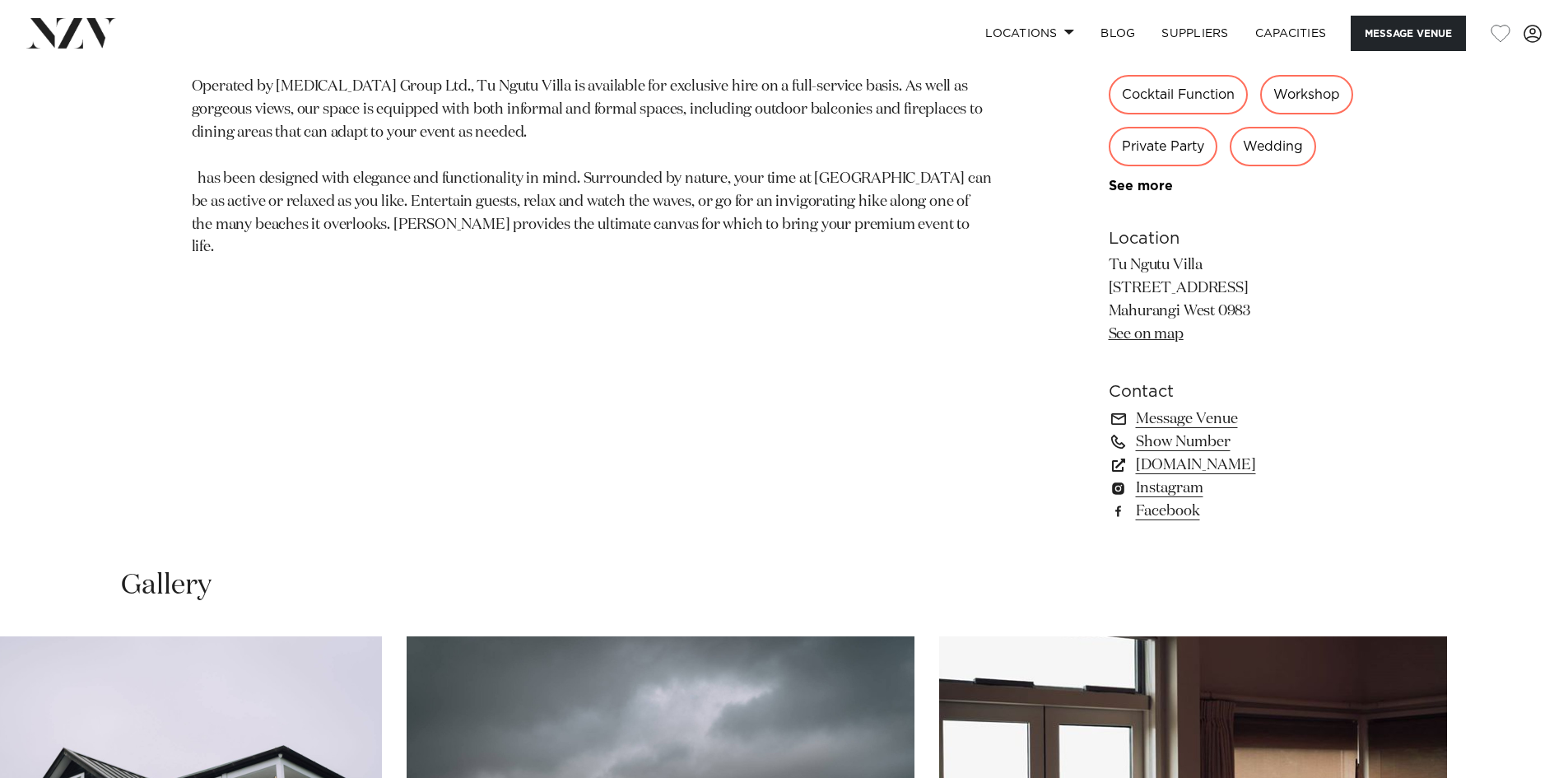
scroll to position [1152, 0]
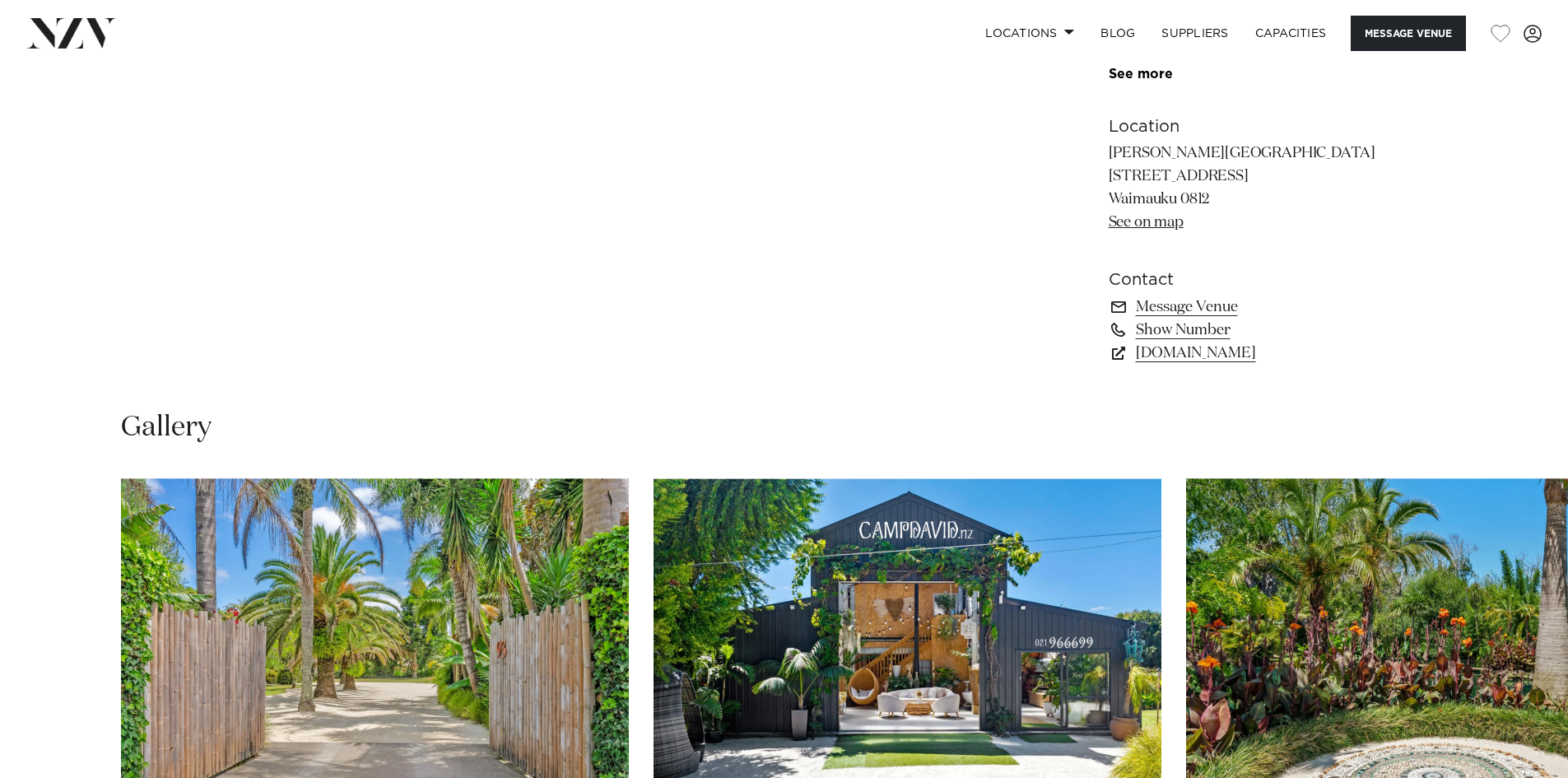
scroll to position [1399, 0]
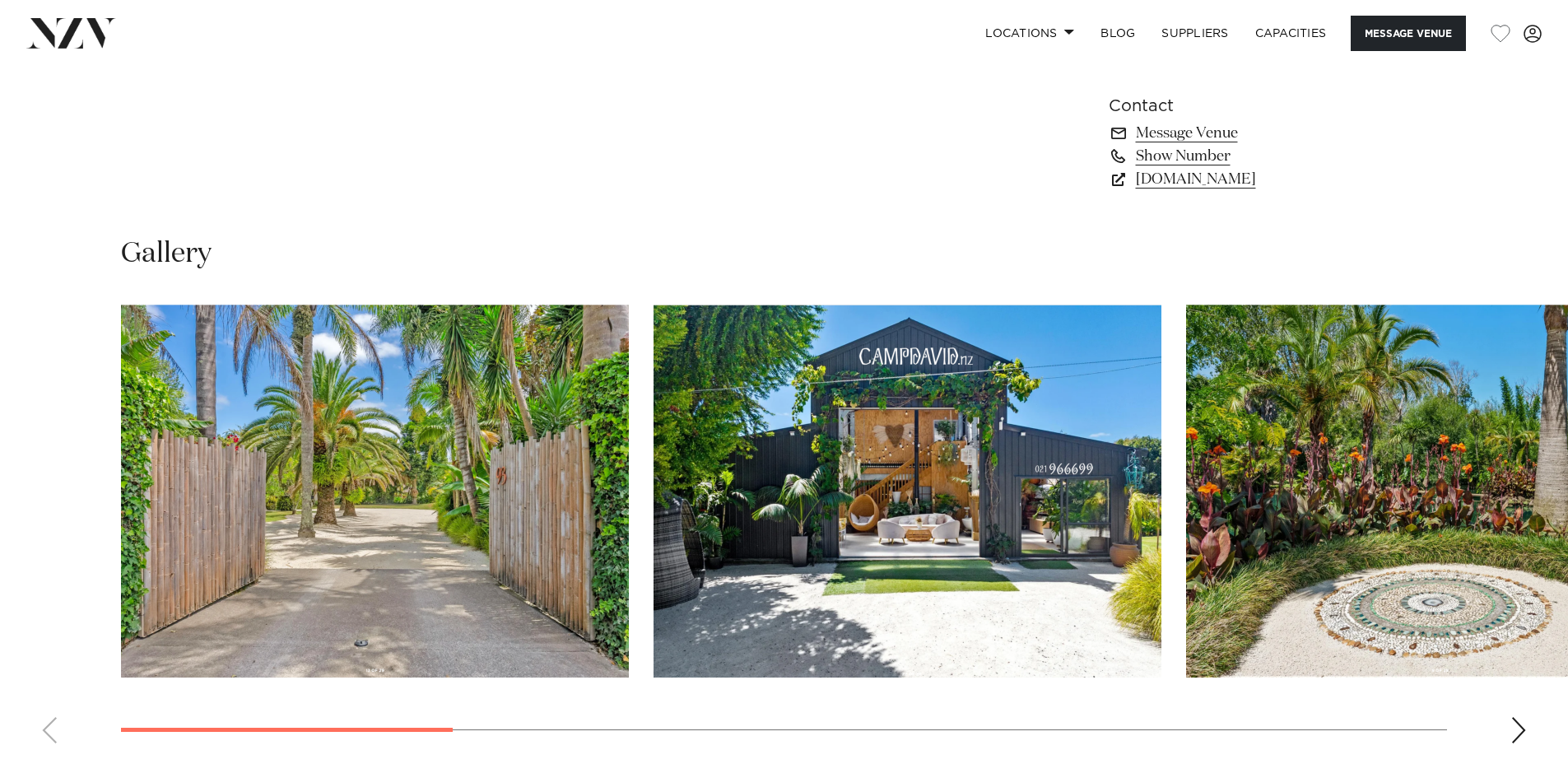
click at [1522, 719] on div "Next slide" at bounding box center [1519, 730] width 16 height 26
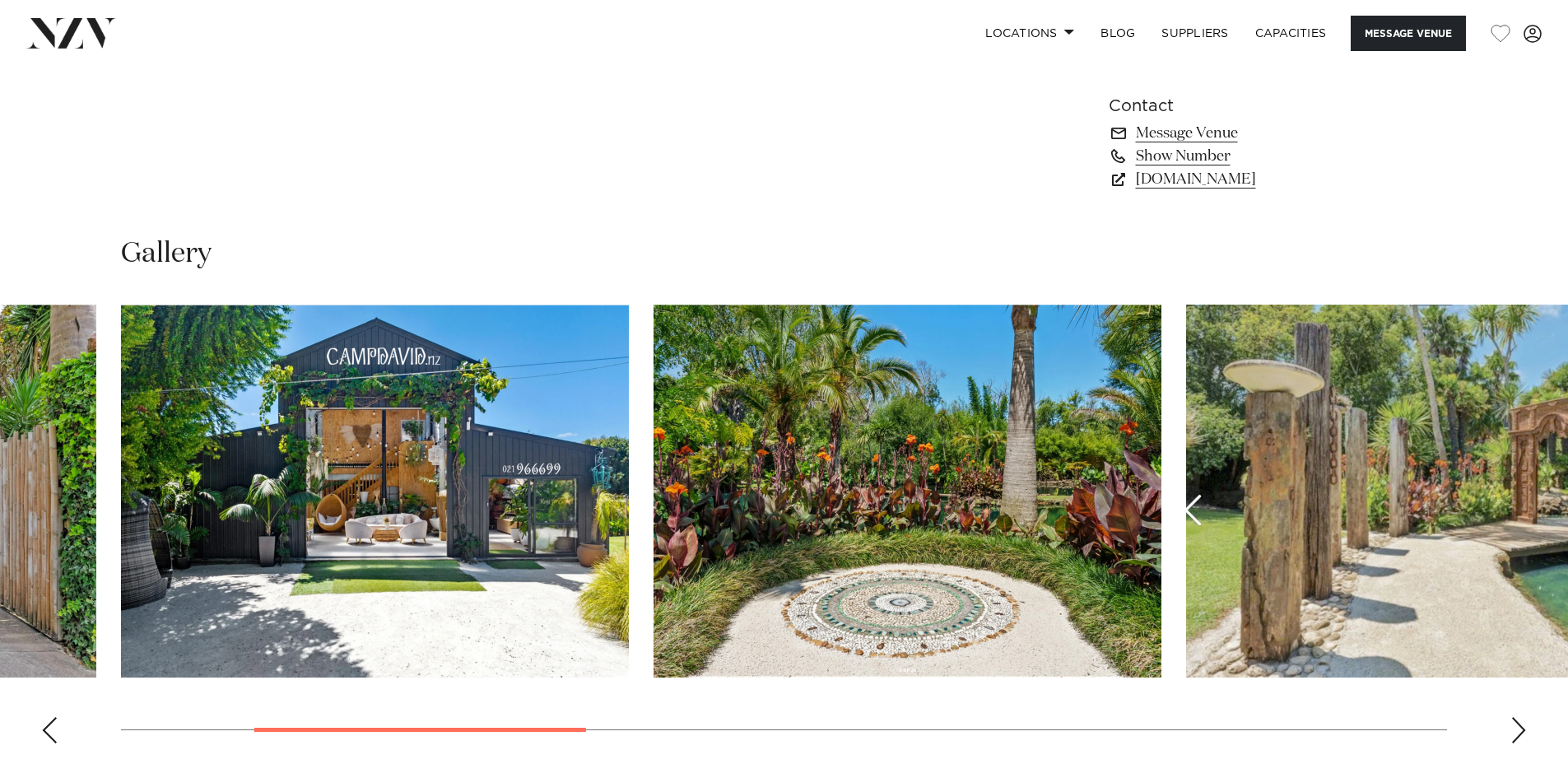
click at [1522, 718] on div "Next slide" at bounding box center [1519, 730] width 16 height 26
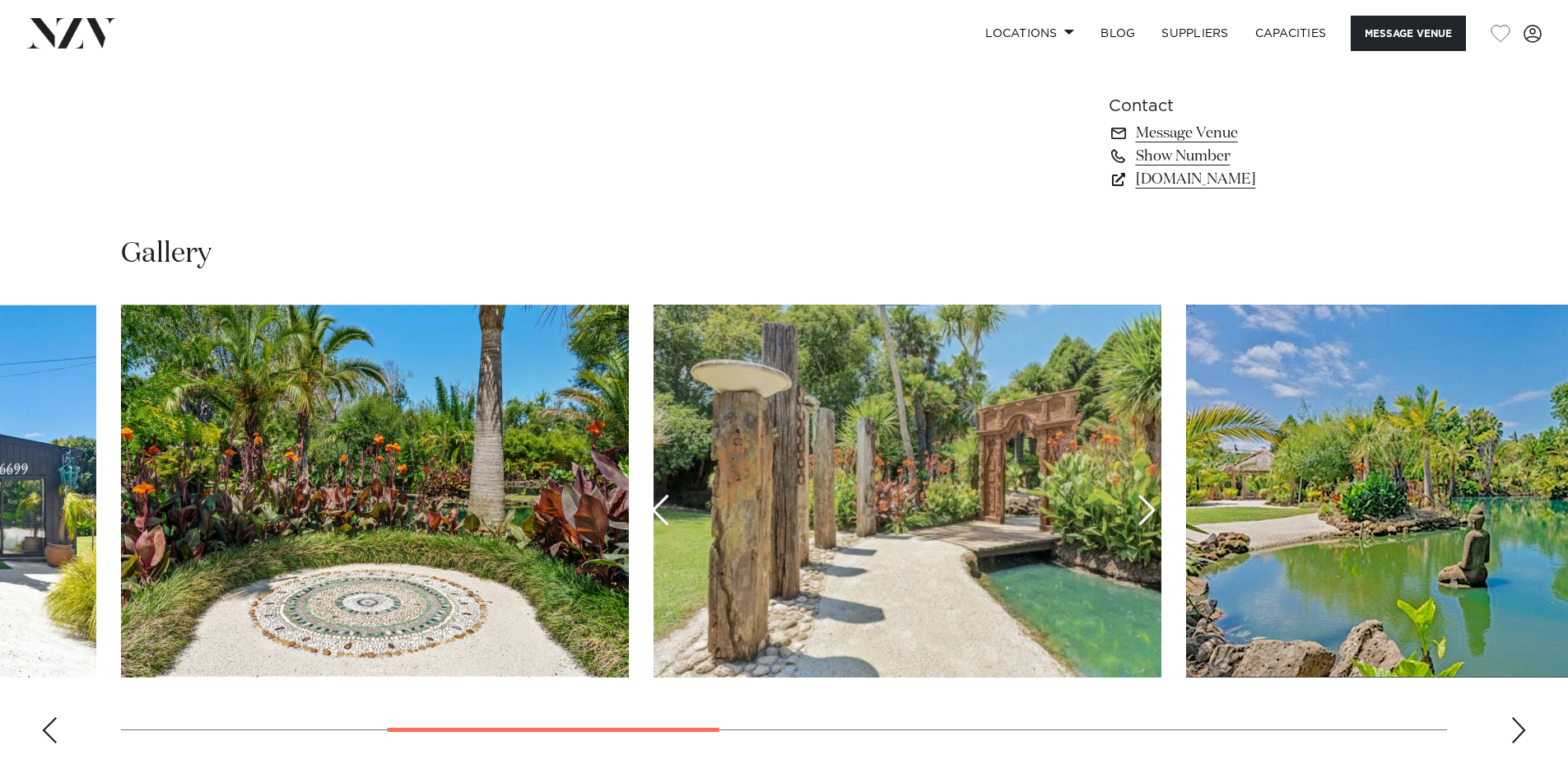
click at [1522, 718] on div "Next slide" at bounding box center [1519, 730] width 16 height 26
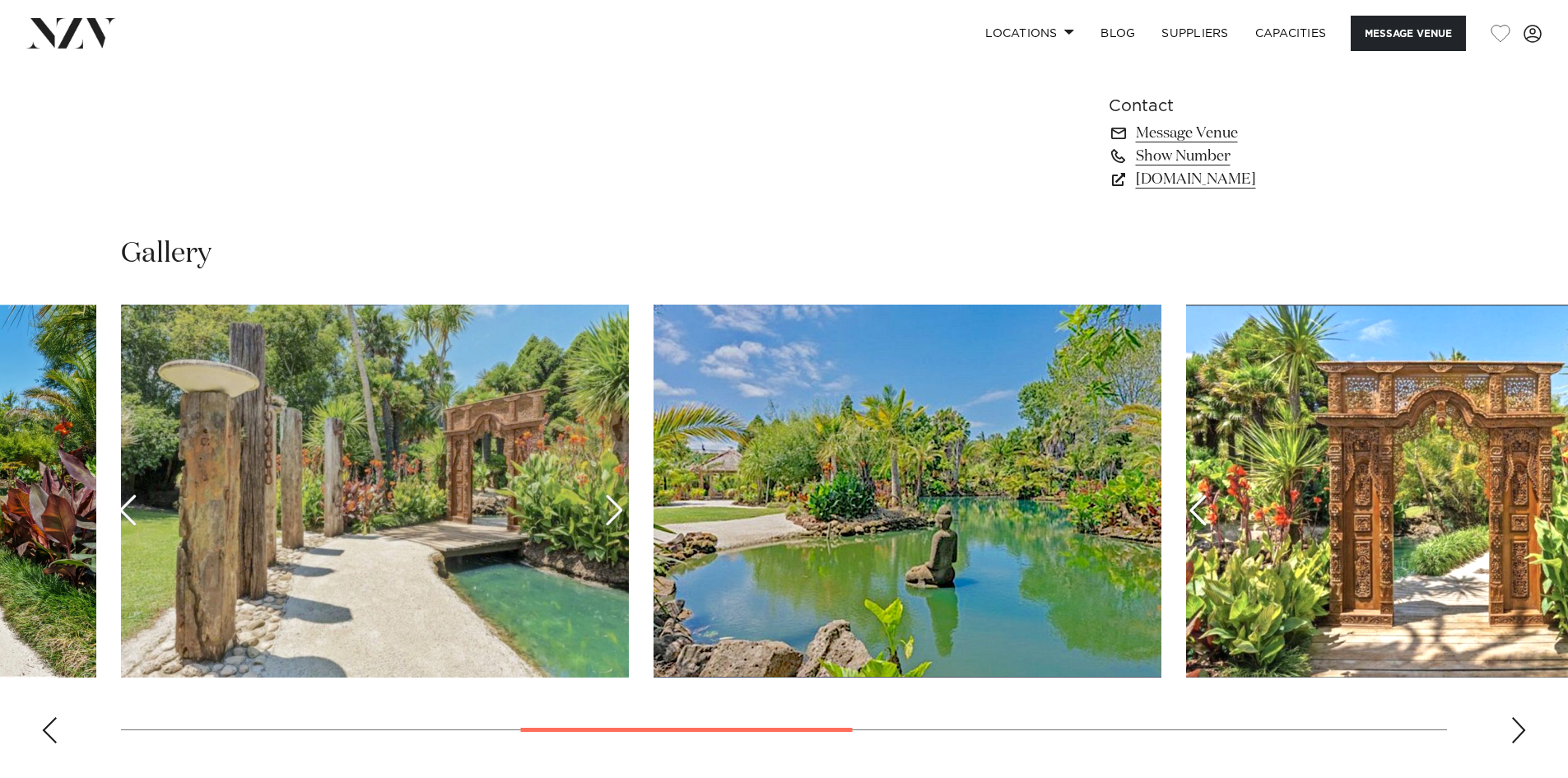
click at [1522, 718] on div "Next slide" at bounding box center [1519, 730] width 16 height 26
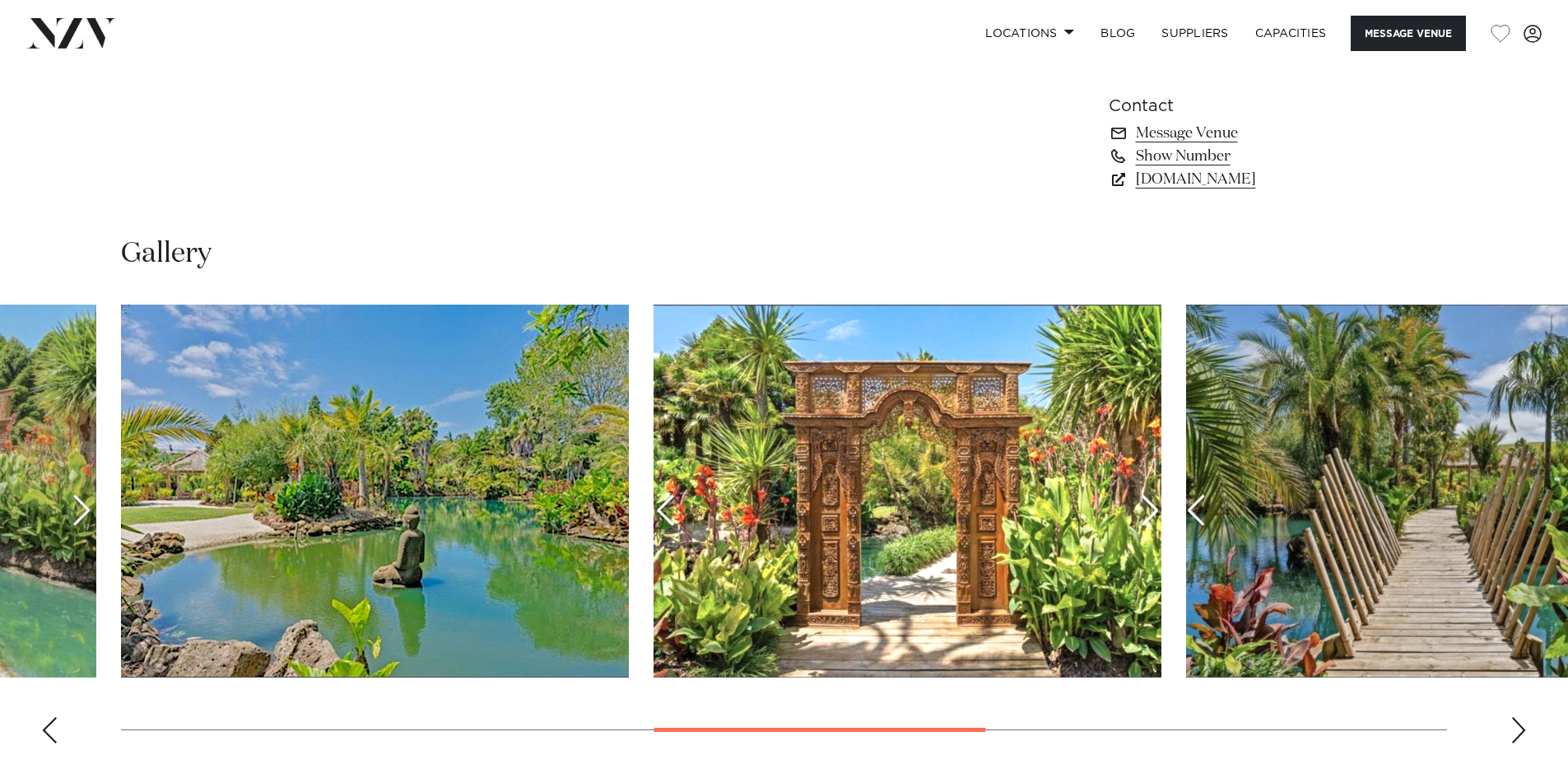
click at [1522, 718] on div "Next slide" at bounding box center [1519, 730] width 16 height 26
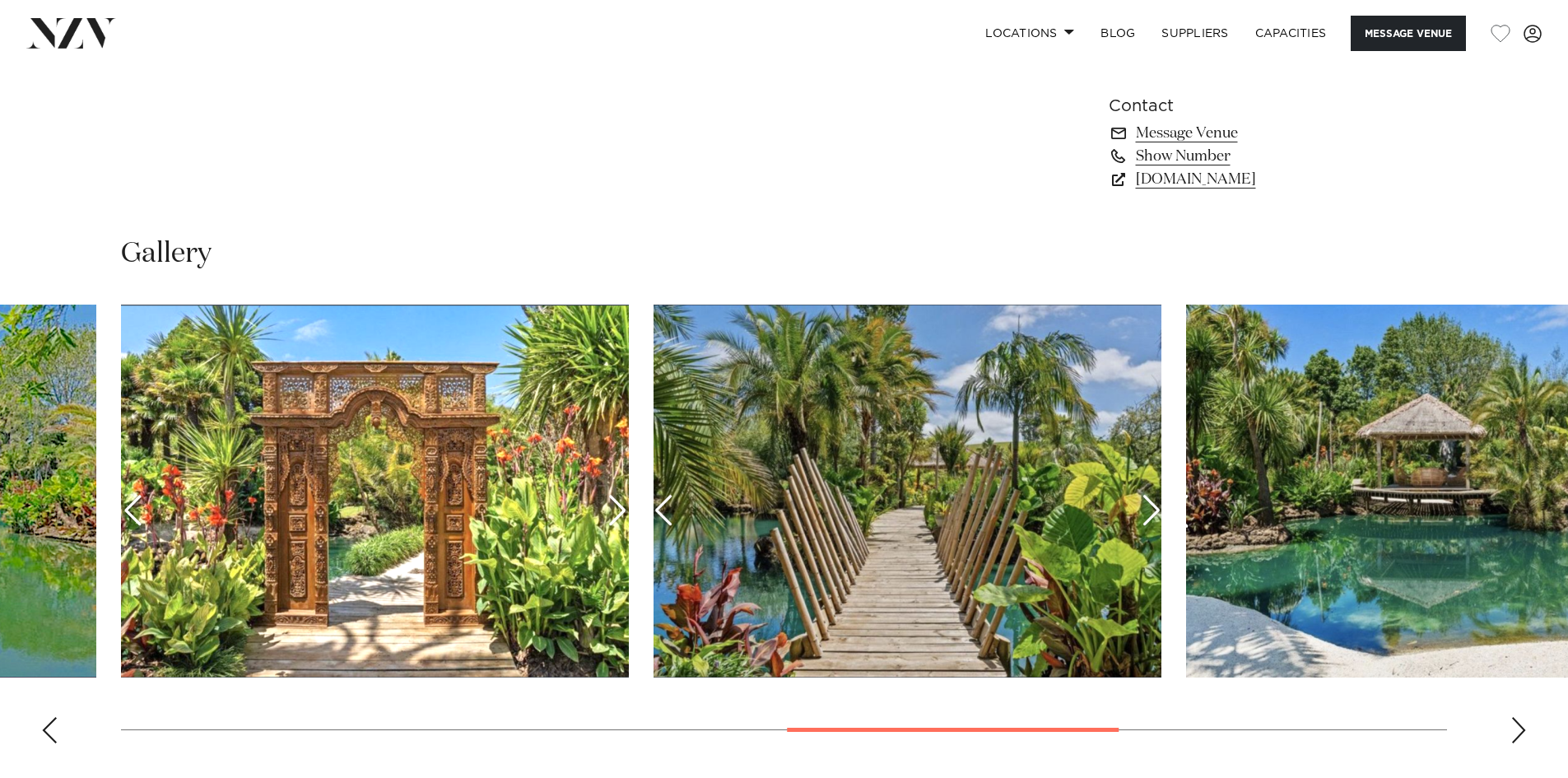
click at [1522, 718] on div "Next slide" at bounding box center [1519, 730] width 16 height 26
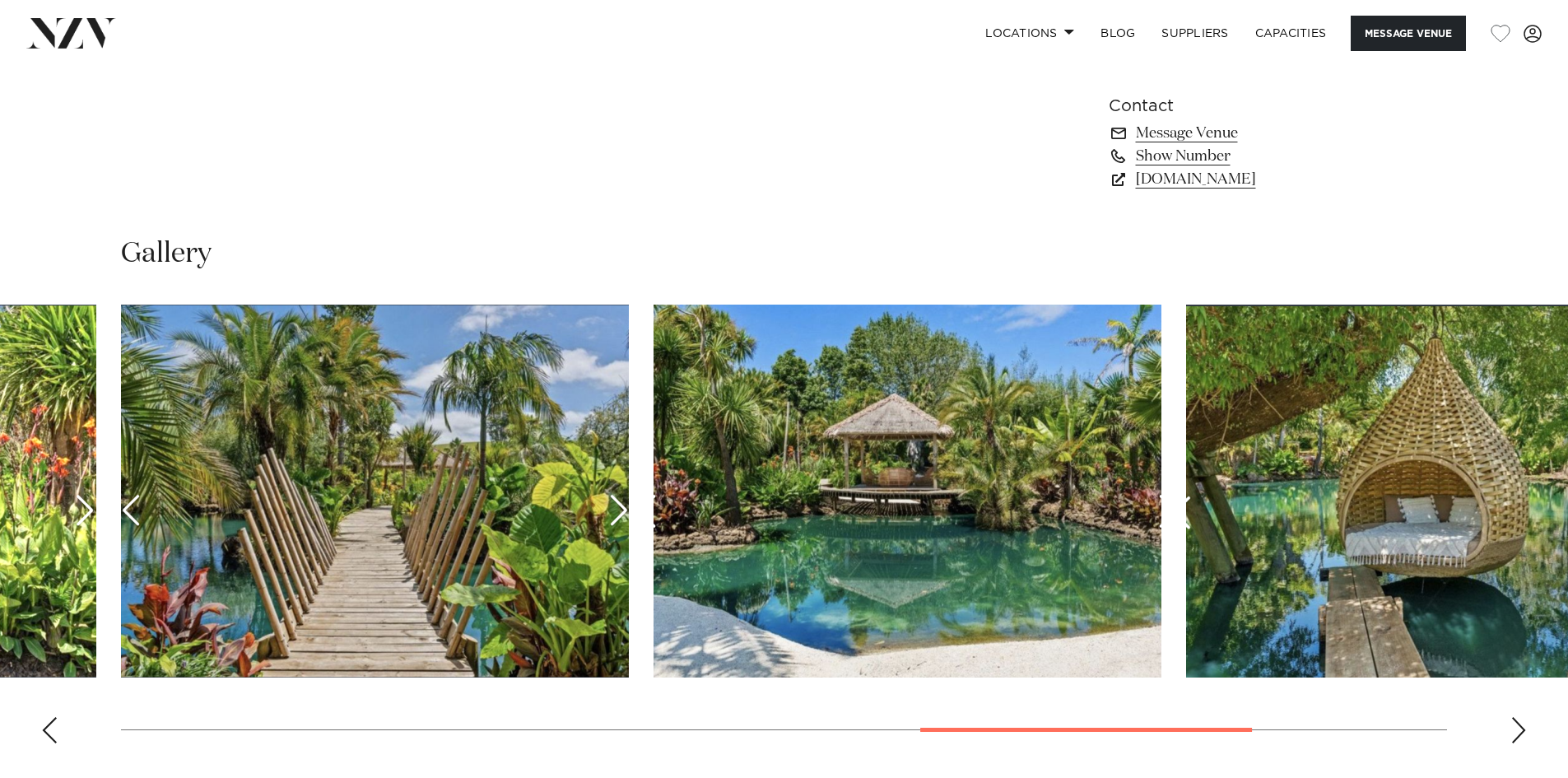
click at [1522, 718] on div "Next slide" at bounding box center [1519, 730] width 16 height 26
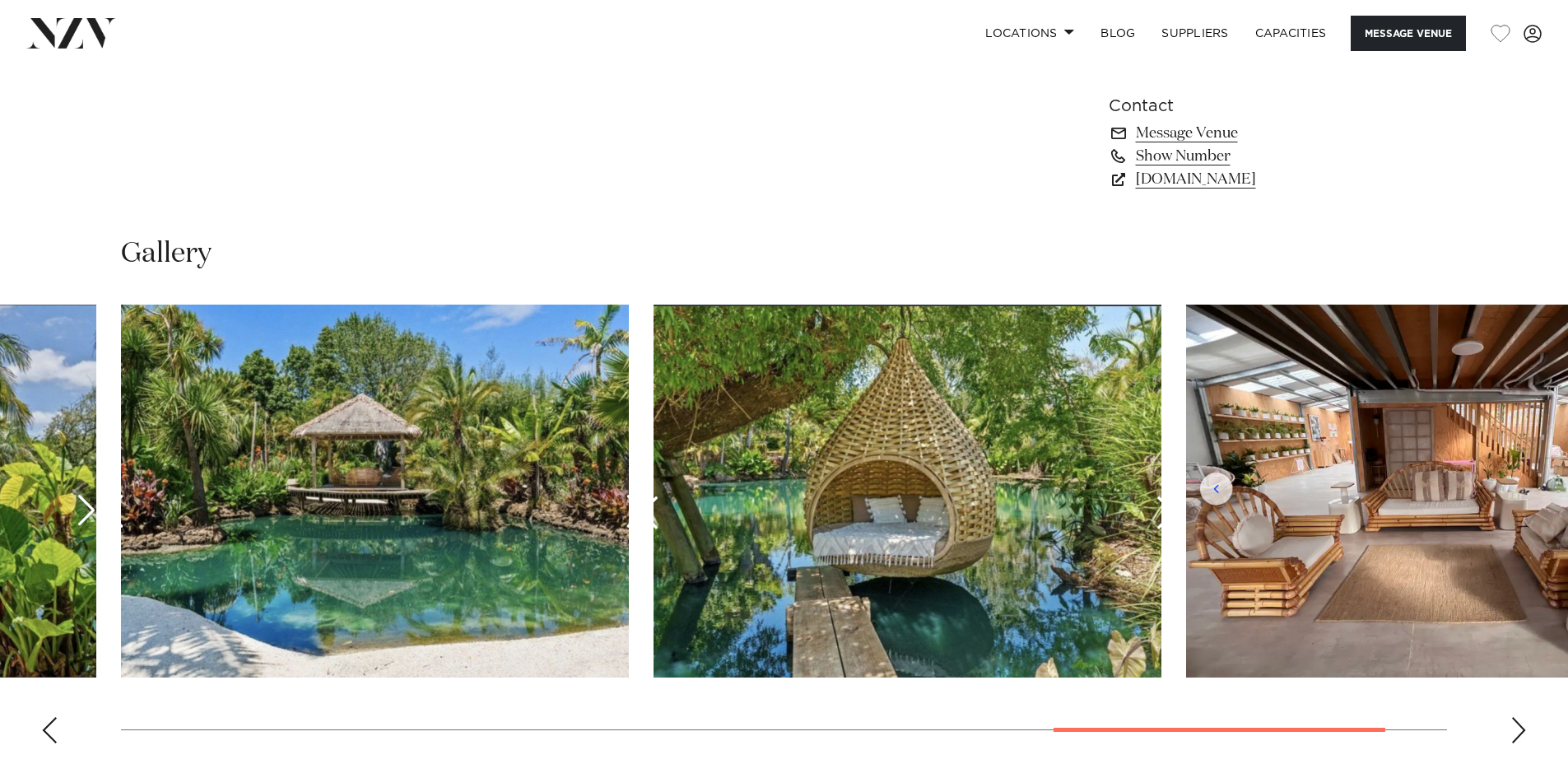
click at [1522, 718] on div "Next slide" at bounding box center [1519, 730] width 16 height 26
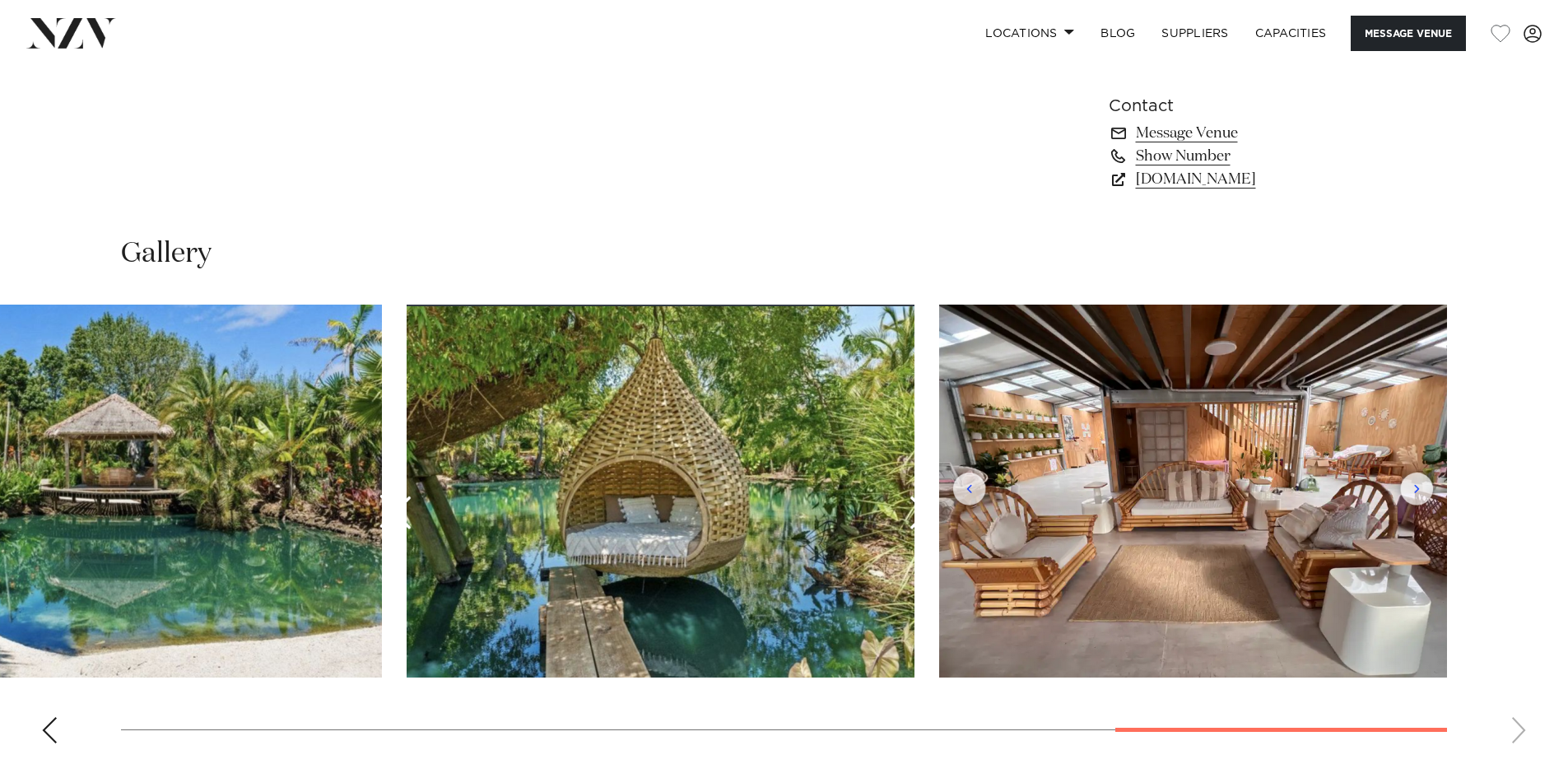
click at [1518, 728] on swiper-container at bounding box center [784, 530] width 1568 height 452
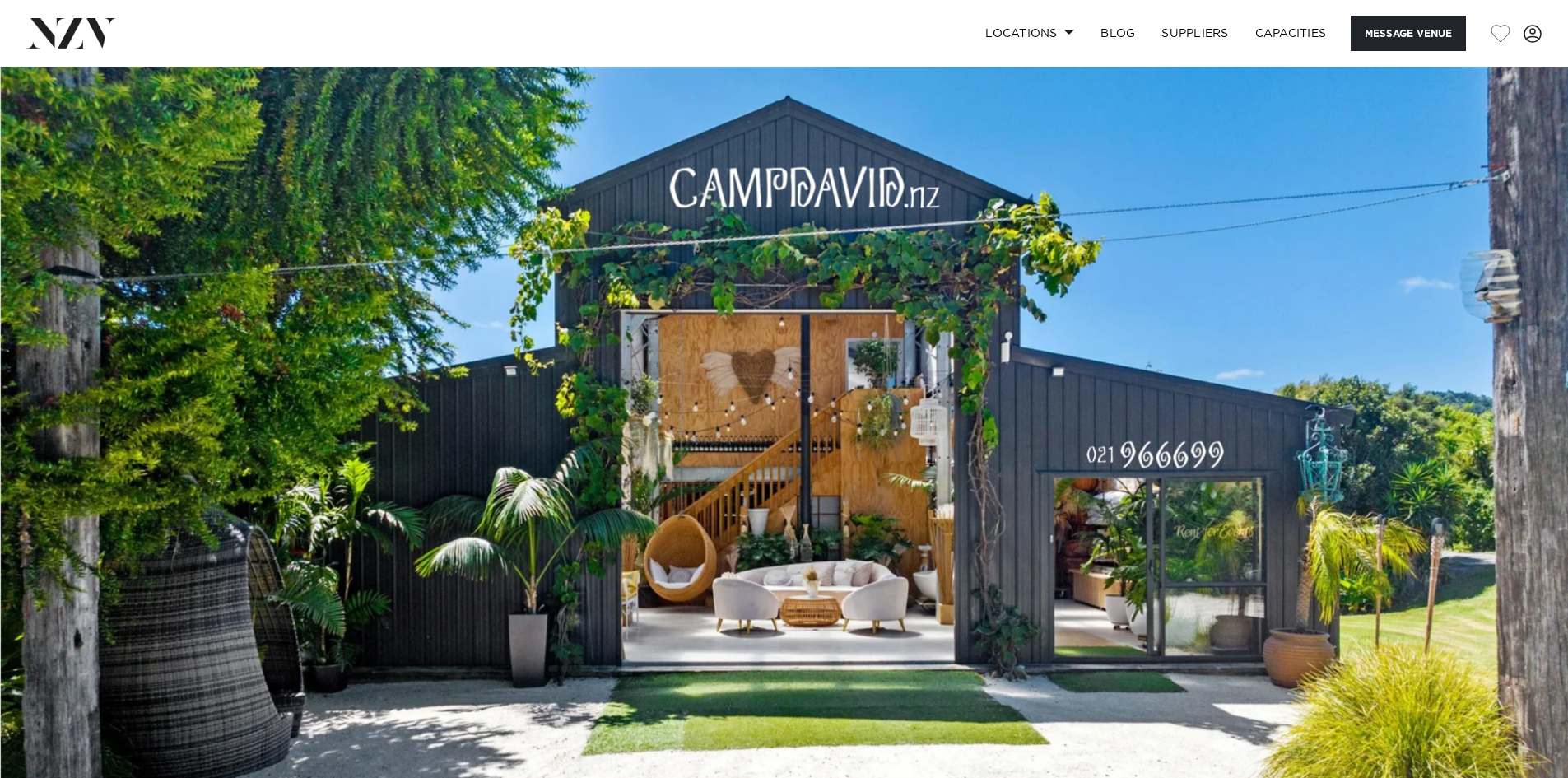
scroll to position [0, 0]
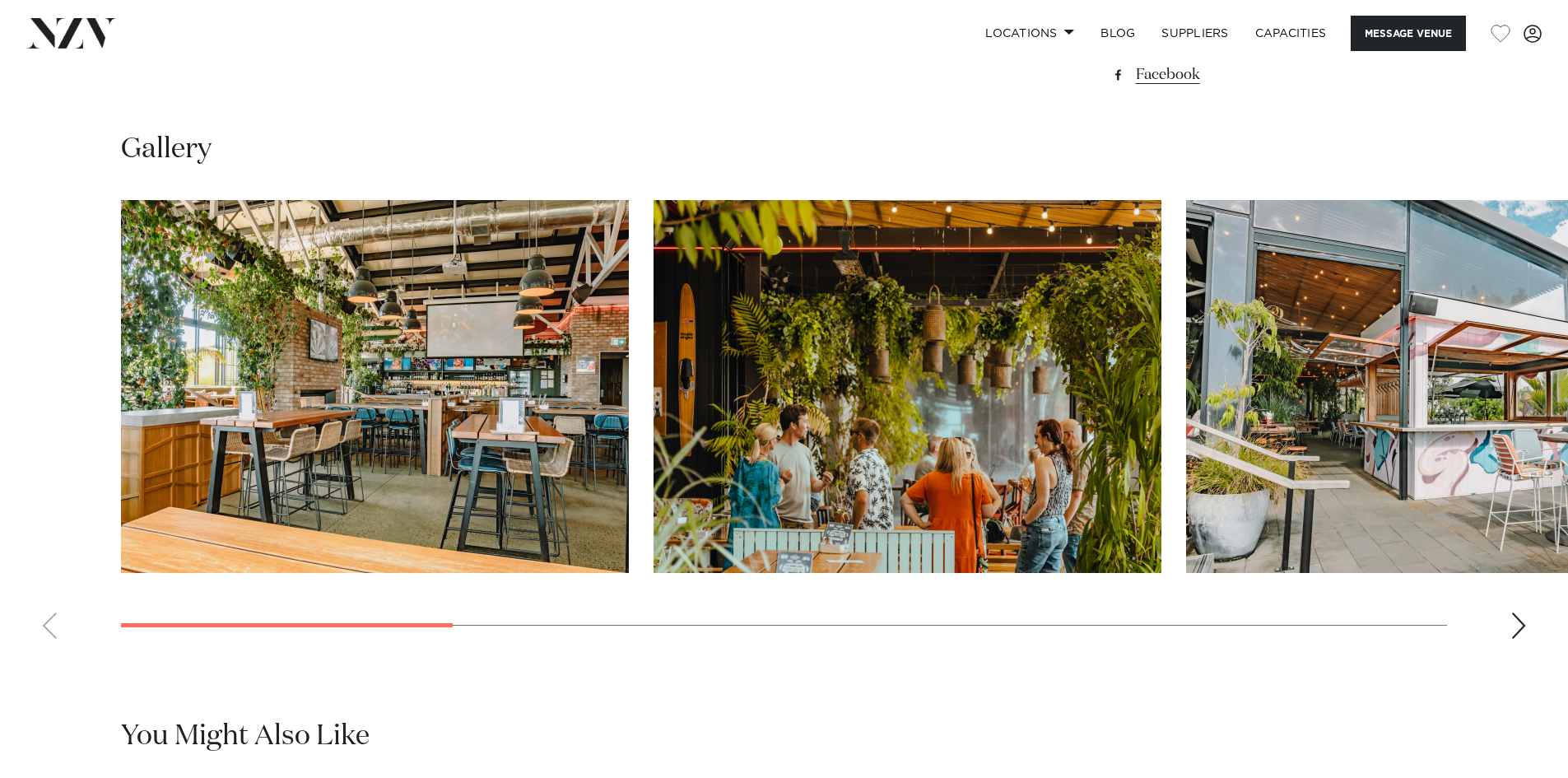
scroll to position [1646, 0]
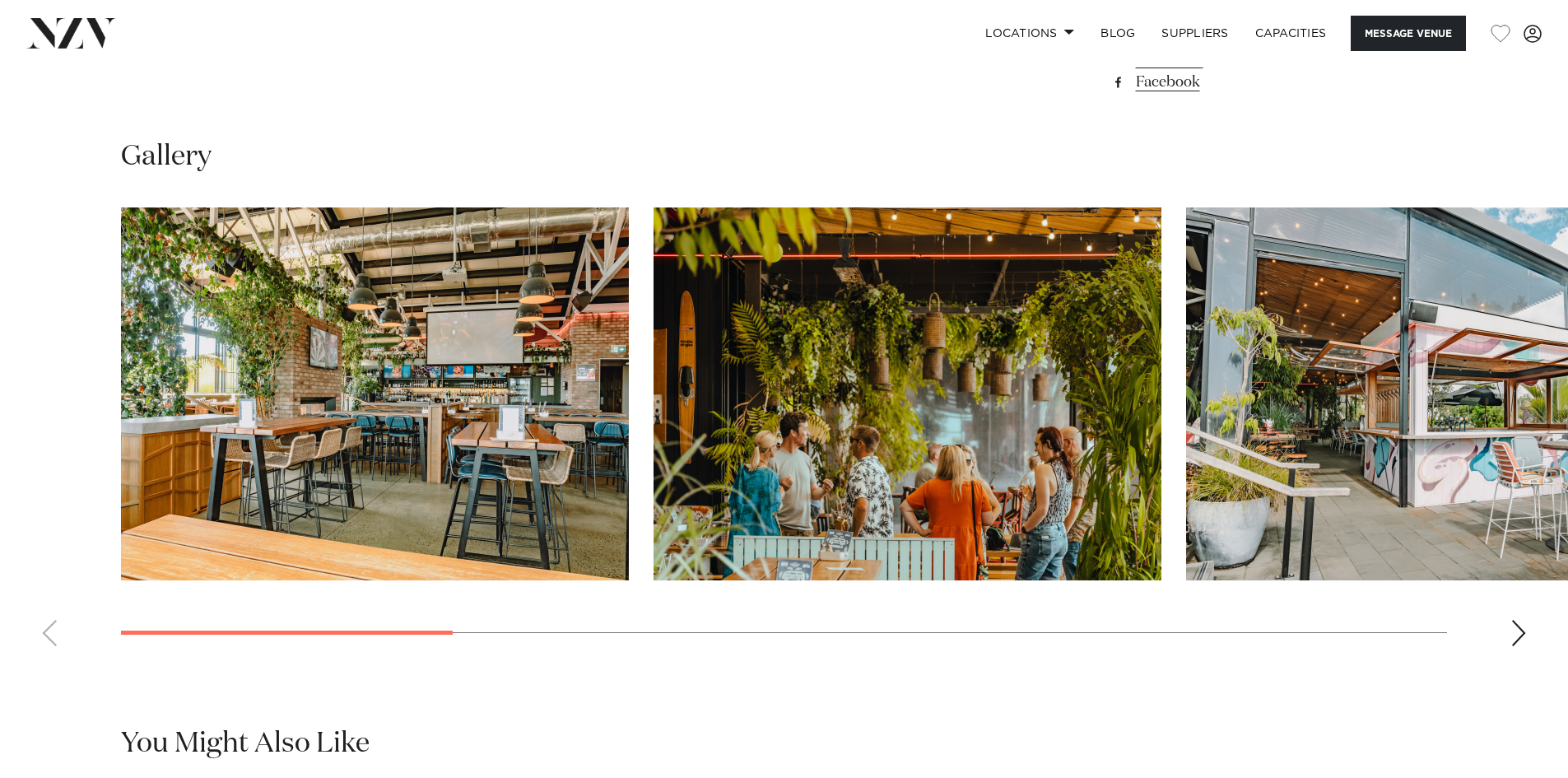
click at [1513, 633] on div "Next slide" at bounding box center [1519, 633] width 16 height 26
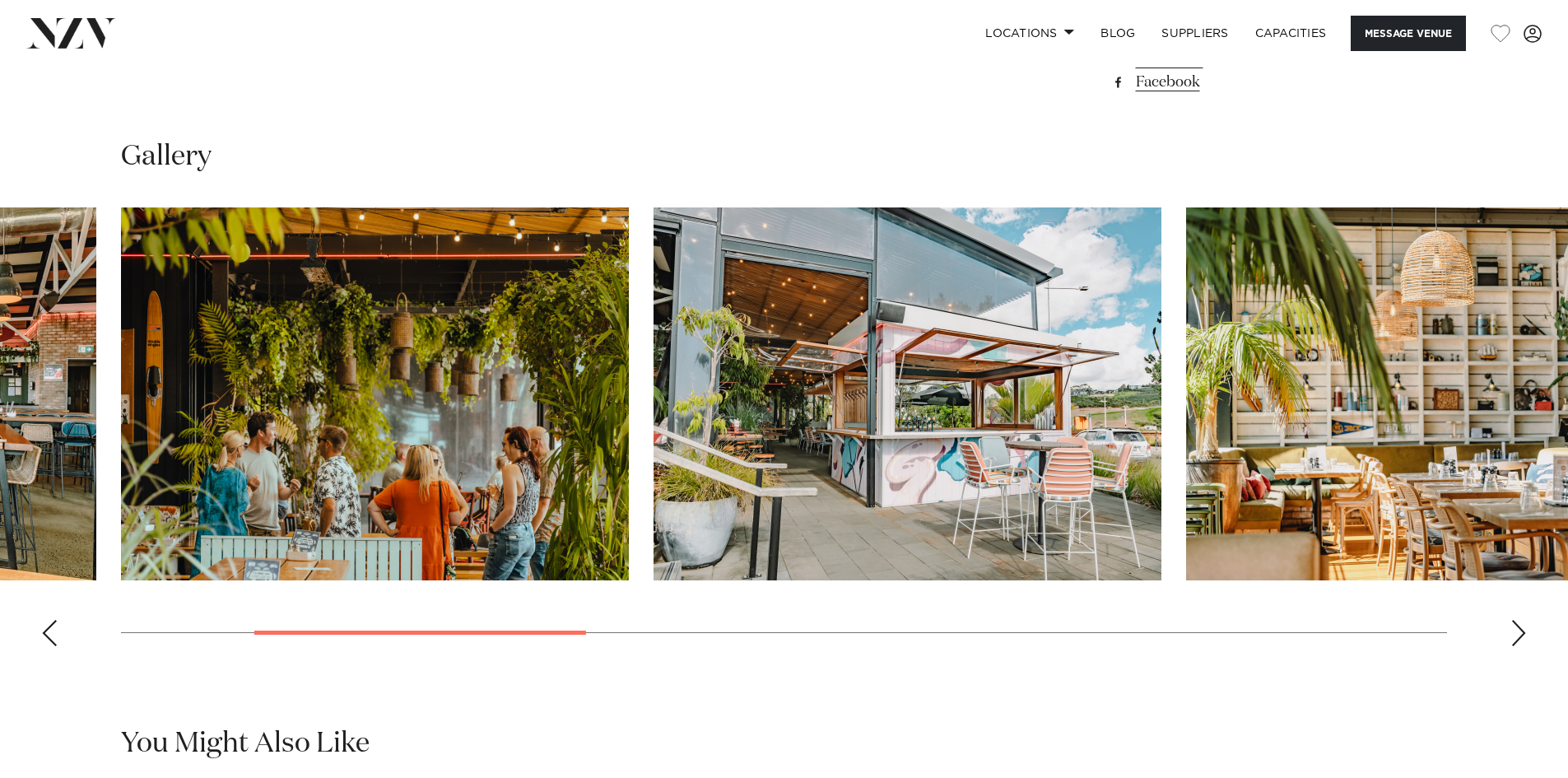
click at [1513, 633] on div "Next slide" at bounding box center [1519, 633] width 16 height 26
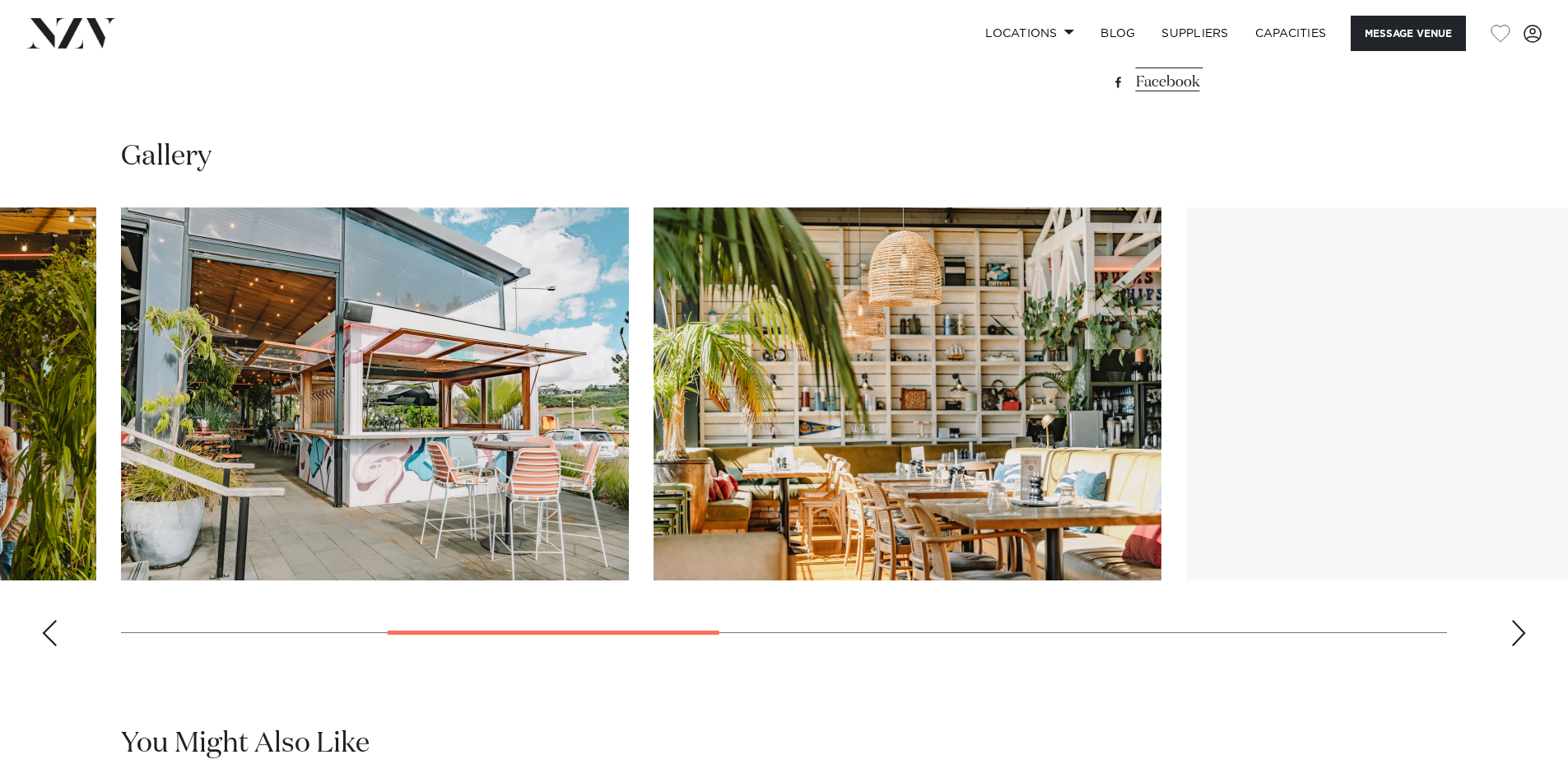
click at [1513, 633] on div "Next slide" at bounding box center [1519, 633] width 16 height 26
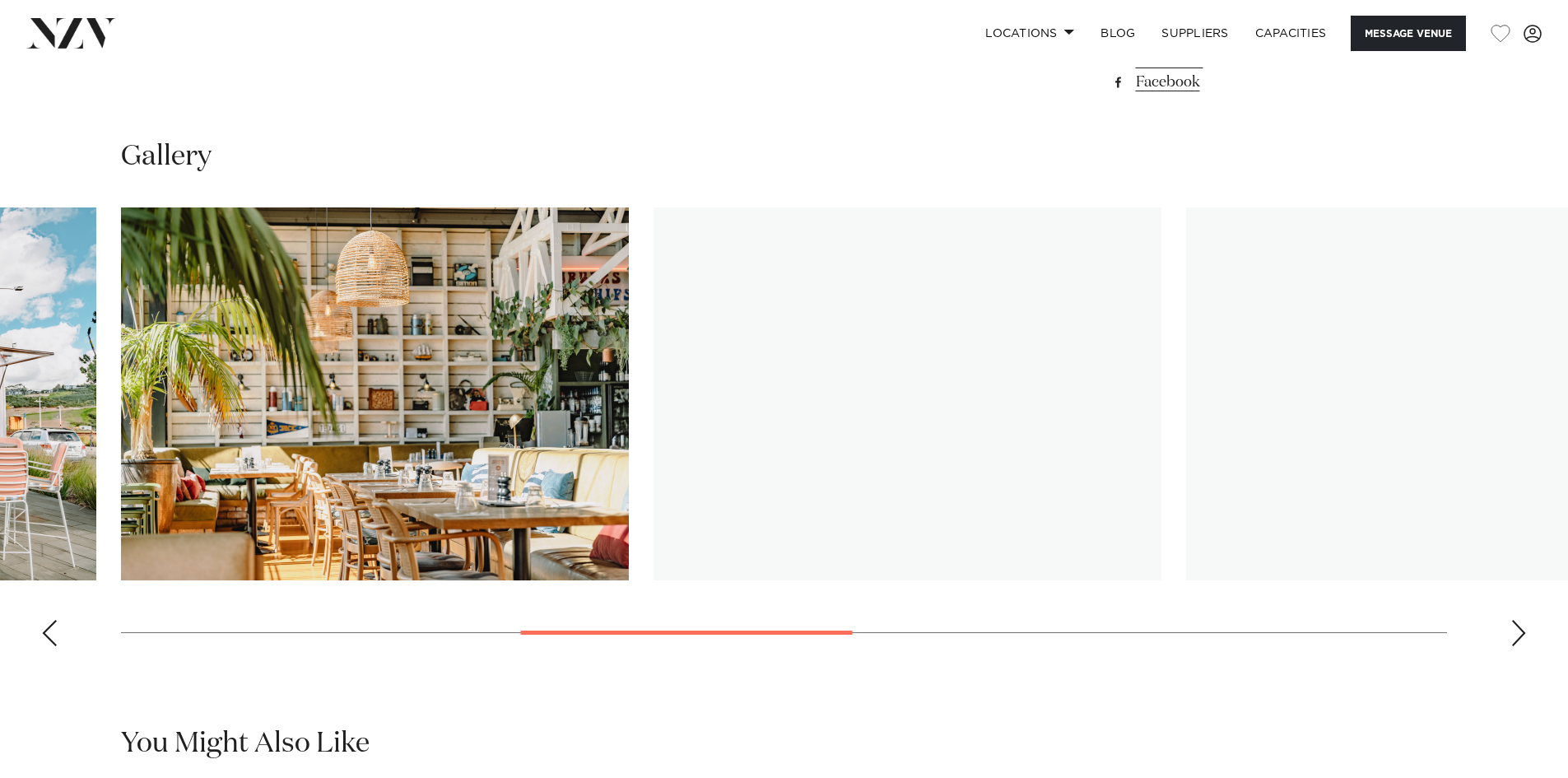
click at [1513, 633] on div "Next slide" at bounding box center [1519, 633] width 16 height 26
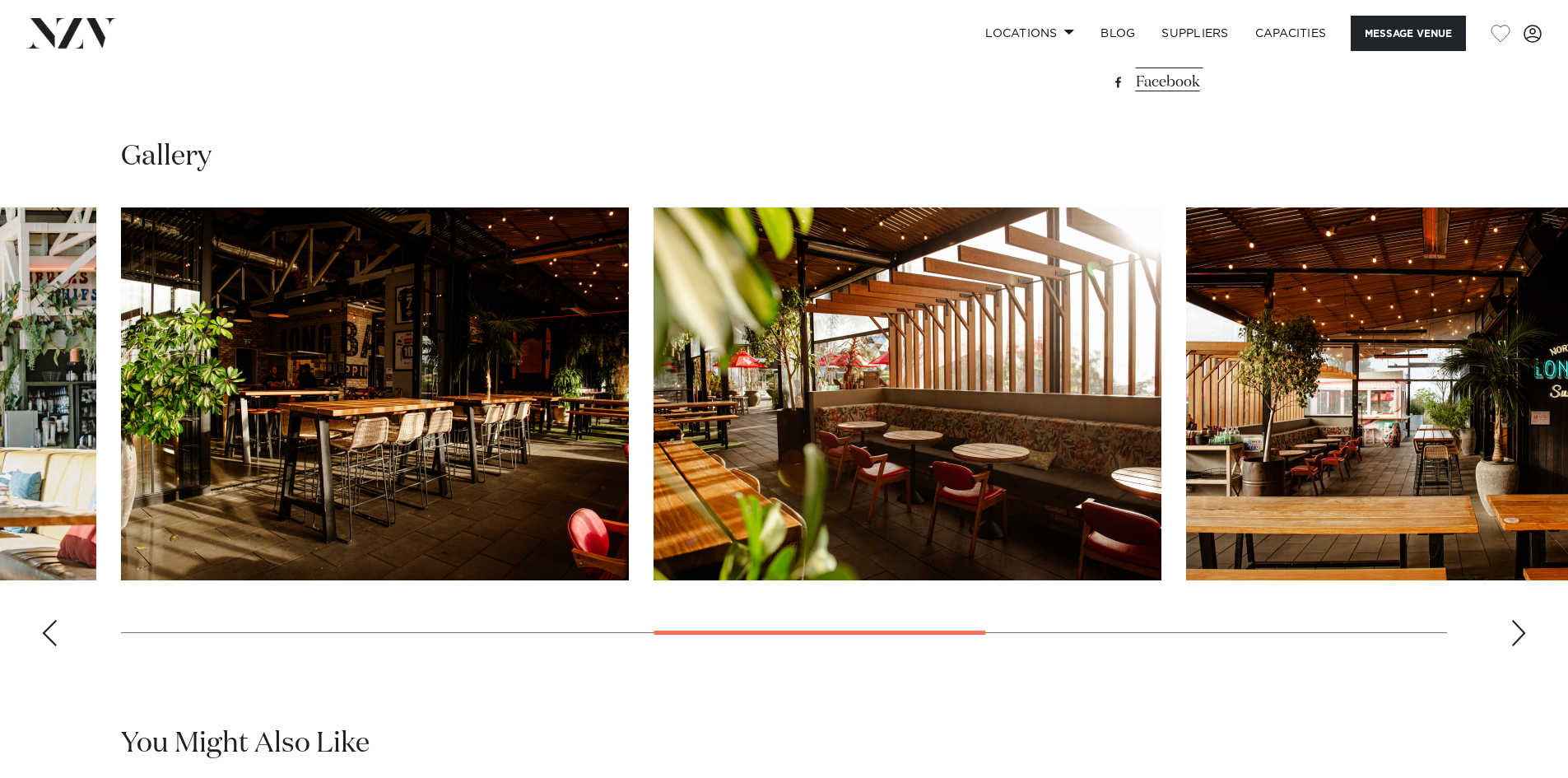
click at [1513, 633] on div "Next slide" at bounding box center [1519, 633] width 16 height 26
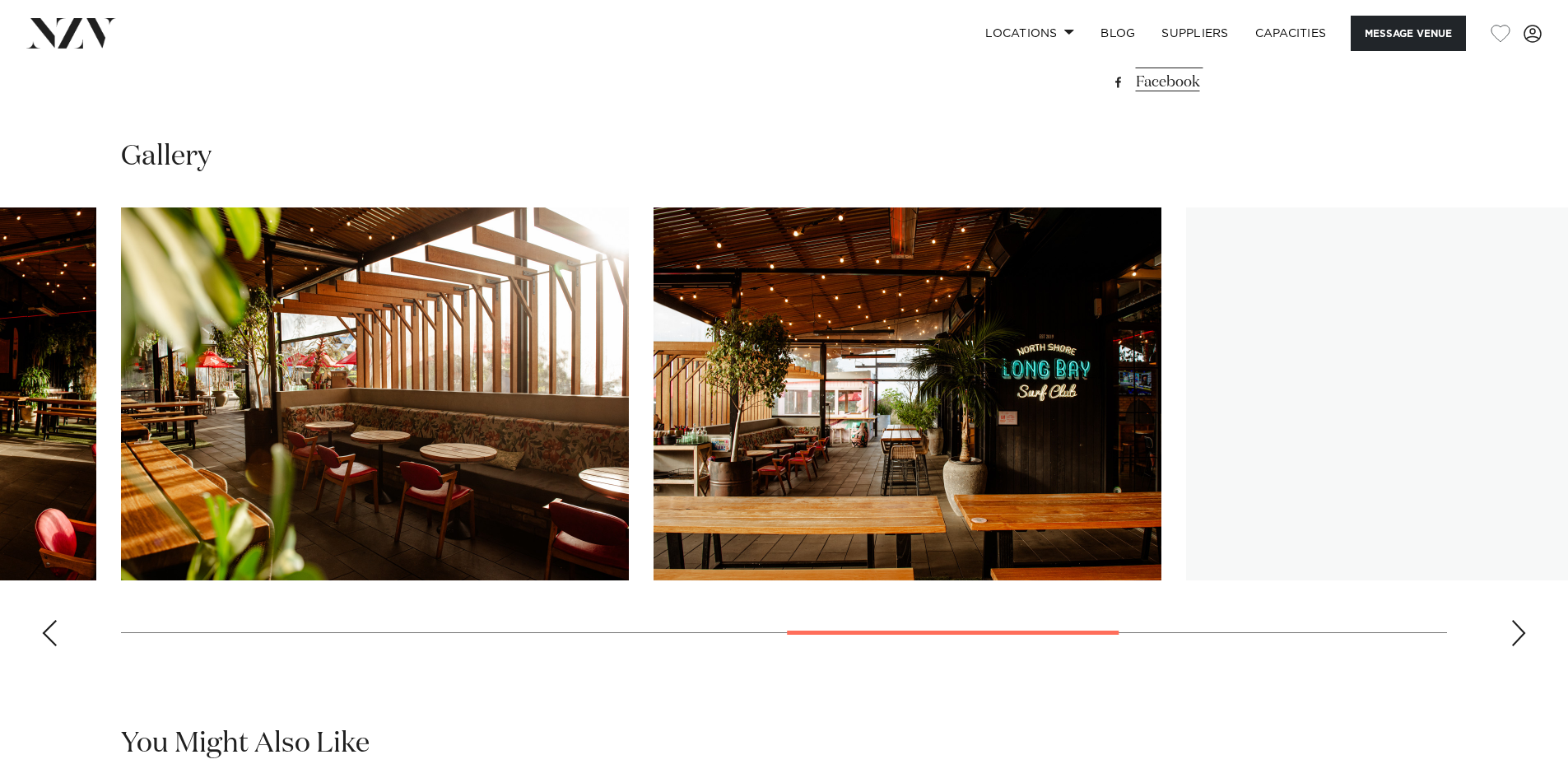
click at [1513, 633] on div "Next slide" at bounding box center [1519, 633] width 16 height 26
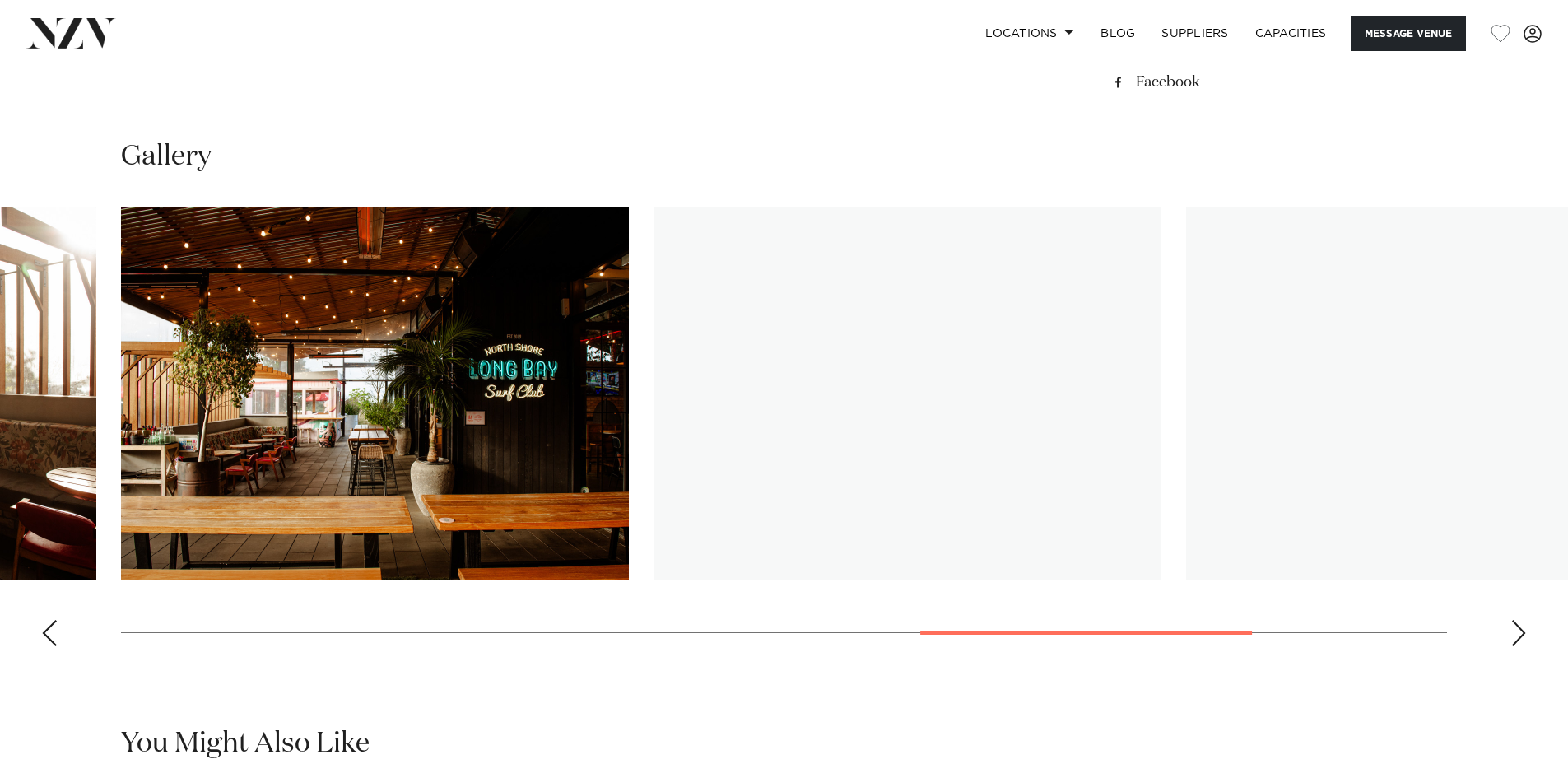
click at [1513, 633] on div "Next slide" at bounding box center [1519, 633] width 16 height 26
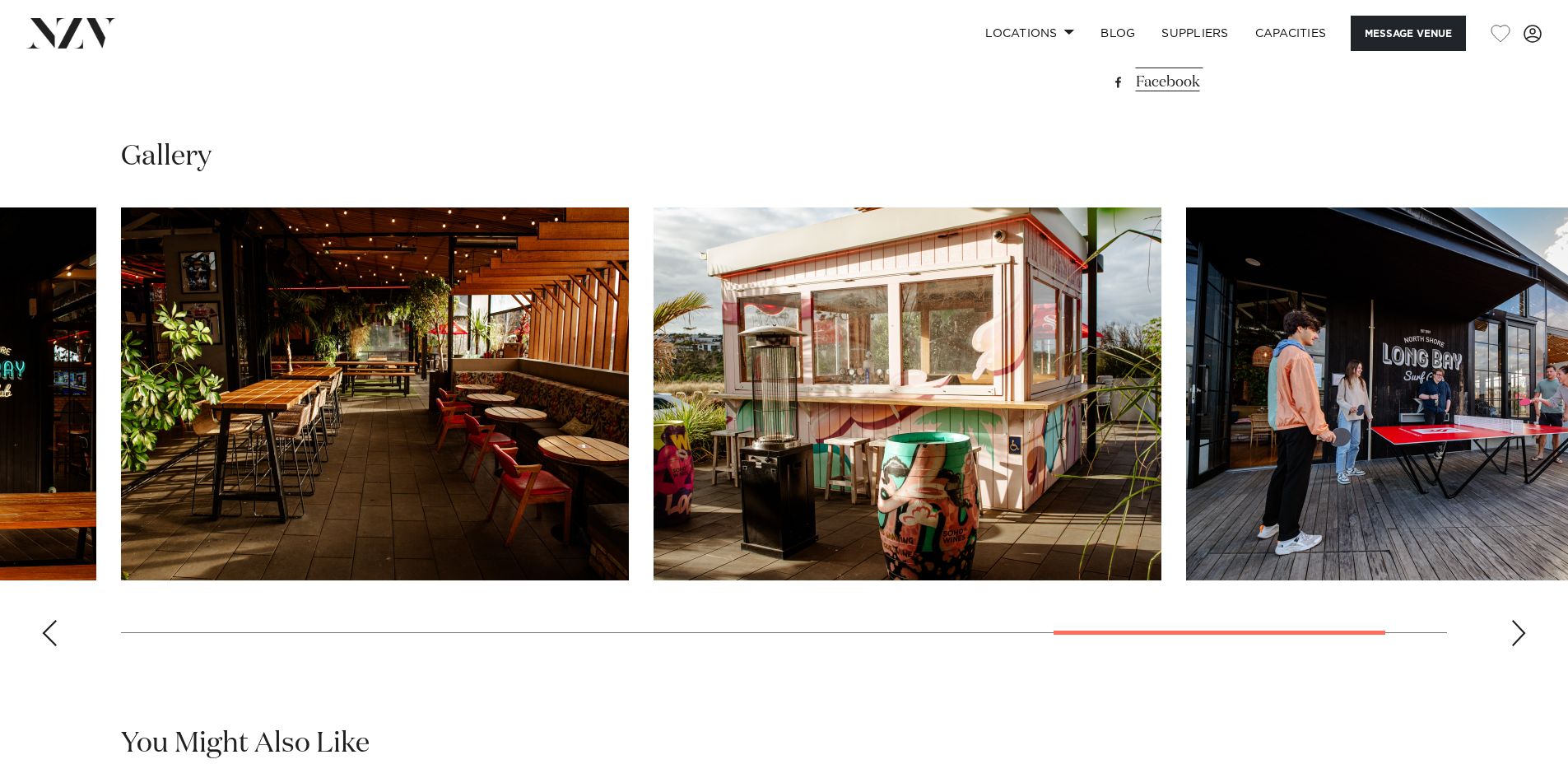
click at [1513, 633] on div "Next slide" at bounding box center [1519, 633] width 16 height 26
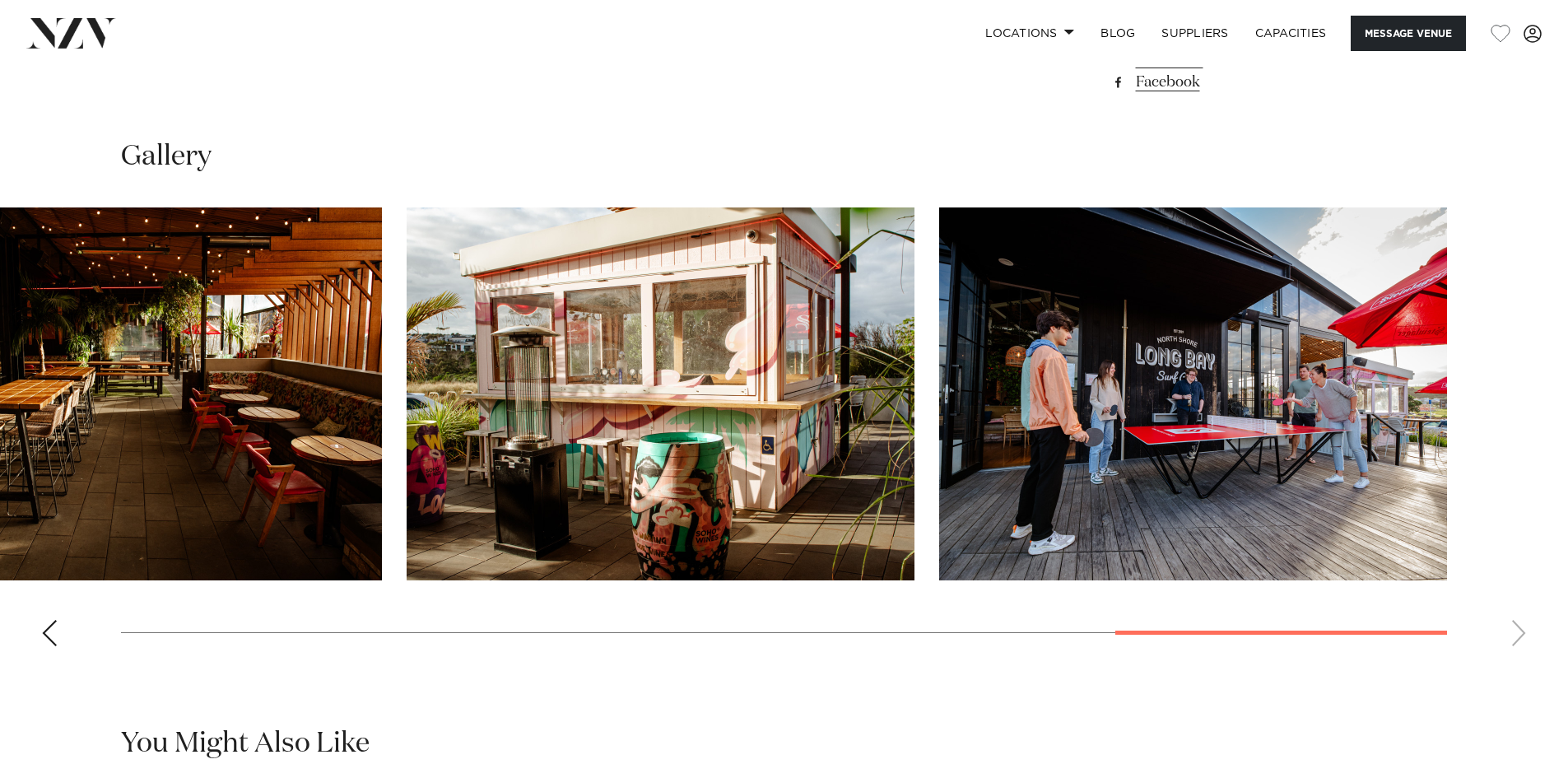
click at [1513, 633] on swiper-container at bounding box center [784, 433] width 1568 height 452
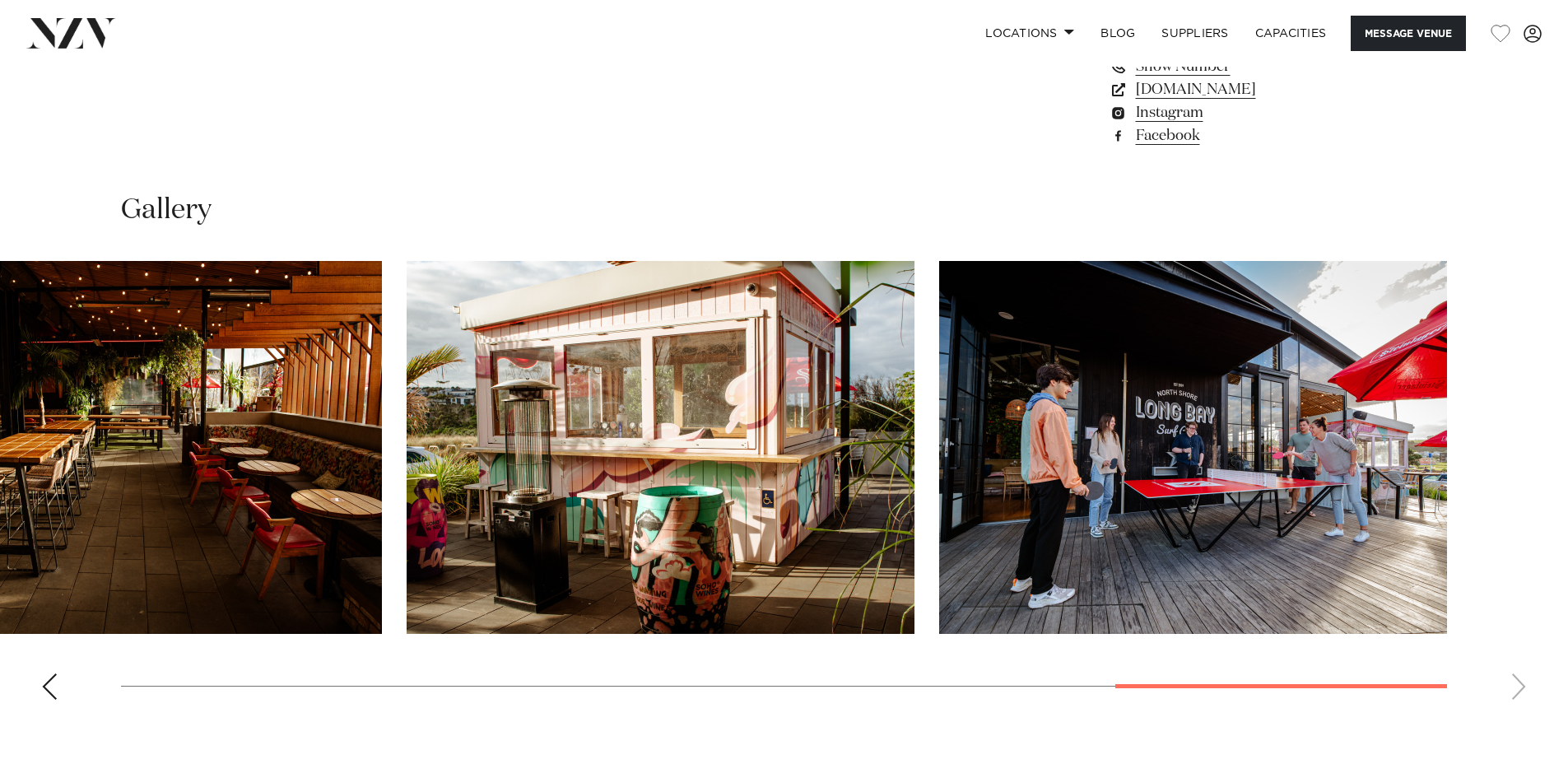
scroll to position [1564, 0]
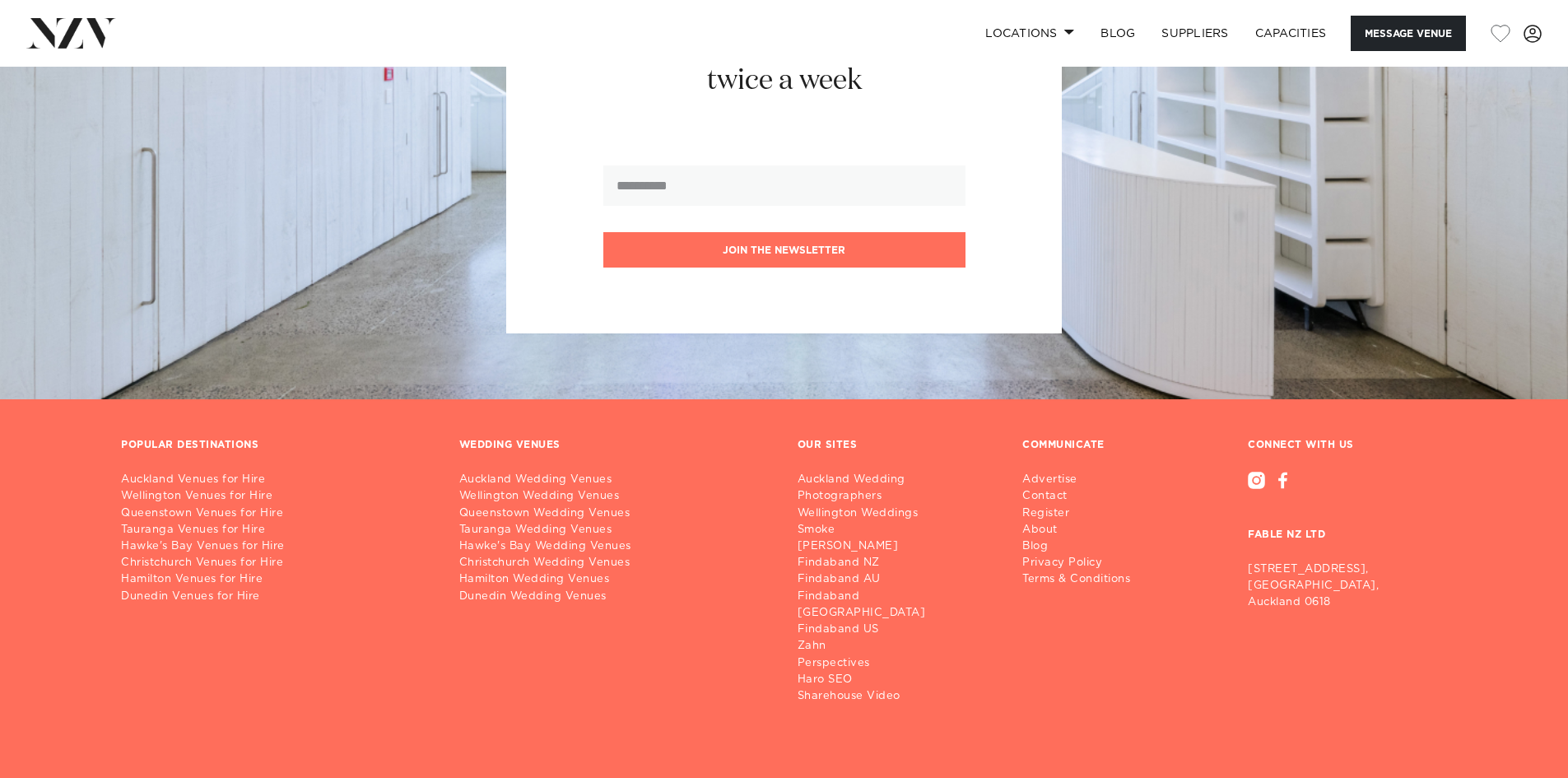
scroll to position [2387, 0]
